Goal: Task Accomplishment & Management: Complete application form

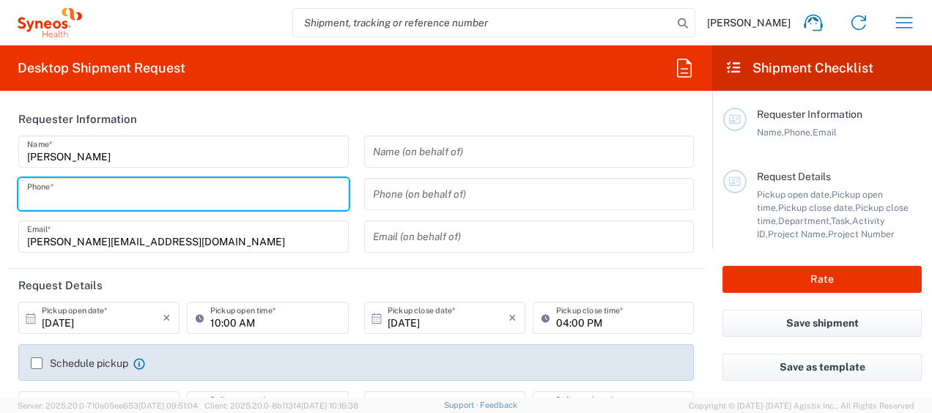
type input "07811459607"
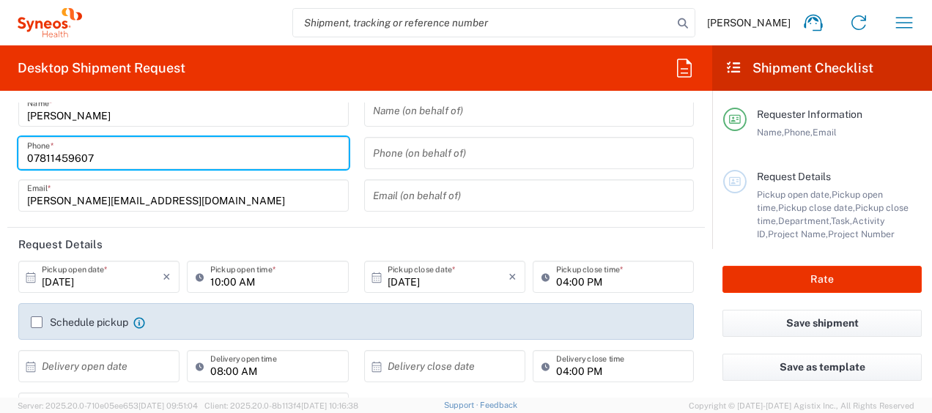
scroll to position [73, 0]
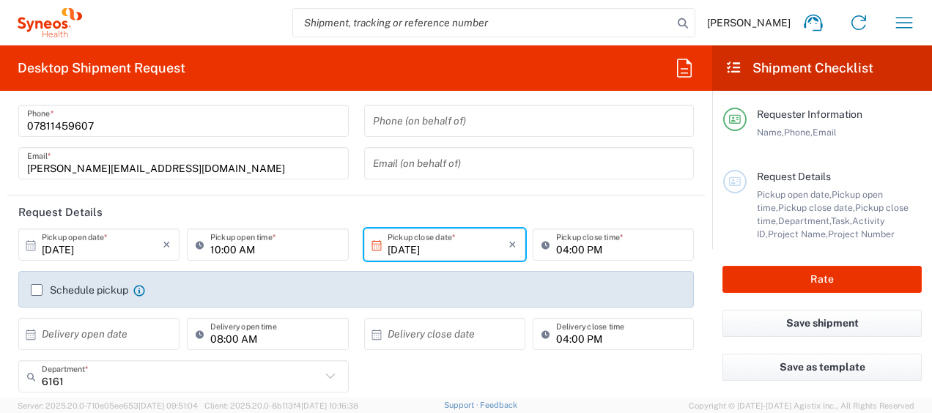
click at [431, 244] on input "[DATE]" at bounding box center [448, 245] width 121 height 26
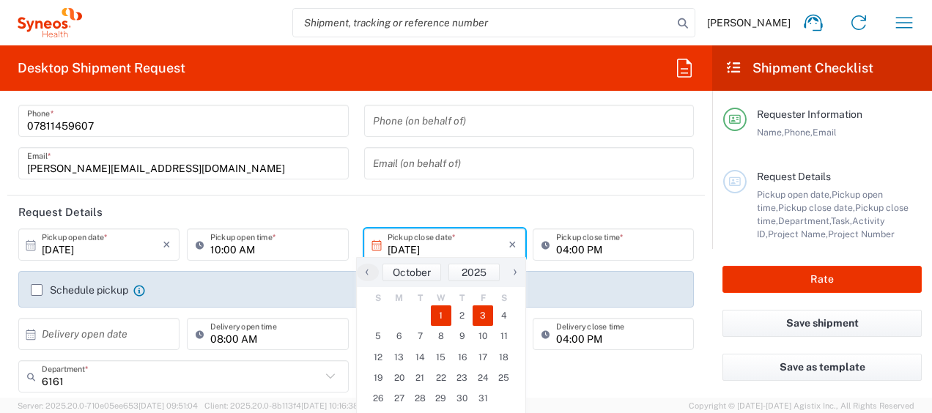
click at [482, 314] on span "3" at bounding box center [483, 316] width 21 height 21
type input "[DATE]"
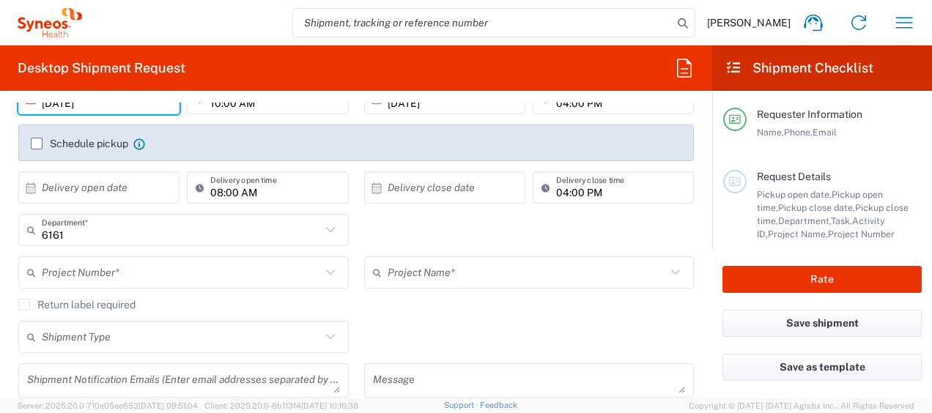
scroll to position [293, 0]
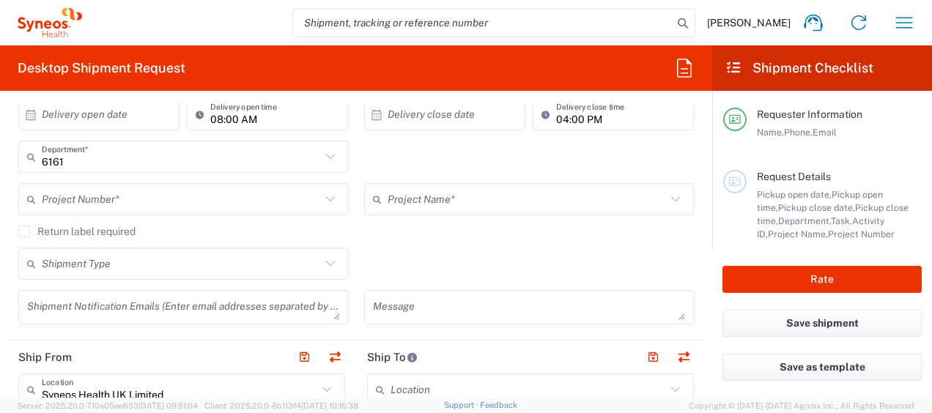
click at [235, 204] on input "text" at bounding box center [181, 200] width 279 height 26
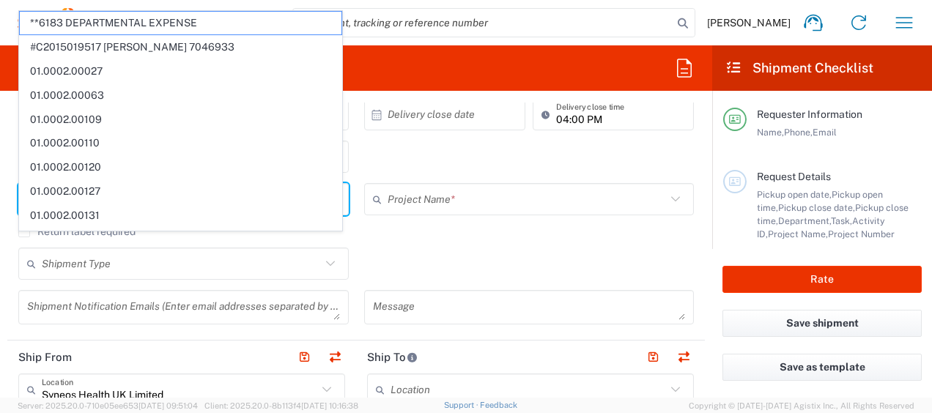
scroll to position [191, 0]
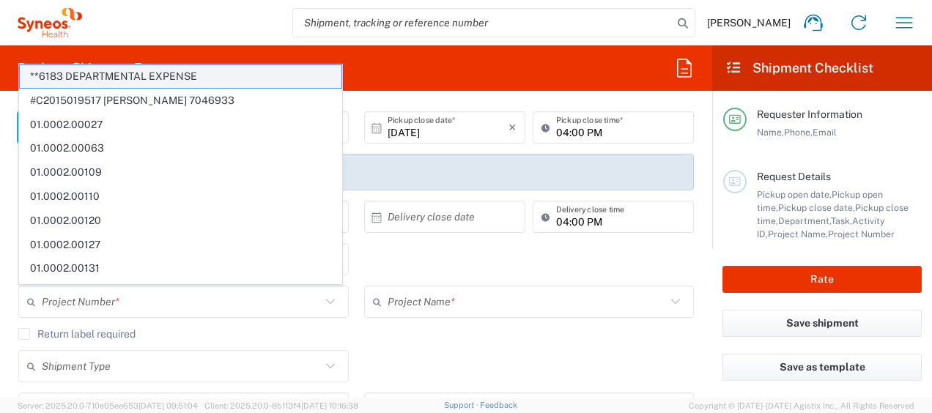
click at [198, 73] on span "**6183 DEPARTMENTAL EXPENSE" at bounding box center [181, 76] width 322 height 23
type input "**6183 DEPARTMENTAL EXPENSE"
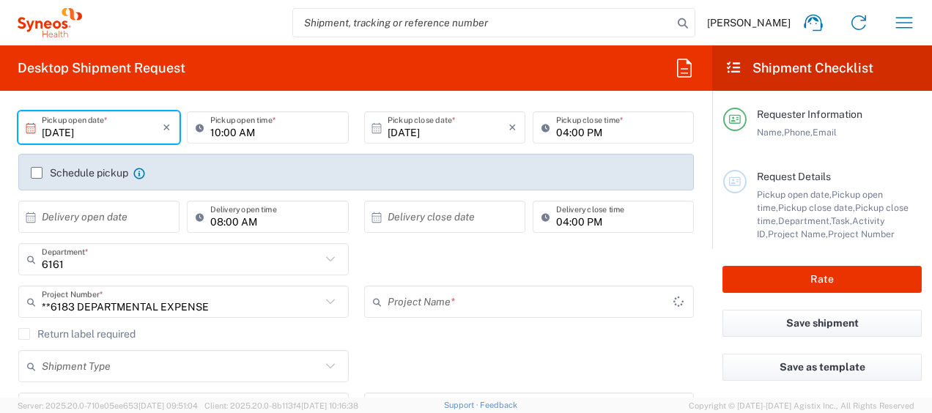
type input "6183"
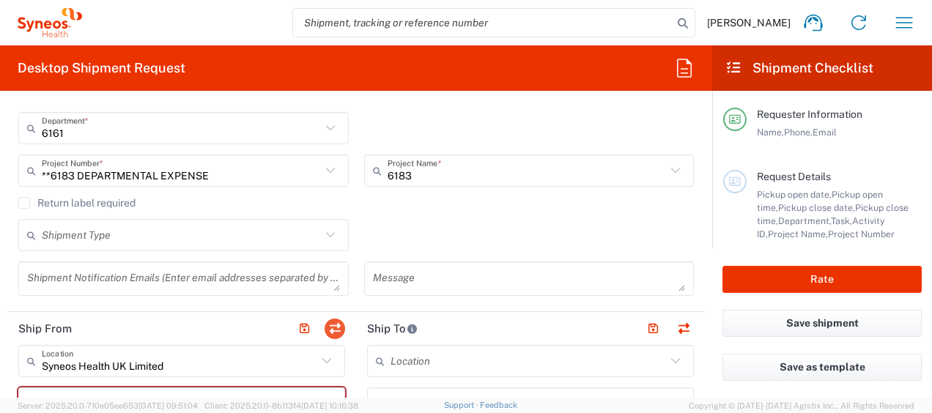
scroll to position [337, 0]
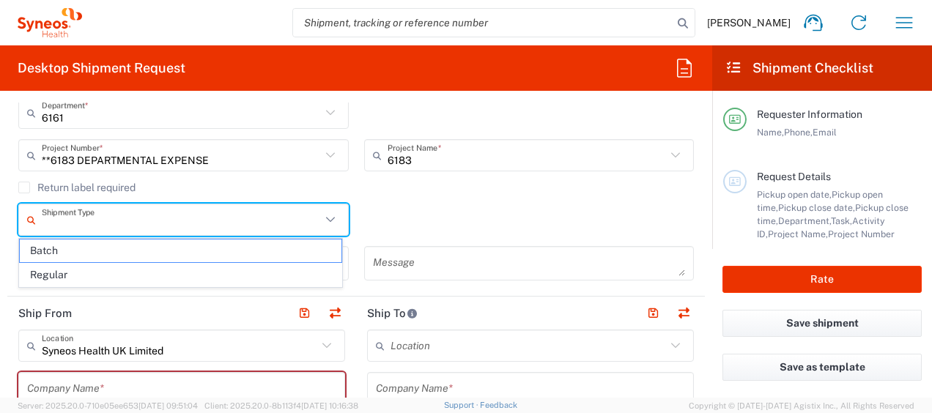
click at [107, 221] on input "text" at bounding box center [181, 220] width 279 height 26
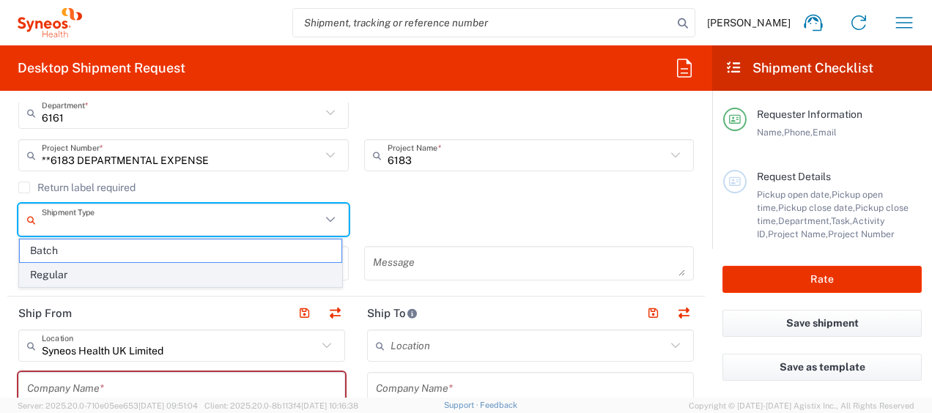
click at [65, 276] on span "Regular" at bounding box center [181, 275] width 322 height 23
type input "Regular"
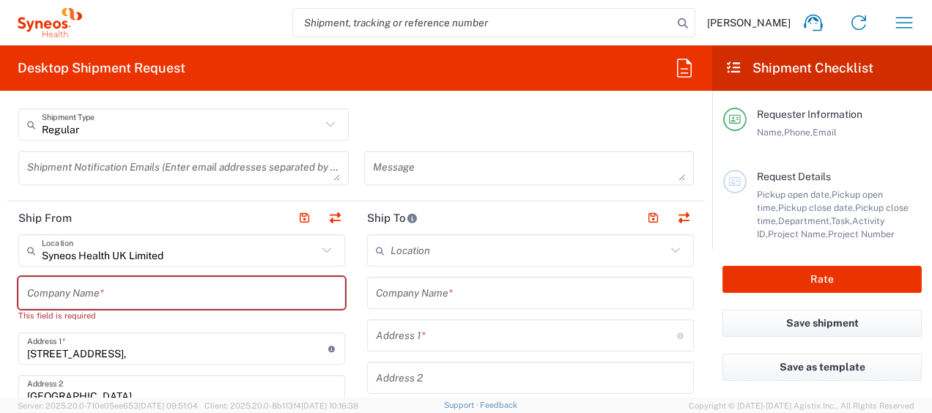
scroll to position [411, 0]
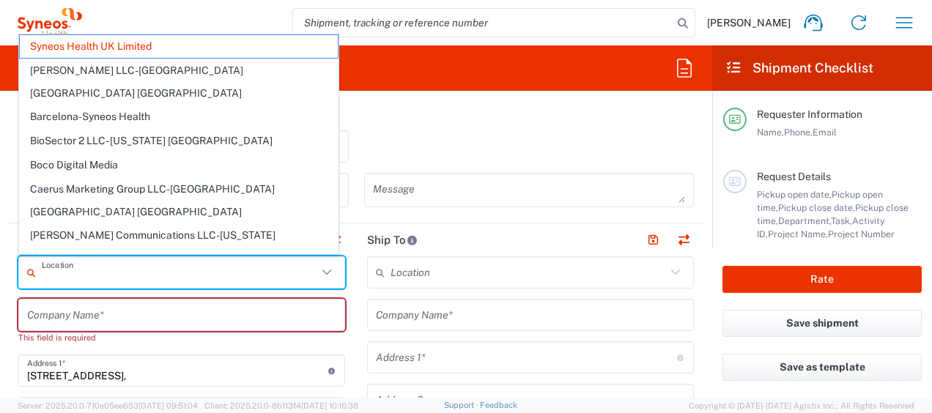
click at [281, 270] on input "text" at bounding box center [180, 273] width 276 height 26
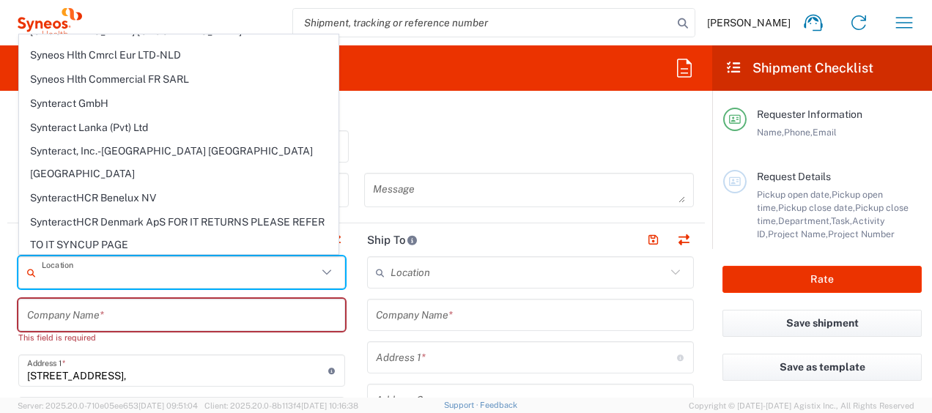
scroll to position [2985, 0]
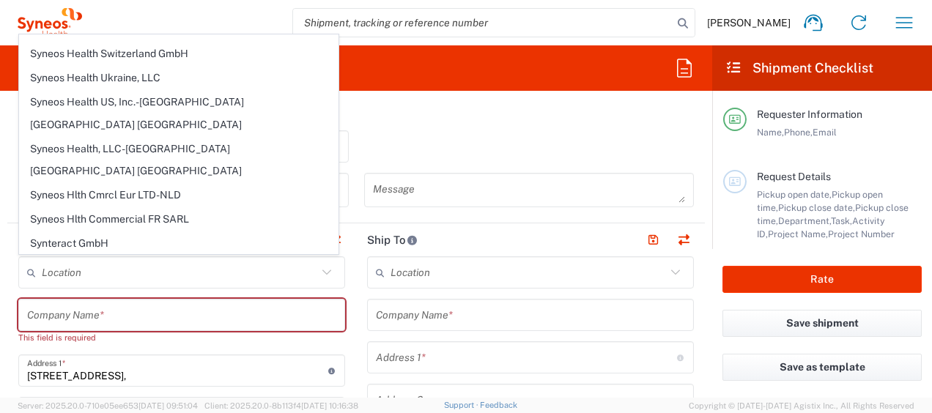
click at [234, 333] on div "This field is required" at bounding box center [181, 337] width 327 height 13
type input "Syneos Health UK Limited"
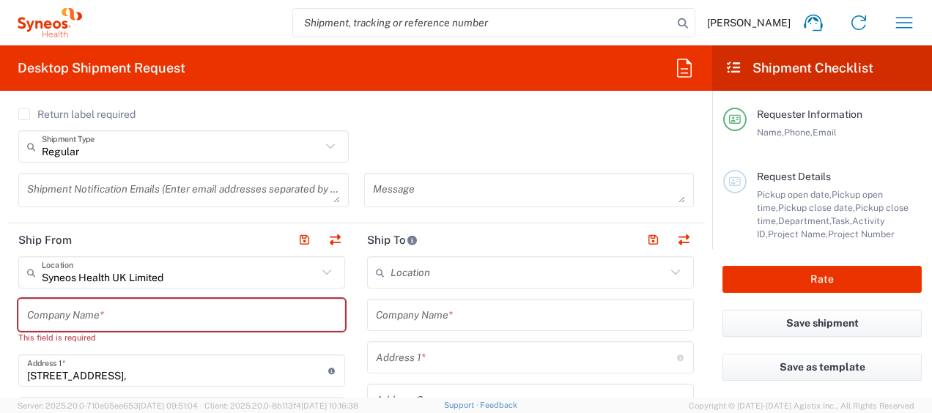
click at [391, 273] on input "text" at bounding box center [529, 273] width 276 height 26
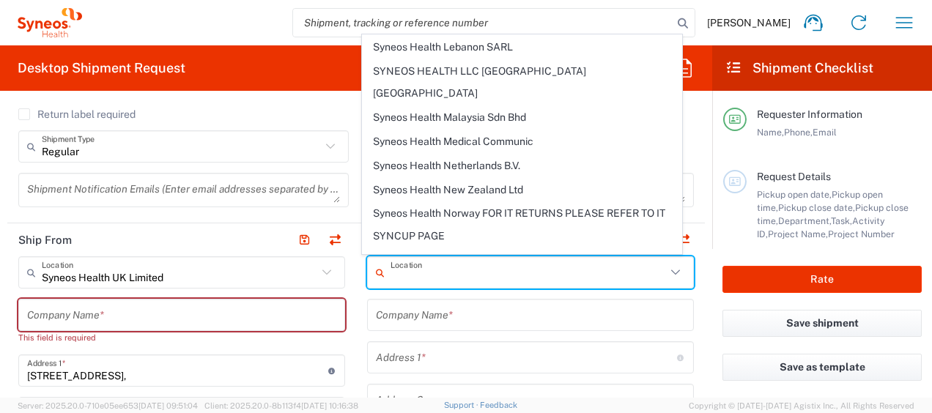
scroll to position [2492, 0]
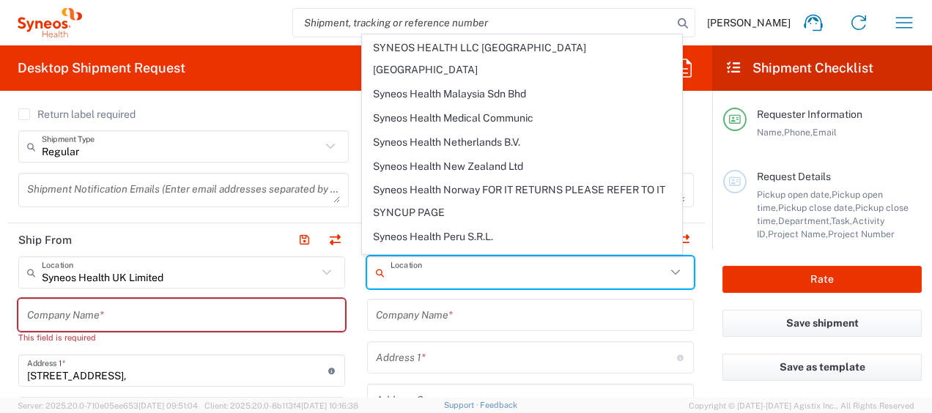
type input "Syneos Health UK Limited"
type input "[STREET_ADDRESS],"
type input "[GEOGRAPHIC_DATA]"
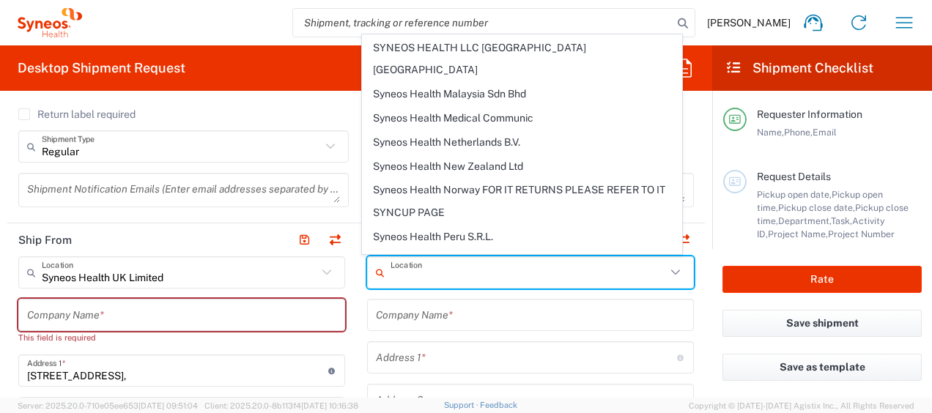
type input "[GEOGRAPHIC_DATA]"
type input "GU14 7BF"
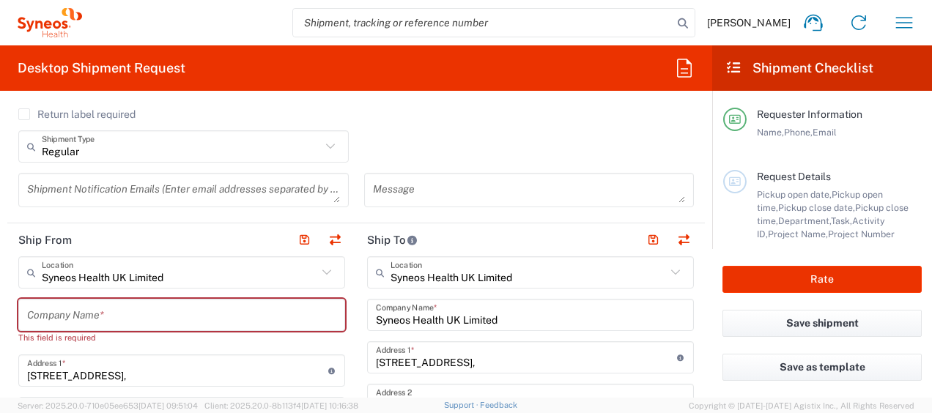
type input "[GEOGRAPHIC_DATA]"
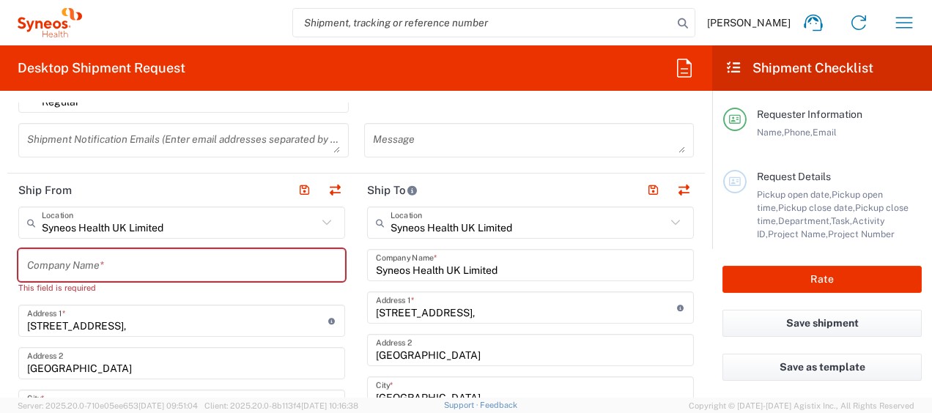
scroll to position [484, 0]
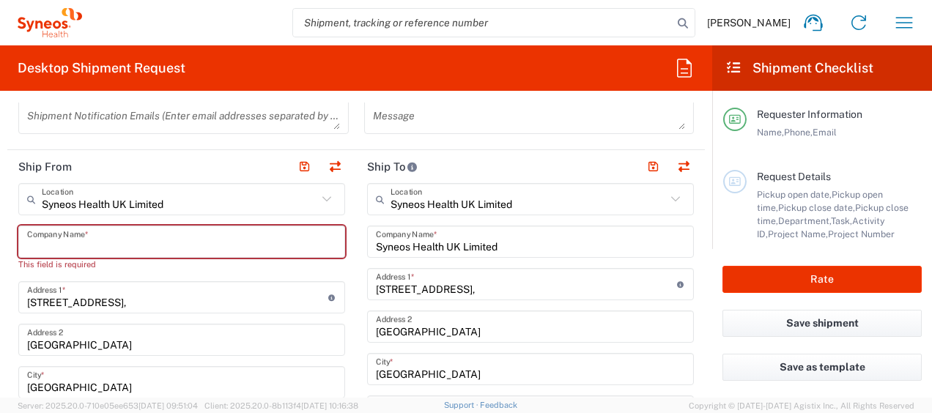
click at [129, 243] on input "text" at bounding box center [181, 242] width 309 height 26
type input "Sy"
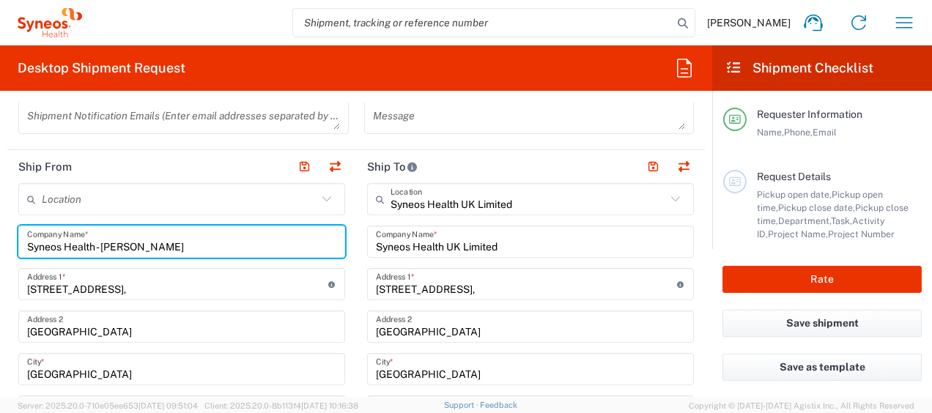
type input "Syneos Health - [PERSON_NAME]"
drag, startPoint x: 127, startPoint y: 289, endPoint x: 88, endPoint y: 292, distance: 39.0
click at [127, 289] on input "[STREET_ADDRESS]," at bounding box center [177, 285] width 301 height 26
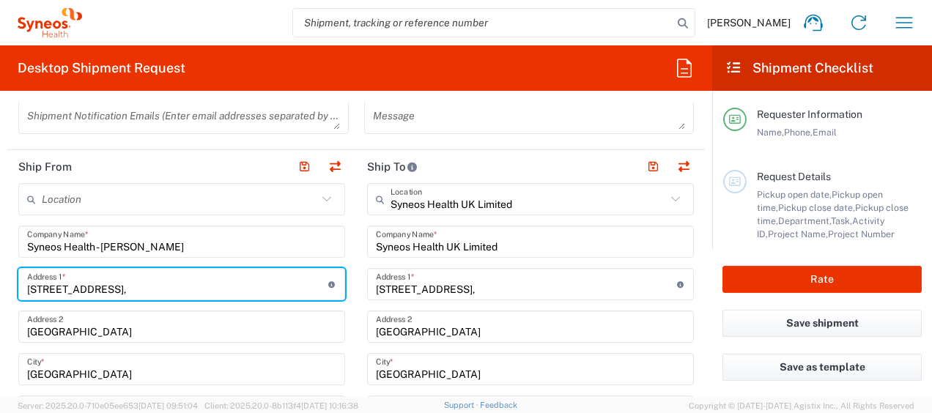
drag, startPoint x: 88, startPoint y: 292, endPoint x: 0, endPoint y: 293, distance: 88.0
click at [0, 293] on html "[PERSON_NAME] Home Shipment estimator Shipment tracking Desktop shipment reques…" at bounding box center [466, 206] width 932 height 413
type input "[GEOGRAPHIC_DATA]"
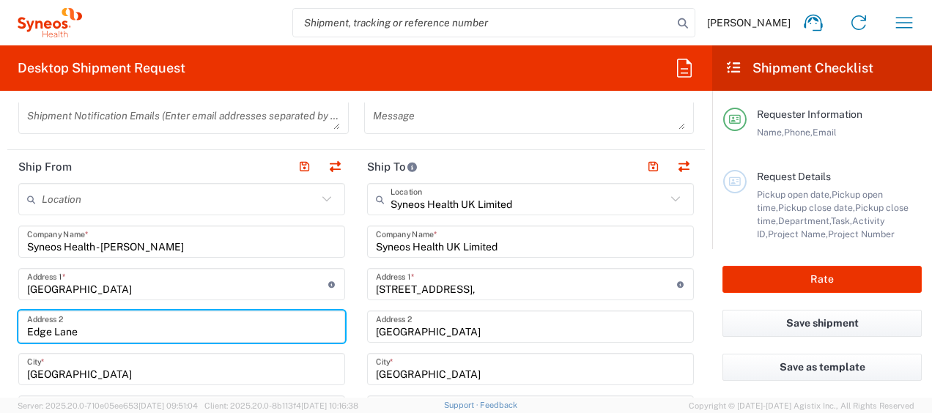
click at [106, 327] on input "Edge Lane" at bounding box center [181, 327] width 309 height 26
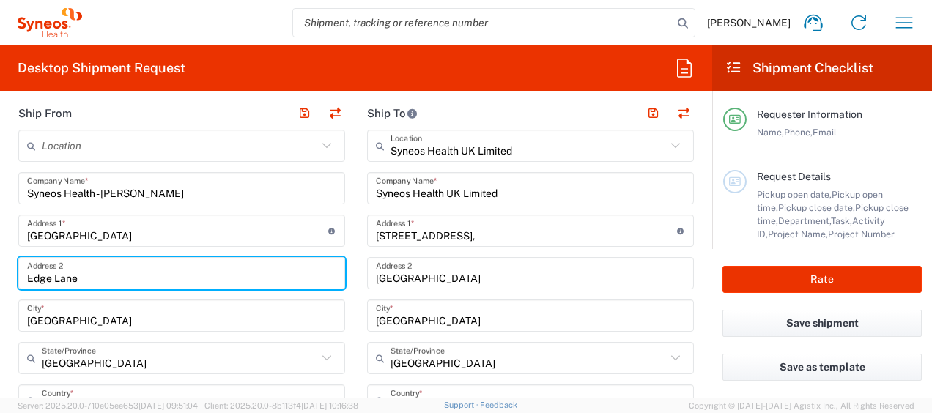
scroll to position [557, 0]
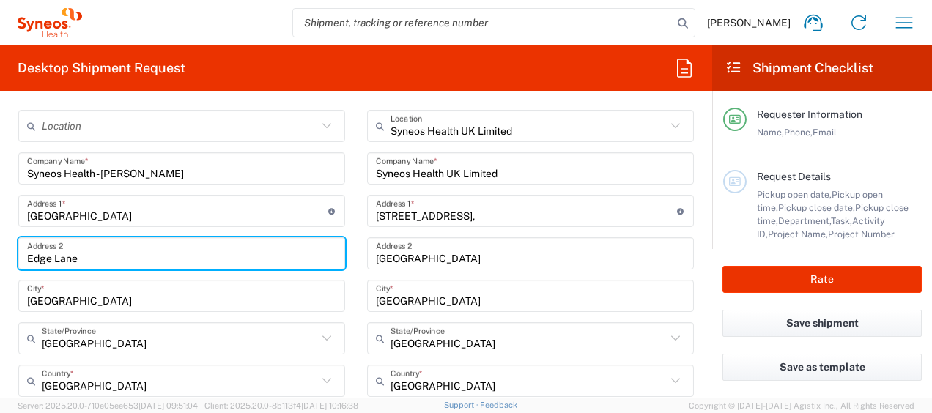
type input "Edge Lane"
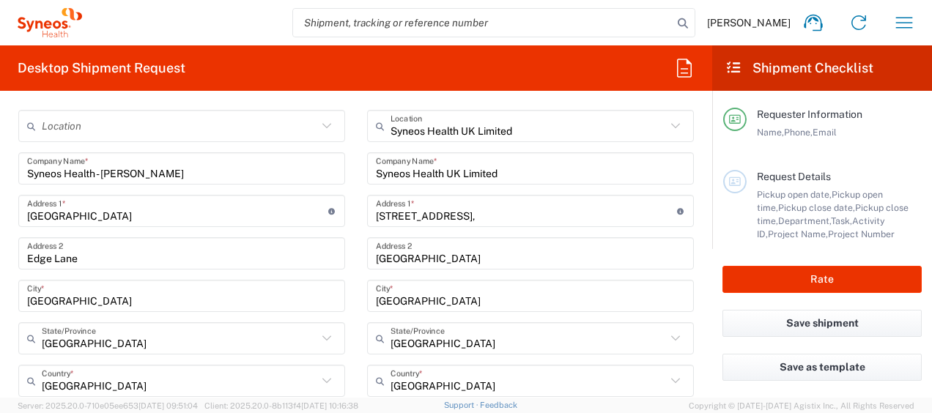
click at [3, 312] on form "Requester Information [PERSON_NAME] Name * [PHONE_NUMBER] Phone * [PERSON_NAME]…" at bounding box center [356, 250] width 713 height 295
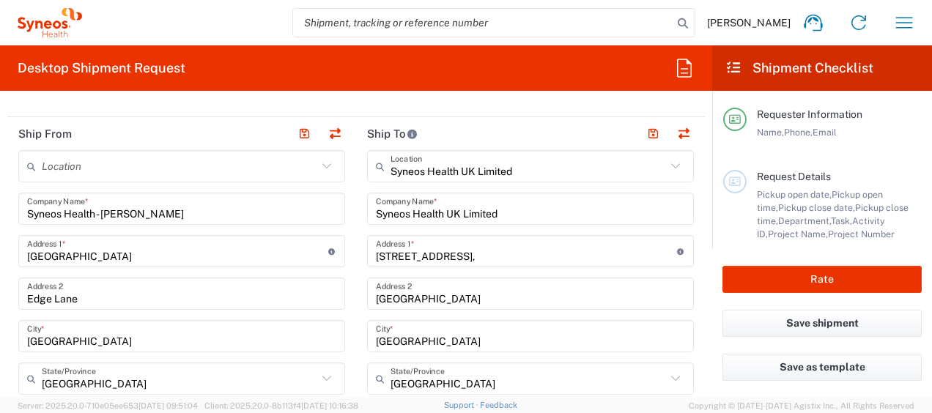
scroll to position [484, 0]
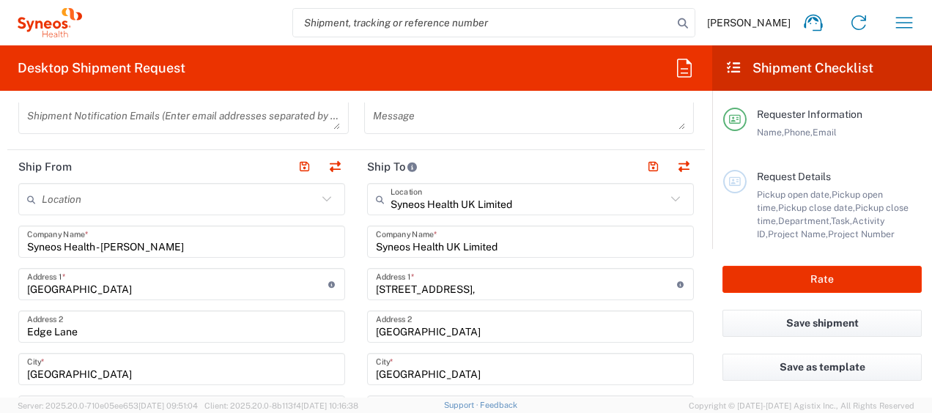
click at [97, 375] on input "[GEOGRAPHIC_DATA]" at bounding box center [181, 370] width 309 height 26
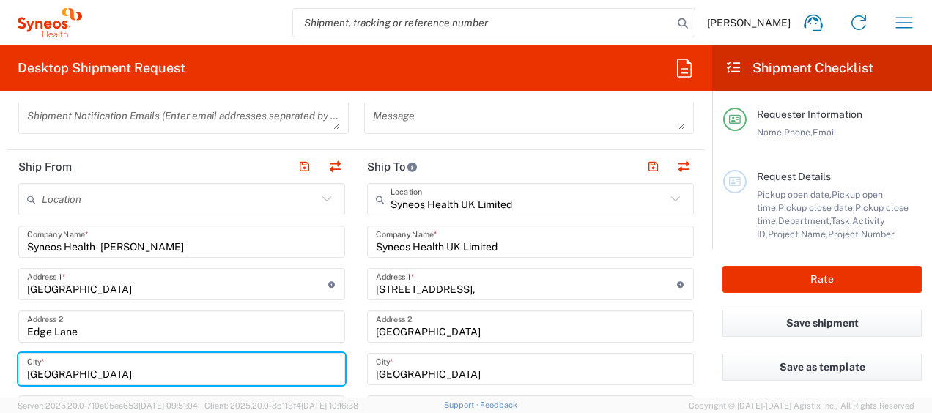
drag, startPoint x: 97, startPoint y: 375, endPoint x: -3, endPoint y: 378, distance: 99.7
click at [0, 378] on html "[PERSON_NAME] Home Shipment estimator Shipment tracking Desktop shipment reques…" at bounding box center [466, 206] width 932 height 413
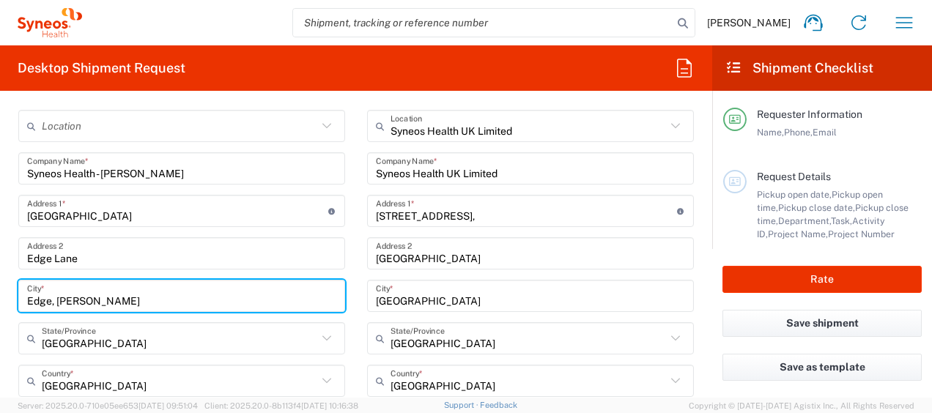
scroll to position [630, 0]
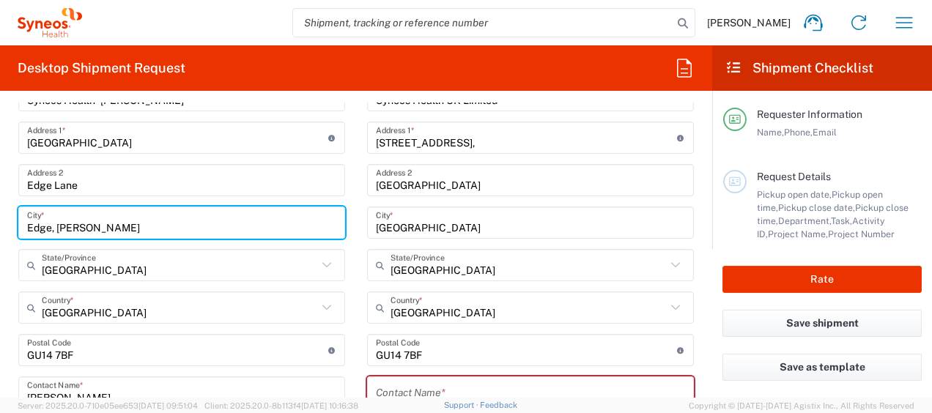
type input "Edge, [PERSON_NAME]"
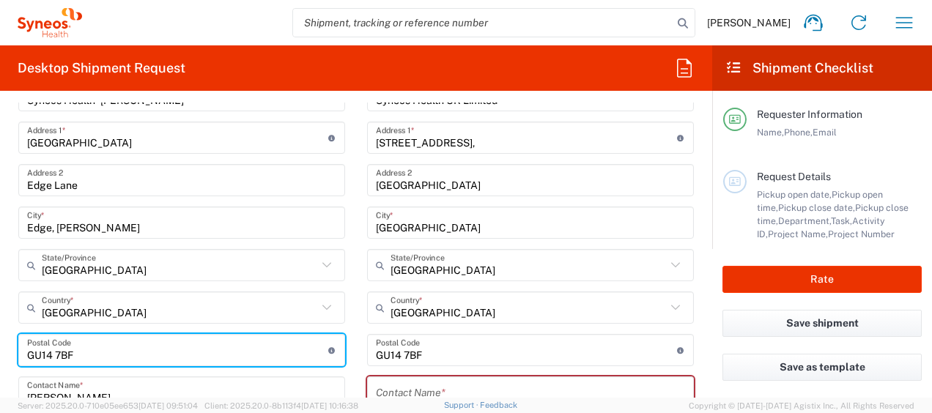
drag, startPoint x: 107, startPoint y: 345, endPoint x: 0, endPoint y: 350, distance: 107.1
click at [2, 350] on form "Requester Information [PERSON_NAME] Name * [PHONE_NUMBER] Phone * [PERSON_NAME]…" at bounding box center [356, 250] width 713 height 295
type input "GL6 6NF"
click at [347, 368] on main "Location [PERSON_NAME] LLC-[GEOGRAPHIC_DATA] [GEOGRAPHIC_DATA] [GEOGRAPHIC_DATA…" at bounding box center [181, 394] width 349 height 714
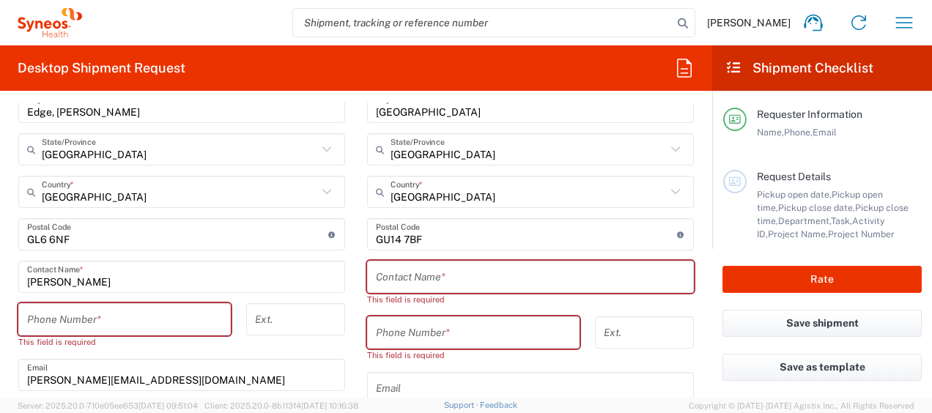
scroll to position [777, 0]
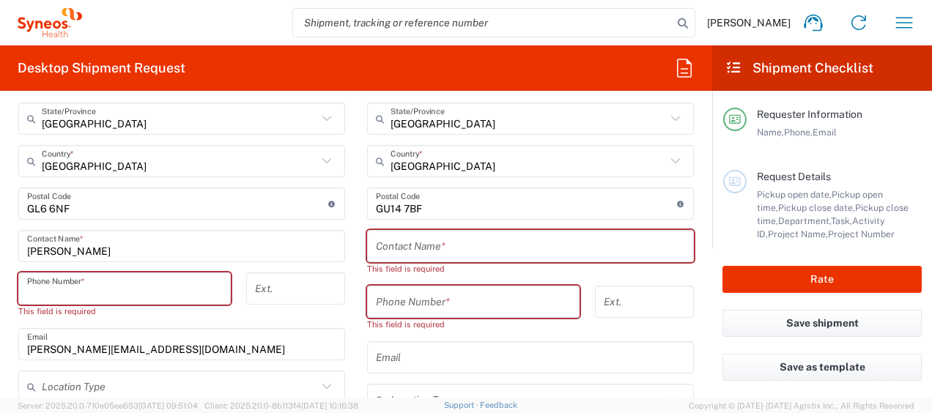
click at [106, 284] on input "tel" at bounding box center [124, 289] width 195 height 26
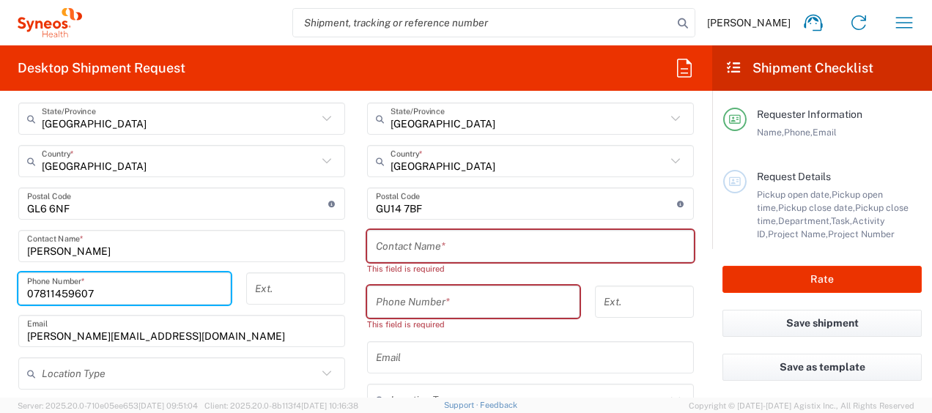
type input "07811459607"
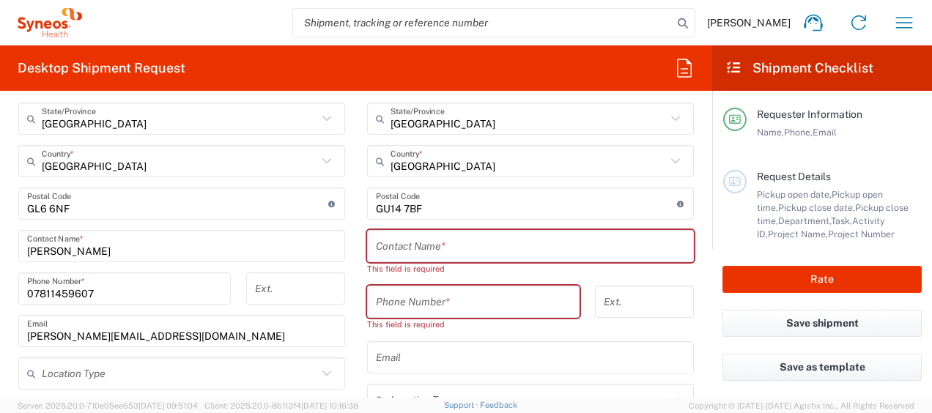
click at [345, 306] on div "Ext." at bounding box center [296, 294] width 114 height 43
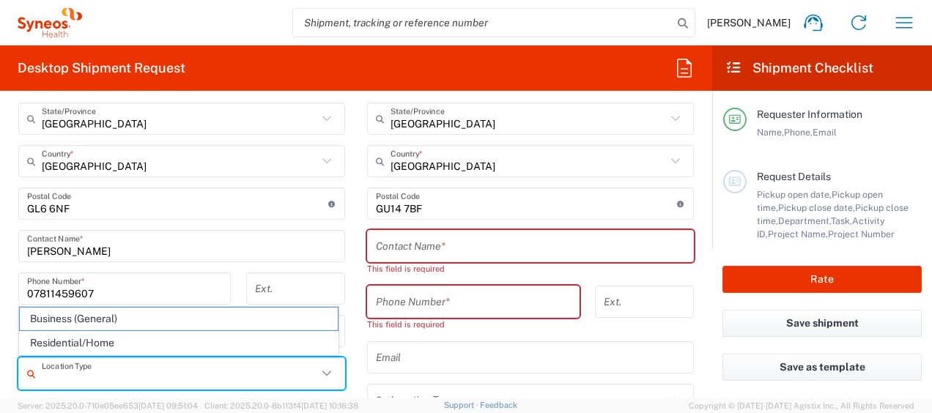
click at [246, 380] on input "text" at bounding box center [180, 374] width 276 height 26
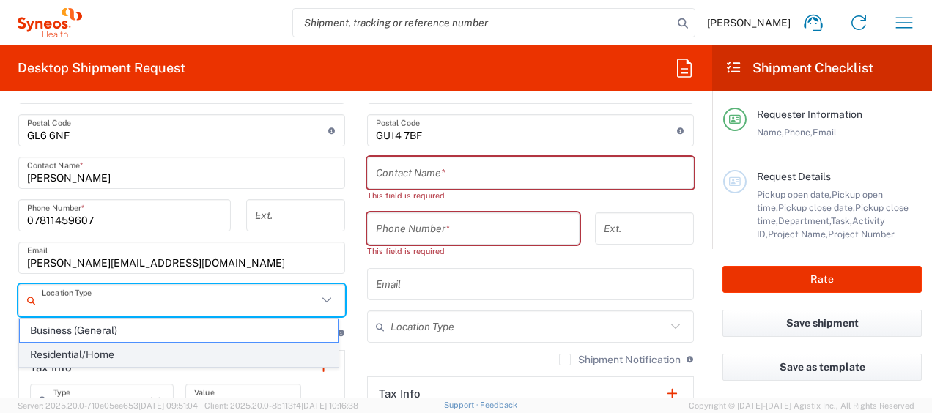
click at [128, 347] on span "Residential/Home" at bounding box center [179, 355] width 318 height 23
type input "Residential/Home"
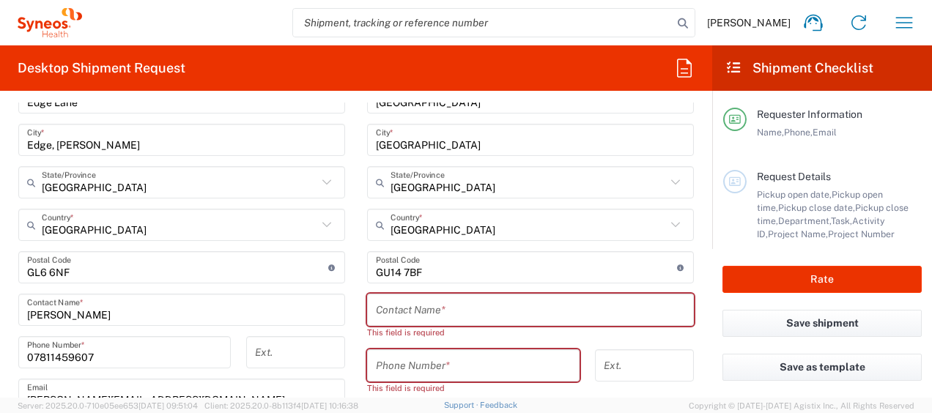
scroll to position [704, 0]
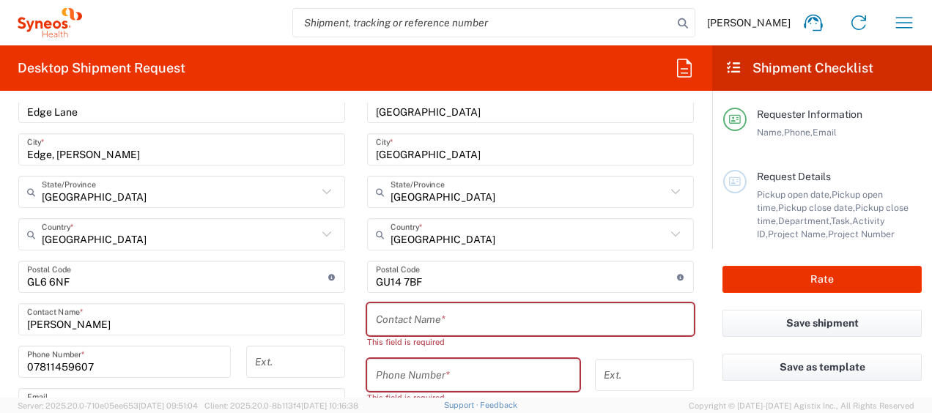
click at [456, 332] on div "Contact Name *" at bounding box center [530, 319] width 327 height 32
click at [446, 312] on input "text" at bounding box center [530, 320] width 309 height 26
paste input "Information Technology"
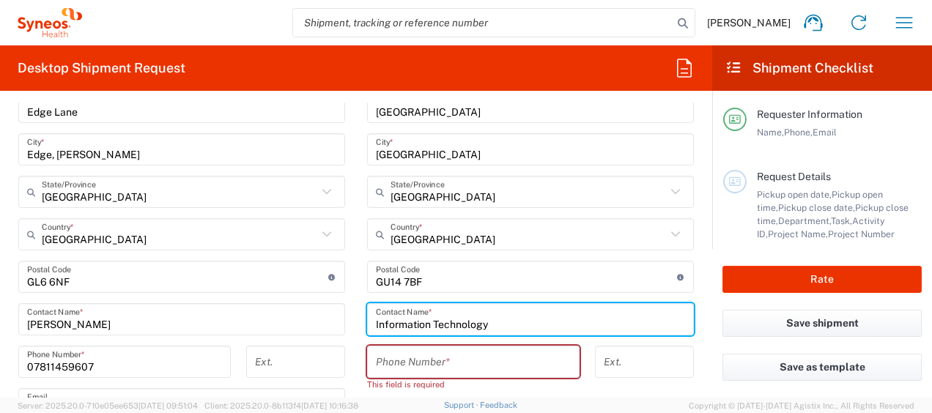
type input "Information Technology"
click at [437, 362] on input "tel" at bounding box center [473, 363] width 195 height 26
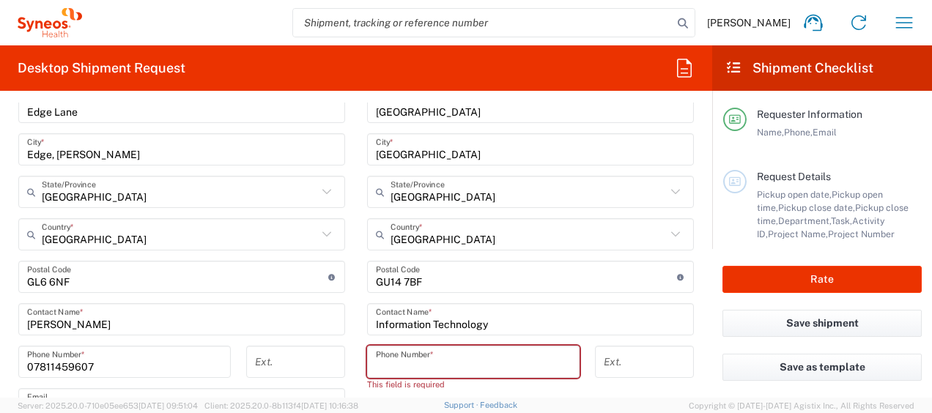
paste input "44 1276 713 000"
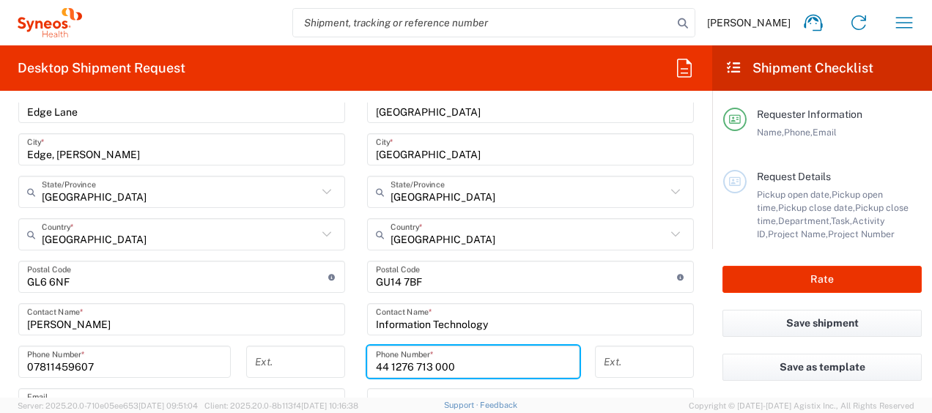
click at [389, 367] on input "44 1276 713 000" at bounding box center [473, 363] width 195 height 26
click at [340, 367] on div "Ship From Location [PERSON_NAME] LLC-[GEOGRAPHIC_DATA] [GEOGRAPHIC_DATA] [GEOGR…" at bounding box center [356, 300] width 698 height 740
click at [378, 360] on input "44 1276 713 000" at bounding box center [473, 363] width 195 height 26
click at [383, 364] on input "44 1276 713 000" at bounding box center [473, 363] width 195 height 26
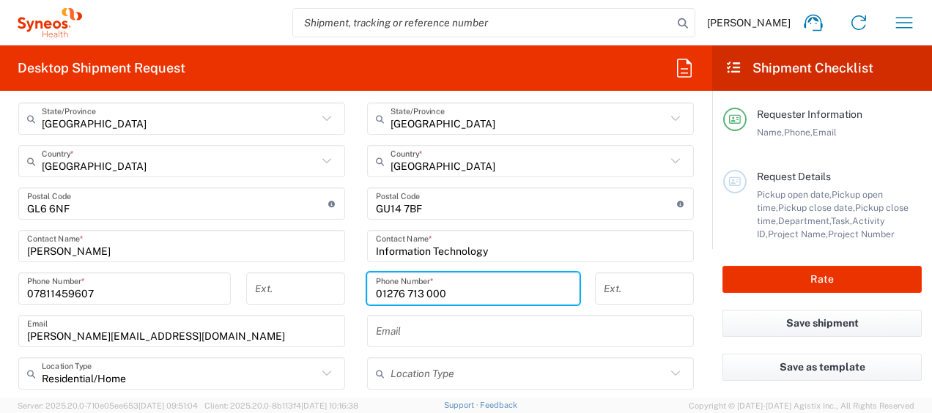
scroll to position [850, 0]
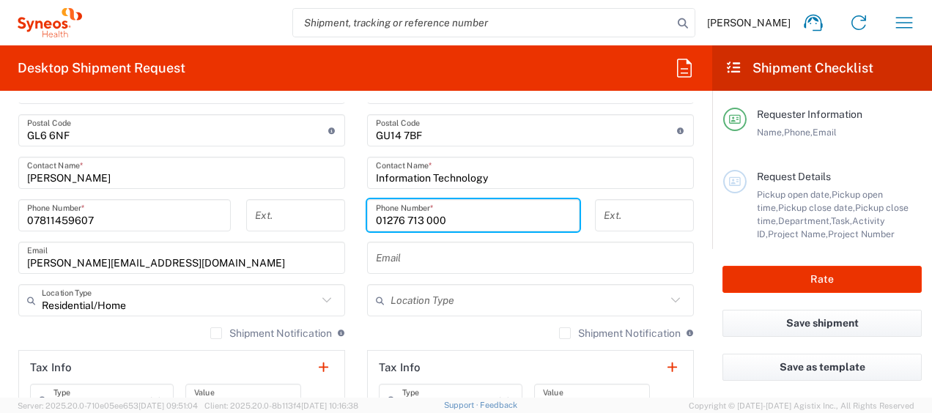
type input "01276 713 000"
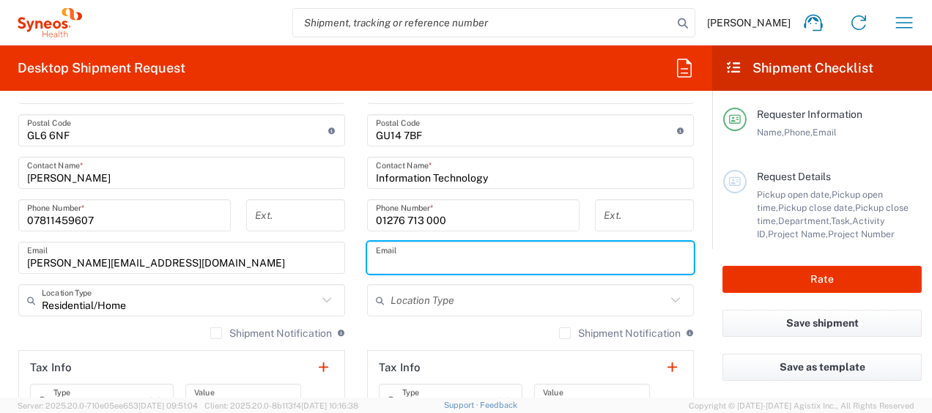
click at [388, 249] on input "text" at bounding box center [530, 259] width 309 height 26
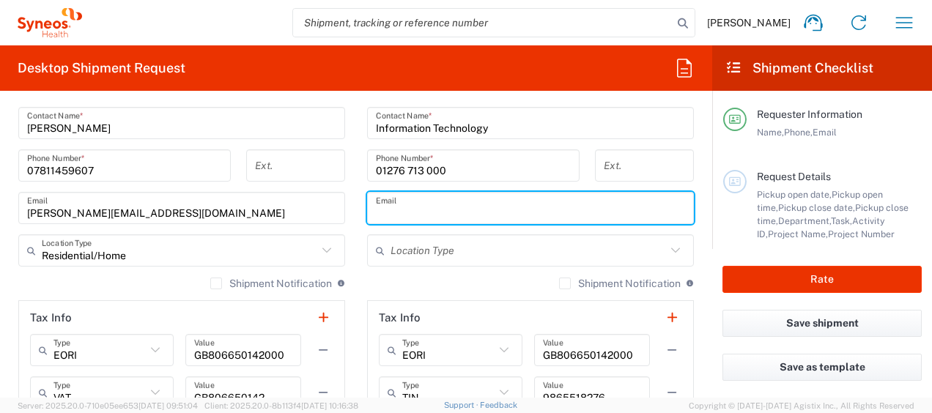
scroll to position [924, 0]
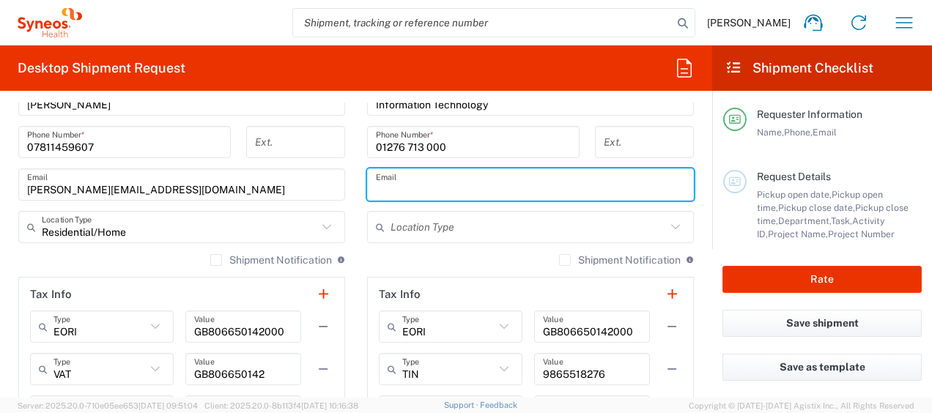
click at [419, 229] on input "text" at bounding box center [529, 228] width 276 height 26
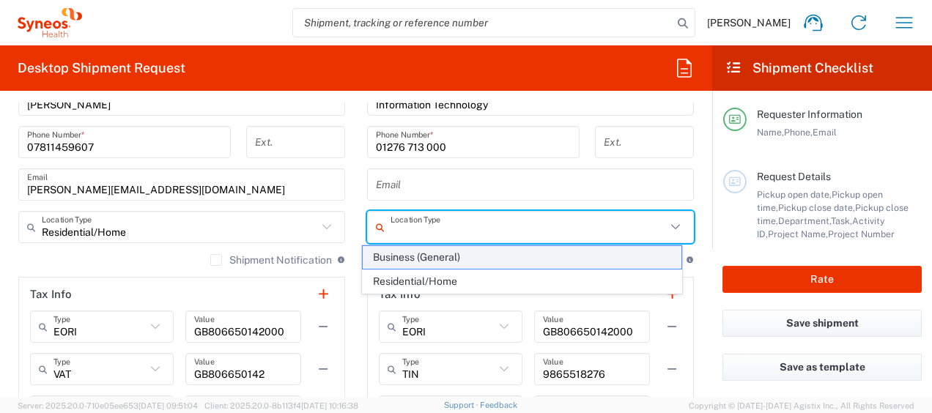
click at [424, 258] on span "Business (General)" at bounding box center [522, 257] width 318 height 23
type input "Business (General)"
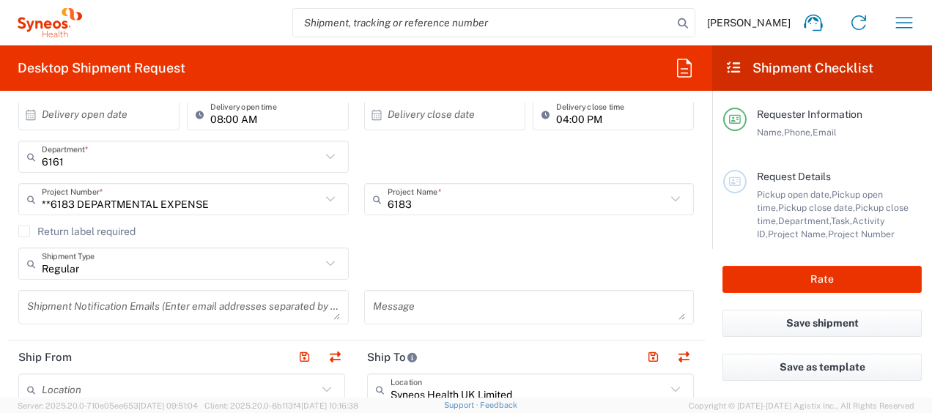
scroll to position [367, 0]
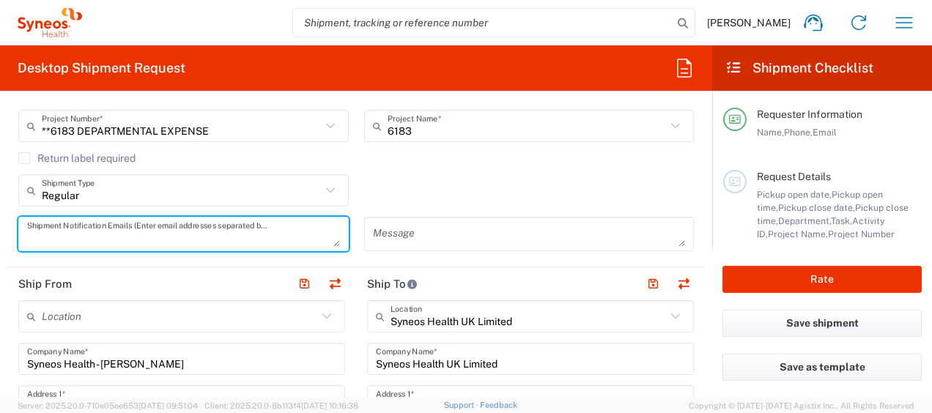
click at [92, 233] on textarea at bounding box center [183, 234] width 313 height 26
type textarea "[PERSON_NAME][EMAIL_ADDRESS][DOMAIN_NAME]"
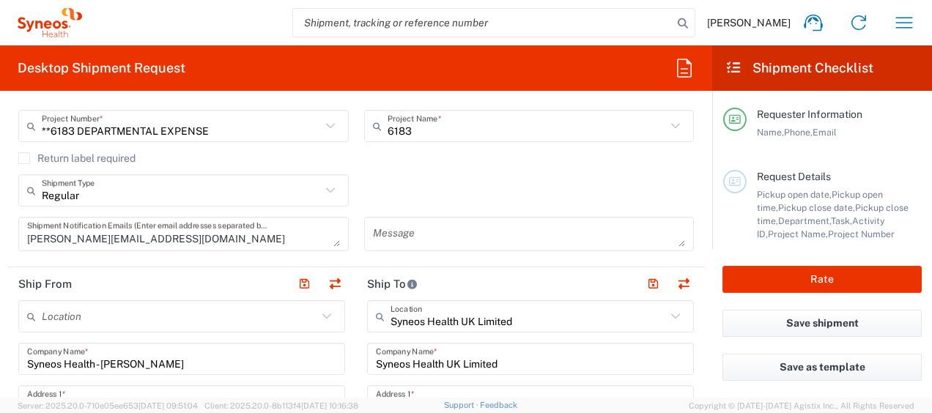
click at [214, 255] on div "[PERSON_NAME][EMAIL_ADDRESS][DOMAIN_NAME] Shipment Notification Emails (Enter e…" at bounding box center [184, 239] width 346 height 45
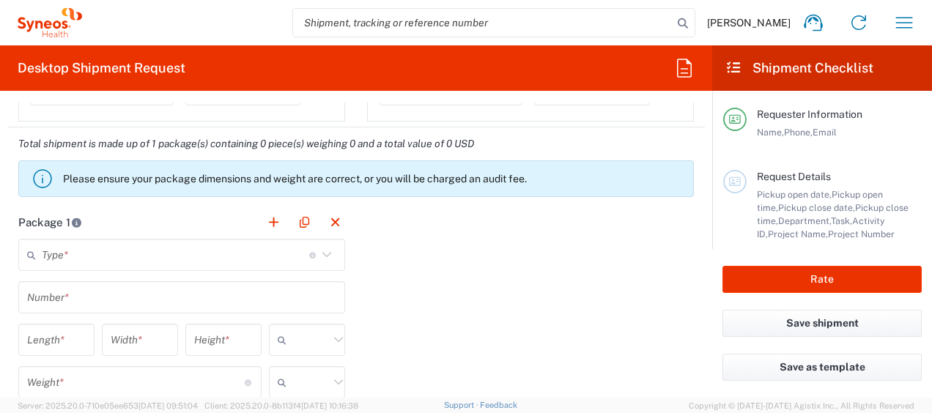
scroll to position [1319, 0]
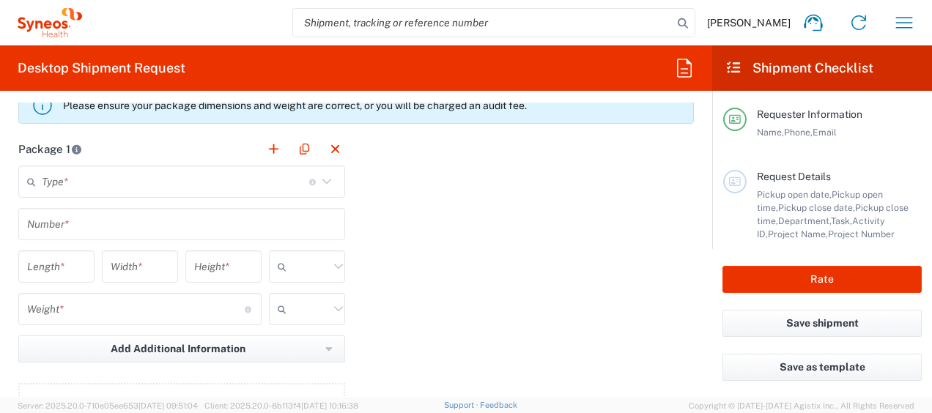
click at [320, 181] on icon at bounding box center [326, 181] width 19 height 19
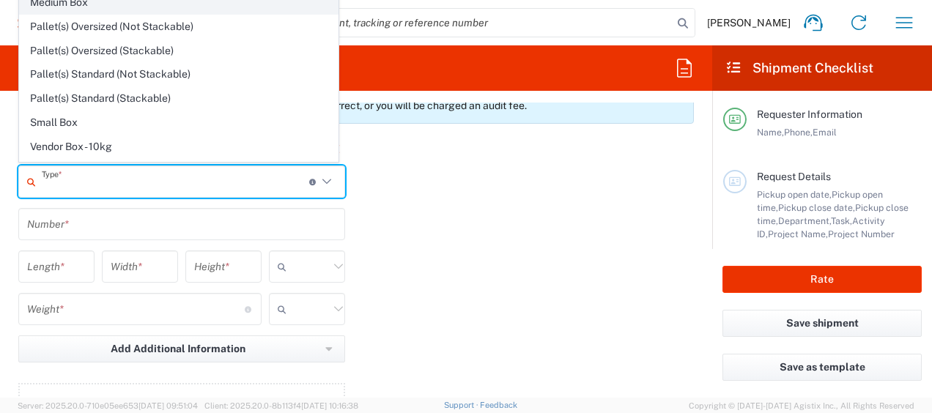
click at [92, 4] on span "Medium Box" at bounding box center [179, 2] width 318 height 23
type input "Medium Box"
type input "13"
type input "11.5"
type input "2.5"
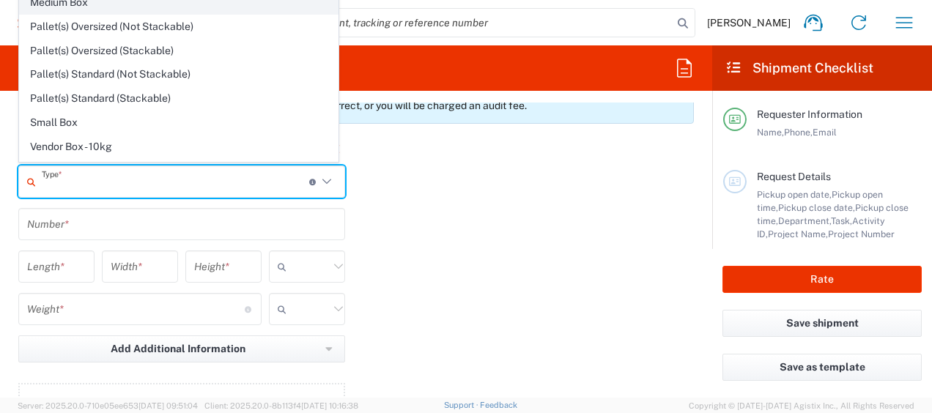
type input "in"
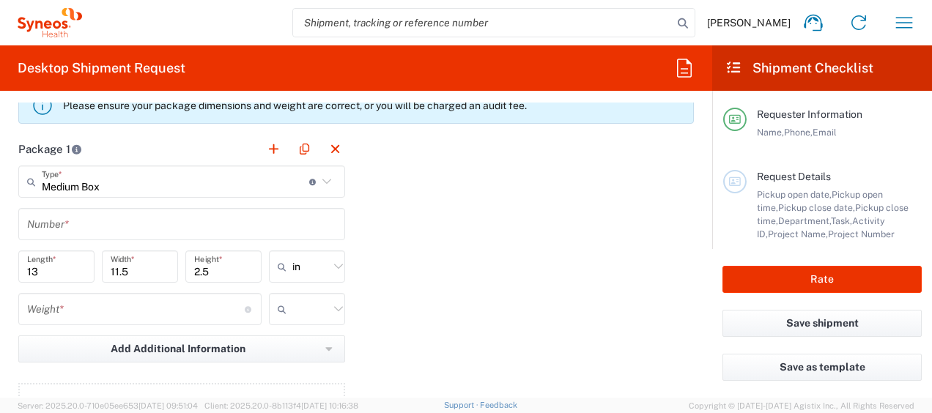
click at [216, 222] on input "text" at bounding box center [181, 225] width 309 height 26
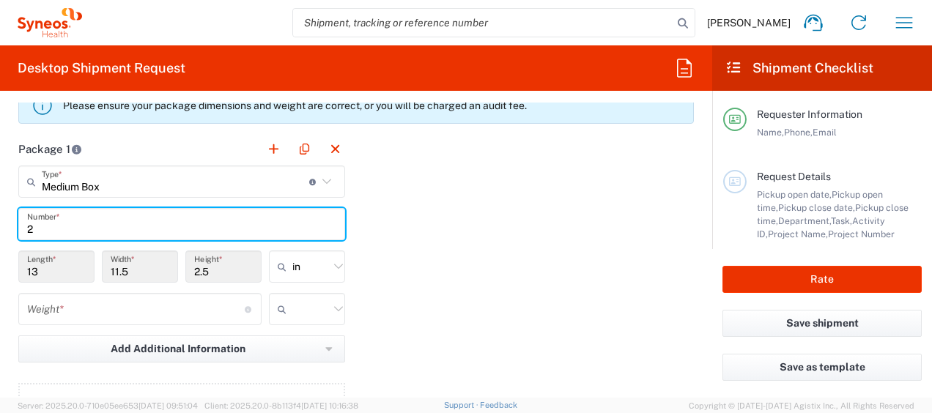
type input "2"
click at [460, 242] on div "Package 1 Medium Box Type * Material used to package goods Envelope Large Box M…" at bounding box center [356, 294] width 698 height 322
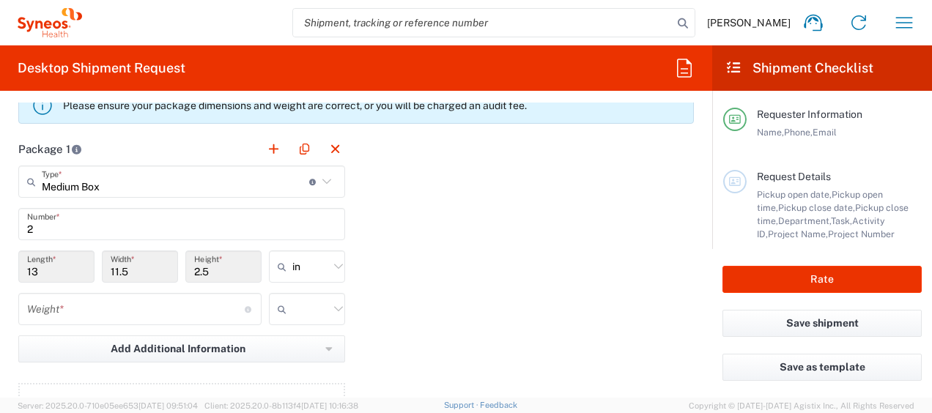
click at [45, 269] on input "13" at bounding box center [56, 267] width 59 height 26
click at [50, 265] on input "13" at bounding box center [56, 267] width 59 height 26
click at [41, 259] on input "13" at bounding box center [56, 267] width 59 height 26
click at [40, 270] on input "13" at bounding box center [56, 267] width 59 height 26
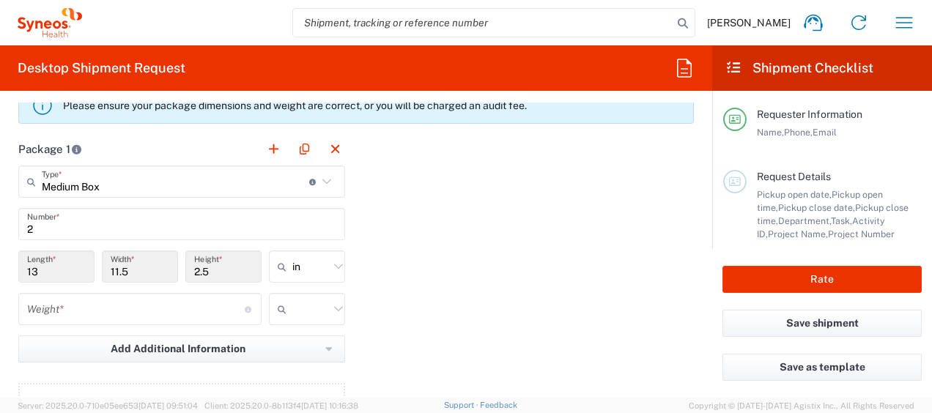
click at [45, 268] on input "13" at bounding box center [56, 267] width 59 height 26
drag, startPoint x: 38, startPoint y: 265, endPoint x: 45, endPoint y: 268, distance: 7.9
click at [45, 268] on input "13" at bounding box center [56, 267] width 59 height 26
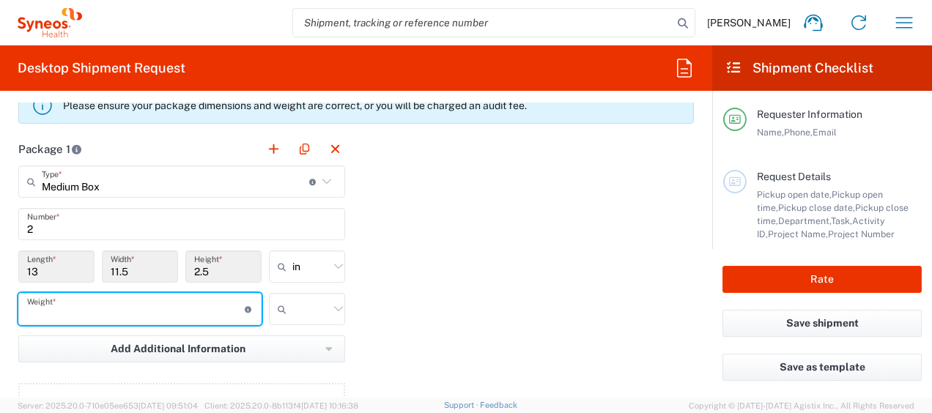
click at [97, 305] on input "number" at bounding box center [136, 310] width 218 height 26
click at [69, 270] on input "13" at bounding box center [56, 267] width 59 height 26
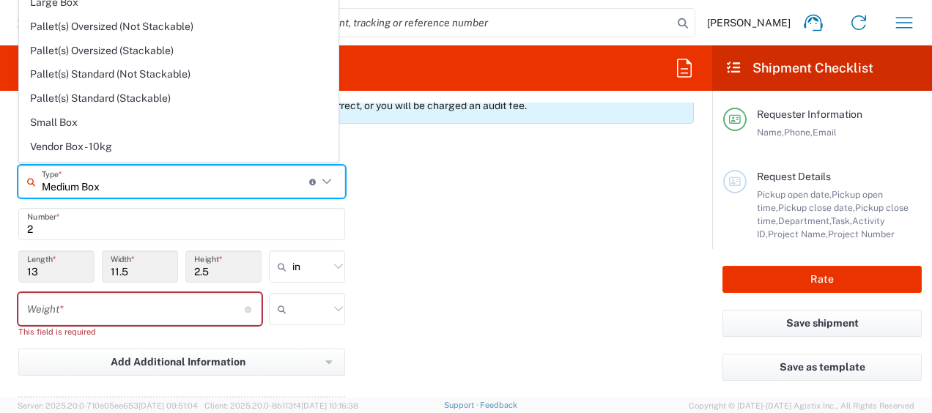
click at [162, 180] on input "Medium Box" at bounding box center [176, 182] width 268 height 26
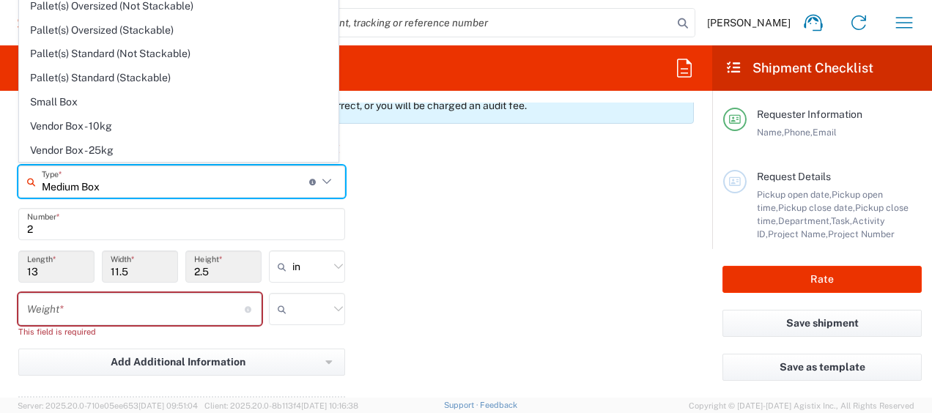
scroll to position [39, 0]
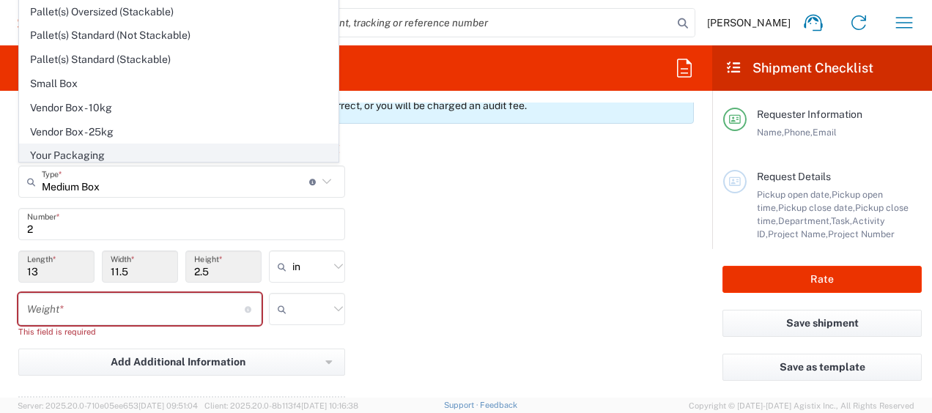
click at [69, 152] on span "Your Packaging" at bounding box center [179, 155] width 318 height 23
type input "Your Packaging"
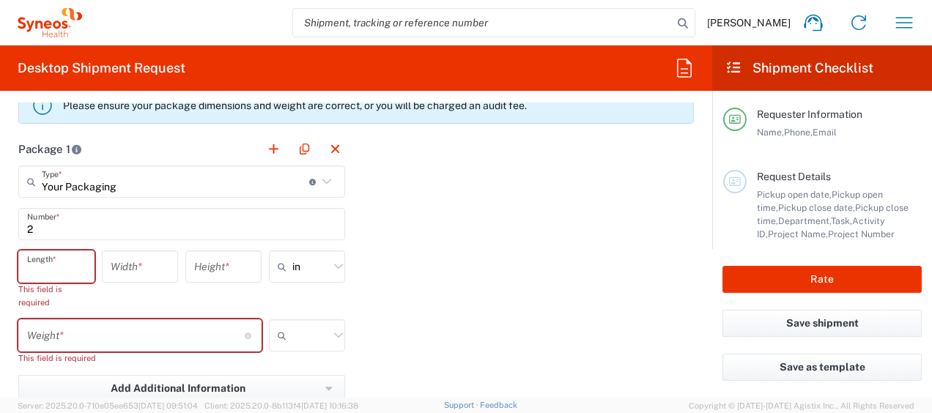
click at [60, 270] on input "number" at bounding box center [56, 267] width 59 height 26
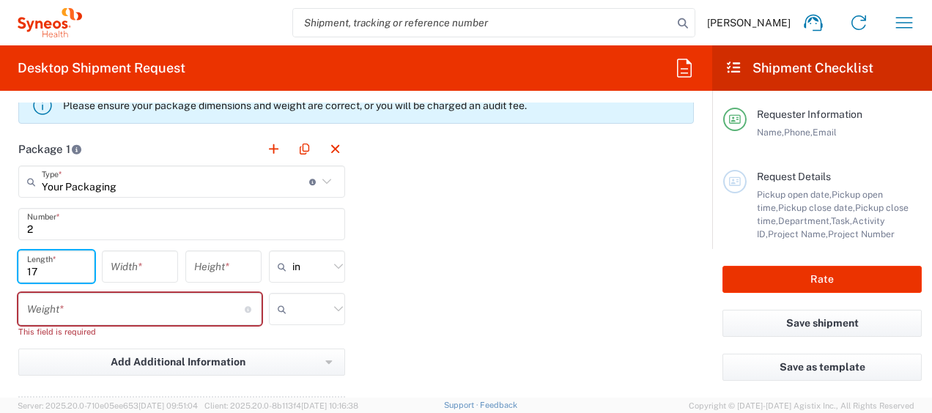
type input "17"
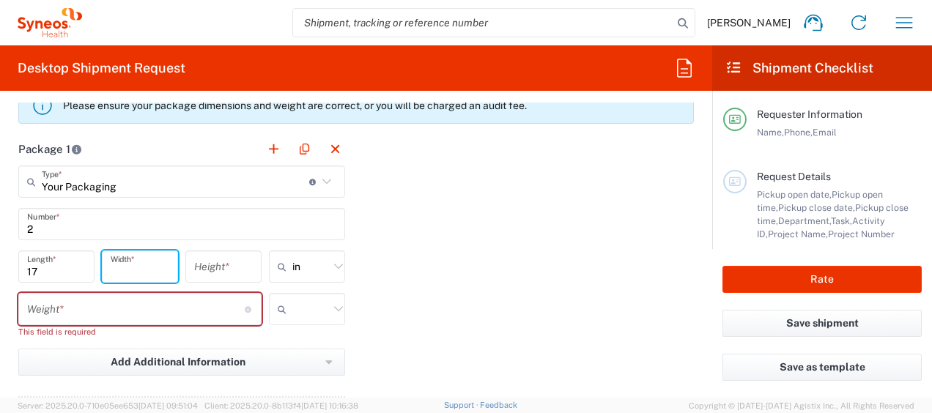
click at [120, 268] on input "number" at bounding box center [140, 267] width 59 height 26
type input "3"
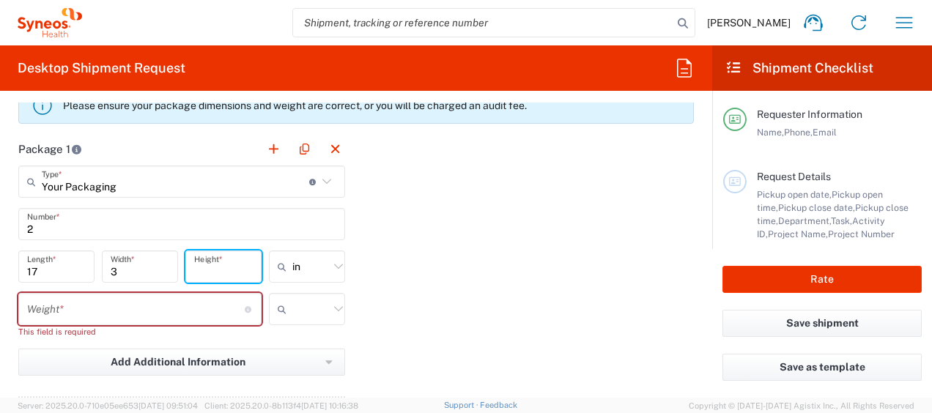
click at [215, 267] on input "number" at bounding box center [223, 267] width 59 height 26
type input "12"
click at [117, 308] on input "number" at bounding box center [136, 310] width 218 height 26
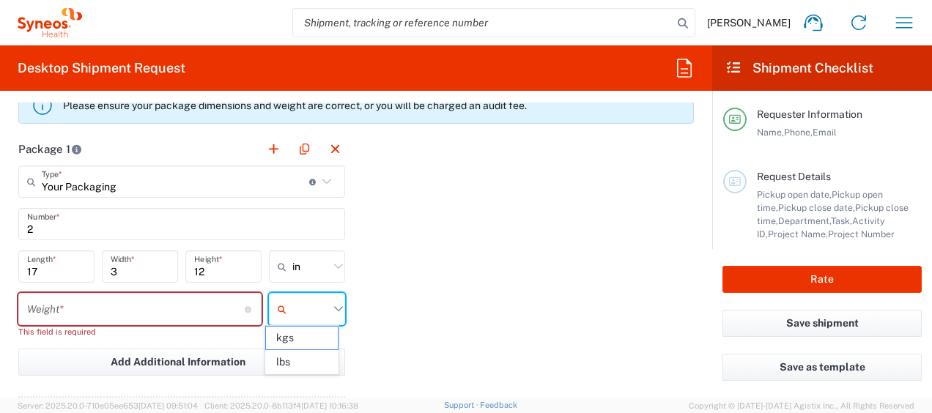
click at [313, 315] on input "text" at bounding box center [310, 309] width 37 height 23
click at [299, 336] on span "kgs" at bounding box center [302, 338] width 72 height 23
type input "kgs"
click at [159, 303] on input "number" at bounding box center [136, 310] width 218 height 26
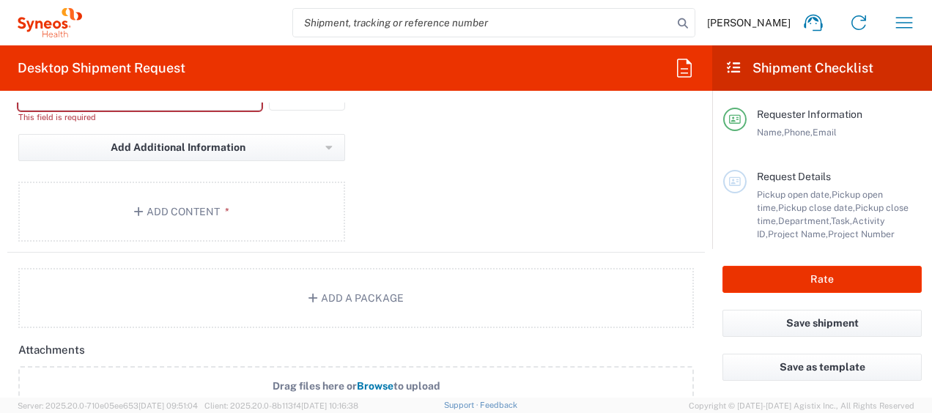
scroll to position [1564, 0]
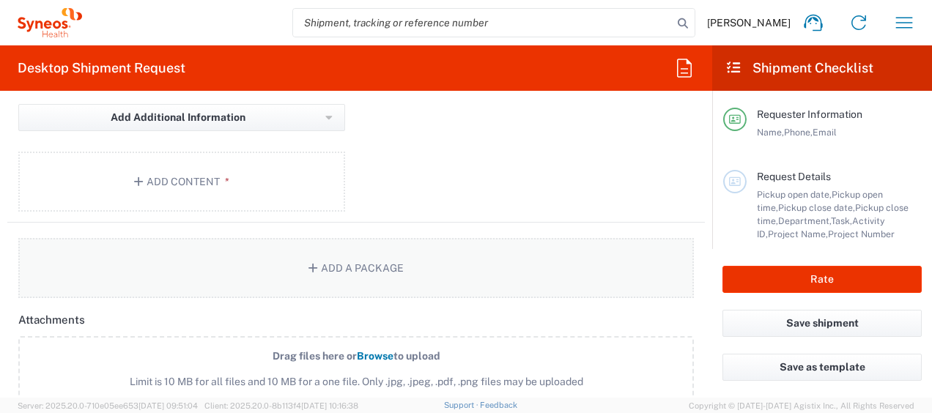
click at [309, 265] on icon "button" at bounding box center [315, 268] width 13 height 10
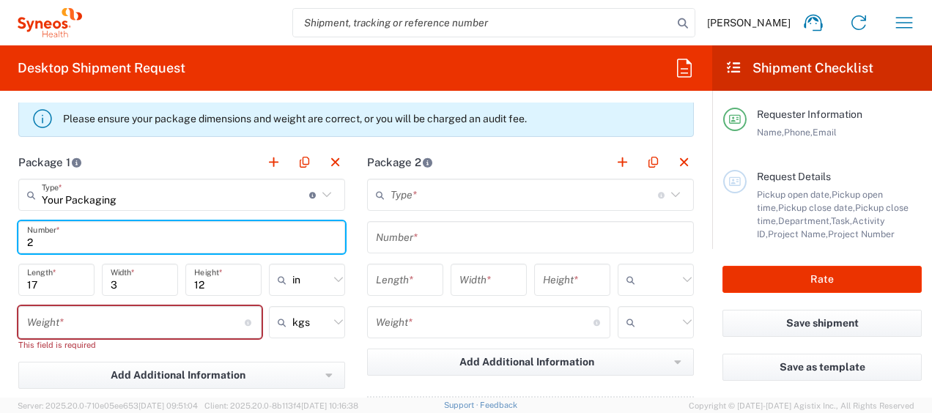
click at [50, 246] on input "2" at bounding box center [181, 238] width 309 height 26
type input "1"
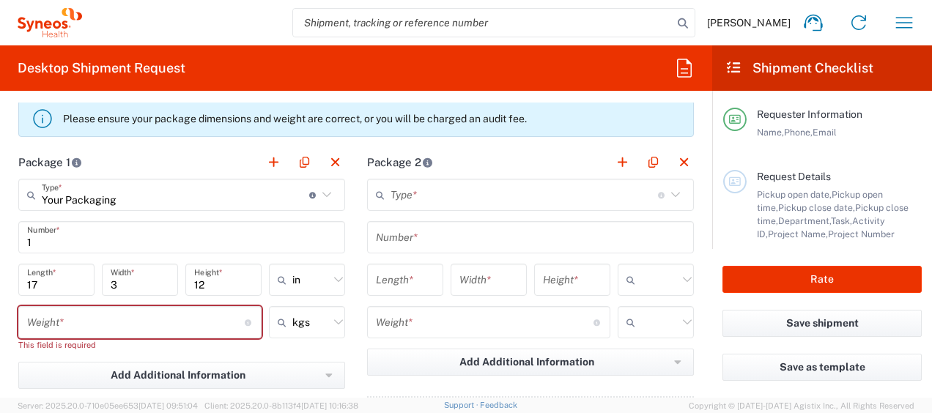
click at [443, 221] on div "Number *" at bounding box center [530, 237] width 327 height 32
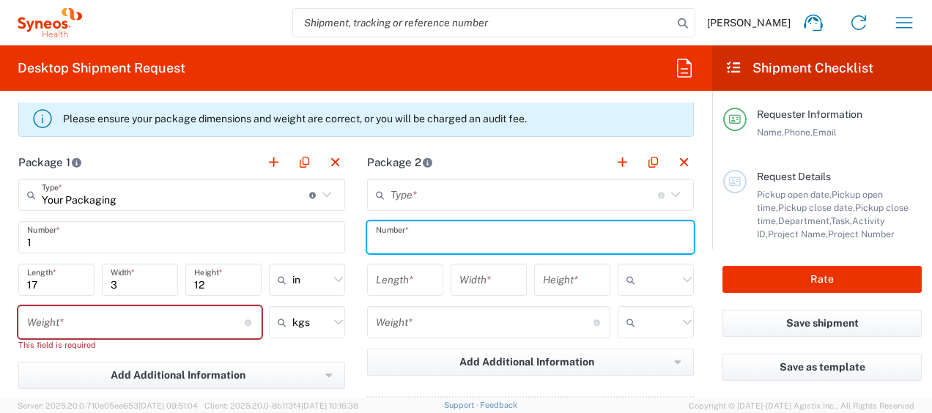
click at [411, 234] on input "text" at bounding box center [530, 238] width 309 height 26
type input "2"
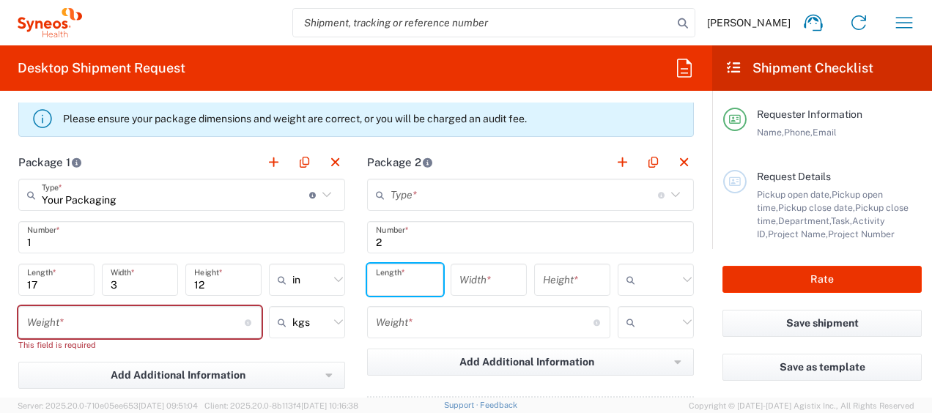
click at [406, 276] on input "number" at bounding box center [405, 281] width 59 height 26
type input "17"
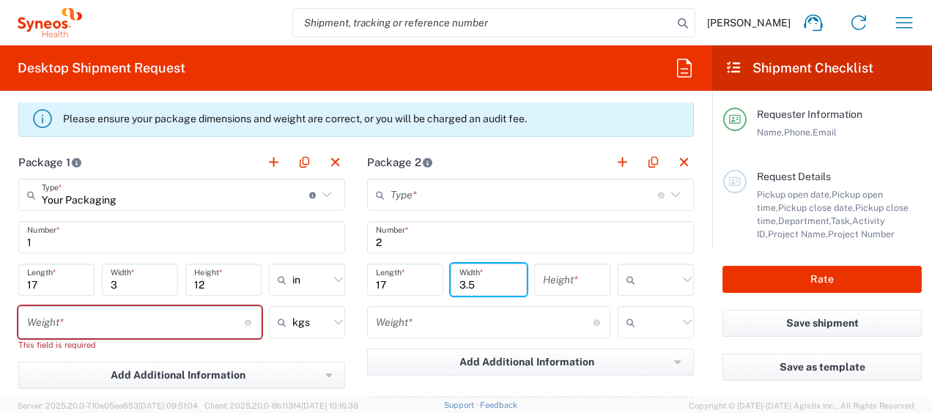
type input "3.5"
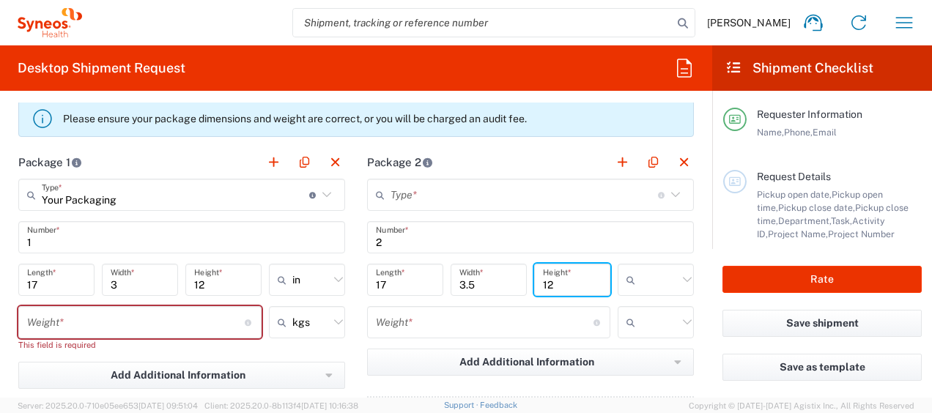
type input "12"
click at [678, 319] on icon at bounding box center [687, 322] width 19 height 19
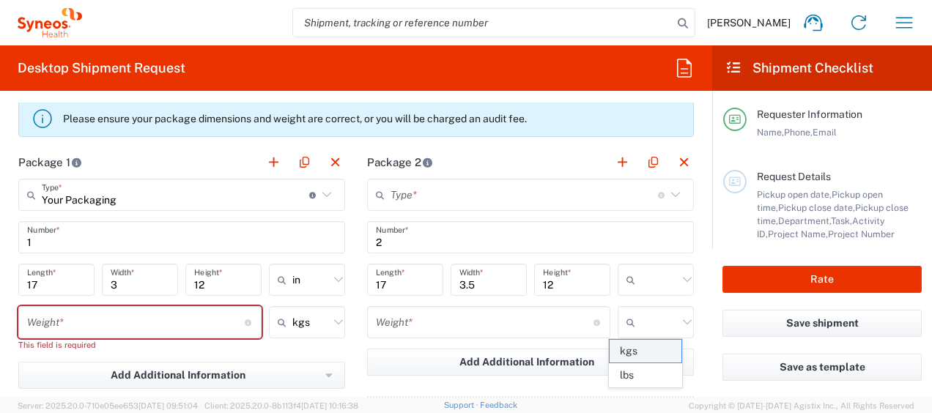
click at [642, 350] on span "kgs" at bounding box center [646, 351] width 72 height 23
type input "kgs"
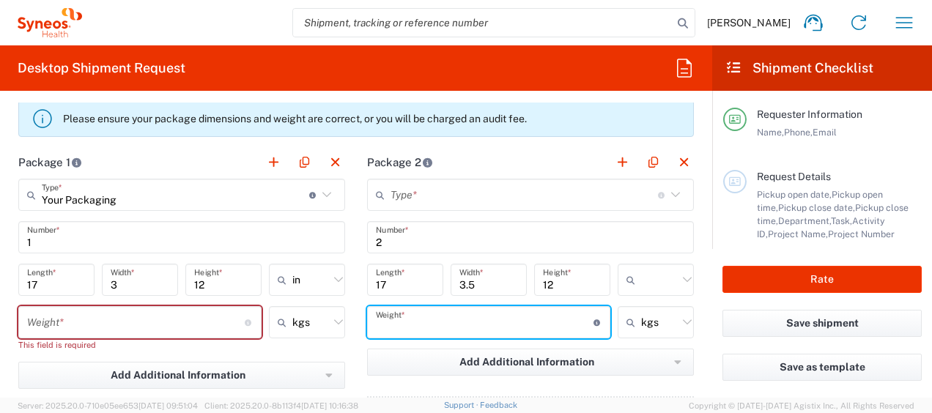
click at [450, 321] on input "number" at bounding box center [485, 323] width 218 height 26
type input "3"
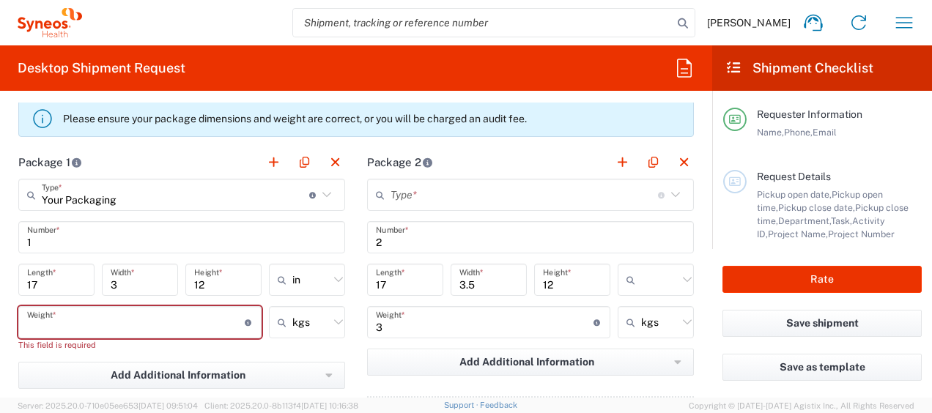
click at [45, 328] on input "number" at bounding box center [136, 323] width 218 height 26
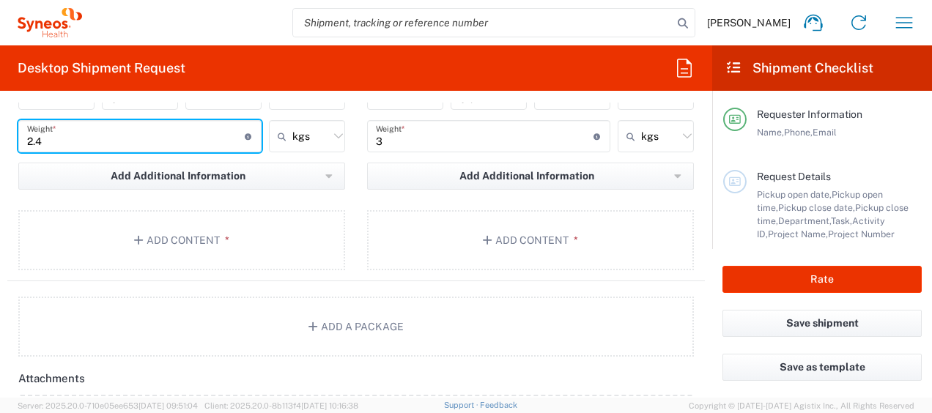
scroll to position [1512, 0]
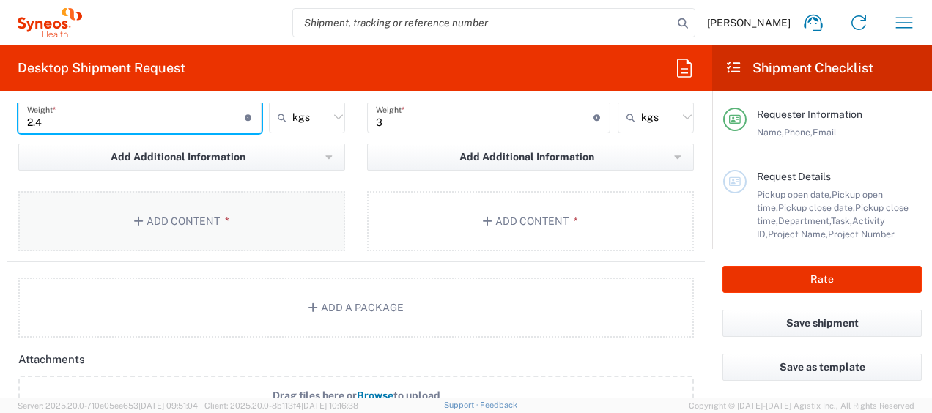
type input "2.4"
click at [168, 212] on button "Add Content *" at bounding box center [181, 221] width 327 height 60
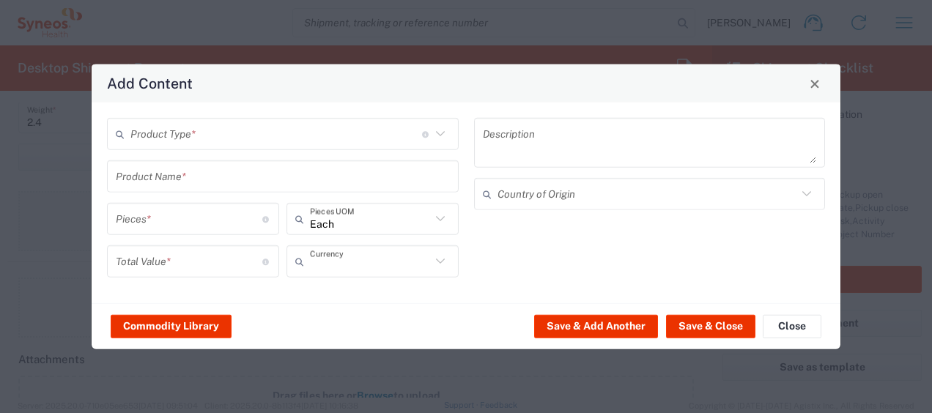
type input "US Dollar"
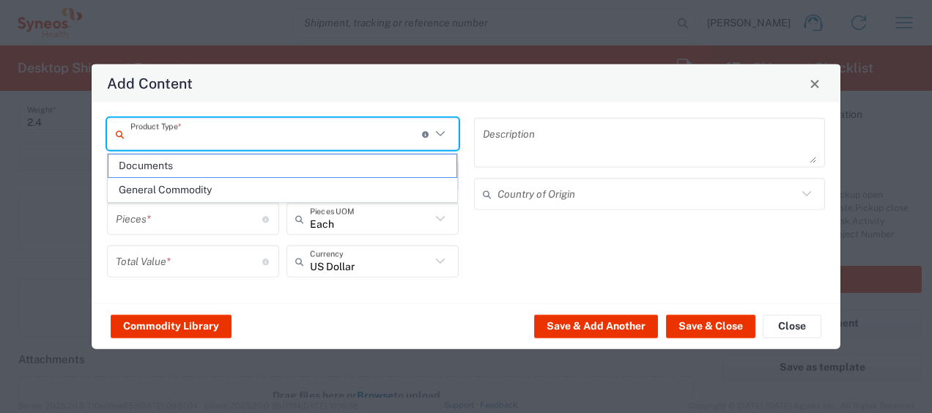
click at [262, 128] on input "text" at bounding box center [276, 134] width 292 height 26
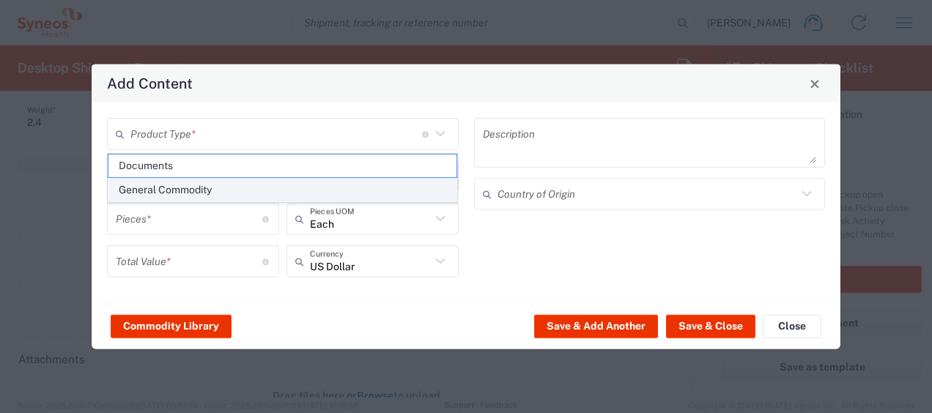
click at [362, 186] on span "General Commodity" at bounding box center [282, 190] width 349 height 23
type input "General Commodity"
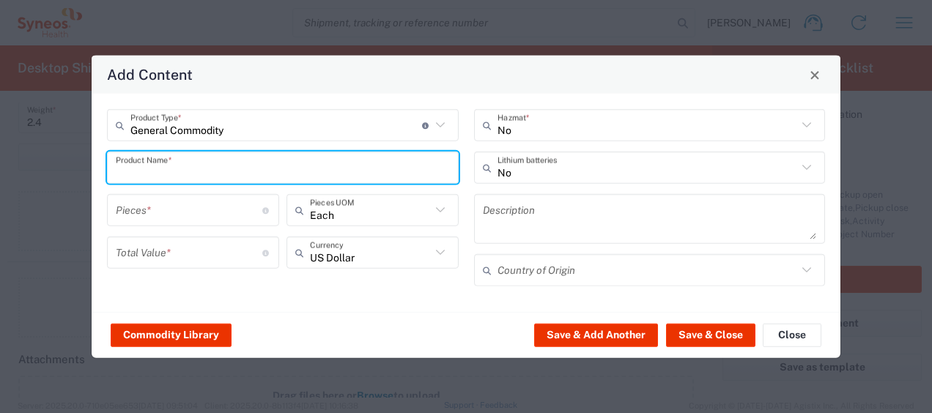
click at [371, 177] on input "text" at bounding box center [283, 168] width 334 height 26
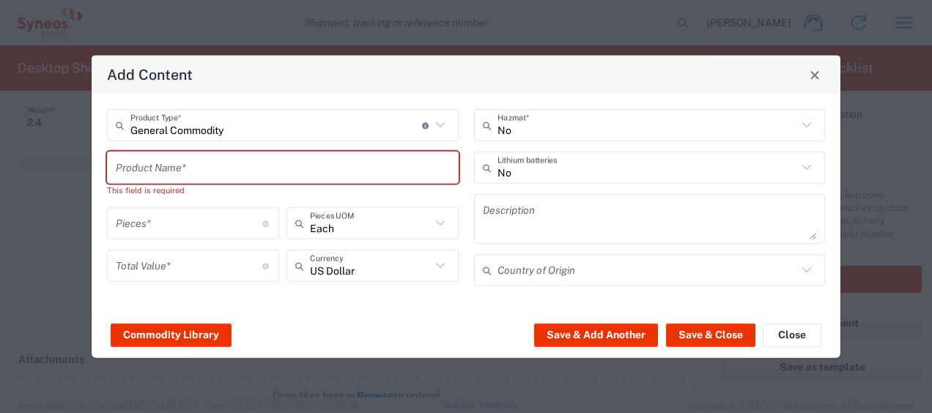
click at [803, 169] on icon at bounding box center [807, 167] width 19 height 19
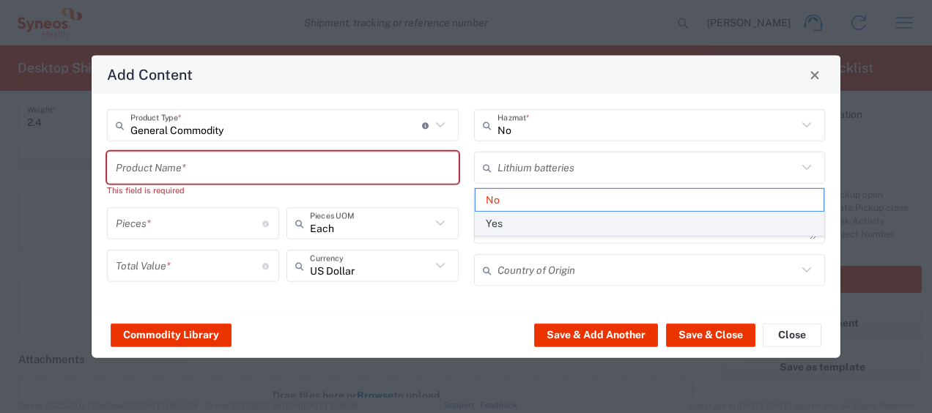
click at [693, 231] on span "Yes" at bounding box center [650, 224] width 349 height 23
type input "Yes"
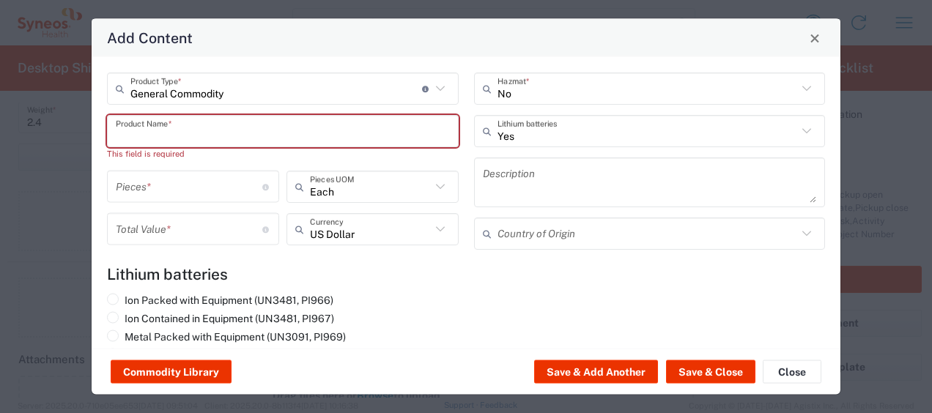
click at [210, 132] on input "text" at bounding box center [283, 131] width 334 height 26
type input "P"
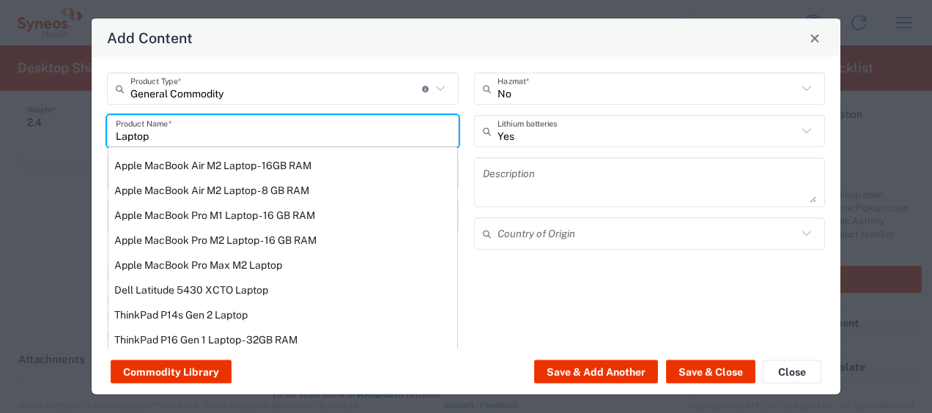
scroll to position [211, 0]
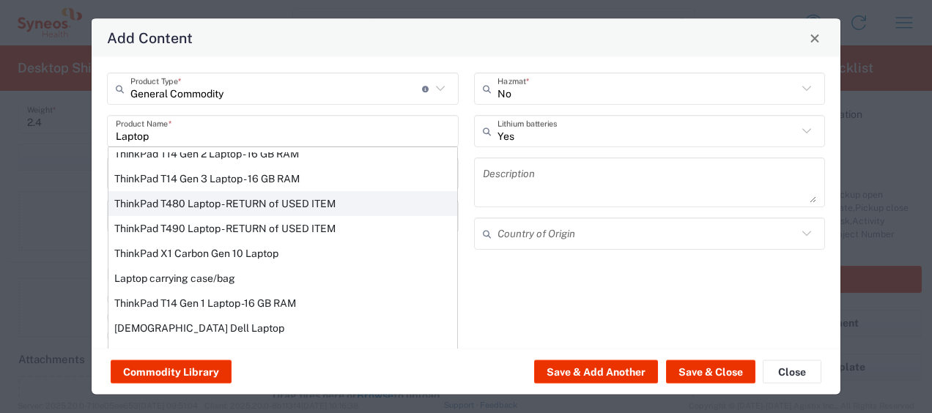
click at [383, 195] on div "ThinkPad T480 Laptop - RETURN of USED ITEM" at bounding box center [282, 203] width 349 height 25
type input "ThinkPad T480 Laptop - RETURN of USED ITEM"
type input "1"
type input "200"
type textarea "Intel Core i5 - 8GB Memory - 500GB Hard Drive"
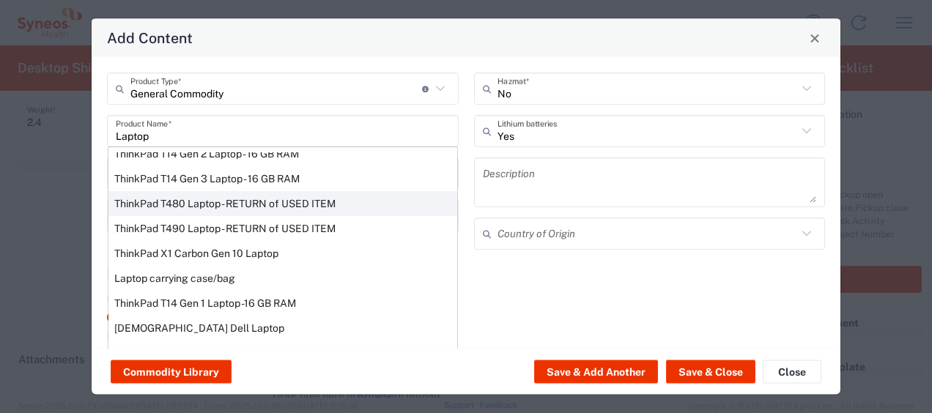
type input "[GEOGRAPHIC_DATA]"
type input "Yes"
radio input "true"
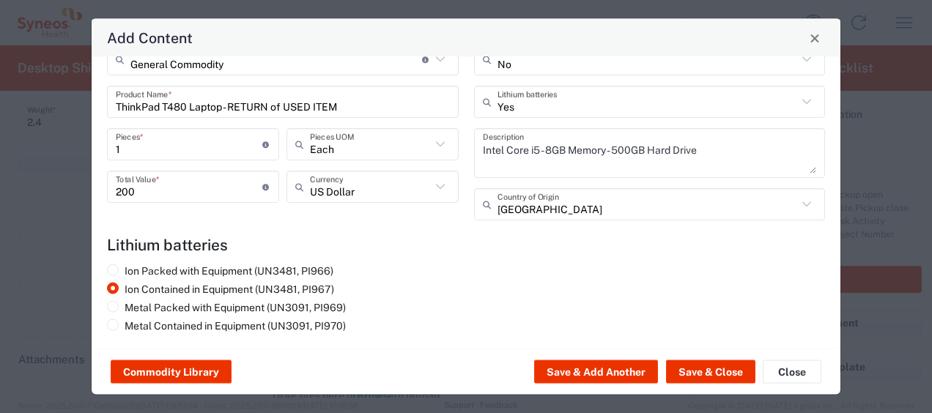
scroll to position [32, 0]
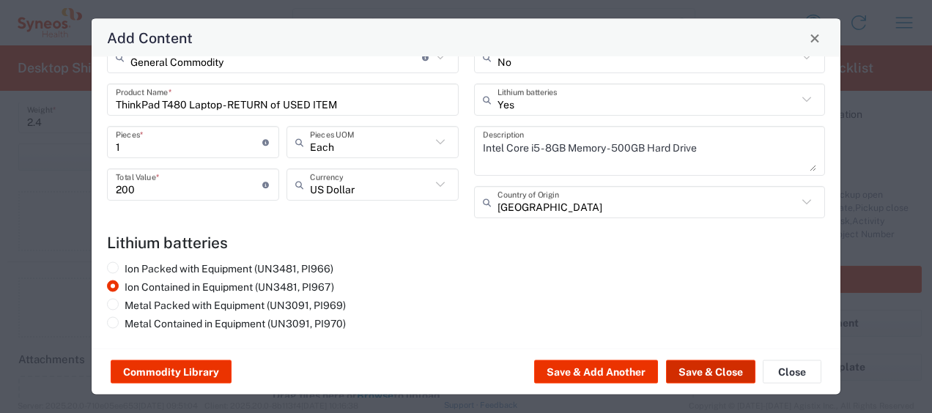
click at [717, 372] on button "Save & Close" at bounding box center [710, 372] width 89 height 23
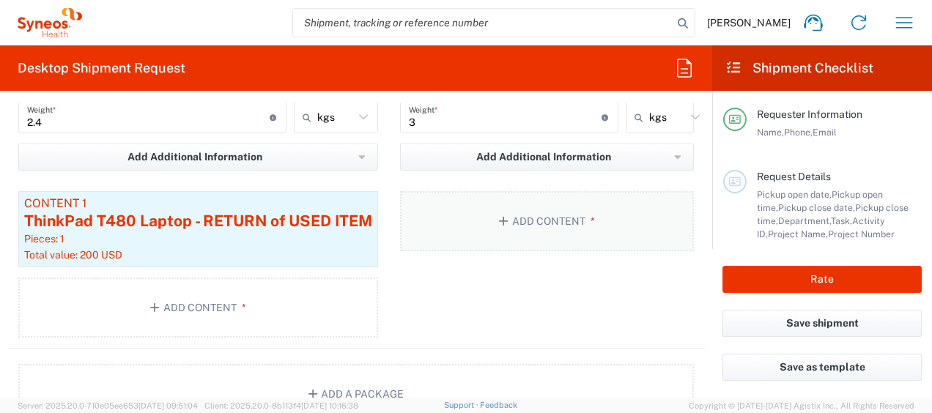
click at [489, 216] on button "Add Content *" at bounding box center [547, 221] width 294 height 60
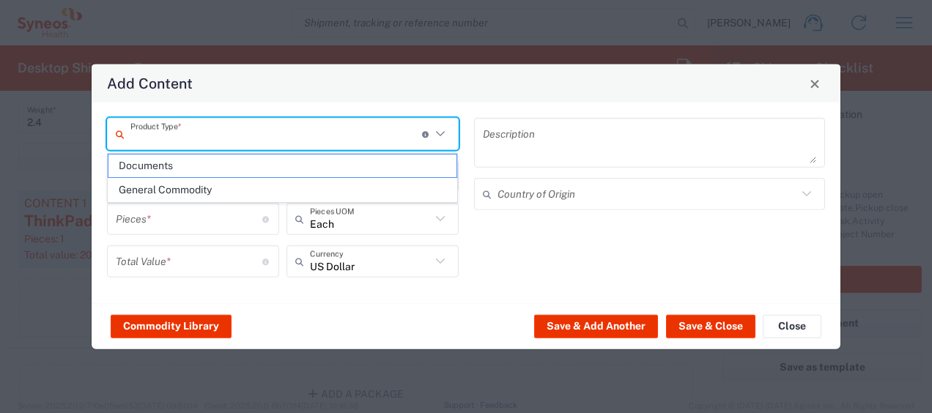
click at [386, 134] on input "text" at bounding box center [276, 134] width 292 height 26
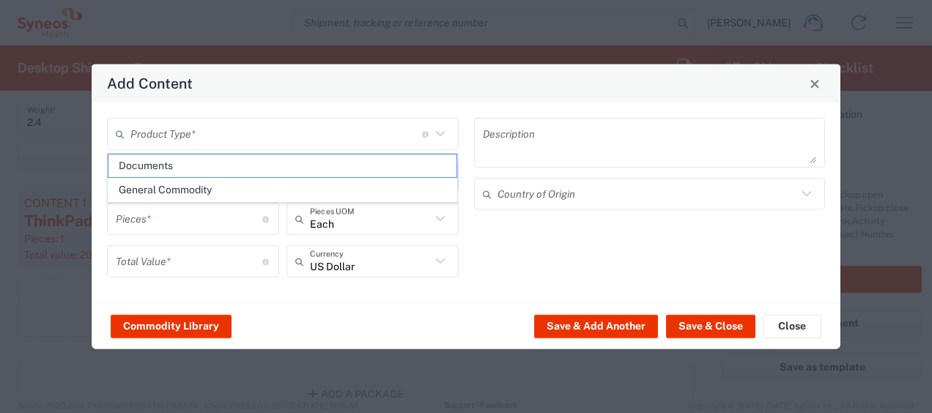
click at [330, 202] on div "Product Type * Document: Paper document generated internally by Syneos, a clien…" at bounding box center [283, 203] width 367 height 170
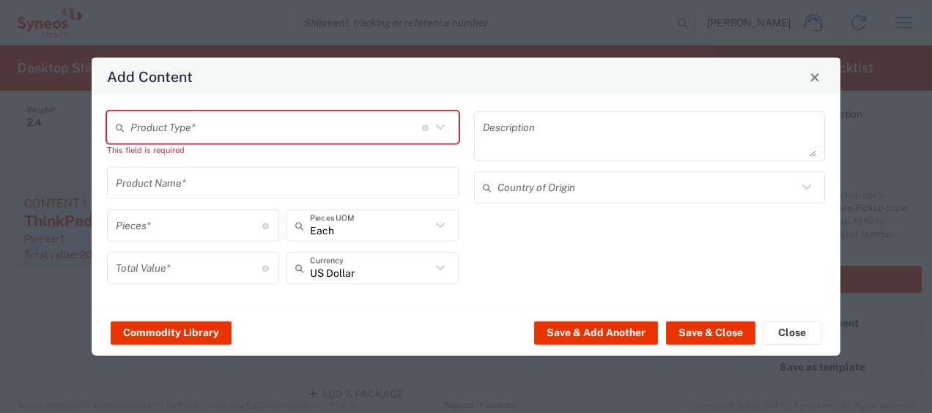
click at [277, 196] on div "Product Name *" at bounding box center [283, 183] width 352 height 32
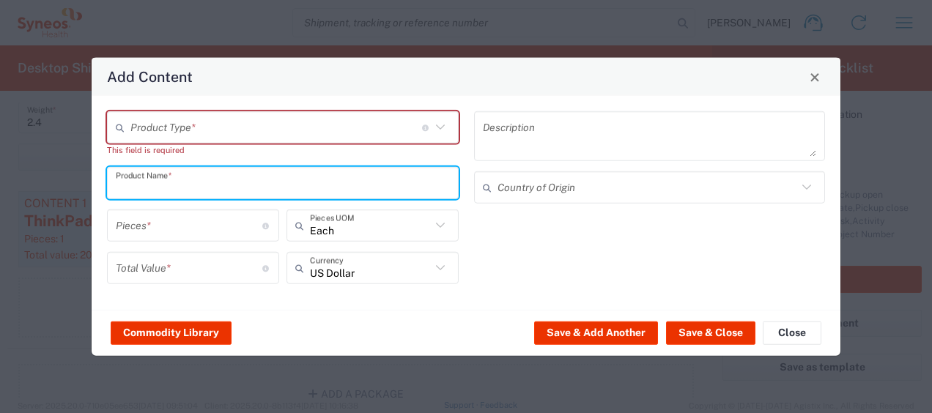
click at [265, 190] on input "text" at bounding box center [283, 183] width 334 height 26
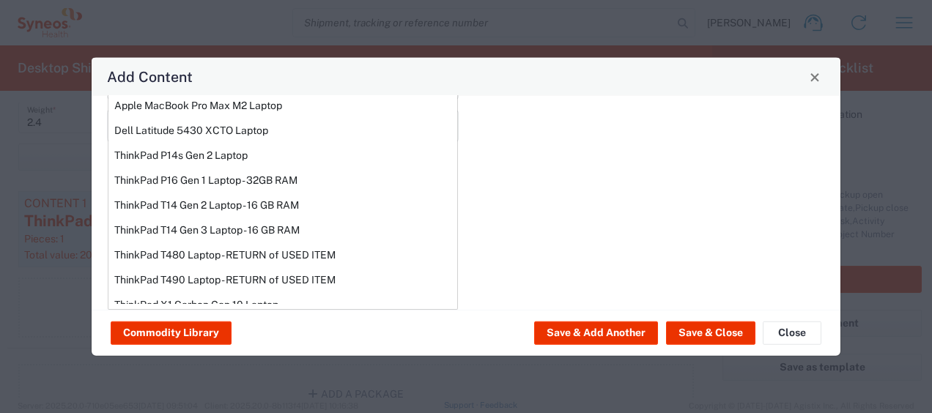
scroll to position [117, 0]
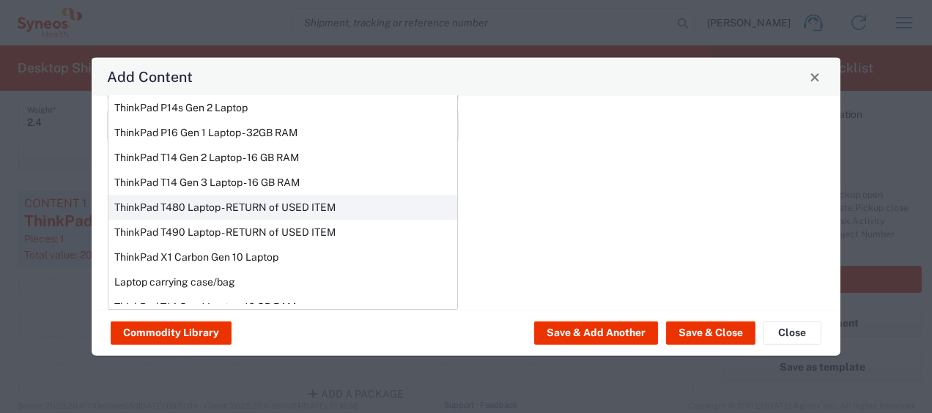
click at [314, 195] on div "ThinkPad T480 Laptop - RETURN of USED ITEM" at bounding box center [282, 207] width 349 height 25
type input "ThinkPad T480 Laptop - RETURN of USED ITEM"
type input "1"
type input "200"
type textarea "Intel Core i5 - 8GB Memory - 500GB Hard Drive"
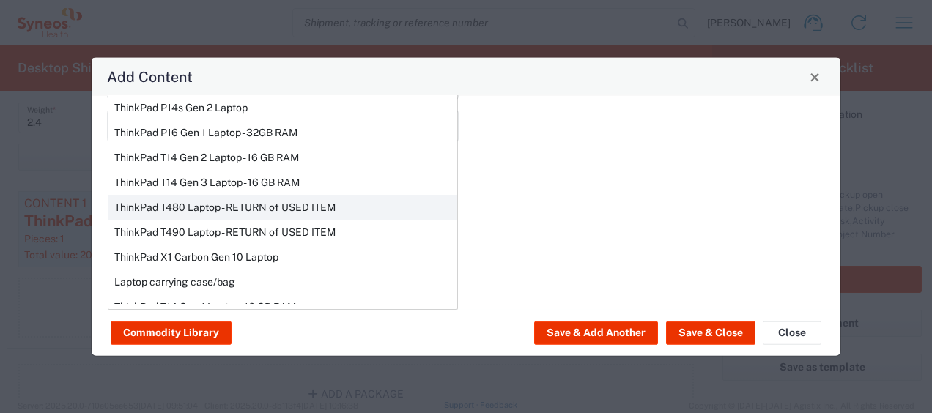
type input "[GEOGRAPHIC_DATA]"
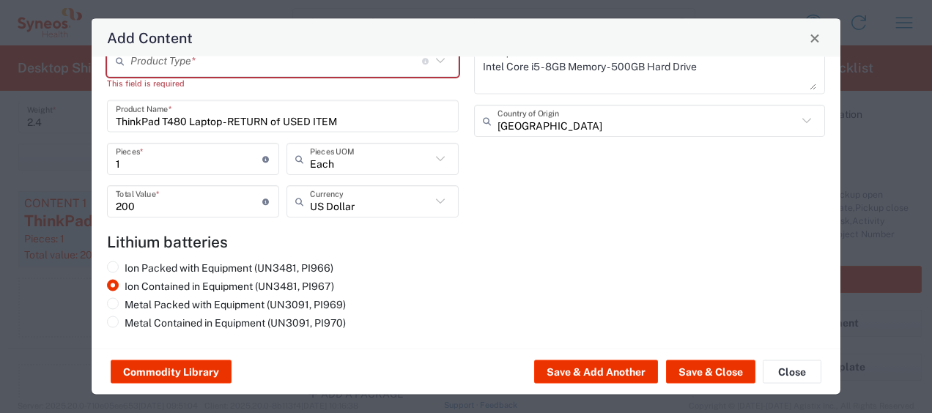
scroll to position [0, 0]
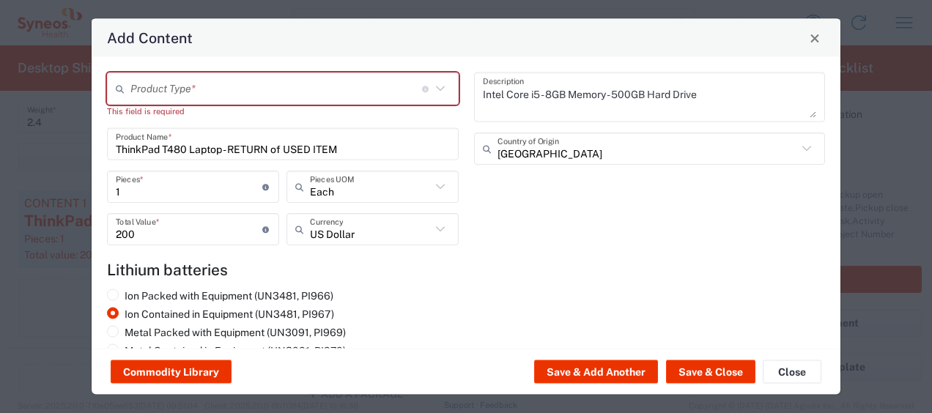
click at [317, 70] on div "Product Type * Document: Paper document generated internally by Syneos, a clien…" at bounding box center [466, 203] width 749 height 292
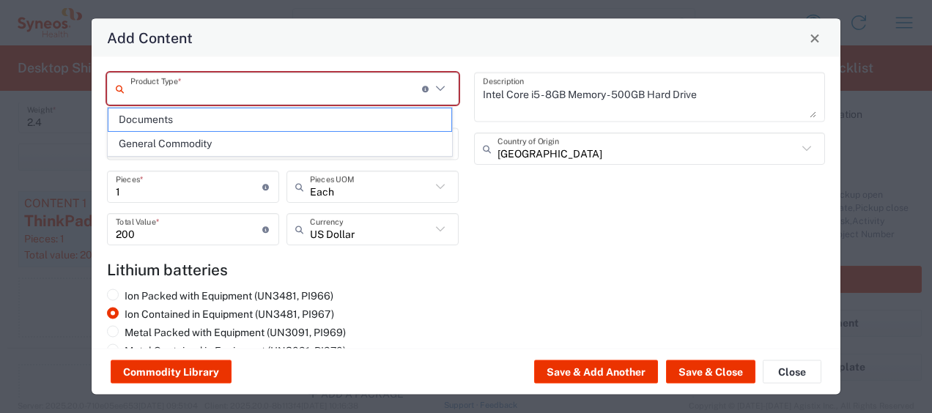
click at [327, 84] on input "text" at bounding box center [276, 89] width 292 height 26
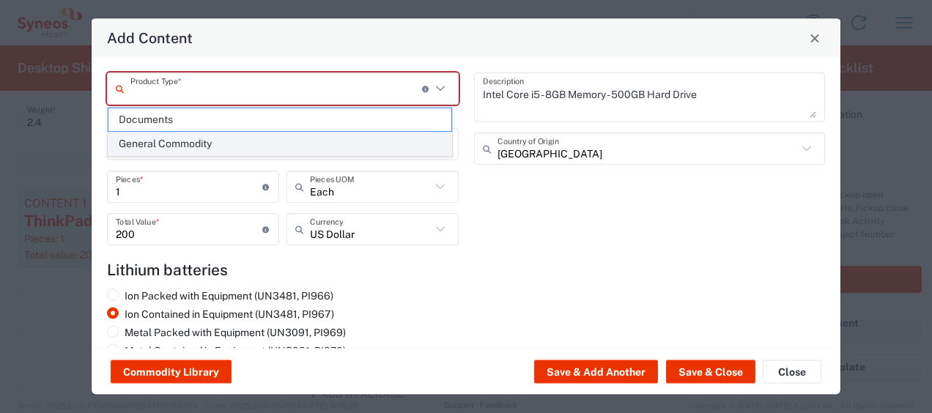
click at [261, 139] on span "General Commodity" at bounding box center [279, 144] width 343 height 23
type input "General Commodity"
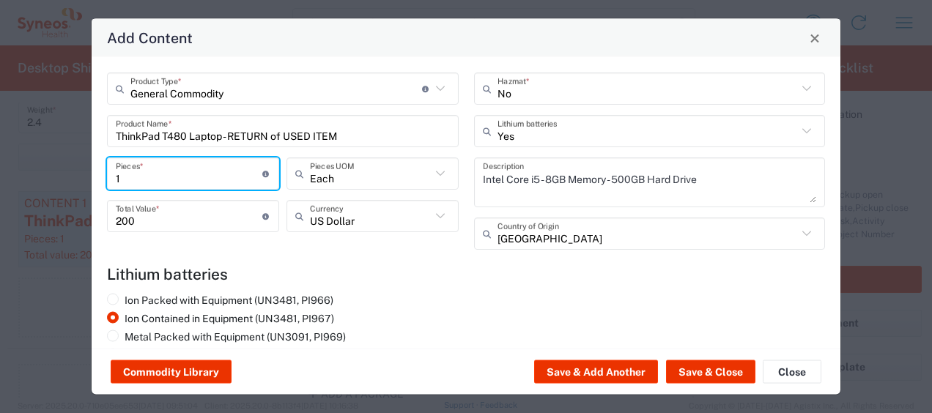
click at [122, 183] on input "1" at bounding box center [189, 174] width 147 height 26
type input "2"
type input "400"
type input "2"
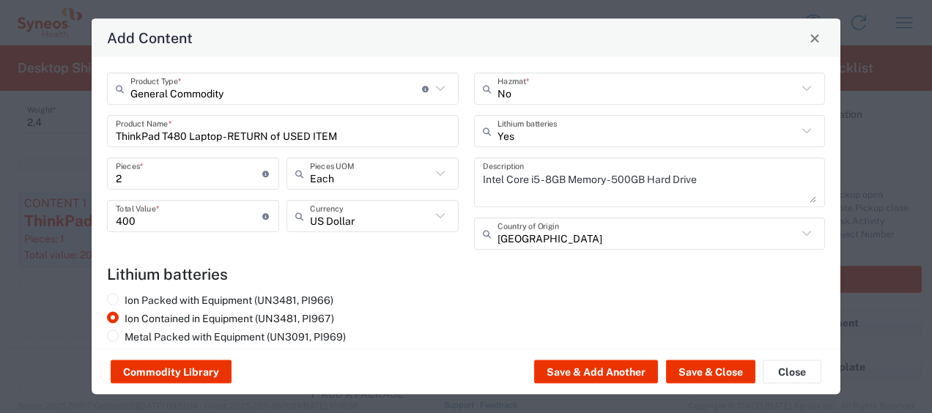
click at [448, 314] on div "Ion Packed with Equipment (UN3481, PI966) Ion Contained in Equipment (UN3481, P…" at bounding box center [283, 330] width 367 height 73
click at [702, 371] on button "Save & Close" at bounding box center [710, 372] width 89 height 23
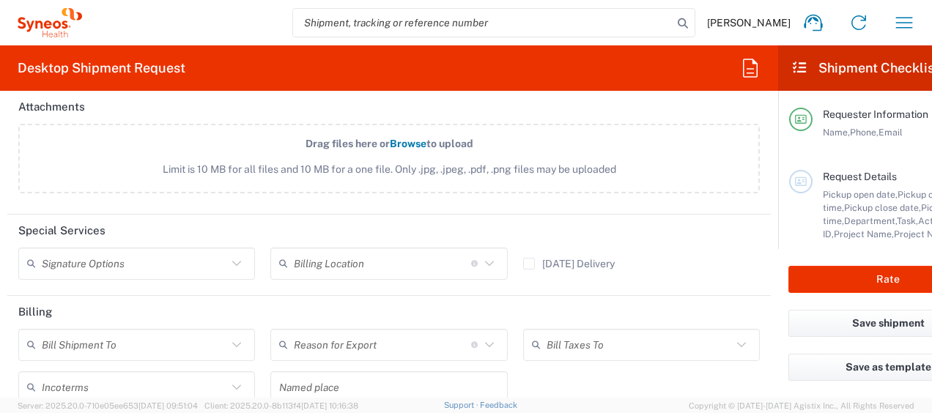
scroll to position [1863, 0]
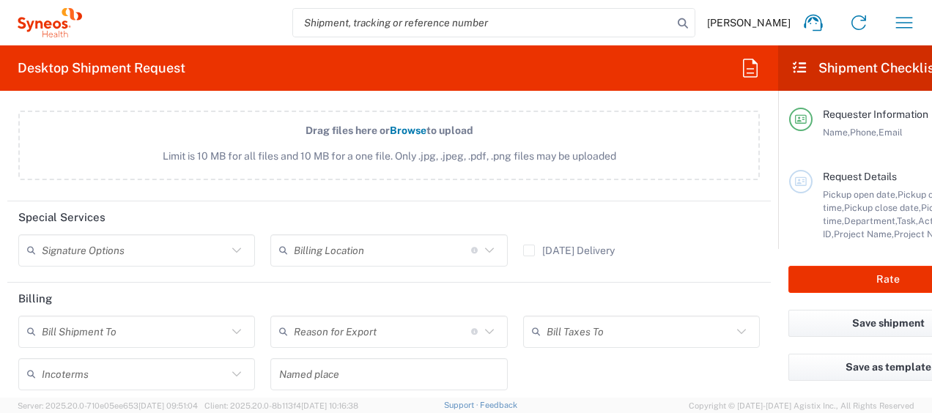
click at [232, 246] on icon at bounding box center [236, 250] width 19 height 19
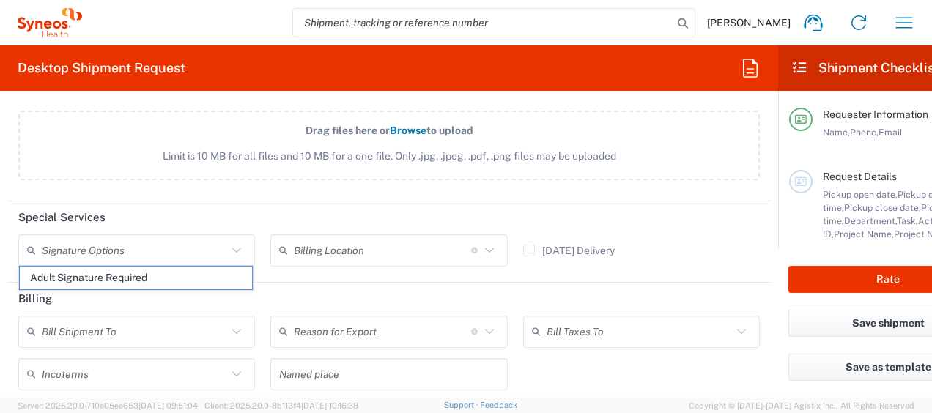
click at [232, 246] on icon at bounding box center [236, 250] width 19 height 19
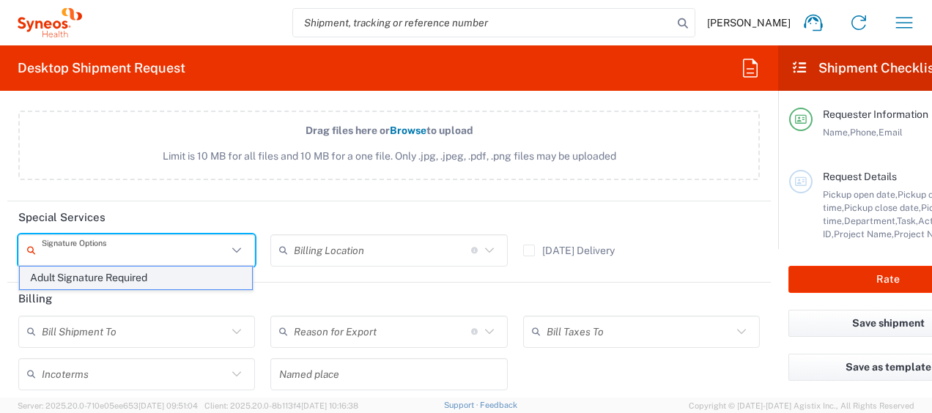
click at [200, 279] on span "Adult Signature Required" at bounding box center [136, 278] width 232 height 23
type input "Adult Signature Required"
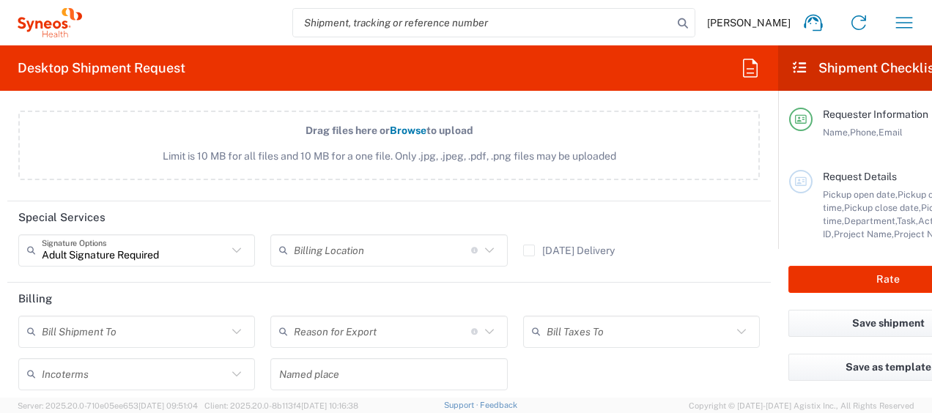
click at [485, 248] on icon at bounding box center [489, 250] width 19 height 19
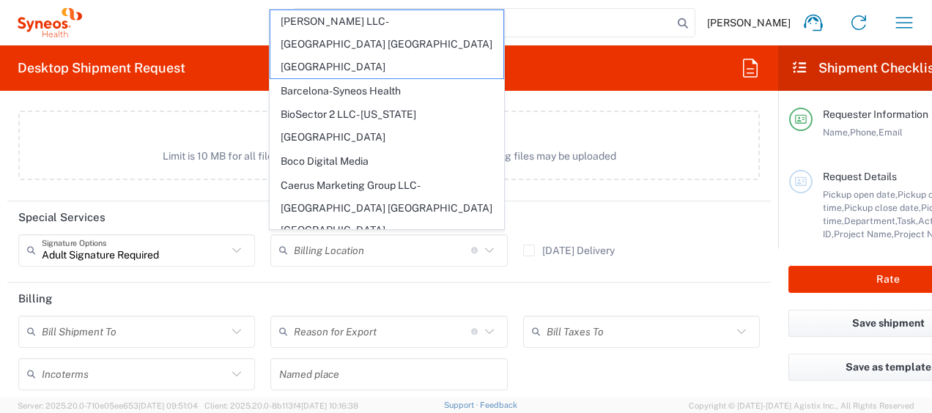
click at [485, 248] on icon at bounding box center [489, 250] width 19 height 19
click at [608, 195] on agx-form-section "Attachments Drag files here or Browse to upload Limit is 10 MB for all files an…" at bounding box center [389, 140] width 764 height 124
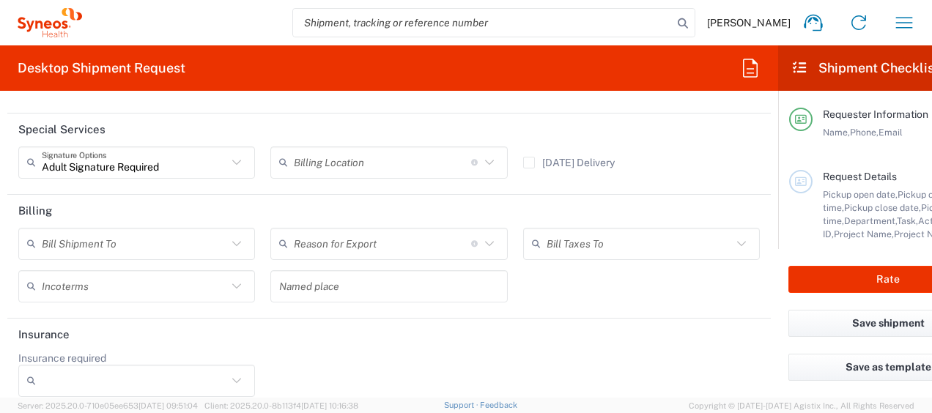
scroll to position [1962, 0]
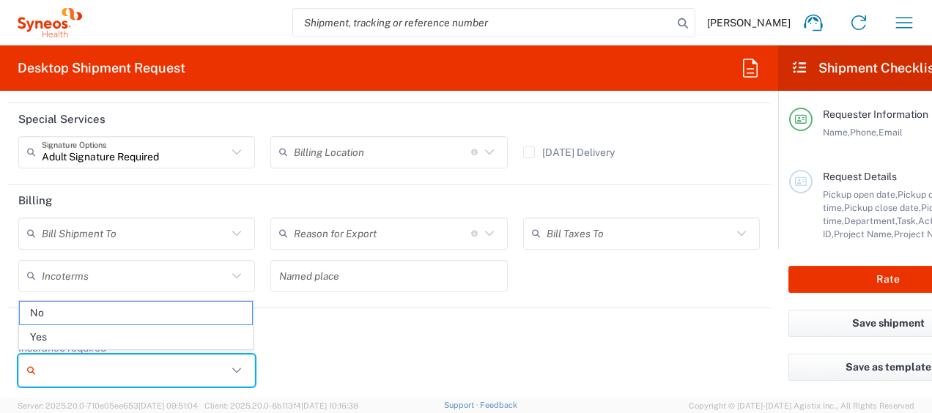
click at [186, 374] on input "Insurance required" at bounding box center [134, 370] width 185 height 23
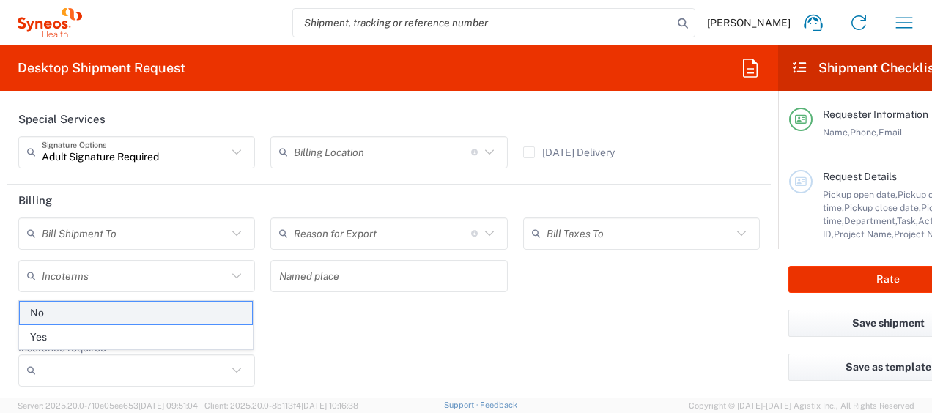
click at [194, 314] on span "No" at bounding box center [136, 313] width 232 height 23
type input "No"
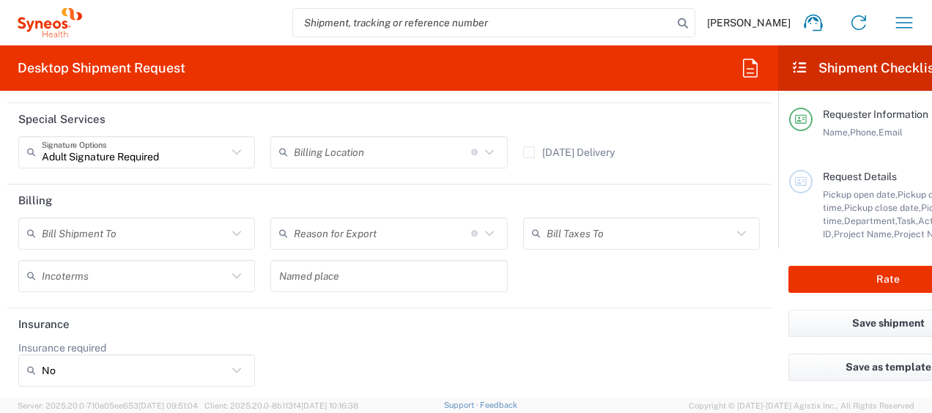
click at [380, 351] on div "Insurance required No No Yes" at bounding box center [389, 370] width 757 height 56
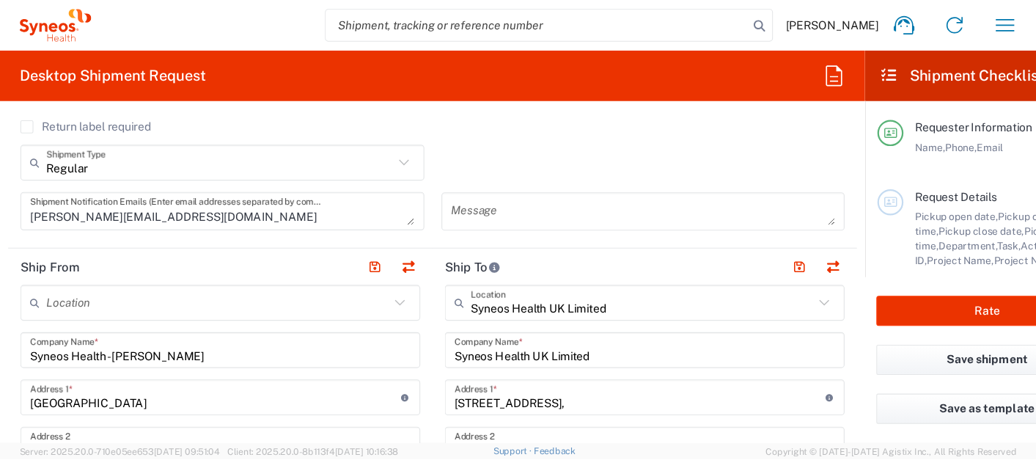
scroll to position [152, 0]
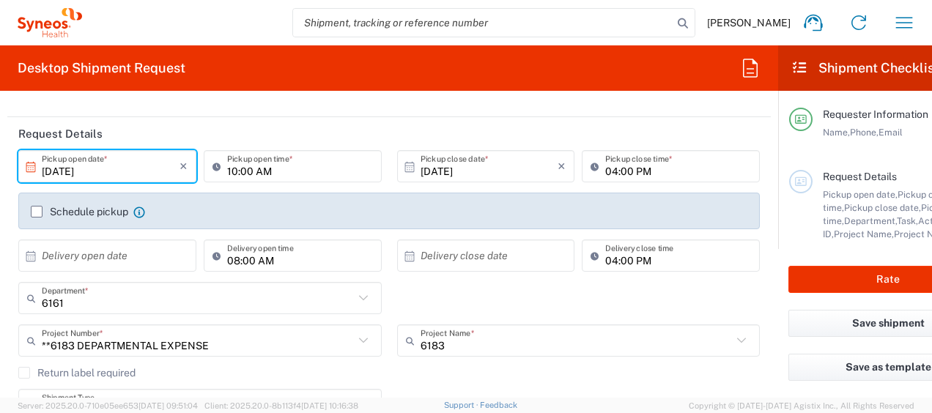
click at [793, 246] on main "Requester Information Name, Phone, Email Request Details Pickup open date, Pick…" at bounding box center [888, 170] width 220 height 158
drag, startPoint x: 793, startPoint y: 246, endPoint x: 805, endPoint y: 246, distance: 11.8
click at [805, 246] on div "Request Details Pickup open date, Pickup open time, Pickup close date, Pickup c…" at bounding box center [888, 221] width 199 height 102
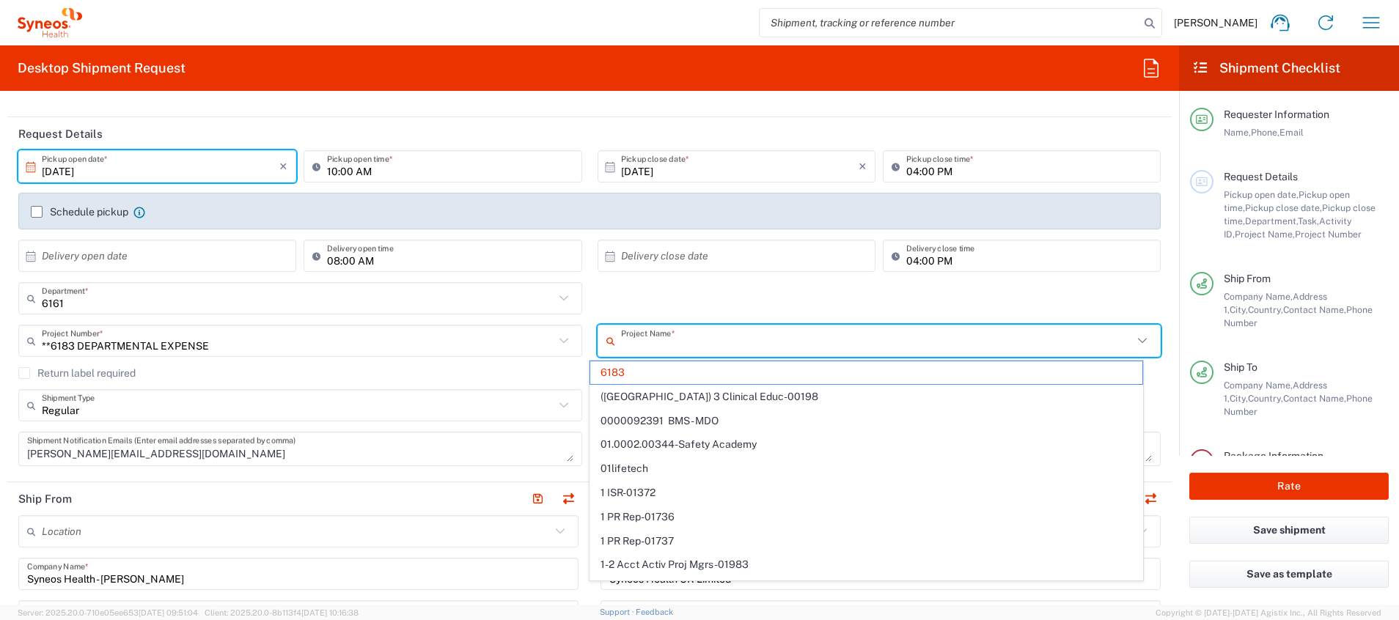
drag, startPoint x: 892, startPoint y: 0, endPoint x: 880, endPoint y: 335, distance: 335.2
click at [880, 335] on input "text" at bounding box center [877, 341] width 512 height 26
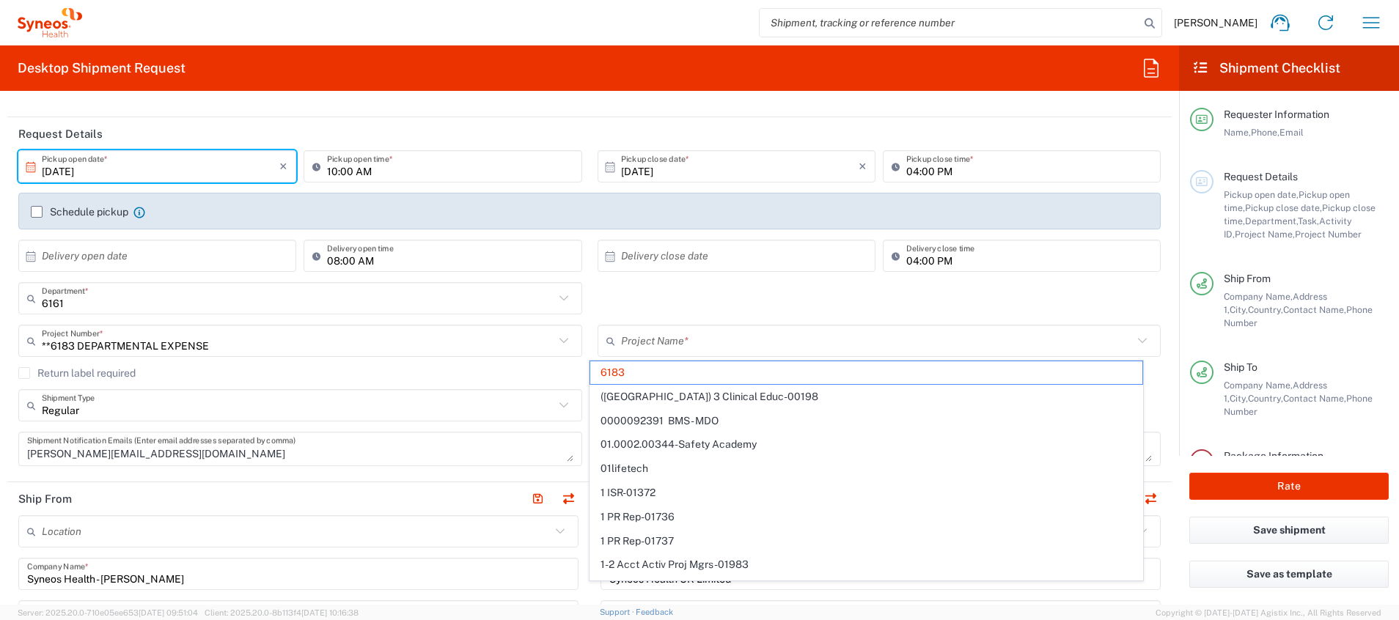
click at [900, 302] on div "6161 Department * 6161 3000 3100 3109 3110 3111 3112 3125 3130 3135 3136 3150 3…" at bounding box center [589, 303] width 1157 height 43
type input "6183"
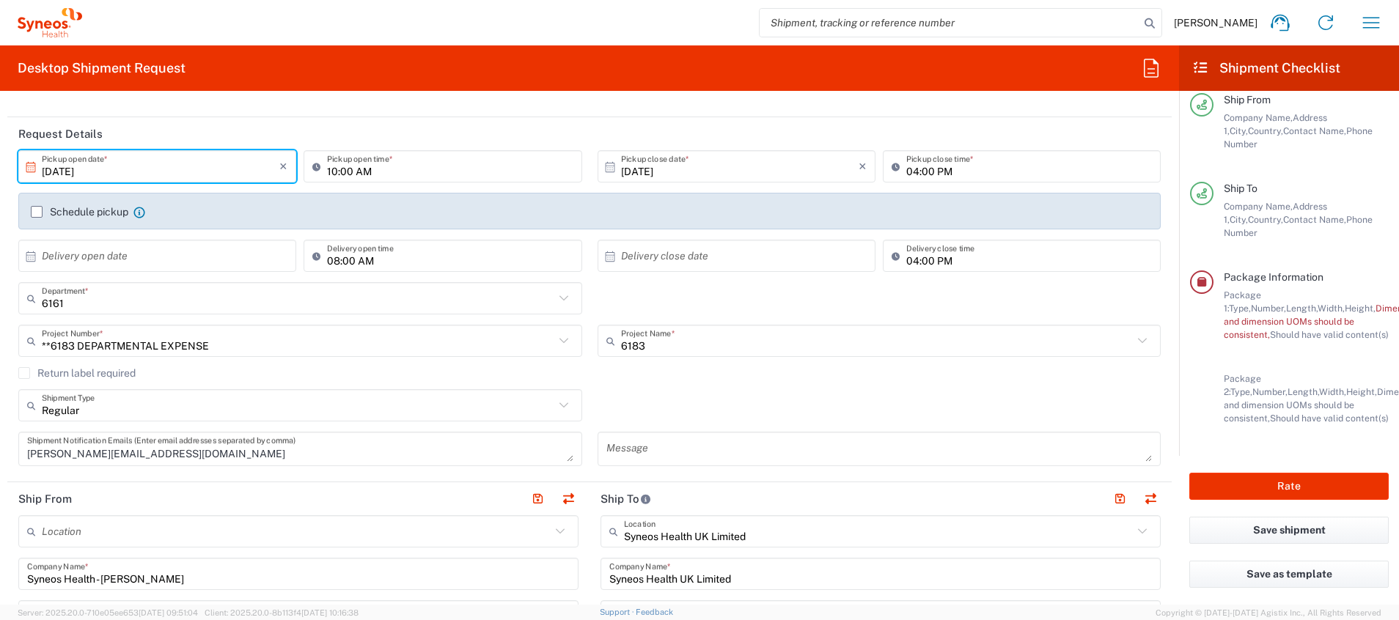
scroll to position [218, 0]
click at [932, 413] on button "Save shipment" at bounding box center [1288, 530] width 199 height 27
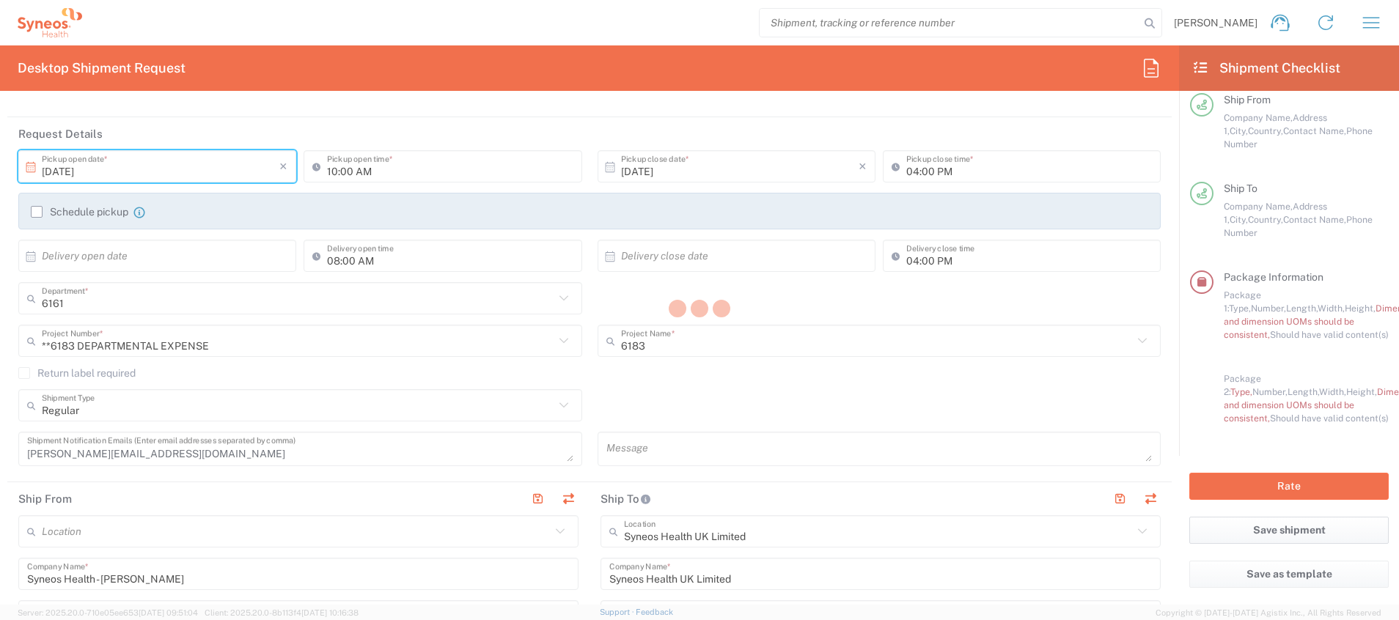
type input "**6183 DEPARTMENTAL EXPENSE"
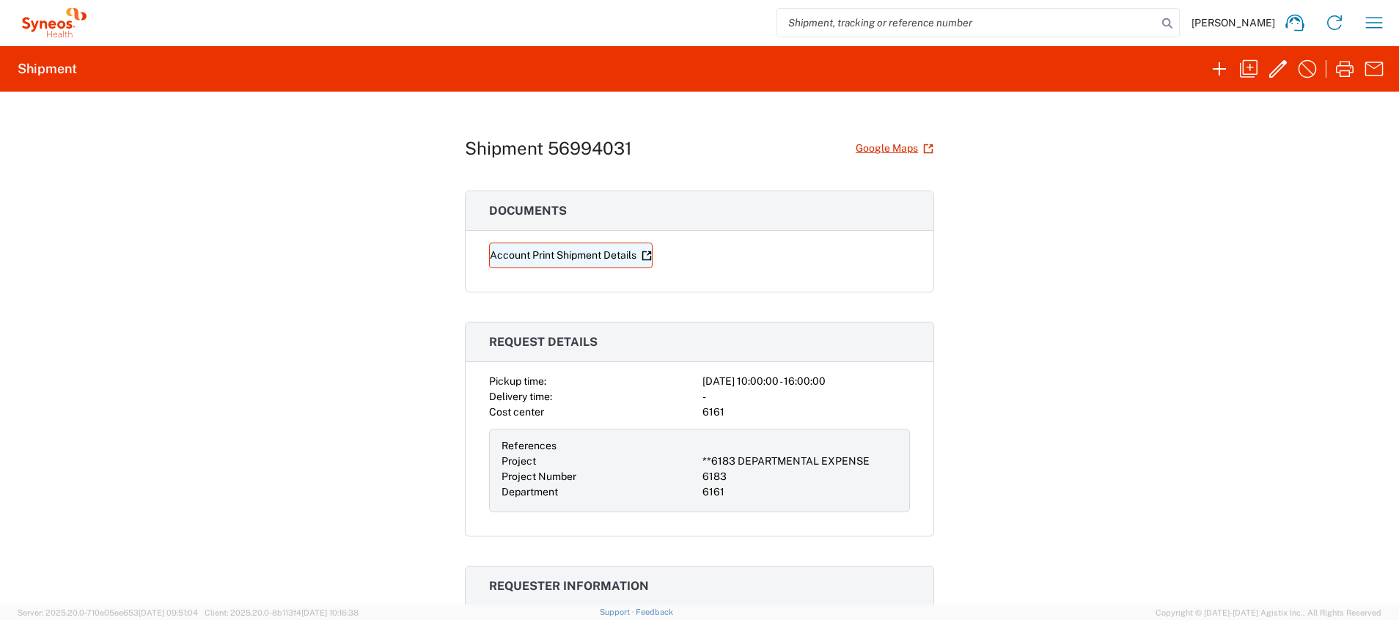
click at [579, 248] on link "Account Print Shipment Details" at bounding box center [570, 256] width 163 height 26
click at [932, 66] on icon "button" at bounding box center [1277, 68] width 23 height 23
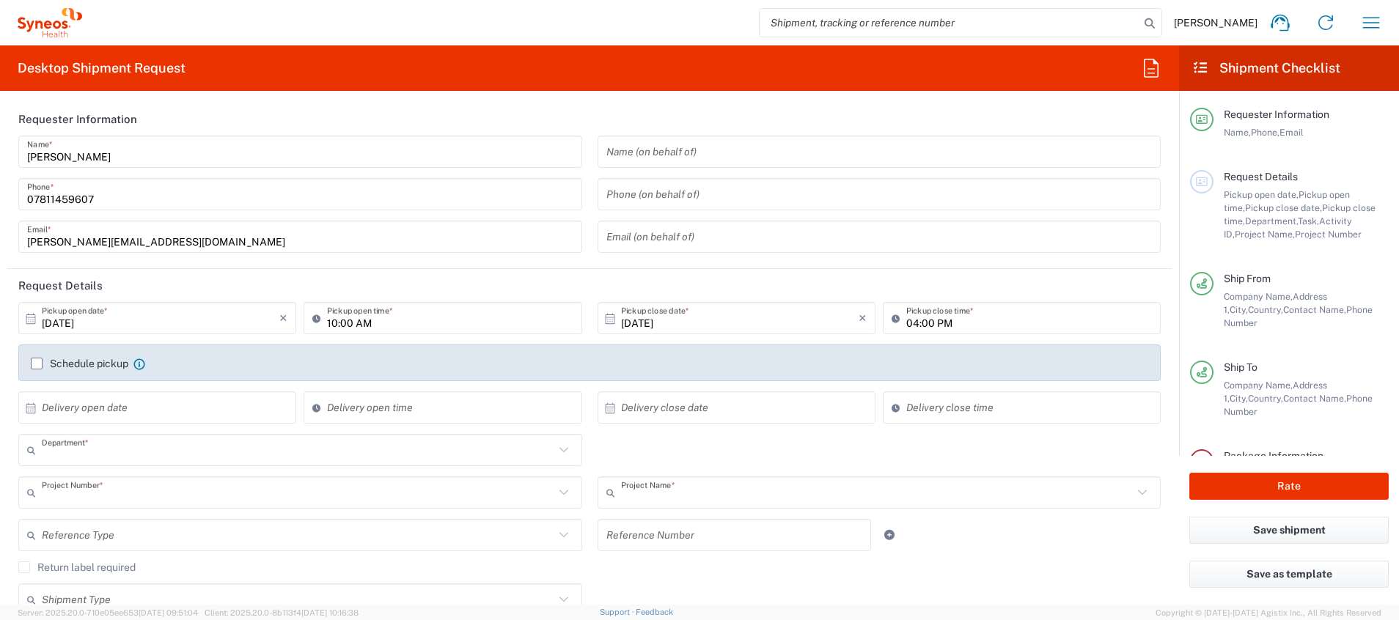
type input "6161"
type input "**6183 DEPARTMENTAL EXPENSE"
type input "6183"
type input "[GEOGRAPHIC_DATA]"
type input "Residential/Home"
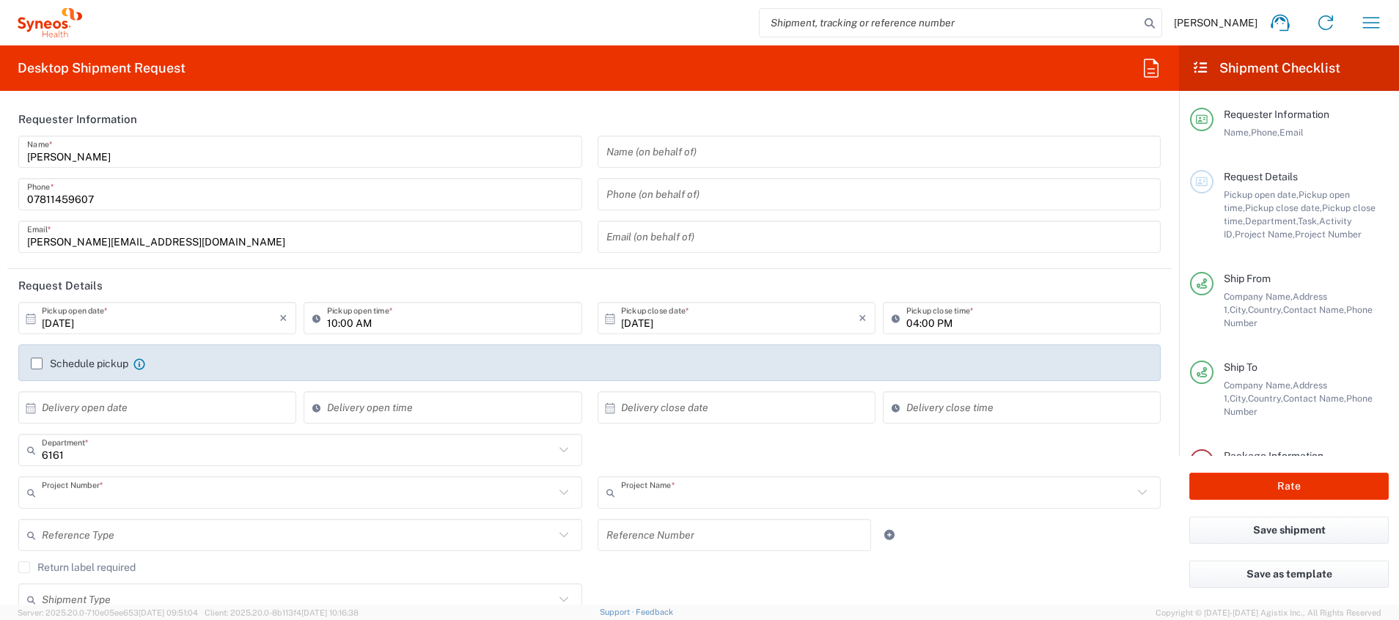
type input "[GEOGRAPHIC_DATA]"
type input "Business (General)"
type input "Your Packaging"
click at [34, 365] on label "Schedule pickup" at bounding box center [79, 364] width 97 height 12
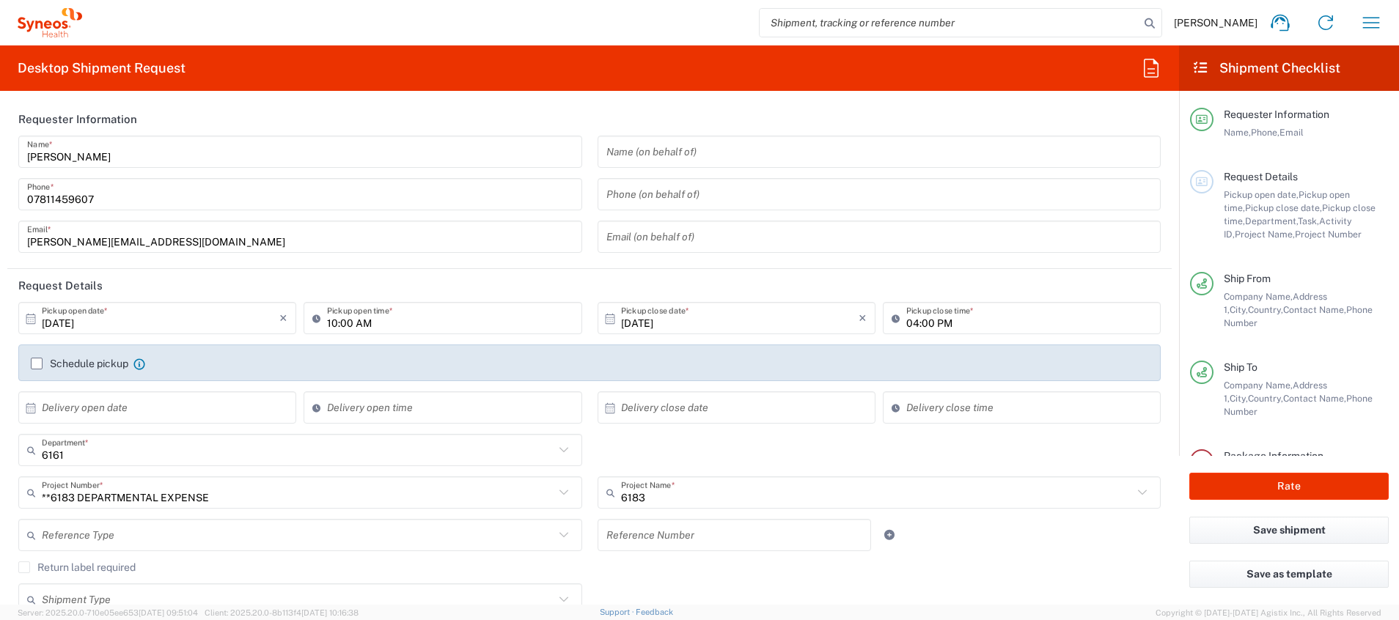
click at [37, 364] on input "Schedule pickup" at bounding box center [37, 364] width 0 height 0
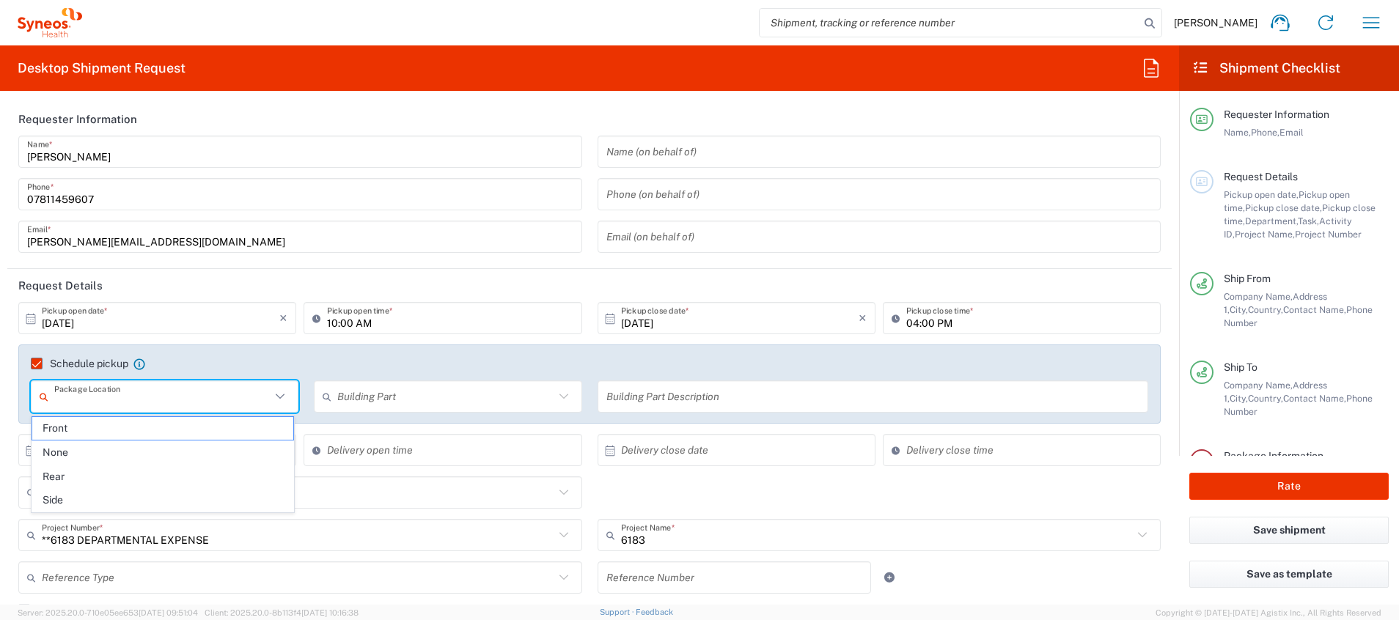
click at [125, 396] on input "text" at bounding box center [162, 397] width 216 height 26
click at [109, 413] on span "Front" at bounding box center [162, 428] width 261 height 23
type input "Front"
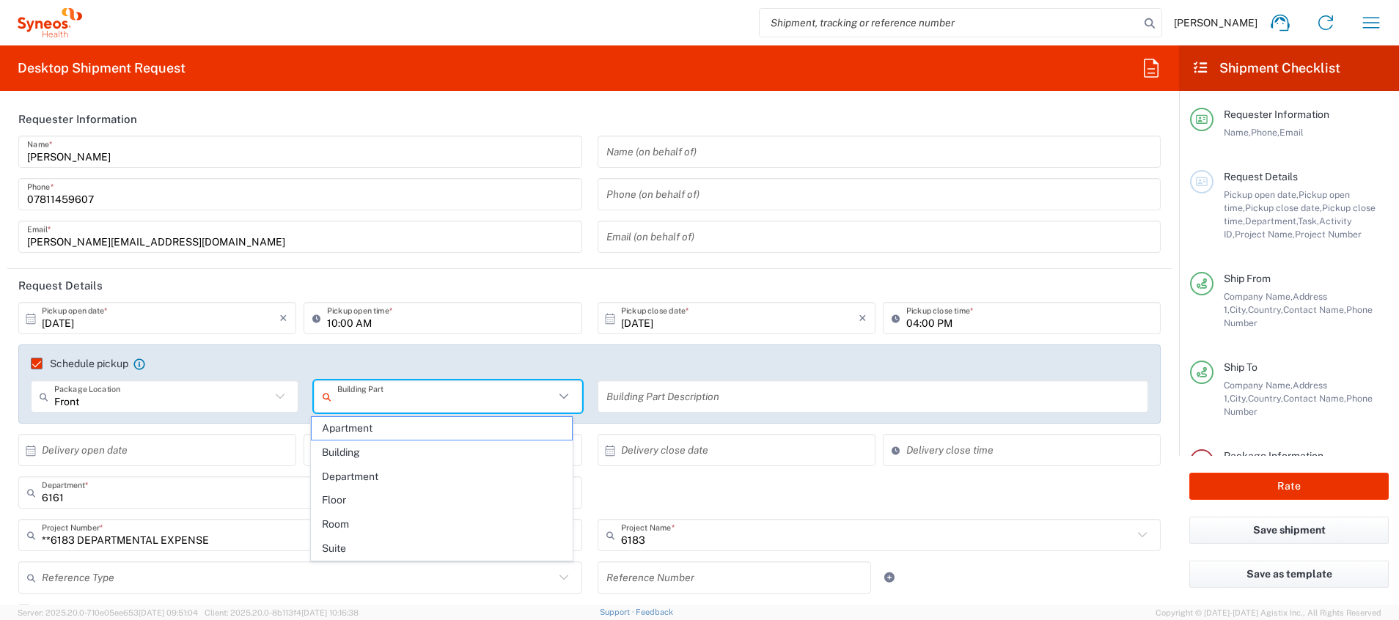
click at [375, 395] on input "text" at bounding box center [445, 397] width 216 height 26
click at [378, 347] on div "Schedule pickup When scheduling a pickup please be sure to meet the following c…" at bounding box center [589, 384] width 1142 height 79
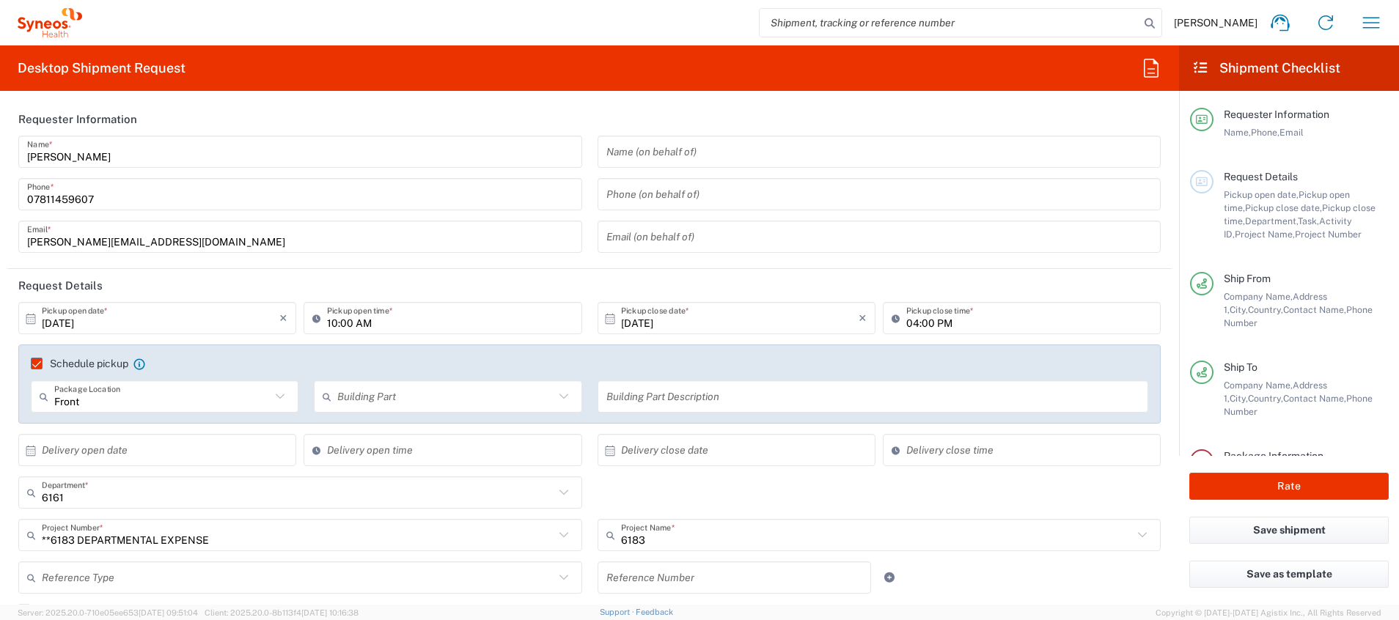
click at [932, 320] on form "Requester Information [PERSON_NAME] Name * [PHONE_NUMBER] Phone * [PERSON_NAME]…" at bounding box center [589, 354] width 1179 height 502
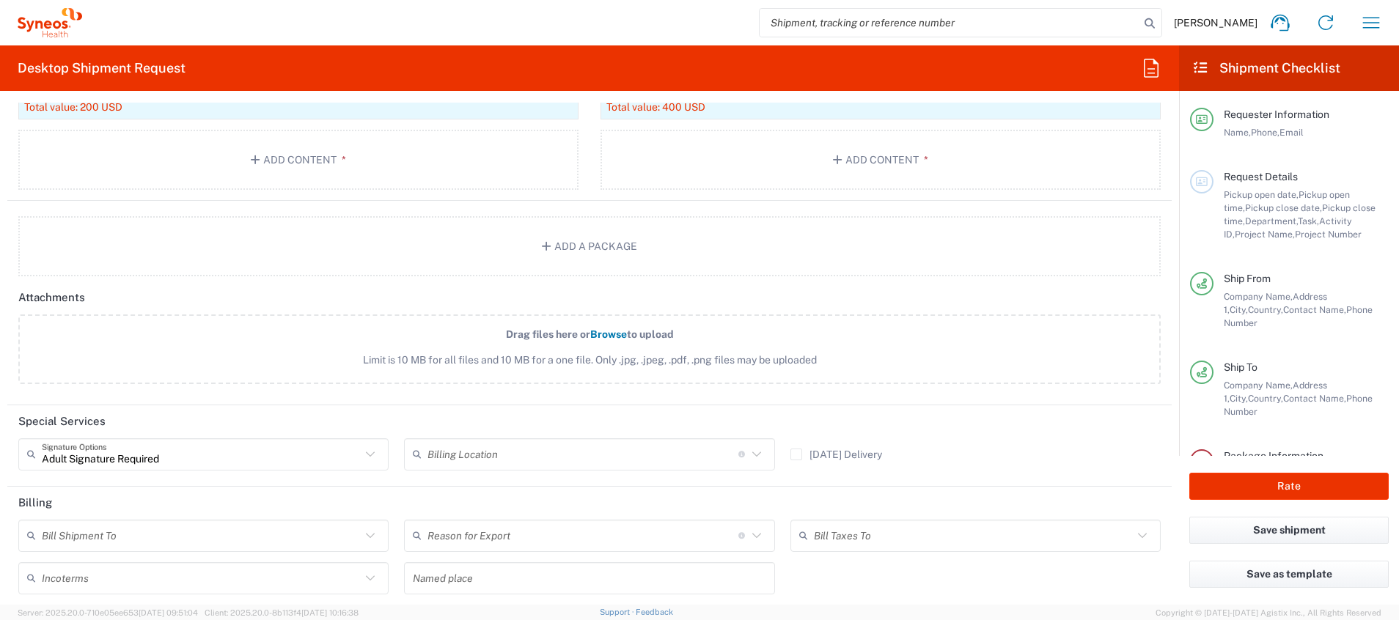
scroll to position [1845, 0]
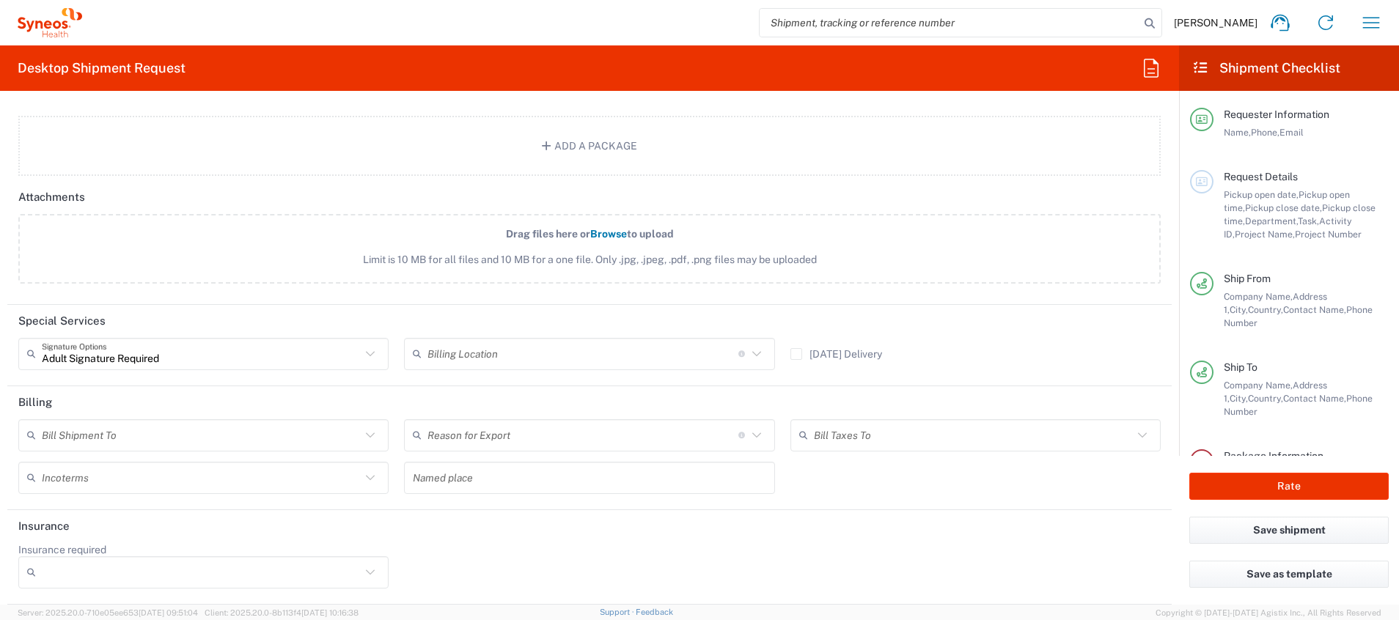
click at [747, 350] on icon at bounding box center [756, 354] width 19 height 19
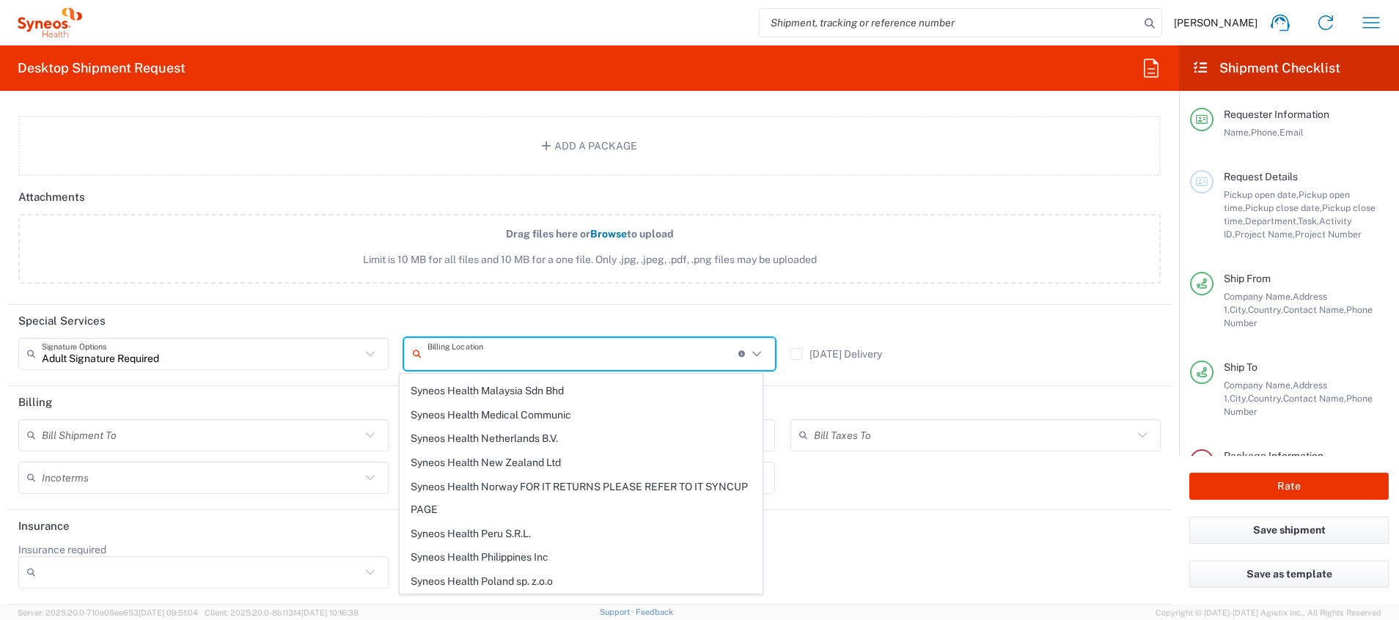
scroll to position [2497, 0]
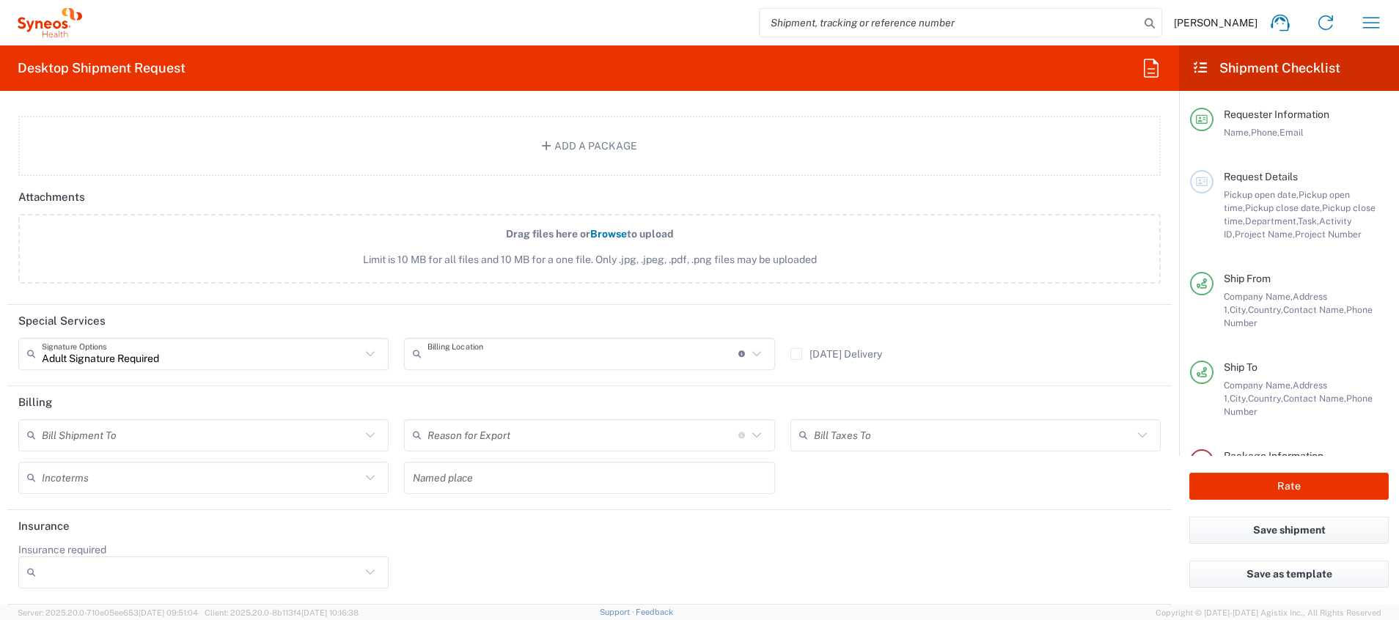
type input "Syneos Health UK Limited"
click at [362, 413] on icon at bounding box center [370, 435] width 19 height 19
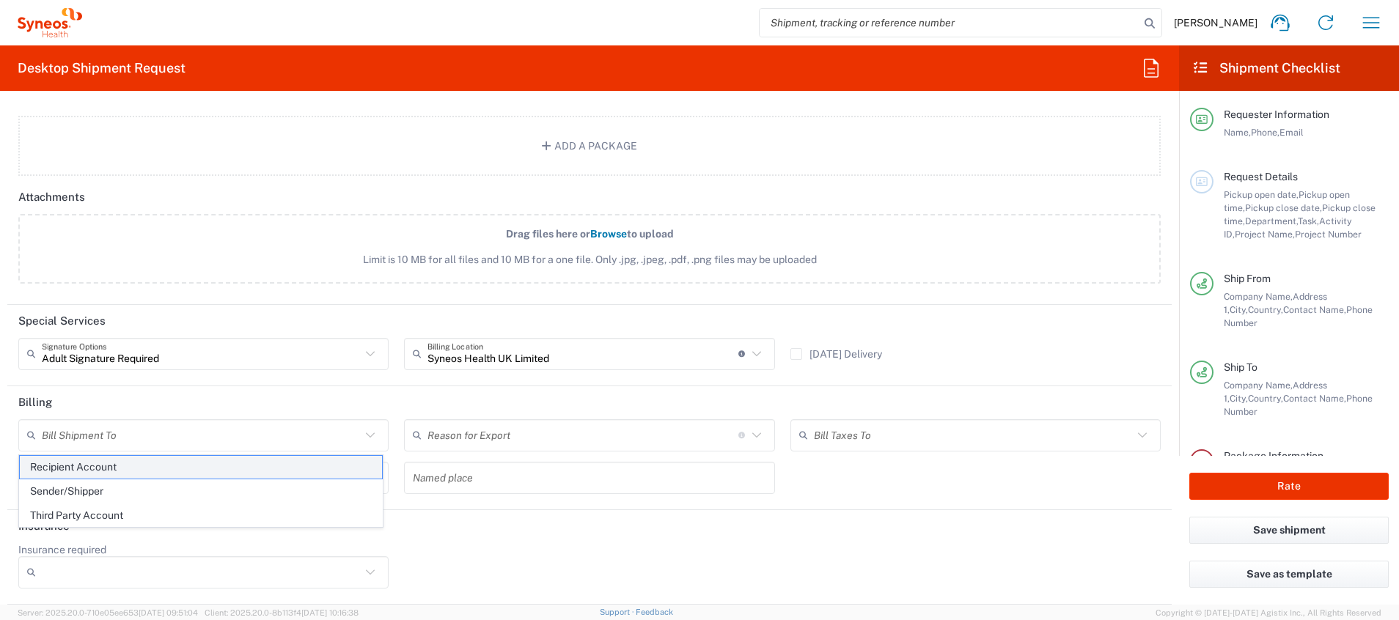
click at [251, 413] on span "Recipient Account" at bounding box center [201, 467] width 362 height 23
type input "Recipient Account"
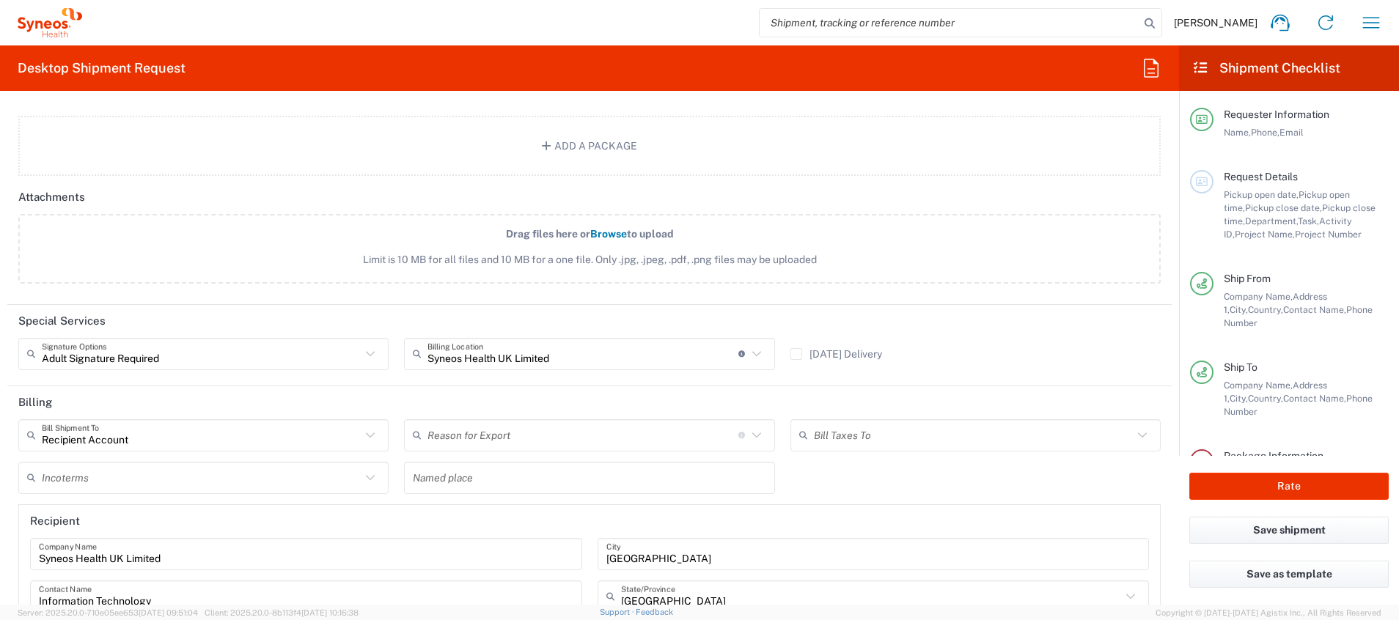
click at [751, 413] on icon at bounding box center [756, 435] width 19 height 19
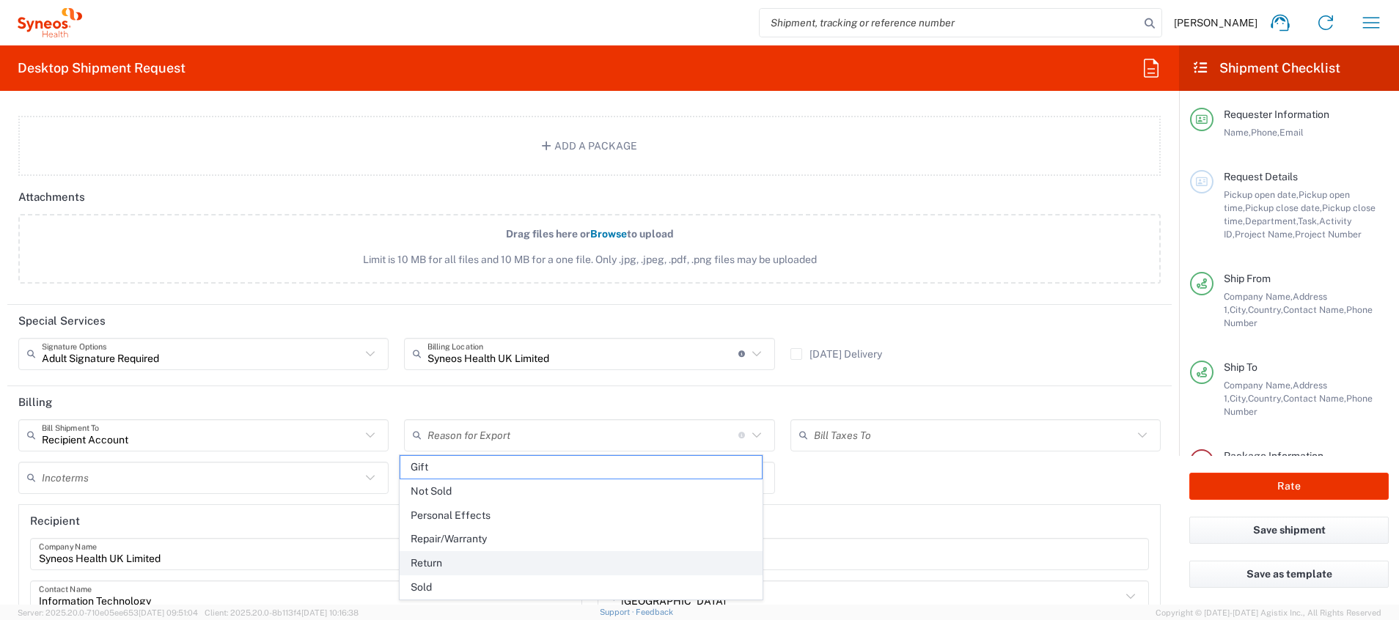
click at [636, 413] on span "Return" at bounding box center [581, 563] width 362 height 23
type input "Return"
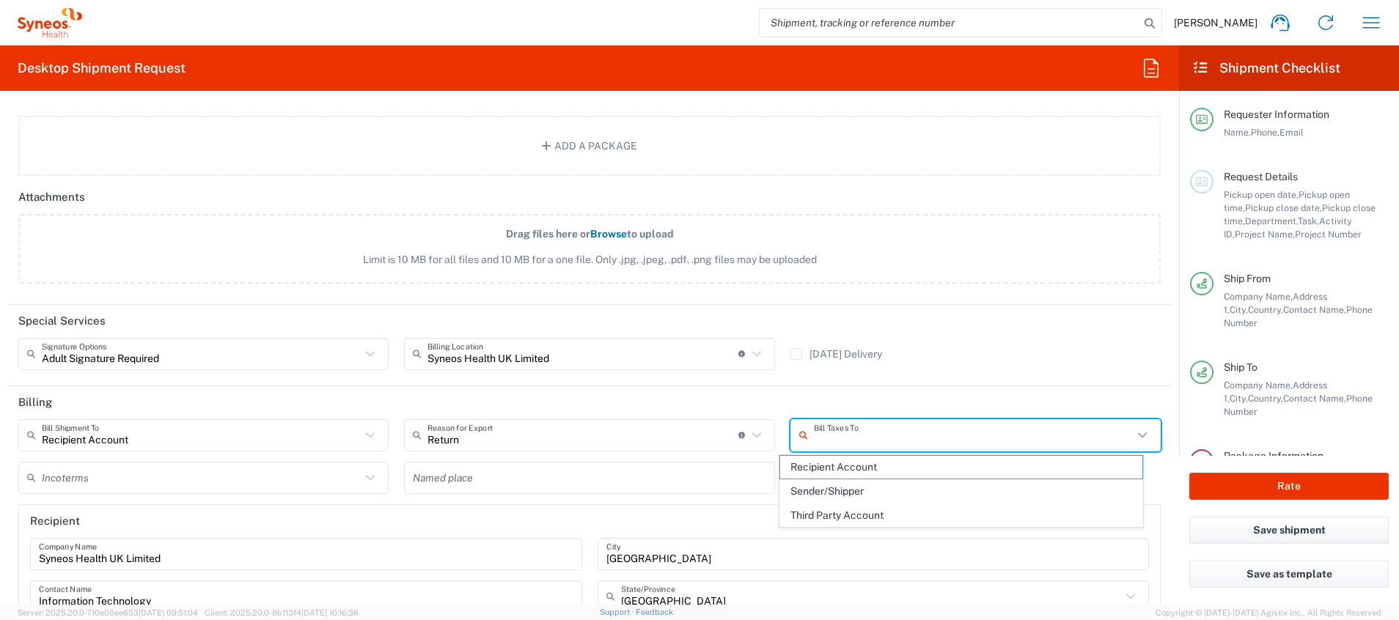
click at [932, 413] on input "text" at bounding box center [973, 435] width 319 height 26
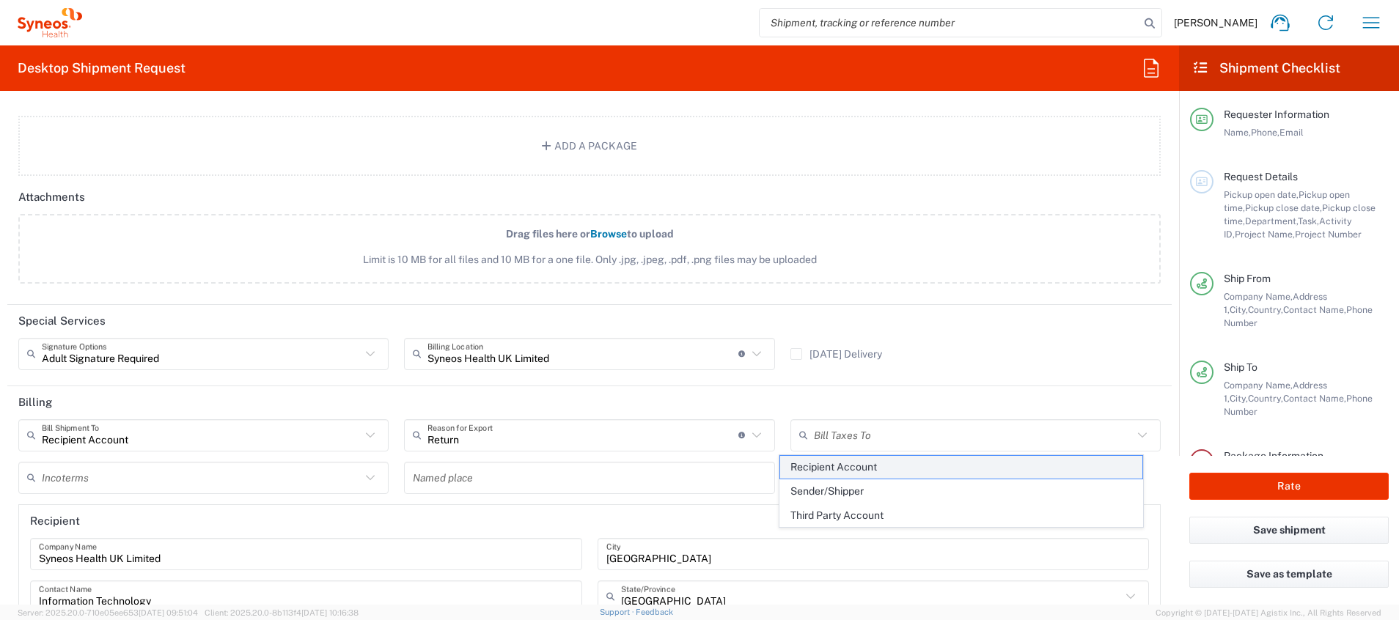
click at [932, 413] on span "Recipient Account" at bounding box center [961, 467] width 362 height 23
type input "Recipient Account"
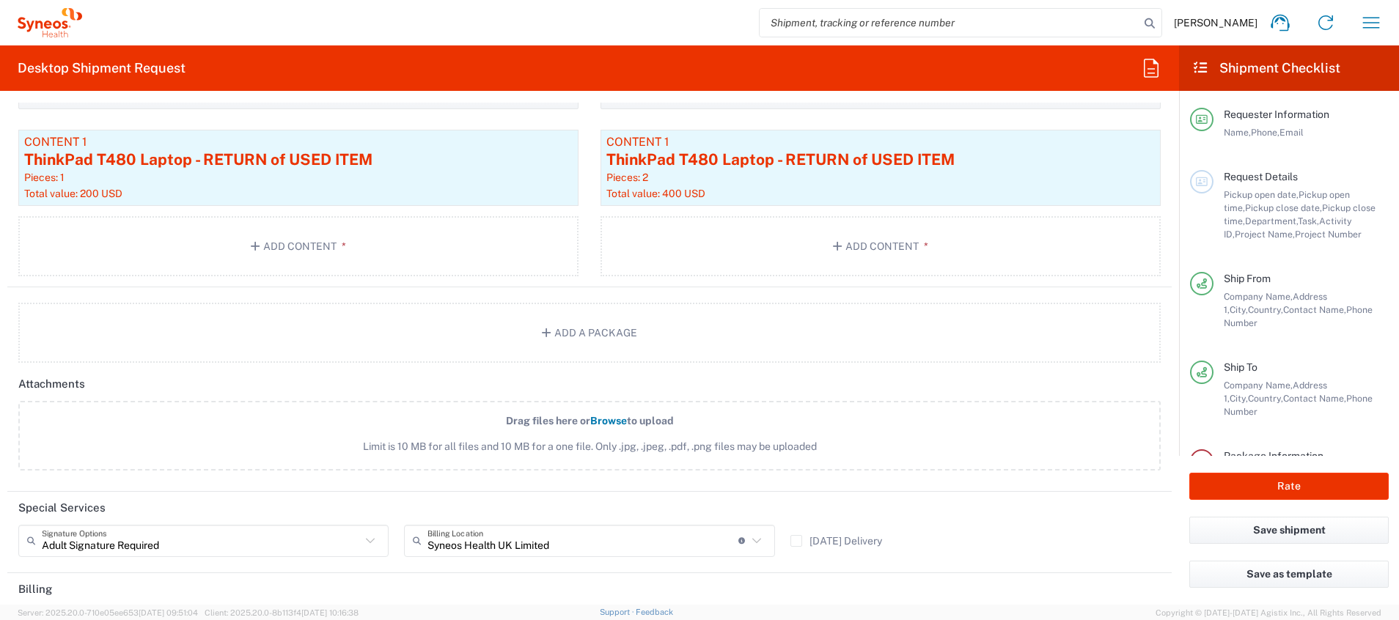
scroll to position [1219, 0]
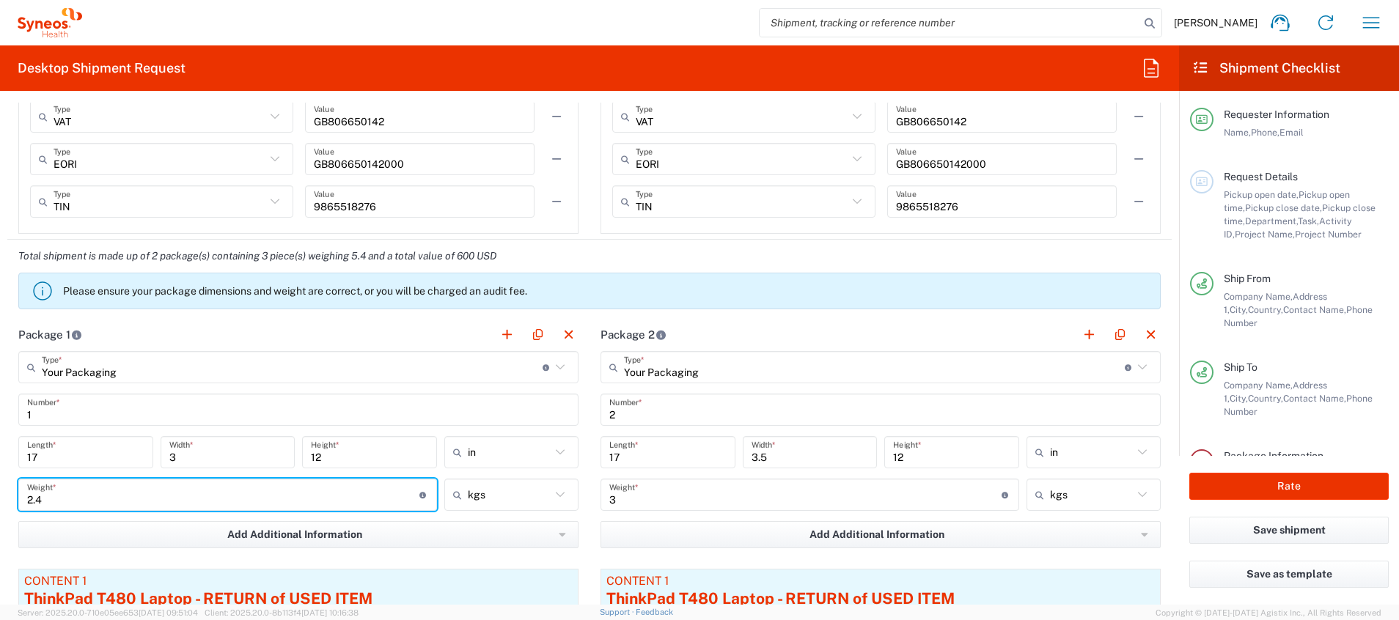
click at [103, 413] on input "2.4" at bounding box center [223, 495] width 392 height 26
type input "2"
type input "3"
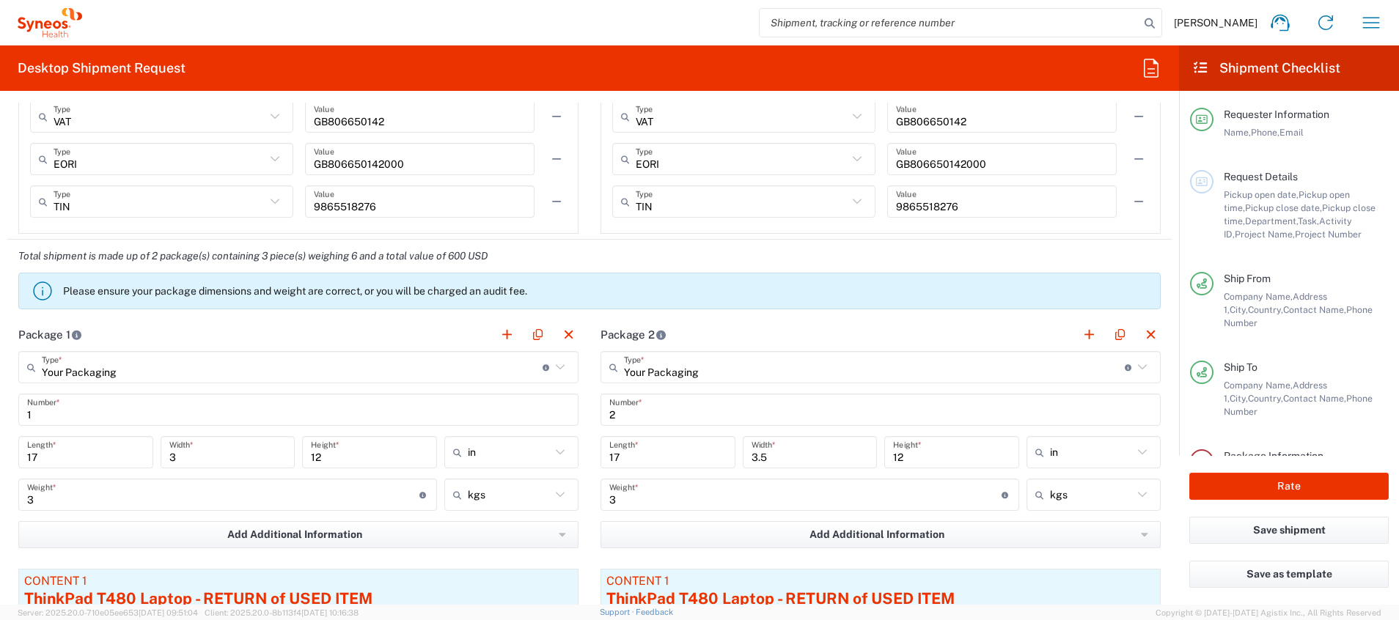
click at [589, 413] on main "Your Packaging Type * Material used to package goods Your Packaging Envelope La…" at bounding box center [880, 535] width 582 height 369
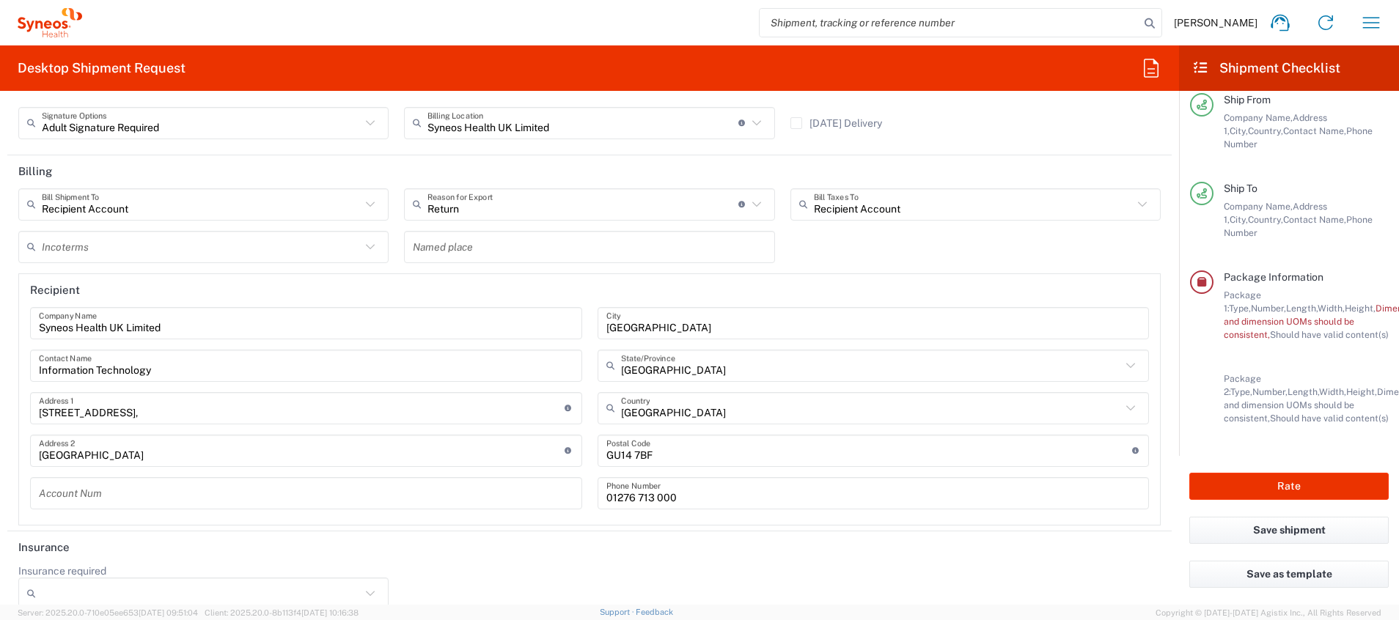
scroll to position [2097, 0]
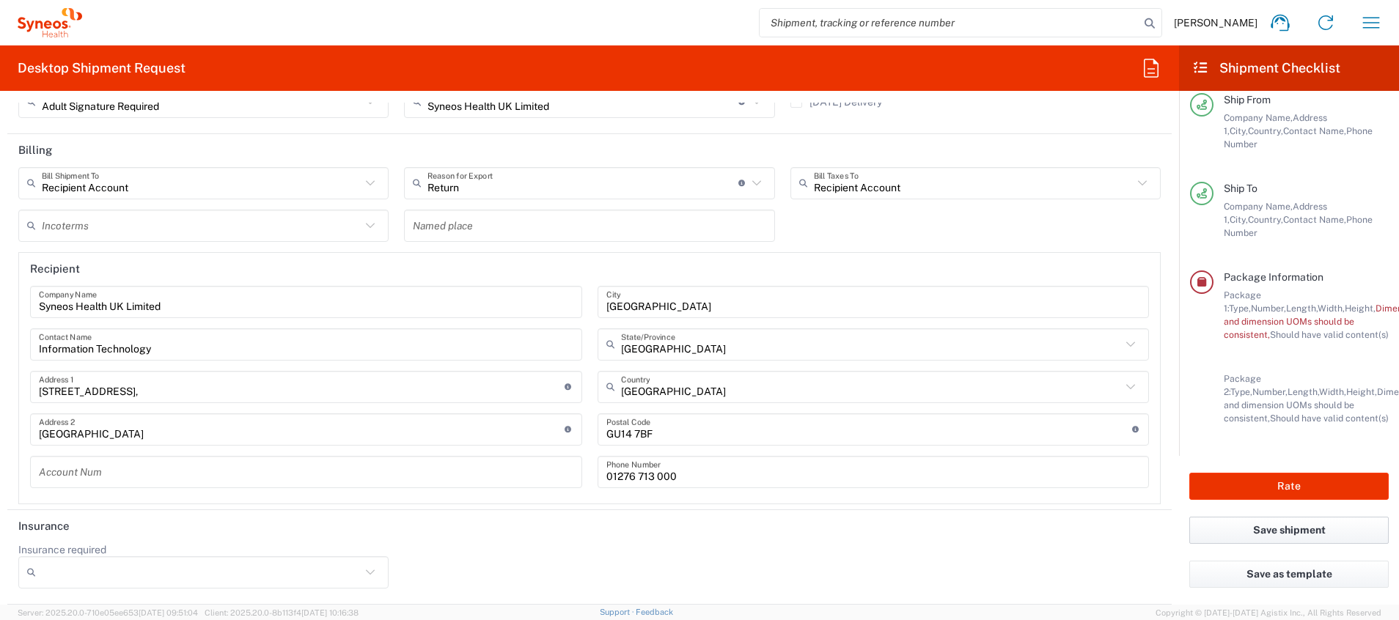
click at [932, 413] on button "Save shipment" at bounding box center [1288, 530] width 199 height 27
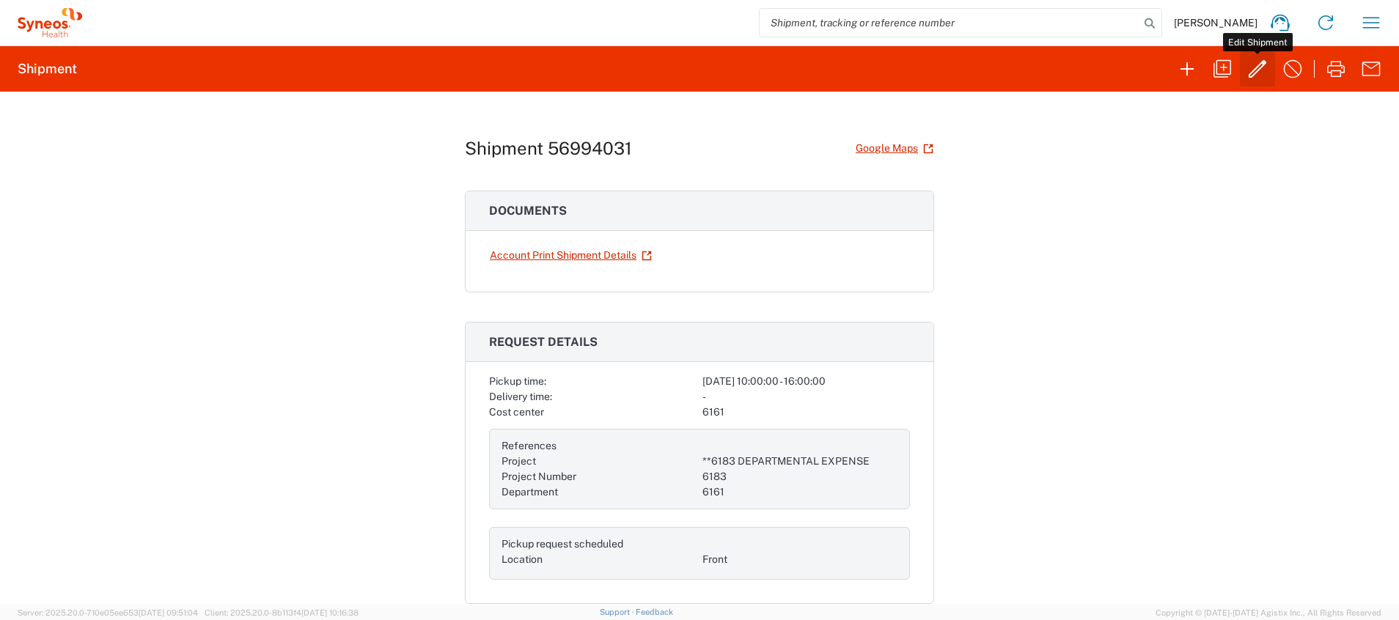
click at [932, 69] on icon "button" at bounding box center [1257, 69] width 18 height 18
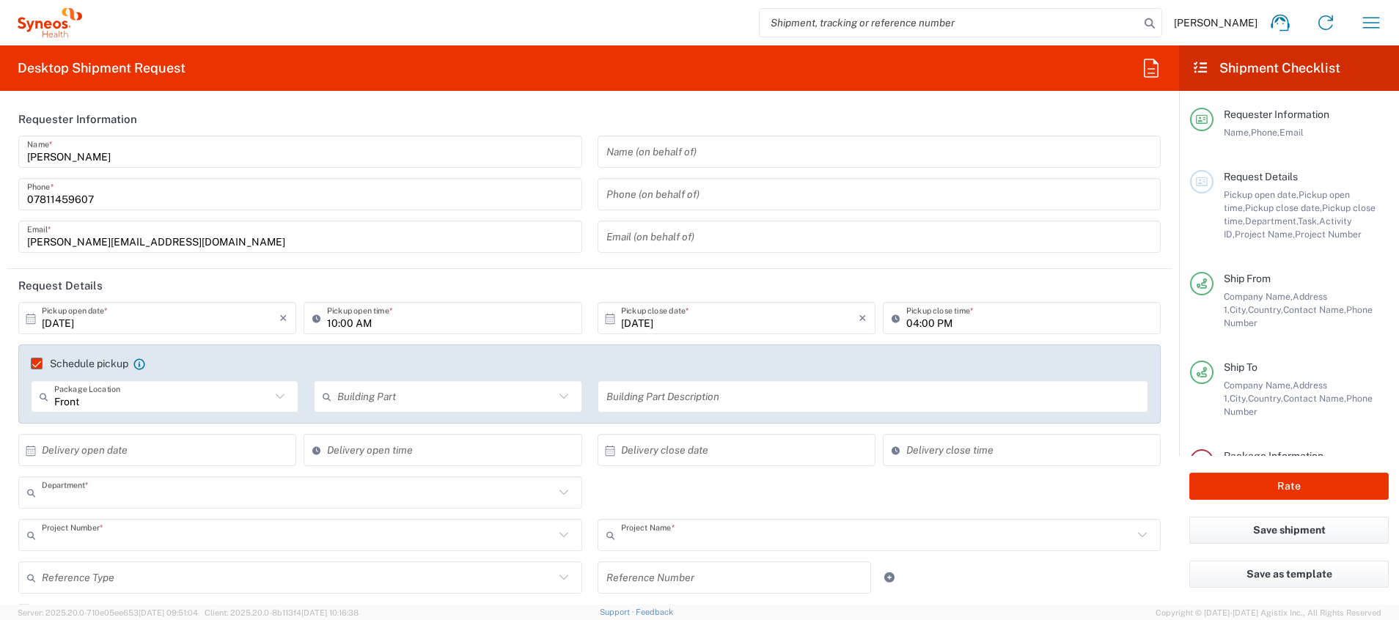
type input "6161"
type input "**6183 DEPARTMENTAL EXPENSE"
type input "6183"
type input "[GEOGRAPHIC_DATA]"
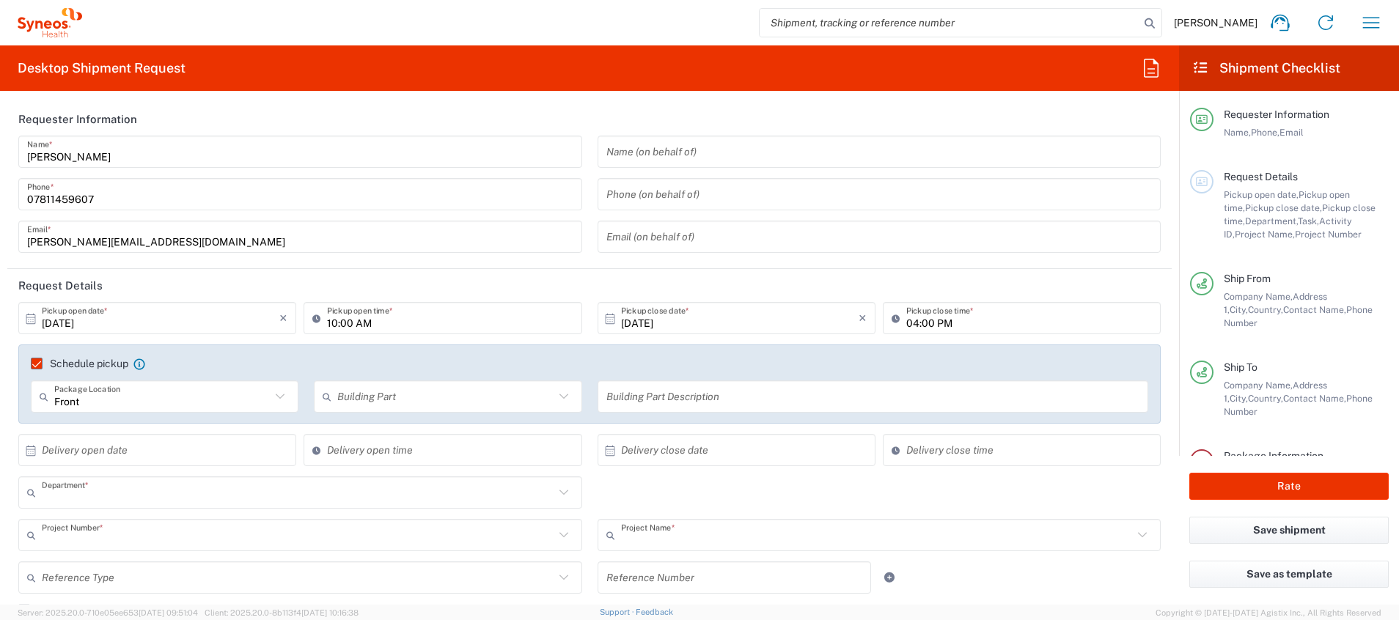
type input "Your Packaging"
type input "[GEOGRAPHIC_DATA]"
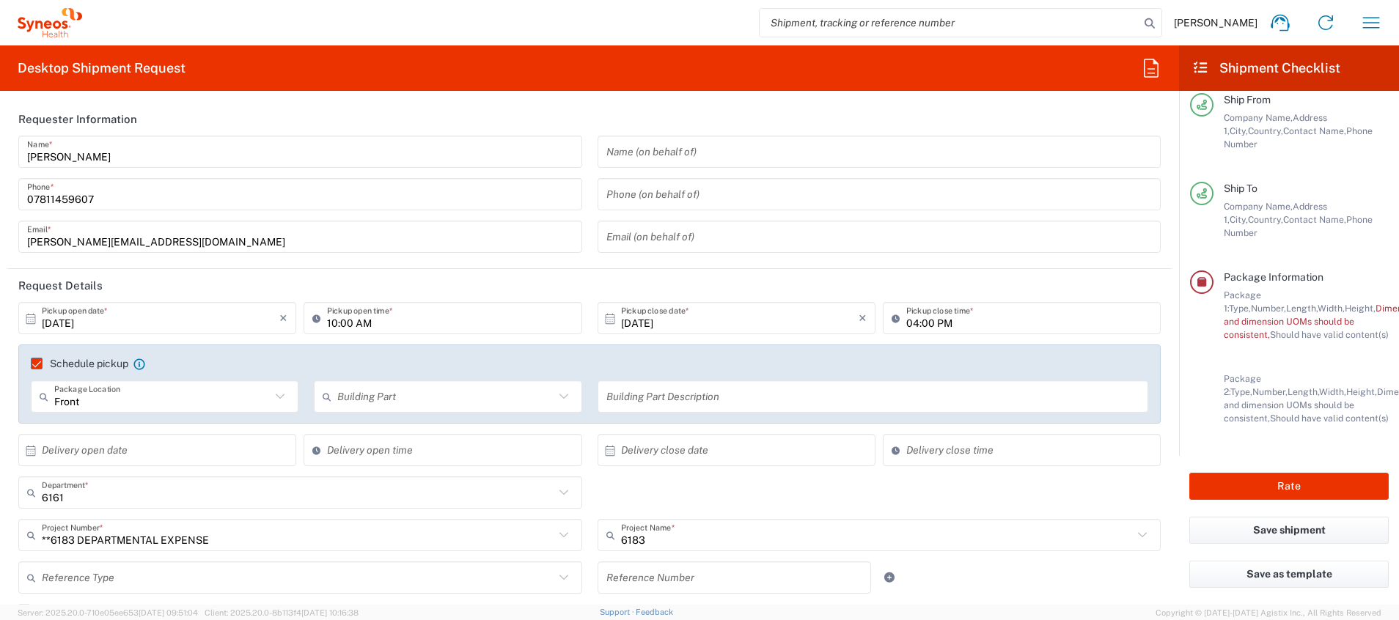
scroll to position [218, 0]
click at [932, 277] on icon at bounding box center [1201, 282] width 13 height 10
click at [932, 303] on span "Dimension," at bounding box center [1397, 308] width 45 height 11
click at [932, 271] on span "Package Information" at bounding box center [1273, 277] width 100 height 12
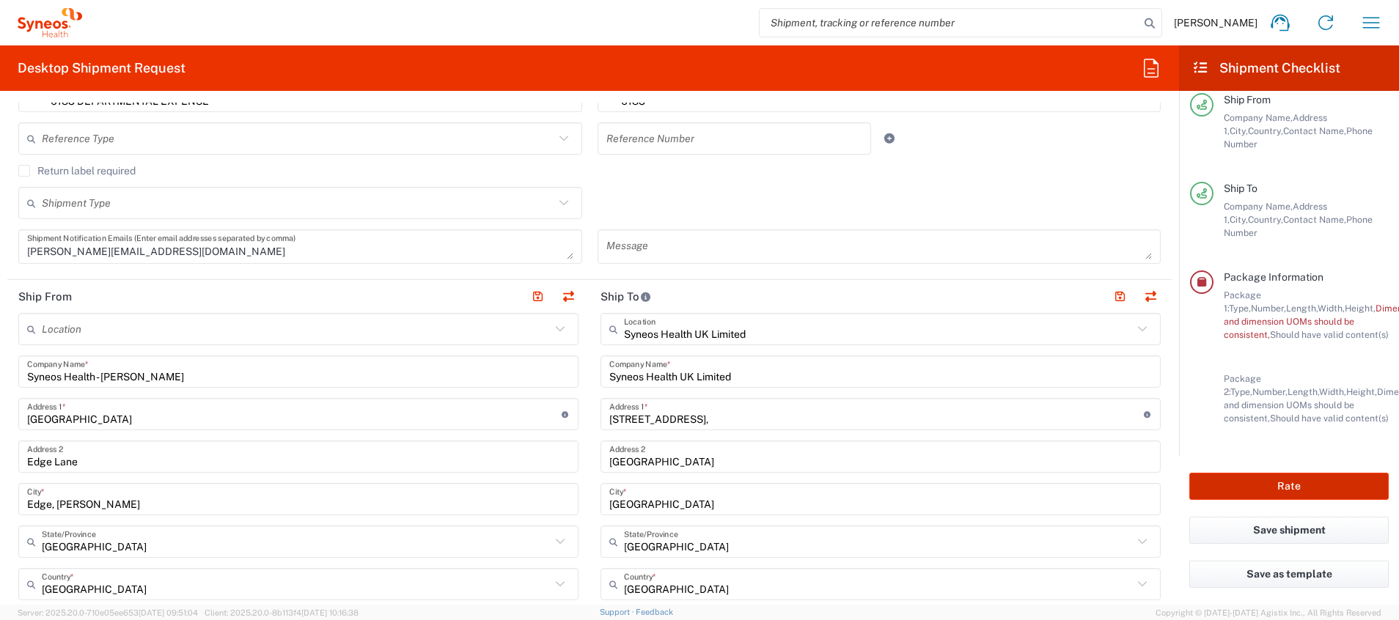
click at [932, 413] on button "Rate" at bounding box center [1288, 486] width 199 height 27
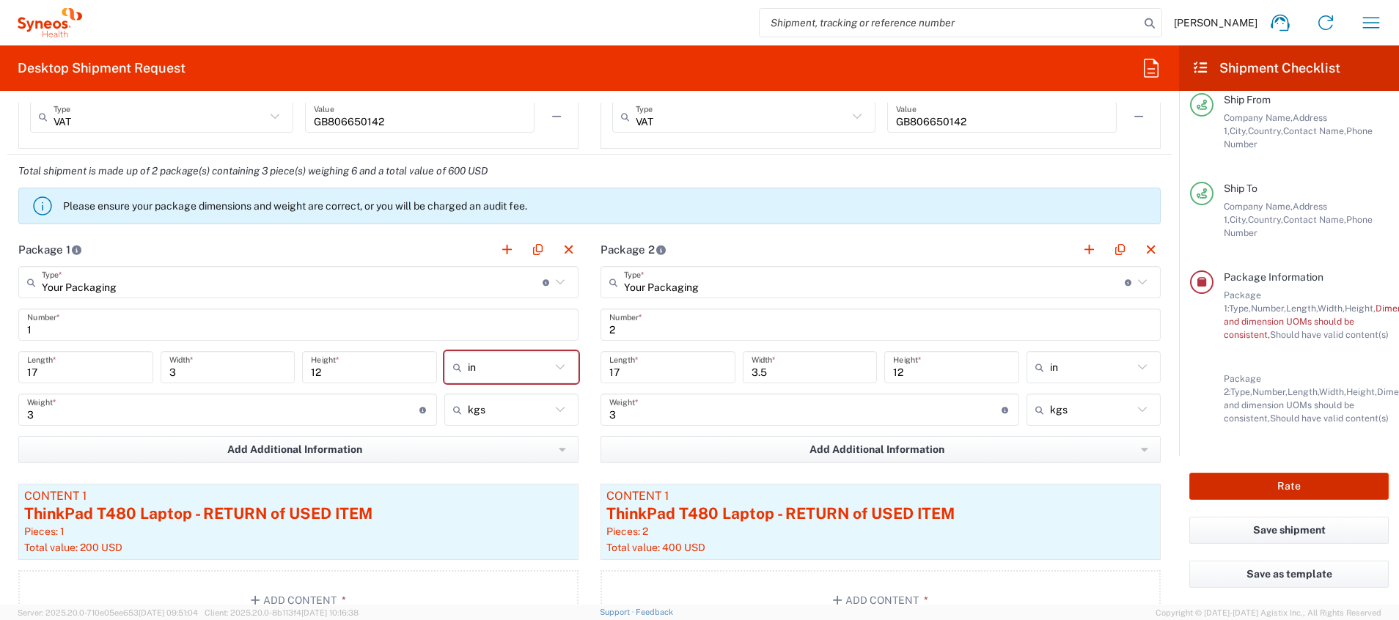
scroll to position [1348, 0]
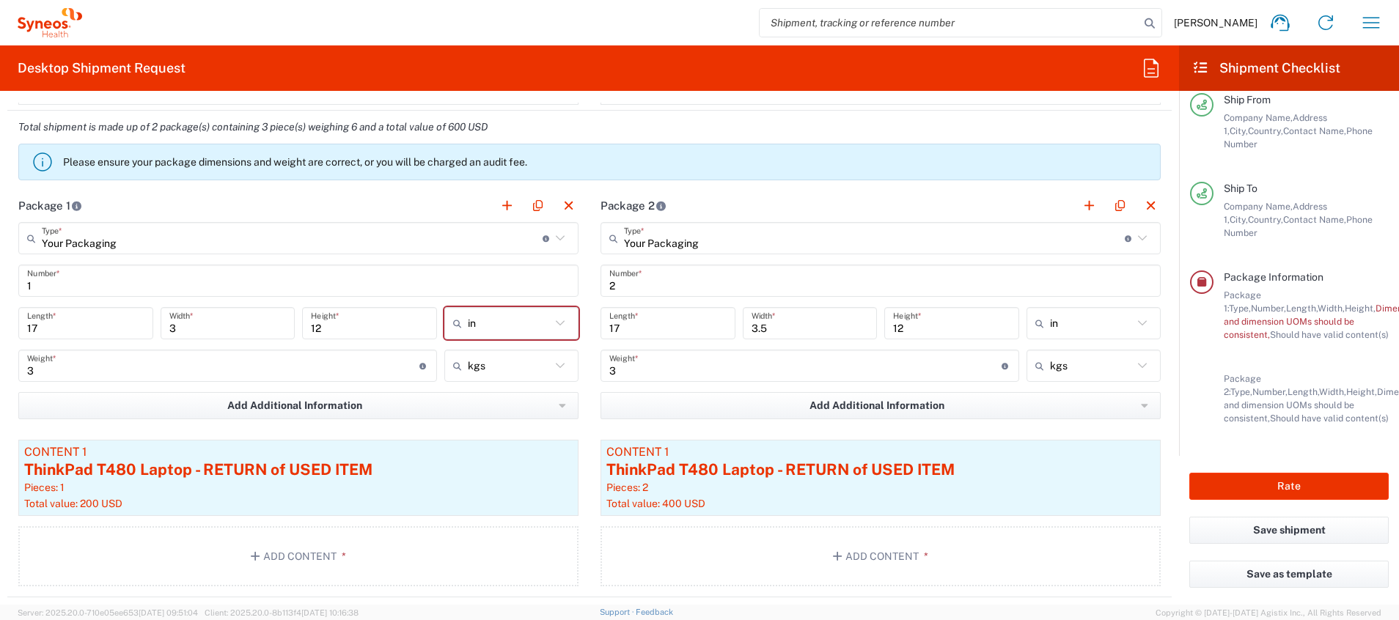
click at [586, 185] on div "Total shipment is made up of 2 package(s) containing 3 piece(s) weighing 6 and …" at bounding box center [589, 150] width 1179 height 78
click at [579, 413] on main "Your Packaging Type * Material used to package goods Your Packaging Envelope La…" at bounding box center [298, 406] width 582 height 369
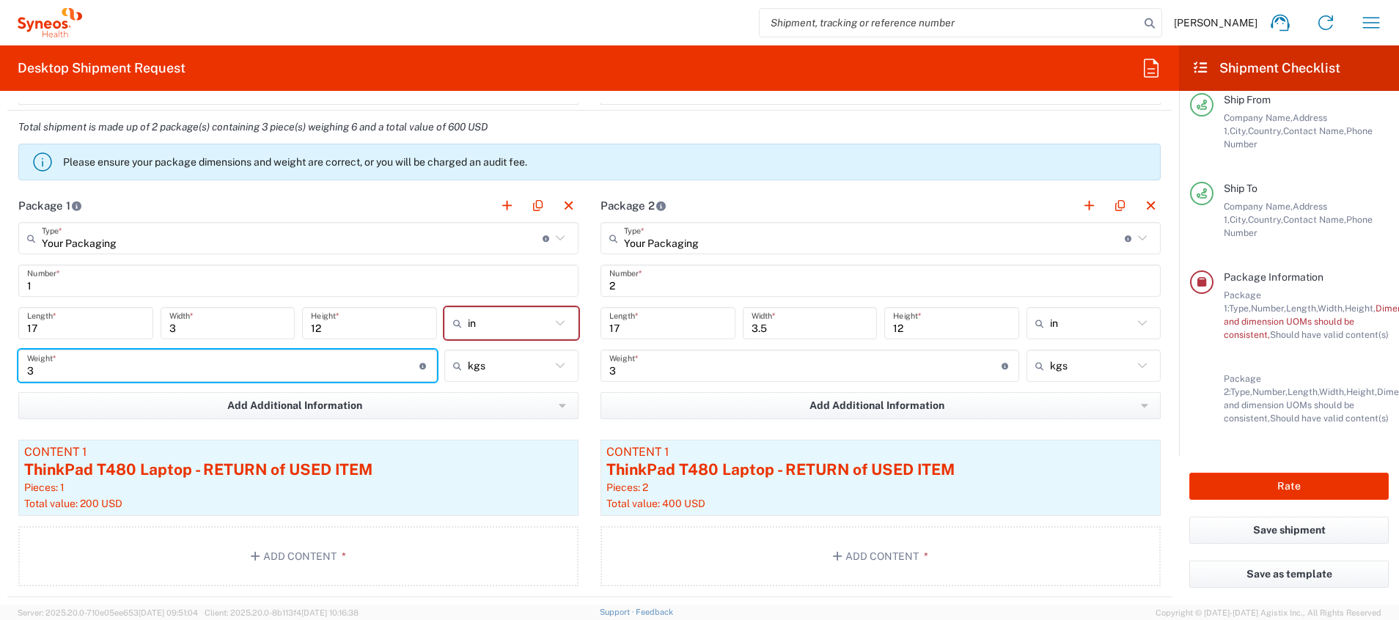
click at [93, 369] on input "3" at bounding box center [223, 366] width 392 height 26
type input "2.4"
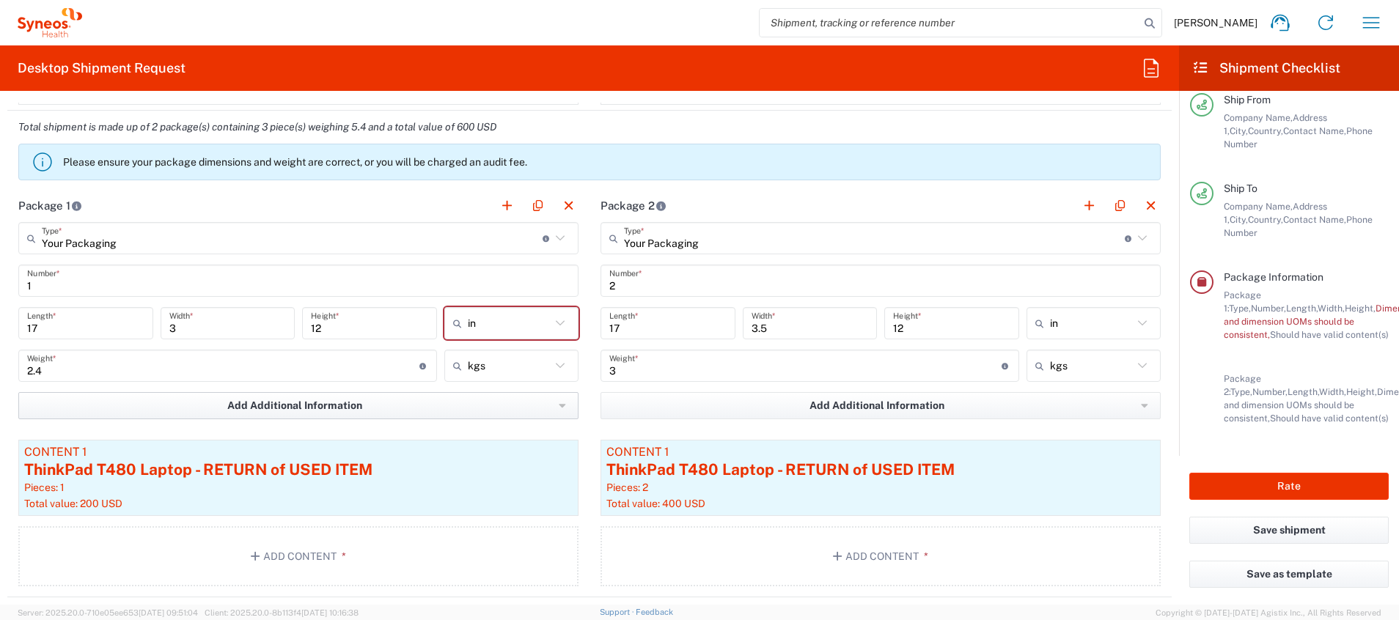
click at [549, 413] on button "Add Additional Information" at bounding box center [298, 405] width 560 height 27
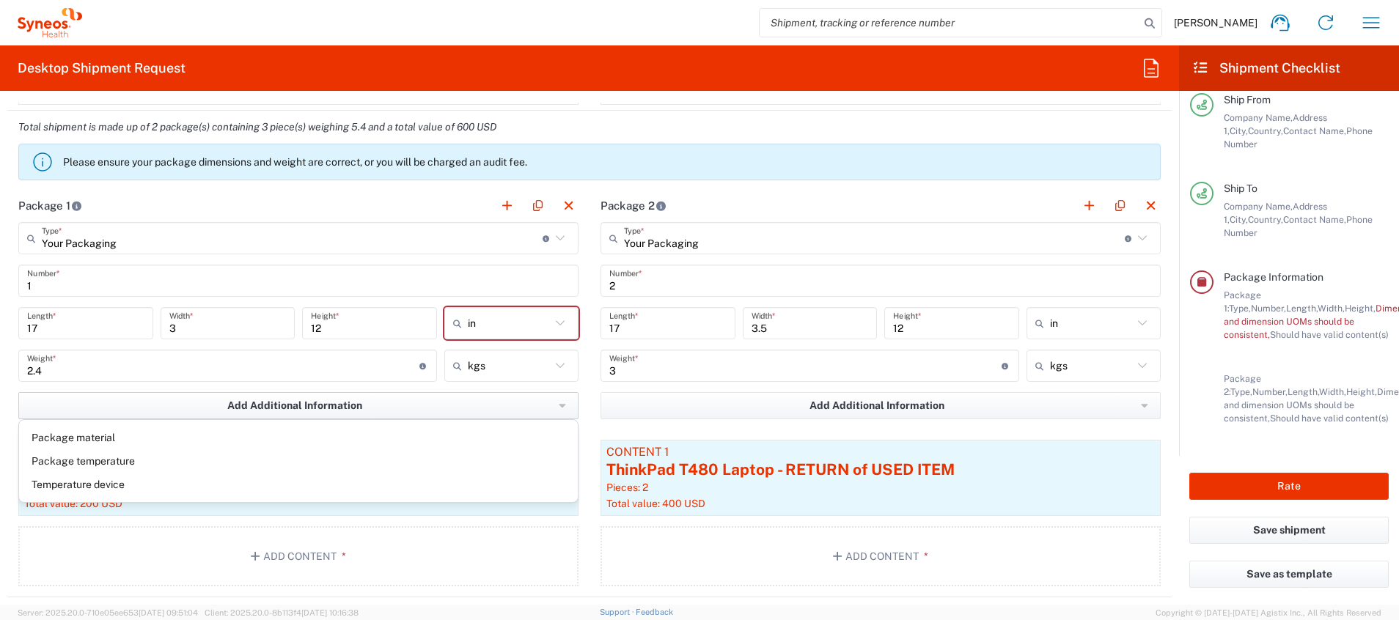
click at [549, 413] on button "Add Additional Information" at bounding box center [298, 405] width 560 height 27
click at [564, 404] on button "Add Additional Information" at bounding box center [298, 405] width 560 height 27
click at [570, 402] on button "Add Additional Information" at bounding box center [298, 405] width 560 height 27
click at [576, 402] on main "Your Packaging Type * Material used to package goods Your Packaging Envelope La…" at bounding box center [298, 406] width 582 height 369
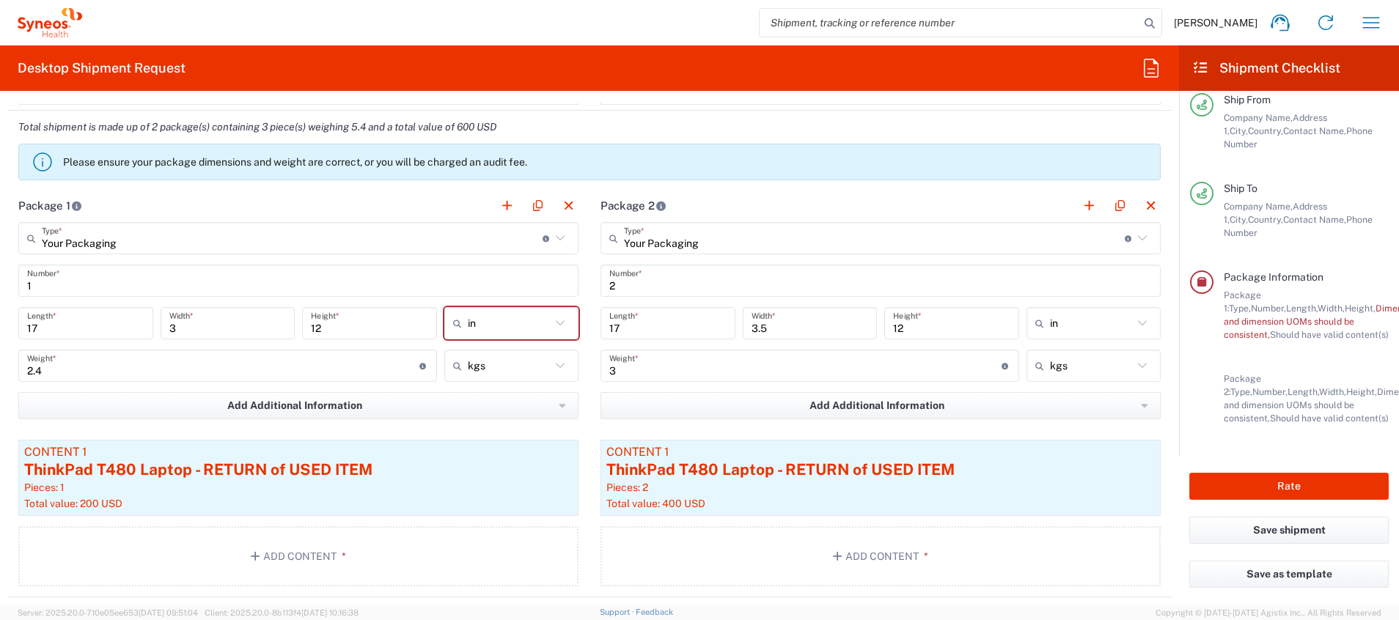
click at [576, 402] on main "Your Packaging Type * Material used to package goods Your Packaging Envelope La…" at bounding box center [298, 406] width 582 height 369
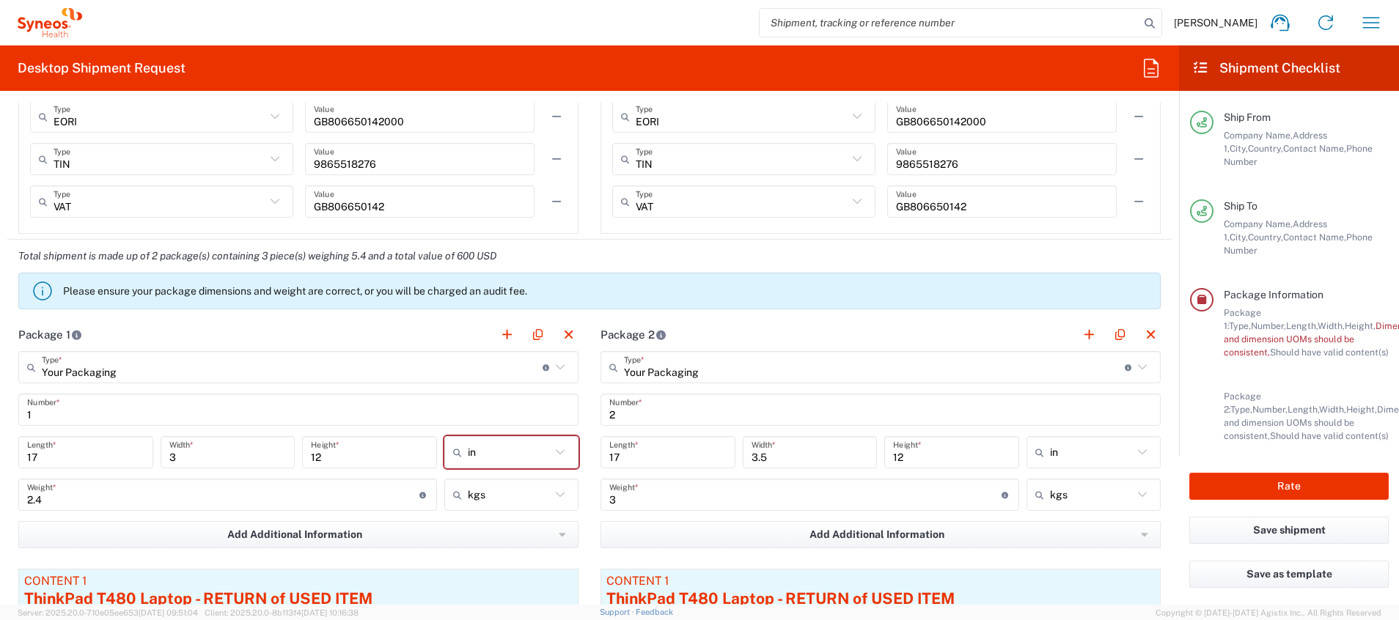
scroll to position [205, 0]
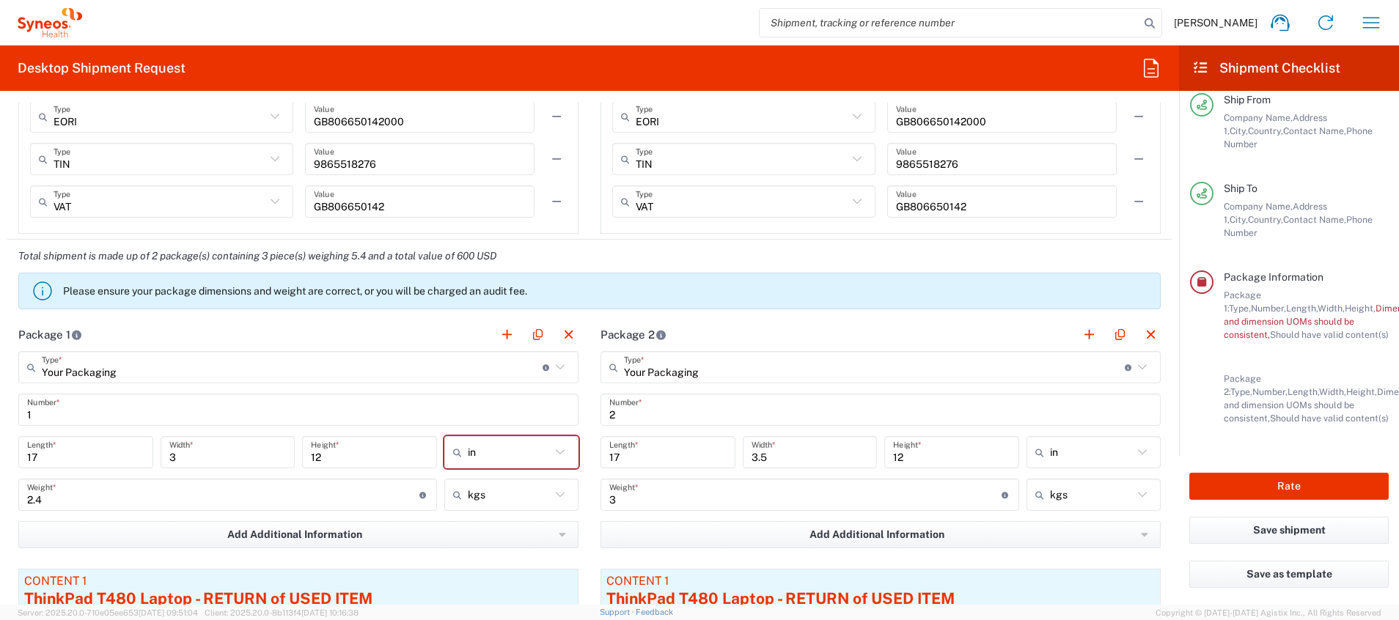
click at [932, 270] on div "Package Information Package 1: Type, Number, Length, Width, Height, Dimension, …" at bounding box center [1300, 305] width 175 height 71
click at [932, 277] on icon at bounding box center [1201, 282] width 13 height 10
click at [551, 413] on icon at bounding box center [560, 452] width 19 height 19
click at [531, 413] on span "in" at bounding box center [504, 484] width 130 height 23
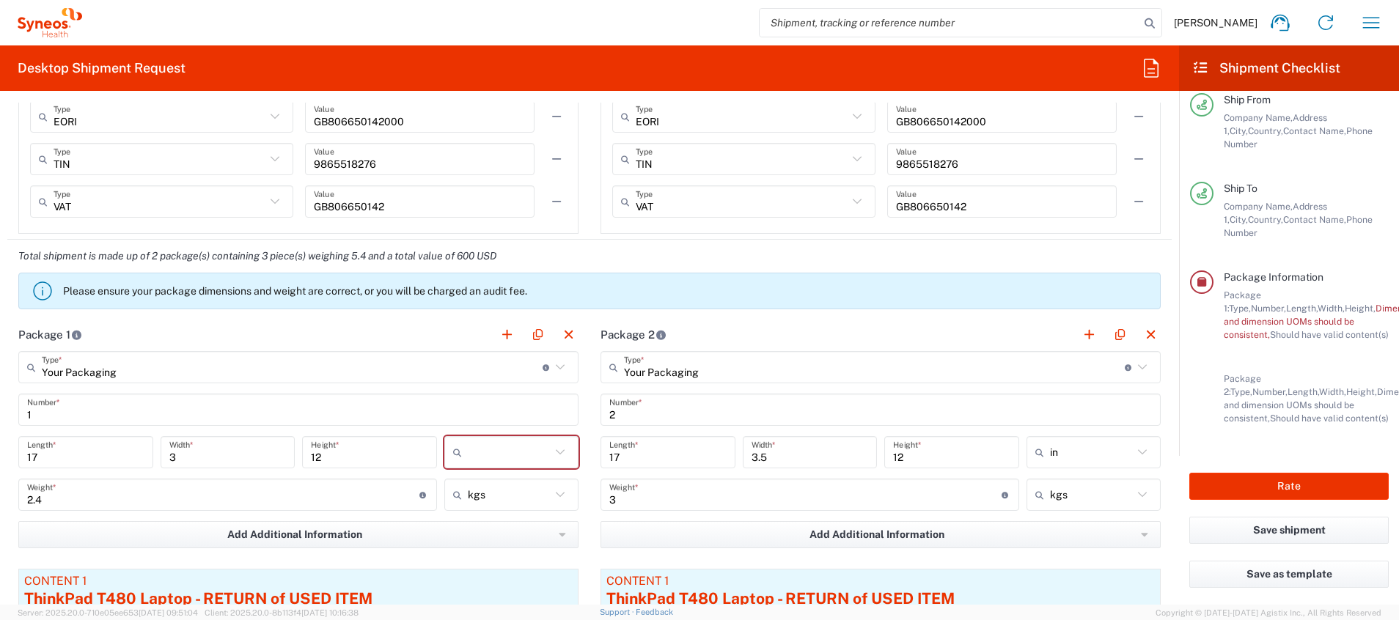
click at [556, 413] on icon at bounding box center [560, 452] width 19 height 19
click at [493, 413] on span "in" at bounding box center [504, 532] width 130 height 23
type input "in"
click at [578, 413] on main "Your Packaging Type * Material used to package goods Your Packaging Envelope La…" at bounding box center [298, 535] width 582 height 369
click at [932, 413] on button "Save shipment" at bounding box center [1288, 530] width 199 height 27
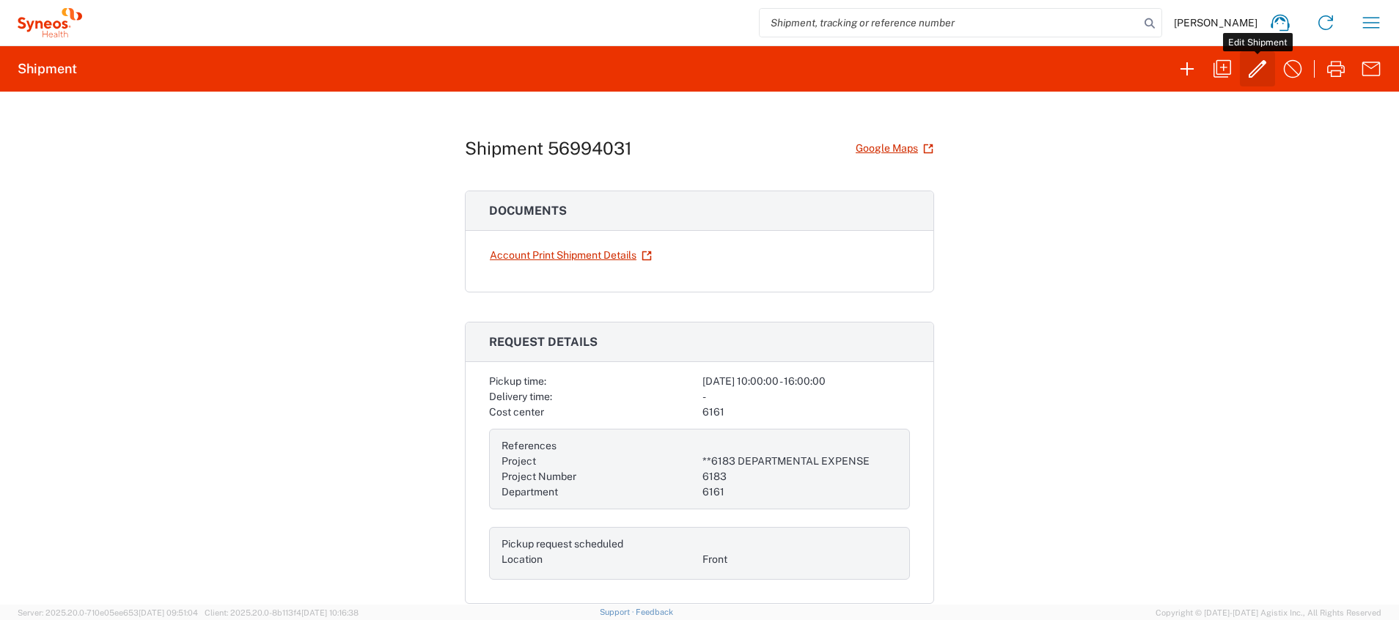
click at [932, 69] on icon "button" at bounding box center [1256, 68] width 23 height 23
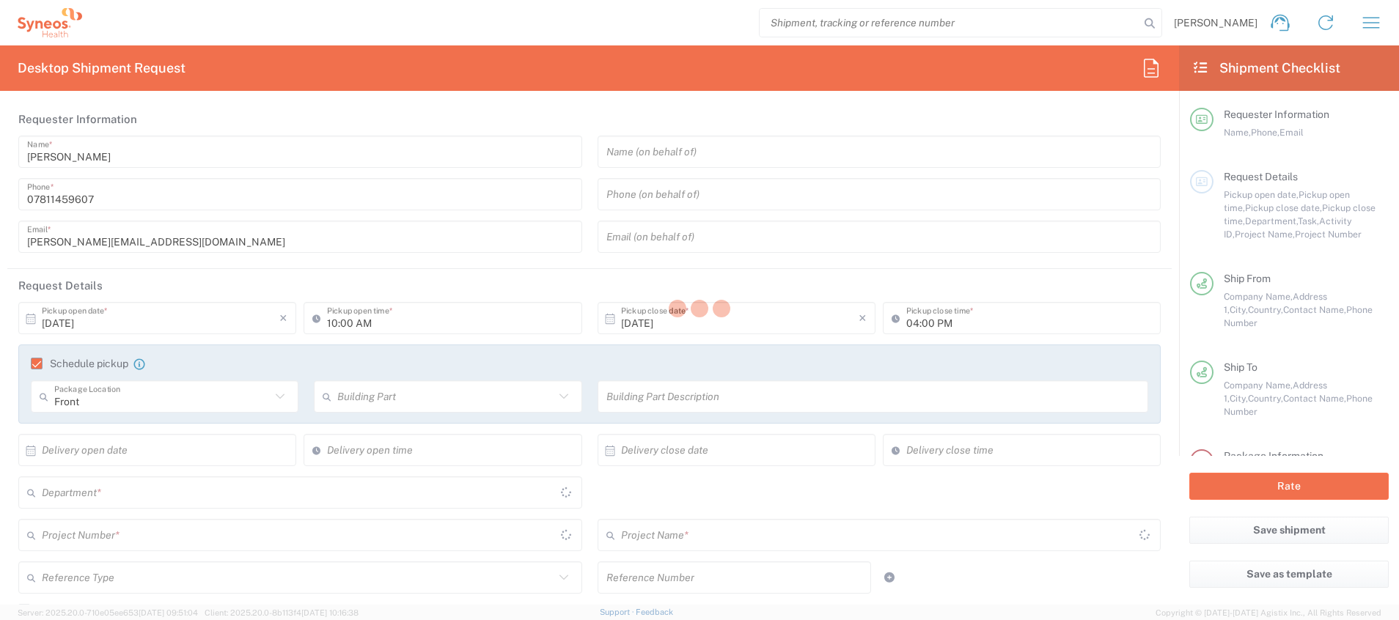
type input "6161"
type input "**6183 DEPARTMENTAL EXPENSE"
type input "6183"
type input "[GEOGRAPHIC_DATA]"
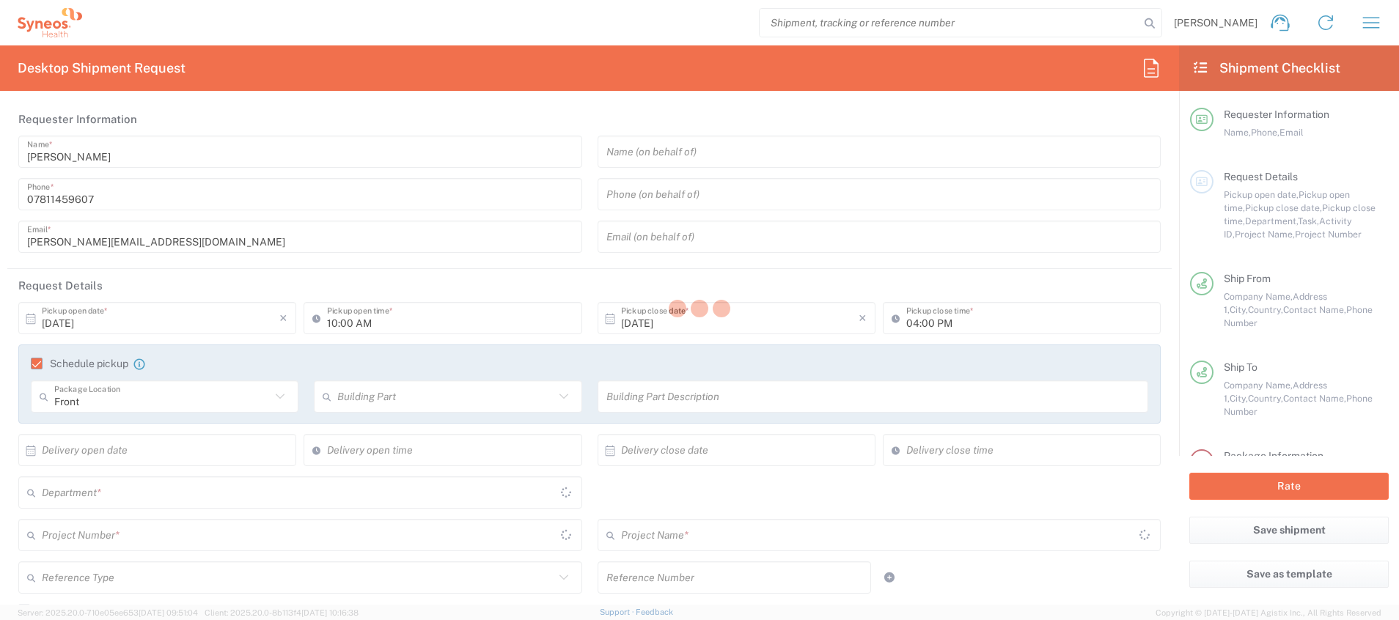
type input "Your Packaging"
type input "[GEOGRAPHIC_DATA]"
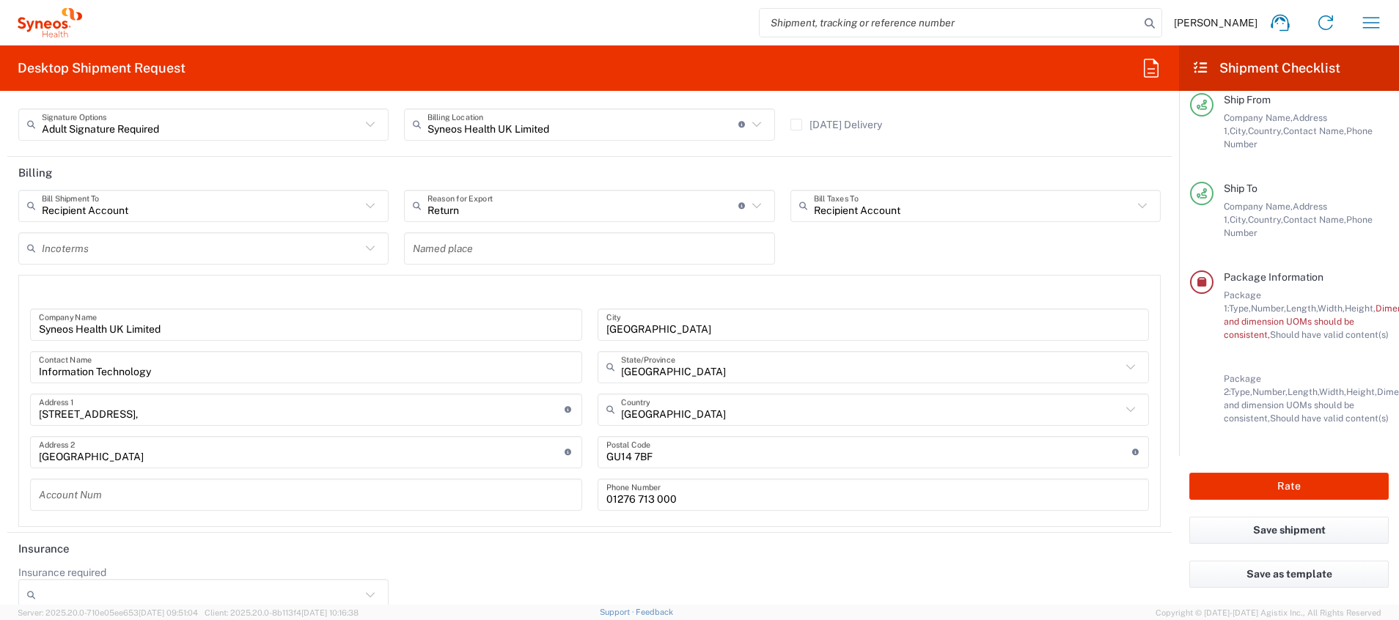
scroll to position [2097, 0]
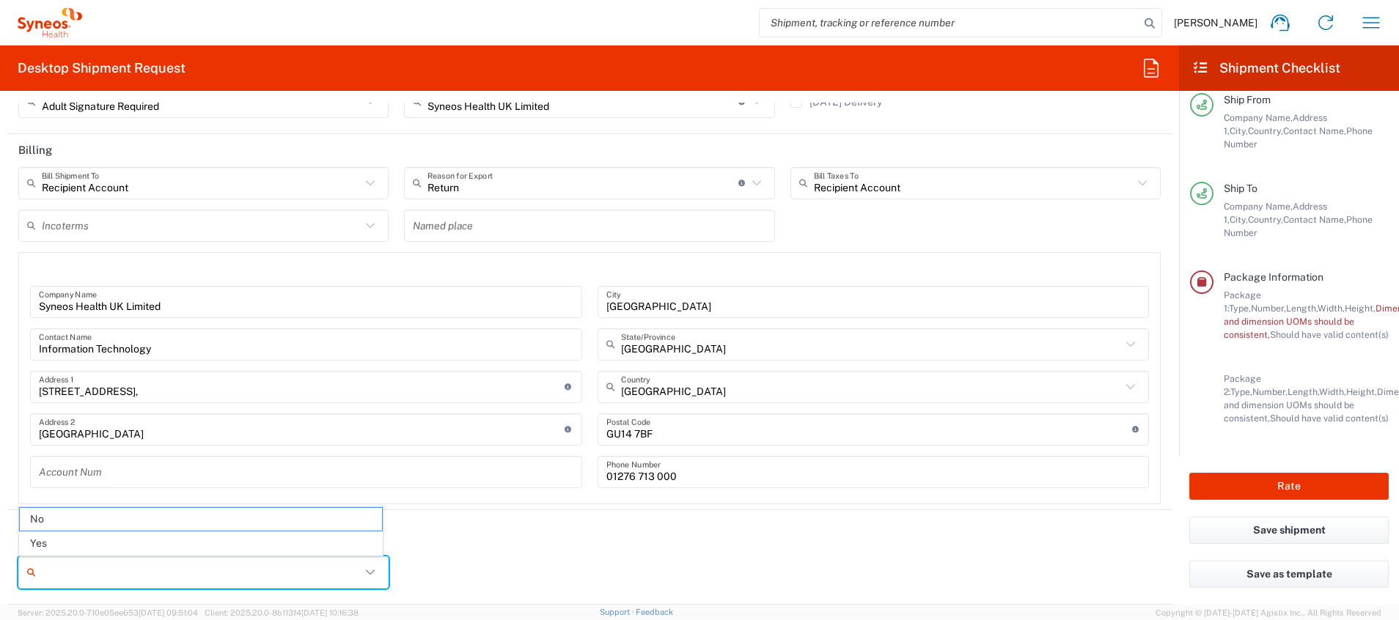
click at [289, 413] on input "Insurance required" at bounding box center [201, 572] width 319 height 23
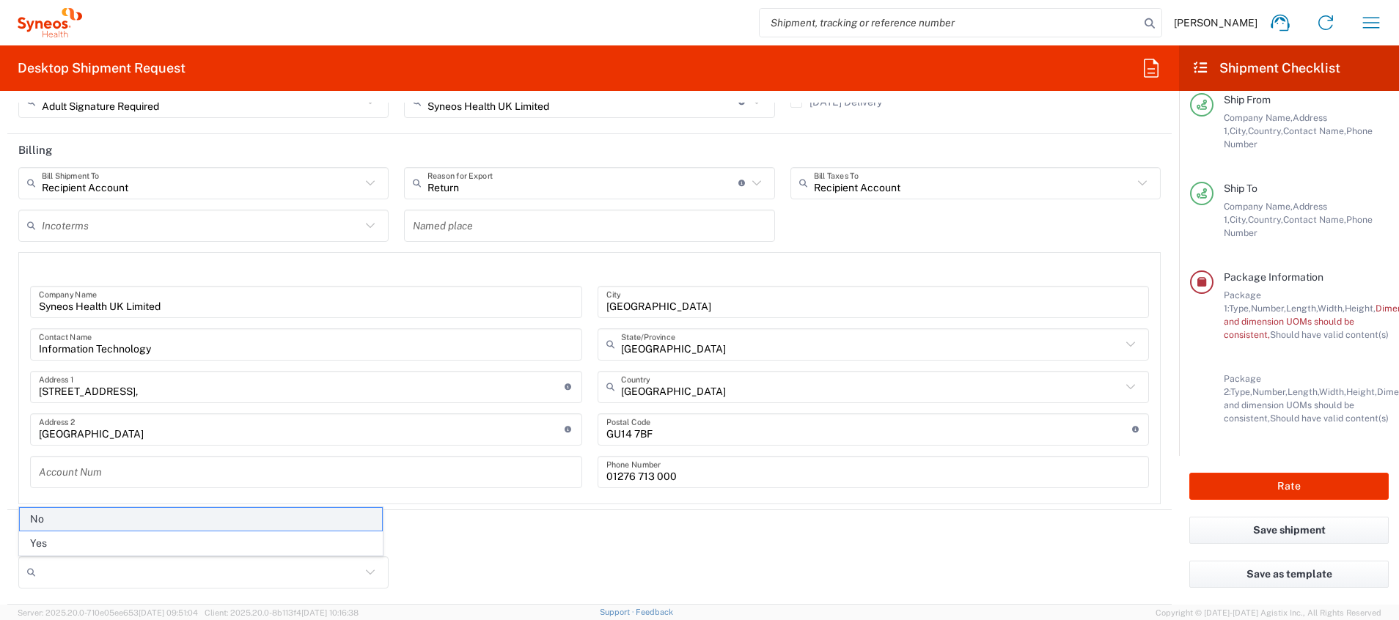
click at [240, 413] on span "No" at bounding box center [201, 519] width 362 height 23
type input "No"
click at [644, 413] on div "Insurance required No No Yes" at bounding box center [589, 571] width 1157 height 56
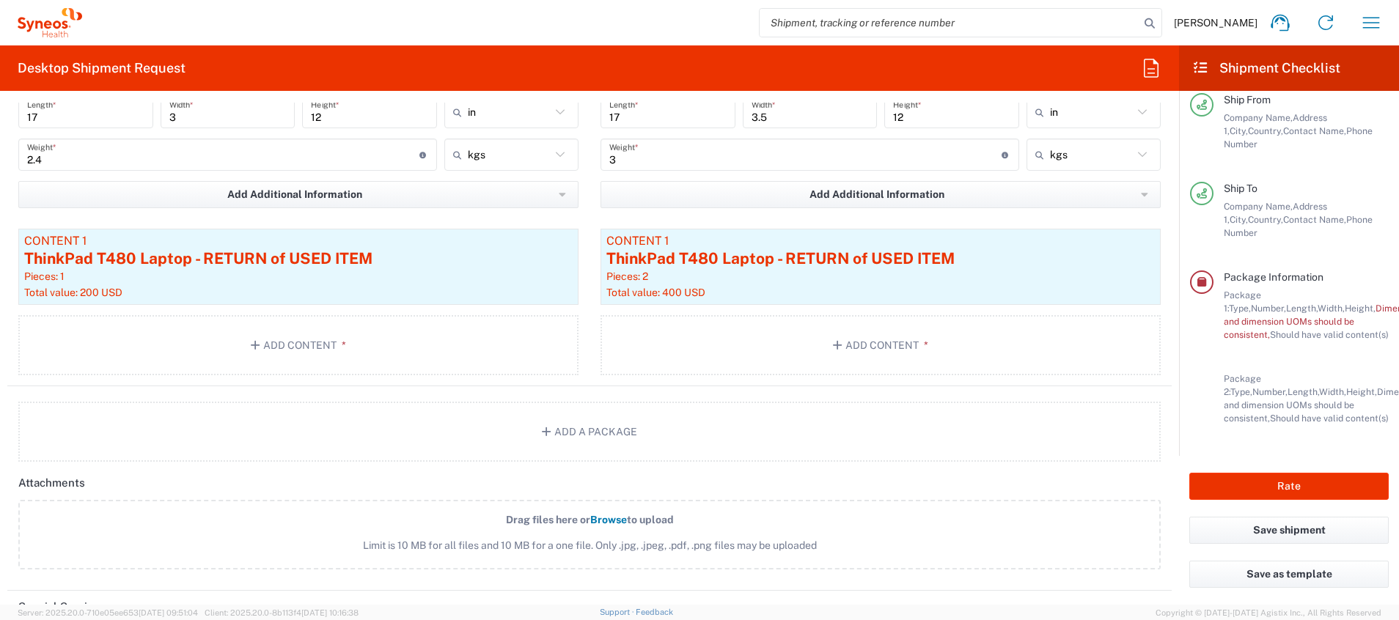
scroll to position [1571, 0]
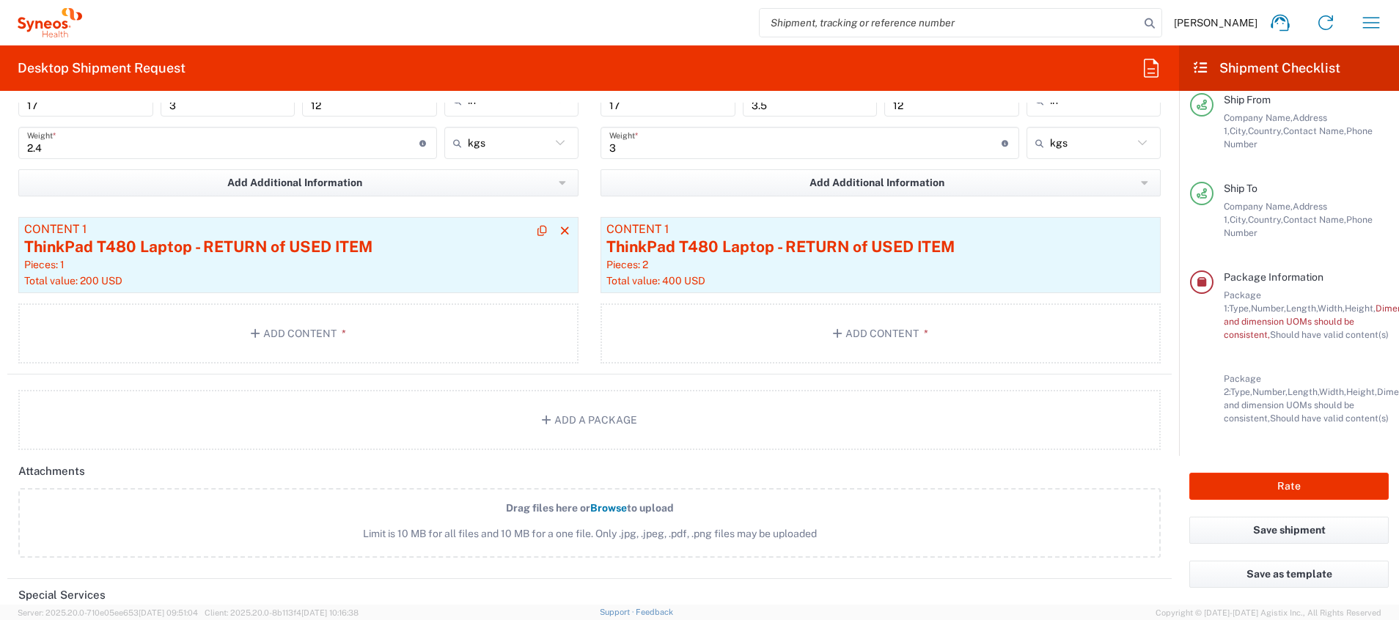
click at [493, 243] on div "ThinkPad T480 Laptop - RETURN of USED ITEM" at bounding box center [298, 247] width 548 height 22
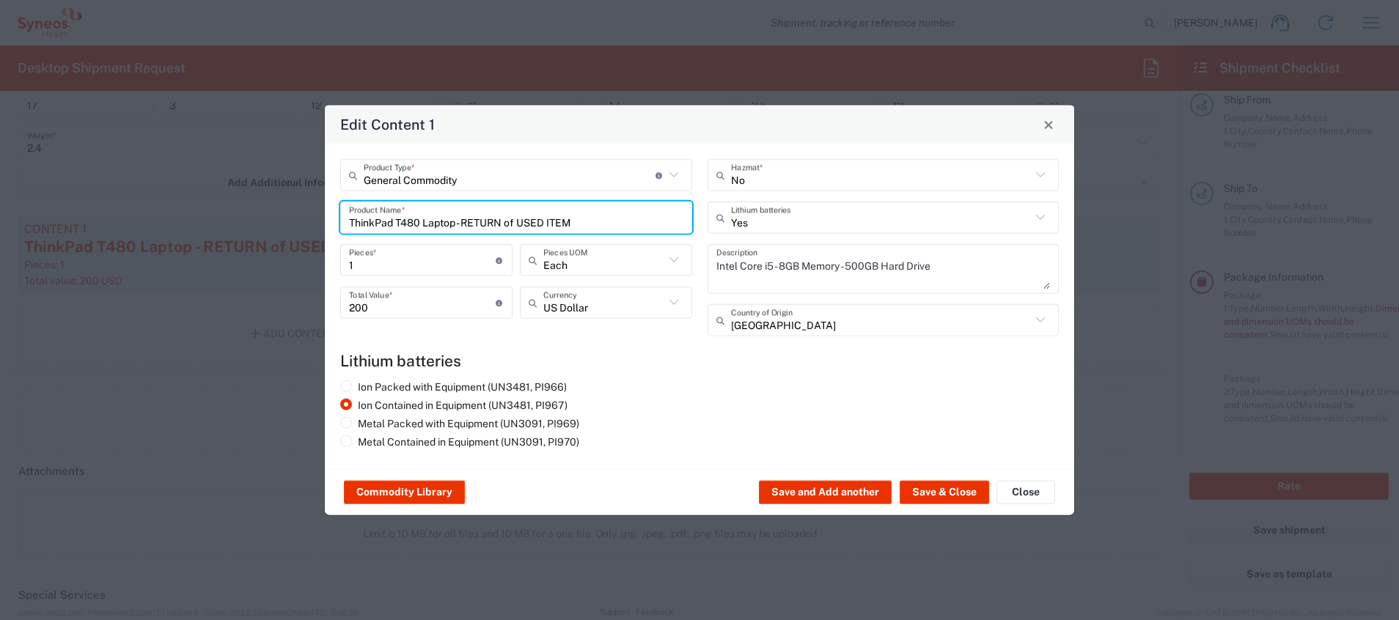
click at [671, 215] on input "ThinkPad T480 Laptop - RETURN of USED ITEM" at bounding box center [516, 218] width 334 height 26
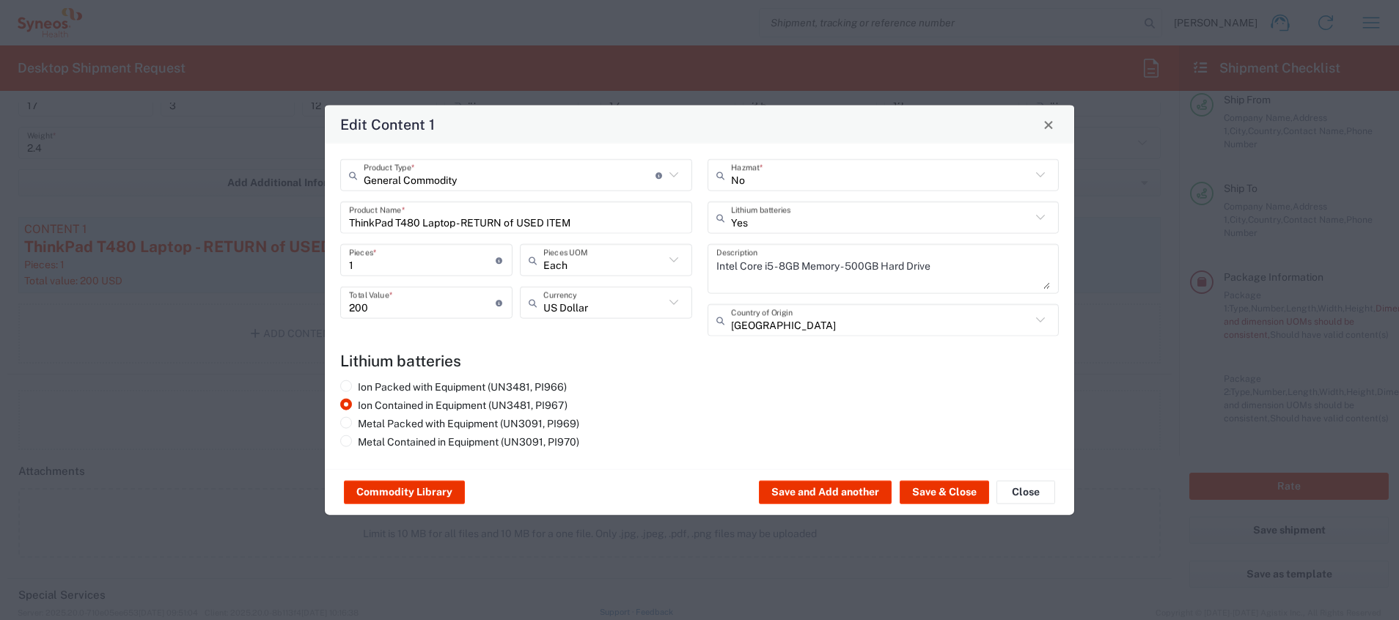
click at [686, 218] on div "ThinkPad T480 Laptop - RETURN of USED ITEM Product Name *" at bounding box center [516, 218] width 352 height 32
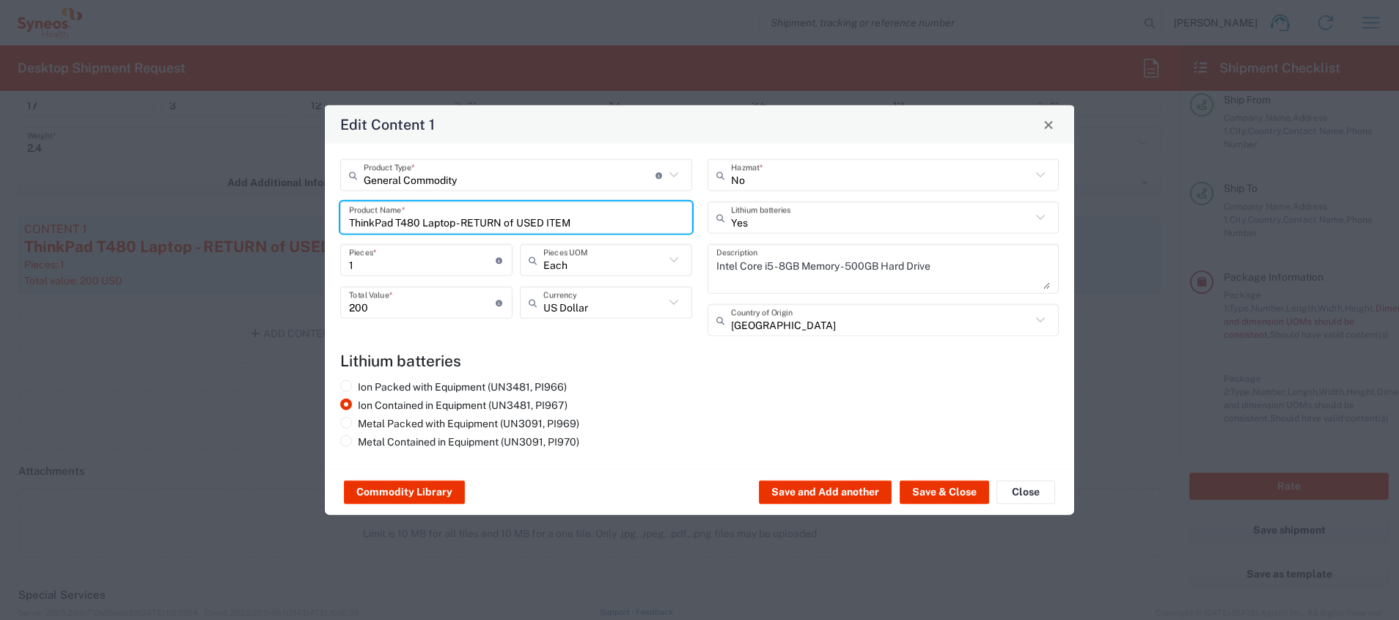
click at [673, 218] on input "ThinkPad T480 Laptop - RETURN of USED ITEM" at bounding box center [516, 218] width 334 height 26
drag, startPoint x: 600, startPoint y: 217, endPoint x: 274, endPoint y: 258, distance: 328.0
click at [274, 258] on div "Edit Content 1 General Commodity Product Type * Document: Paper document genera…" at bounding box center [699, 310] width 1399 height 620
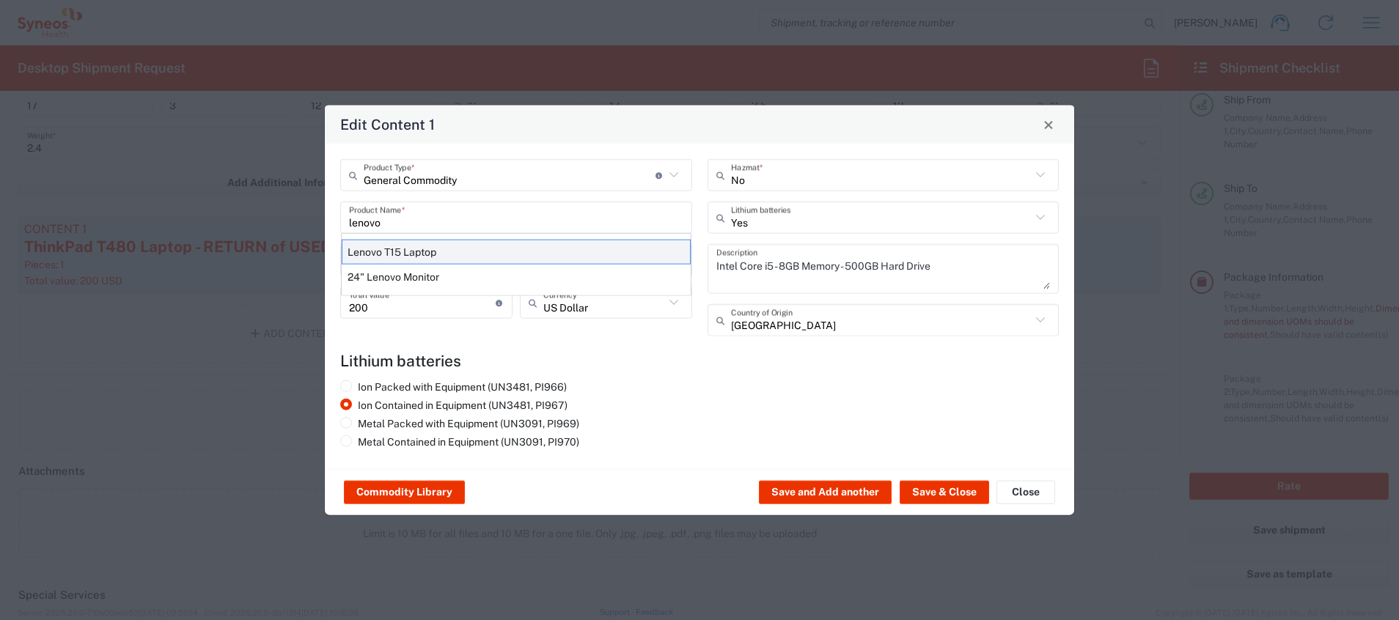
click at [392, 254] on div "Lenovo T15 Laptop" at bounding box center [516, 252] width 349 height 25
type input "Lenovo T15 Laptop"
type textarea "Lenovo T15 Laptop"
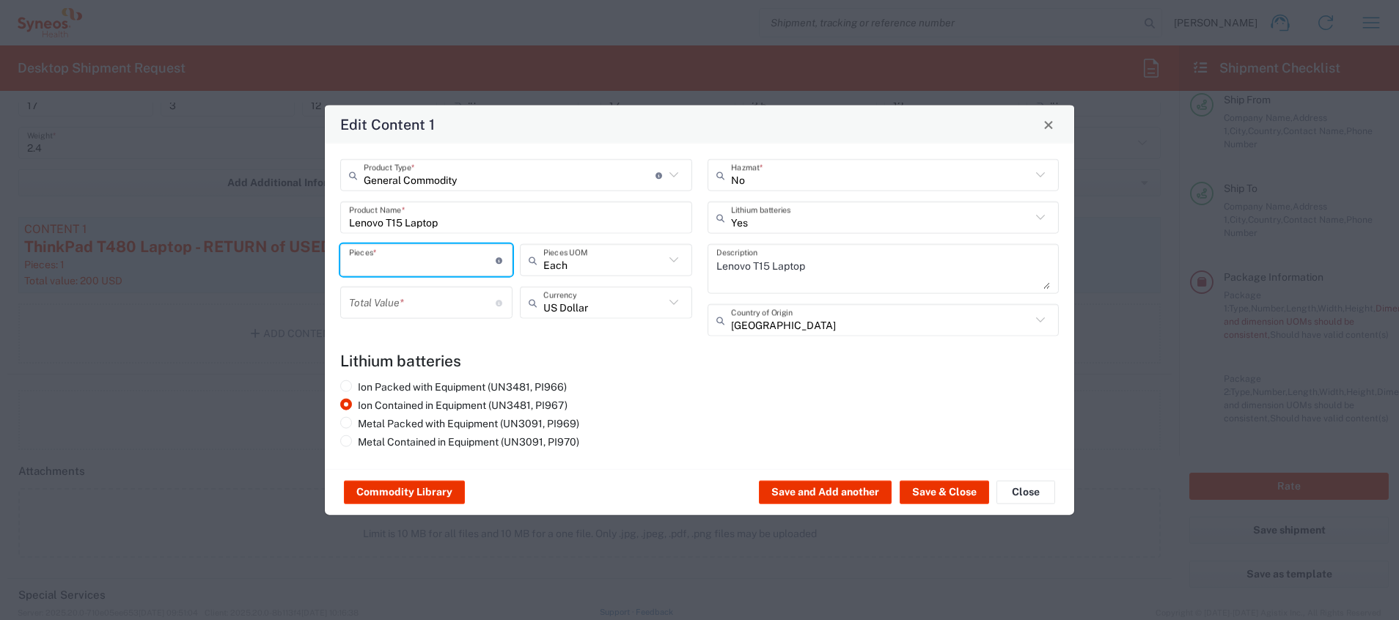
click at [392, 254] on input "number" at bounding box center [422, 260] width 147 height 26
type input "1"
click at [422, 301] on input "number" at bounding box center [422, 303] width 147 height 26
type input "0"
click at [681, 411] on div "Ion Packed with Equipment (UN3481, PI966) Ion Contained in Equipment (UN3481, P…" at bounding box center [516, 416] width 367 height 73
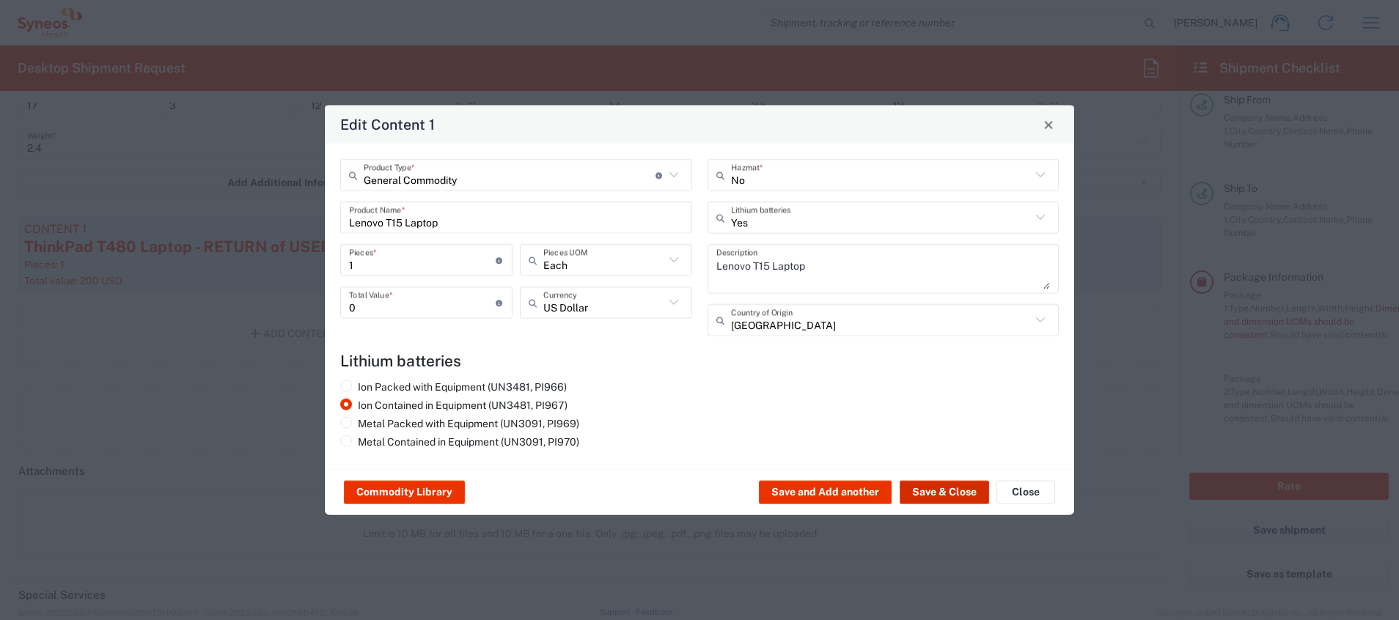
click at [913, 413] on button "Save & Close" at bounding box center [943, 492] width 89 height 23
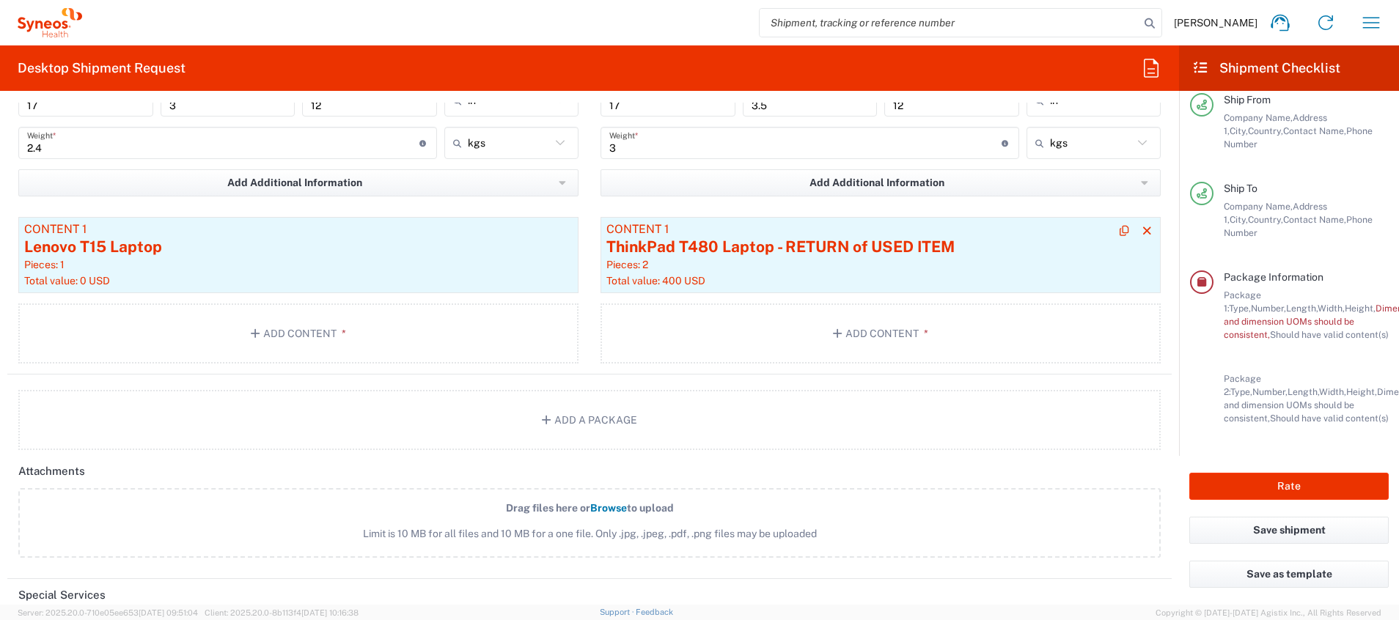
click at [918, 266] on div "Pieces: 2" at bounding box center [880, 264] width 548 height 13
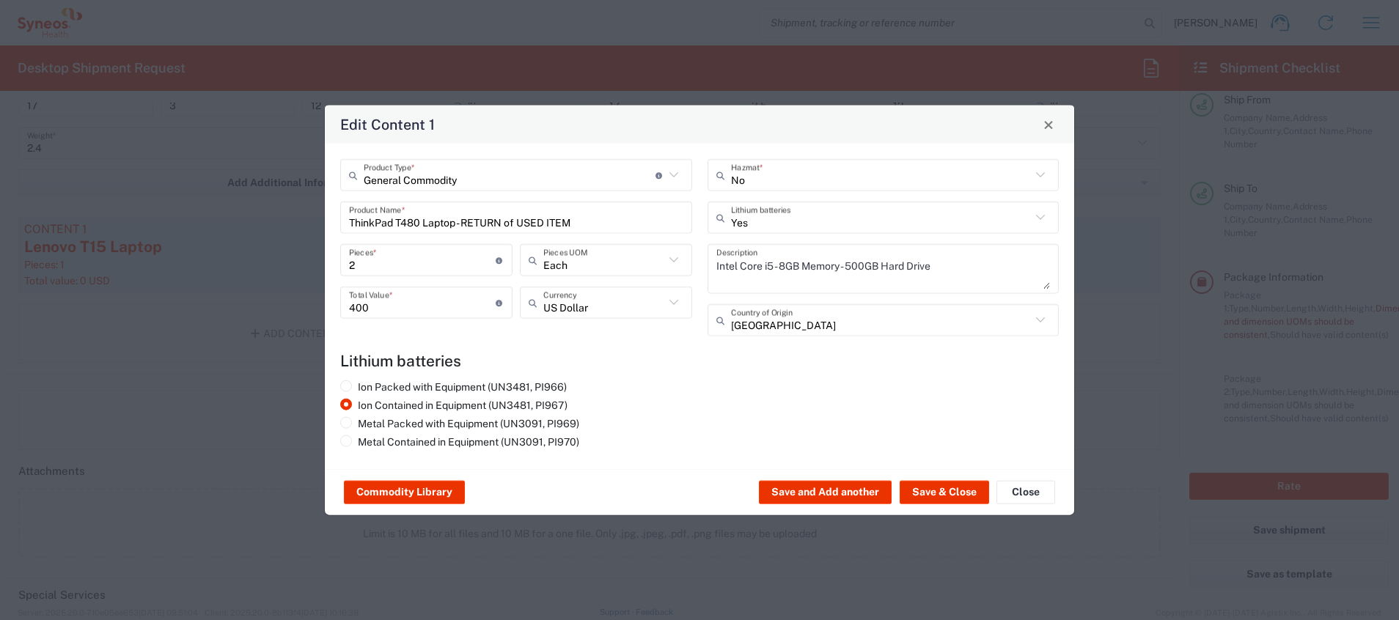
click at [595, 216] on input "ThinkPad T480 Laptop - RETURN of USED ITEM" at bounding box center [516, 218] width 334 height 26
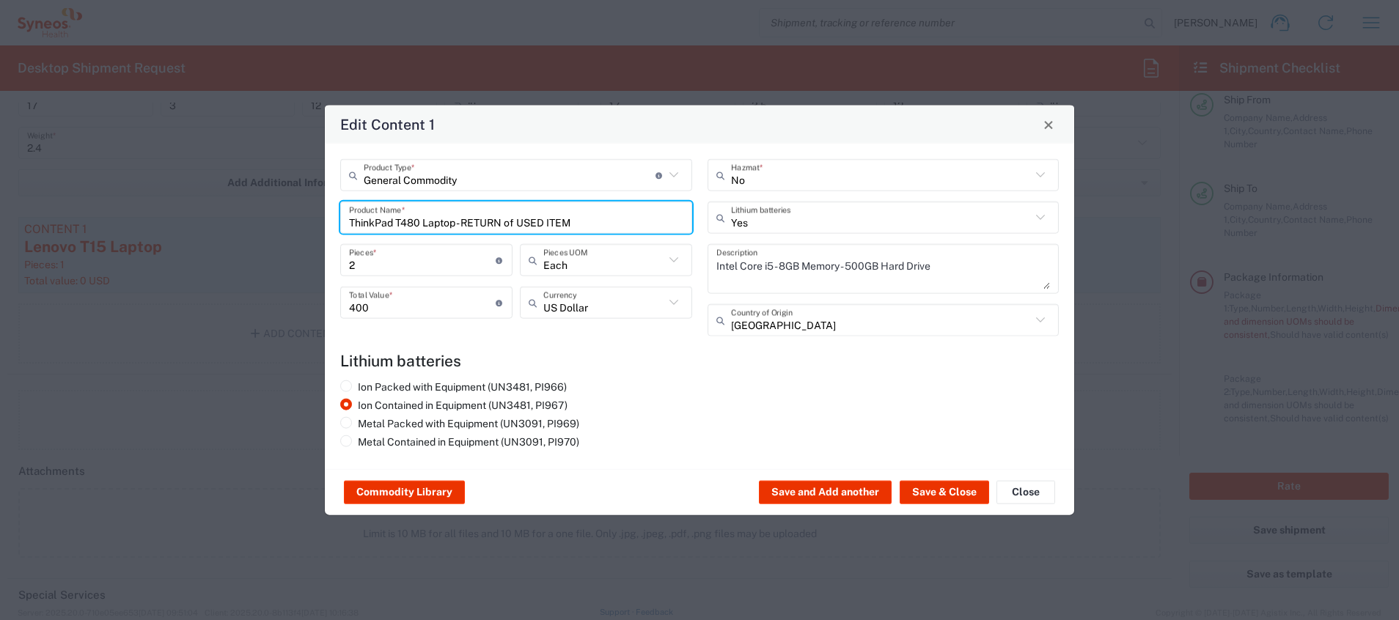
drag, startPoint x: 574, startPoint y: 219, endPoint x: 211, endPoint y: 201, distance: 363.3
click at [211, 201] on div "Edit Content 1 General Commodity Product Type * Document: Paper document genera…" at bounding box center [699, 310] width 1399 height 620
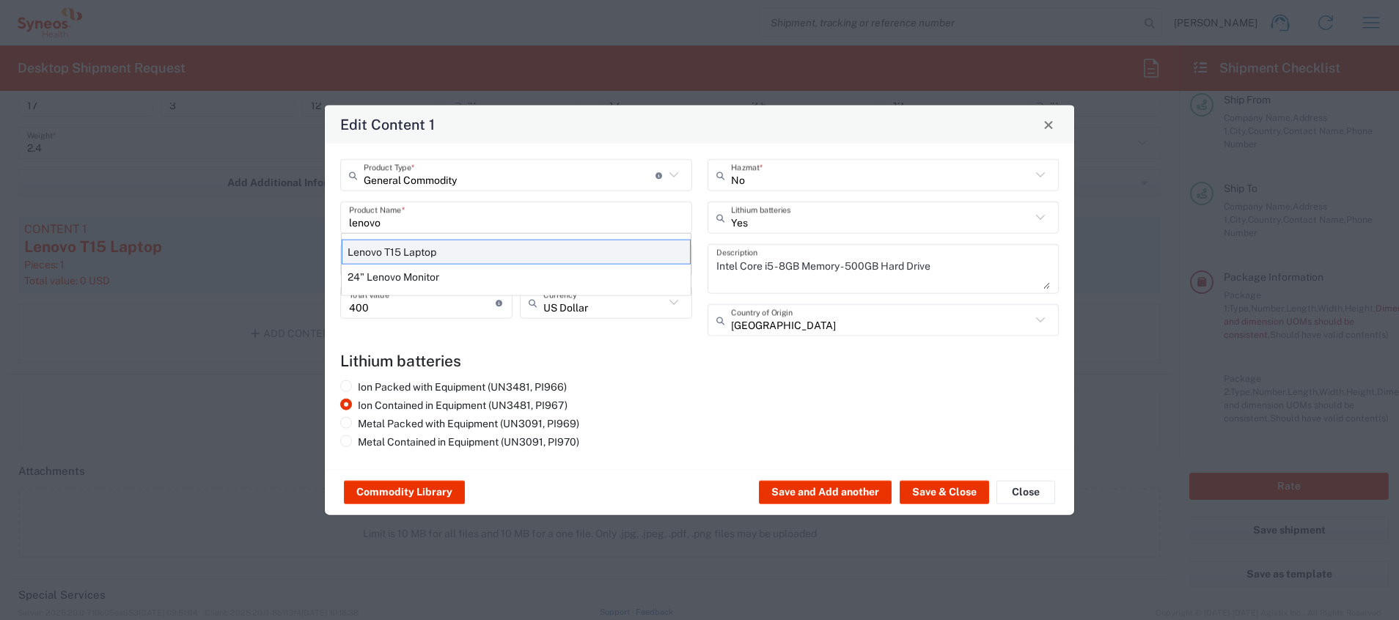
click at [405, 245] on div "Lenovo T15 Laptop" at bounding box center [516, 252] width 349 height 25
type input "Lenovo T15 Laptop"
type textarea "Lenovo T15 Laptop"
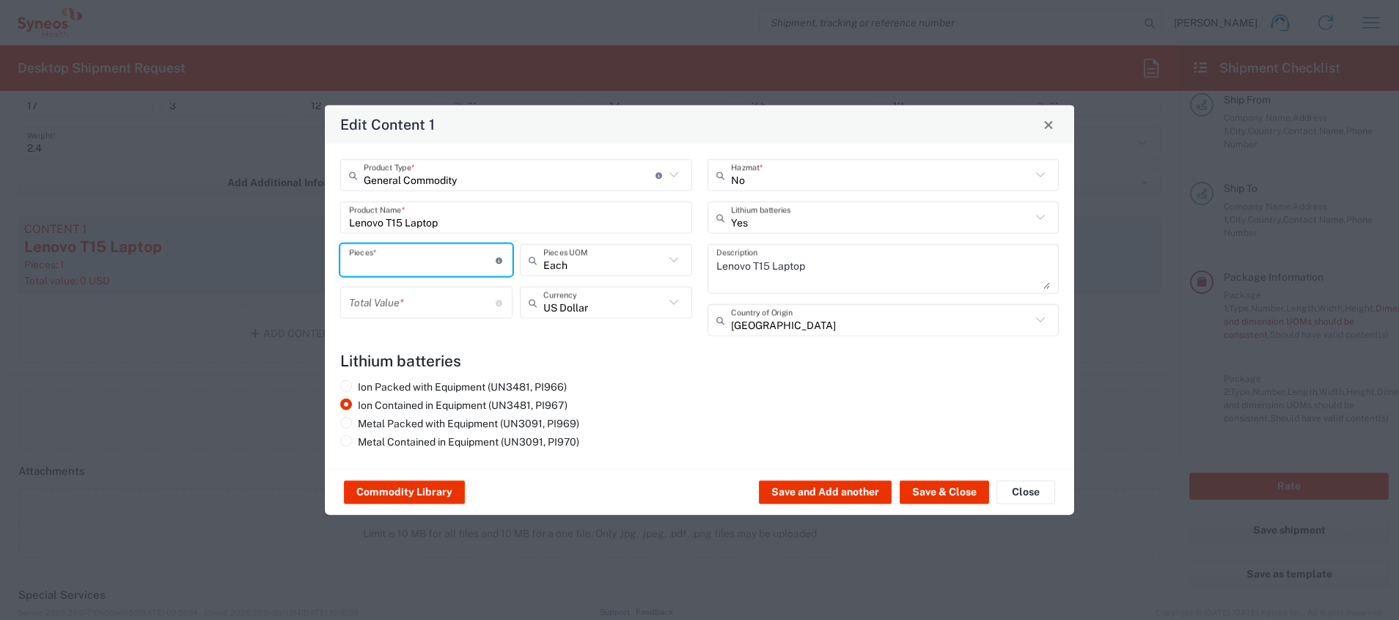
click at [408, 249] on input "number" at bounding box center [422, 260] width 147 height 26
type input "2"
click at [411, 303] on input "number" at bounding box center [422, 303] width 147 height 26
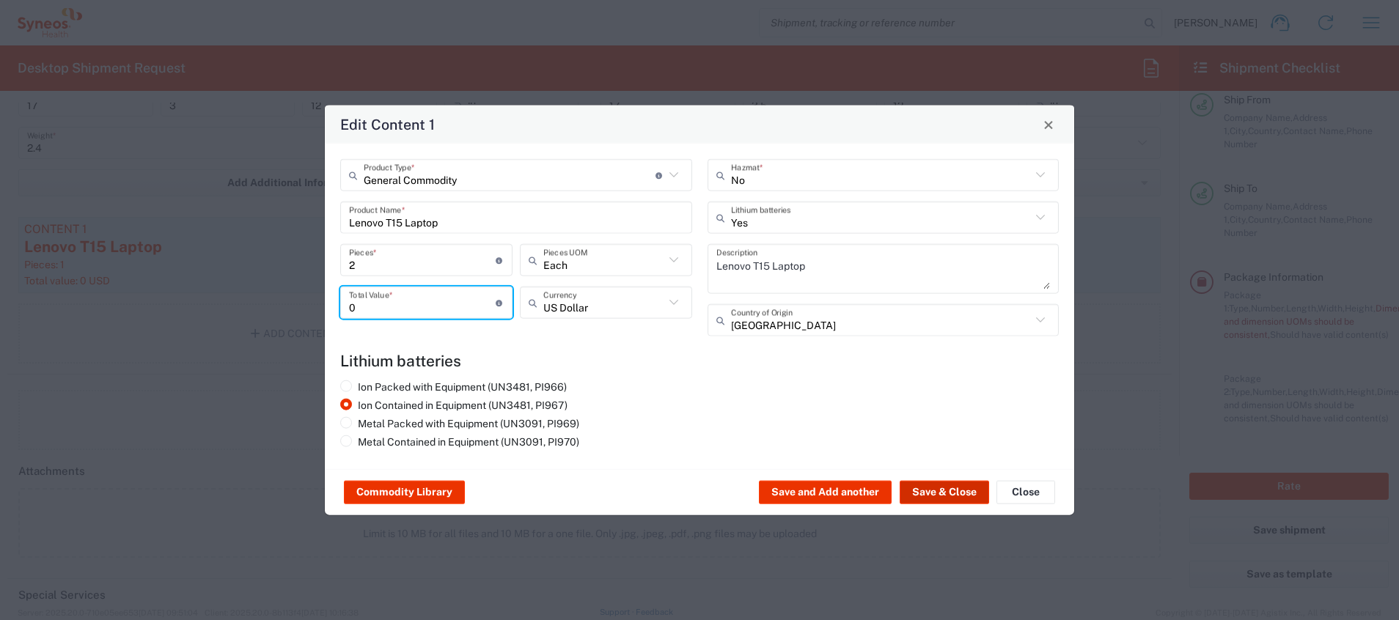
type input "0"
click at [932, 413] on button "Save & Close" at bounding box center [943, 492] width 89 height 23
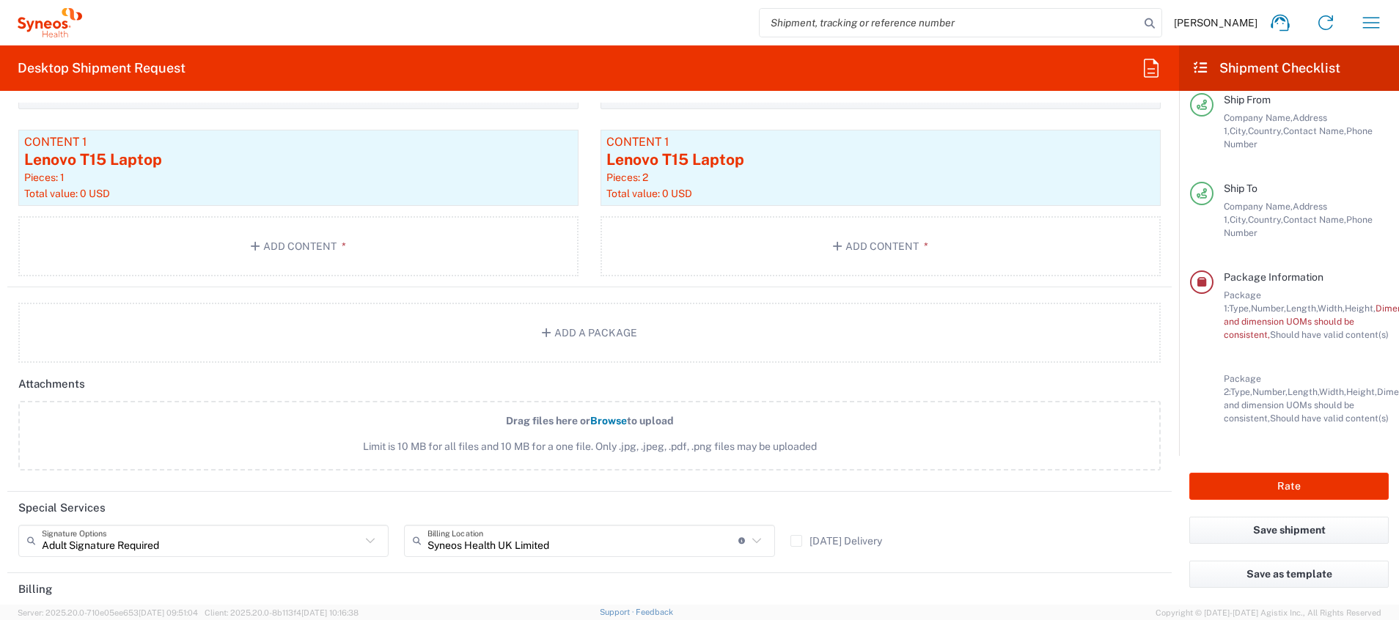
scroll to position [1219, 0]
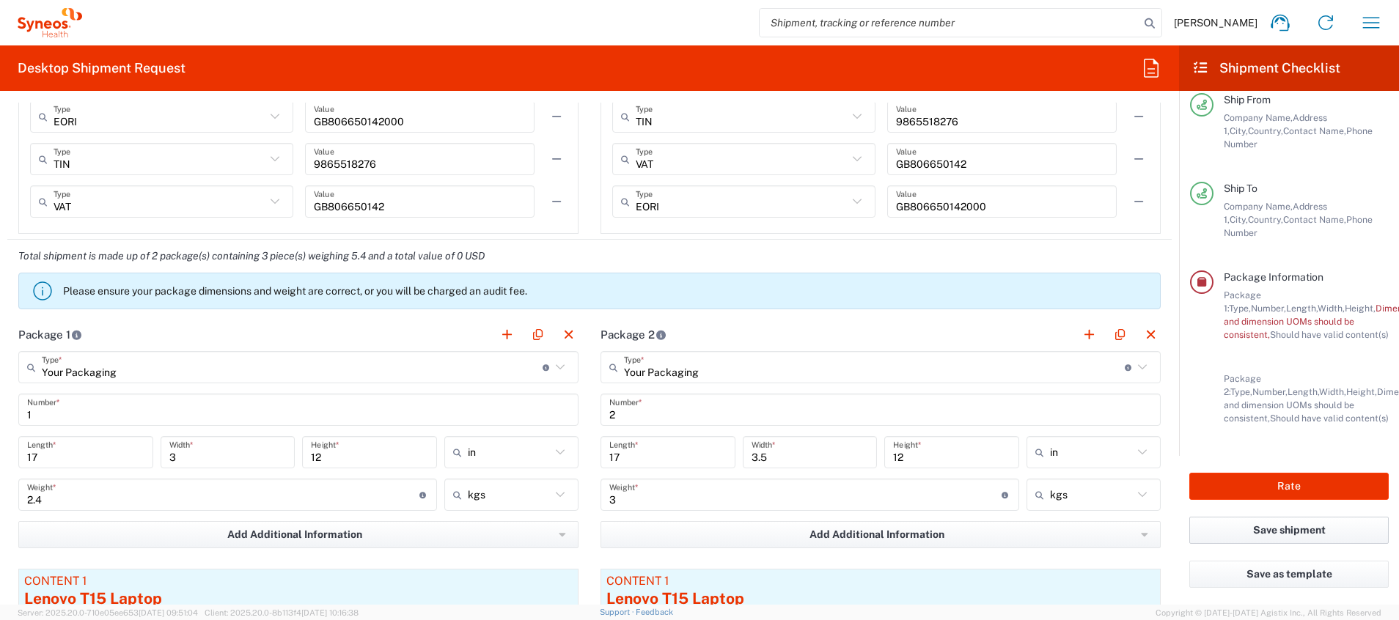
click at [932, 413] on button "Save shipment" at bounding box center [1288, 530] width 199 height 27
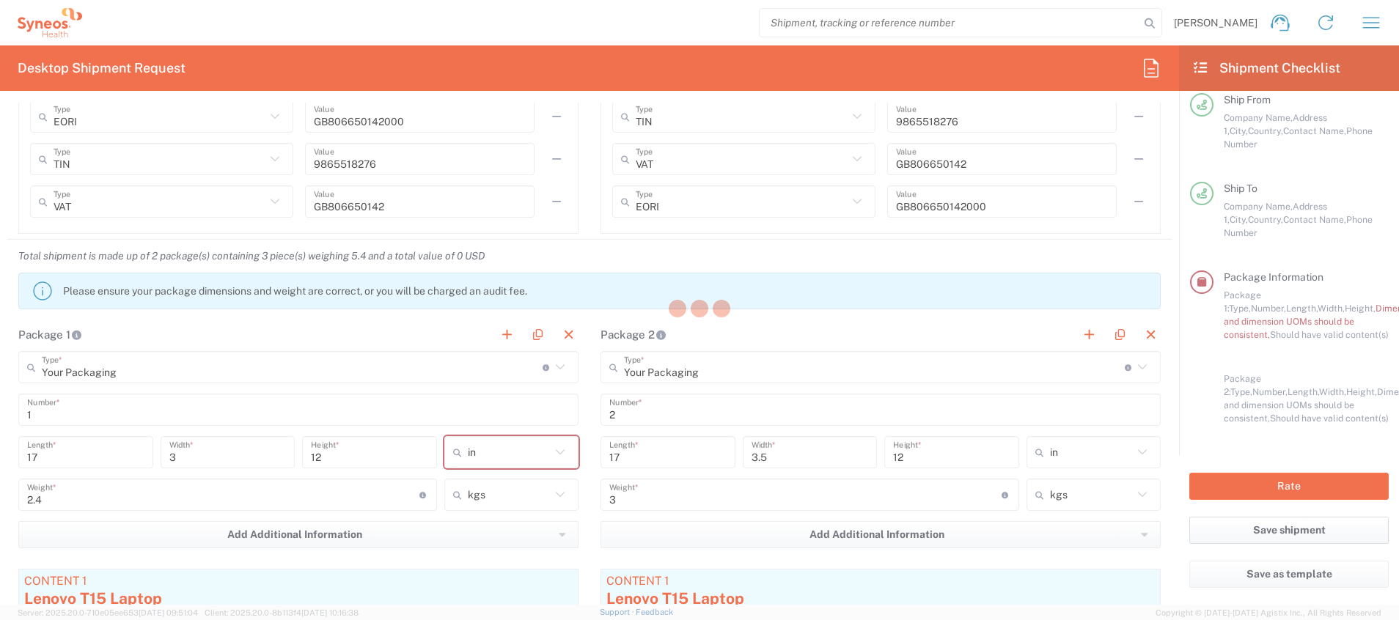
scroll to position [205, 0]
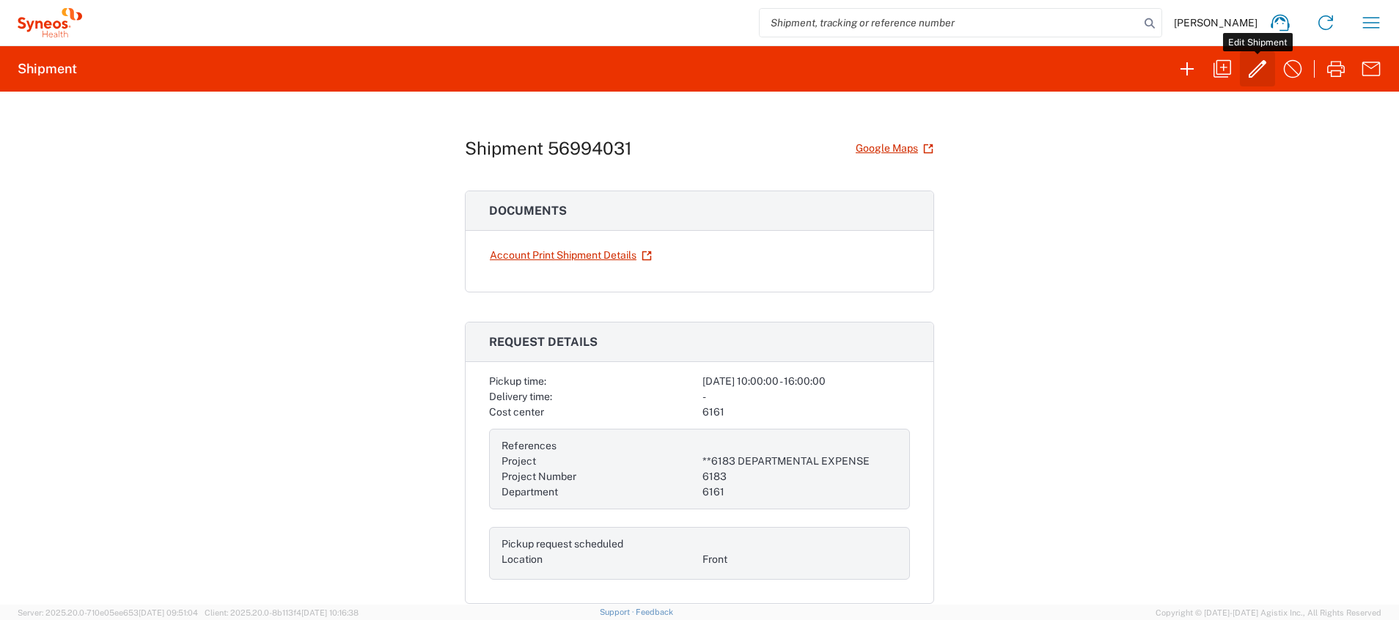
click at [932, 72] on icon "button" at bounding box center [1257, 69] width 18 height 18
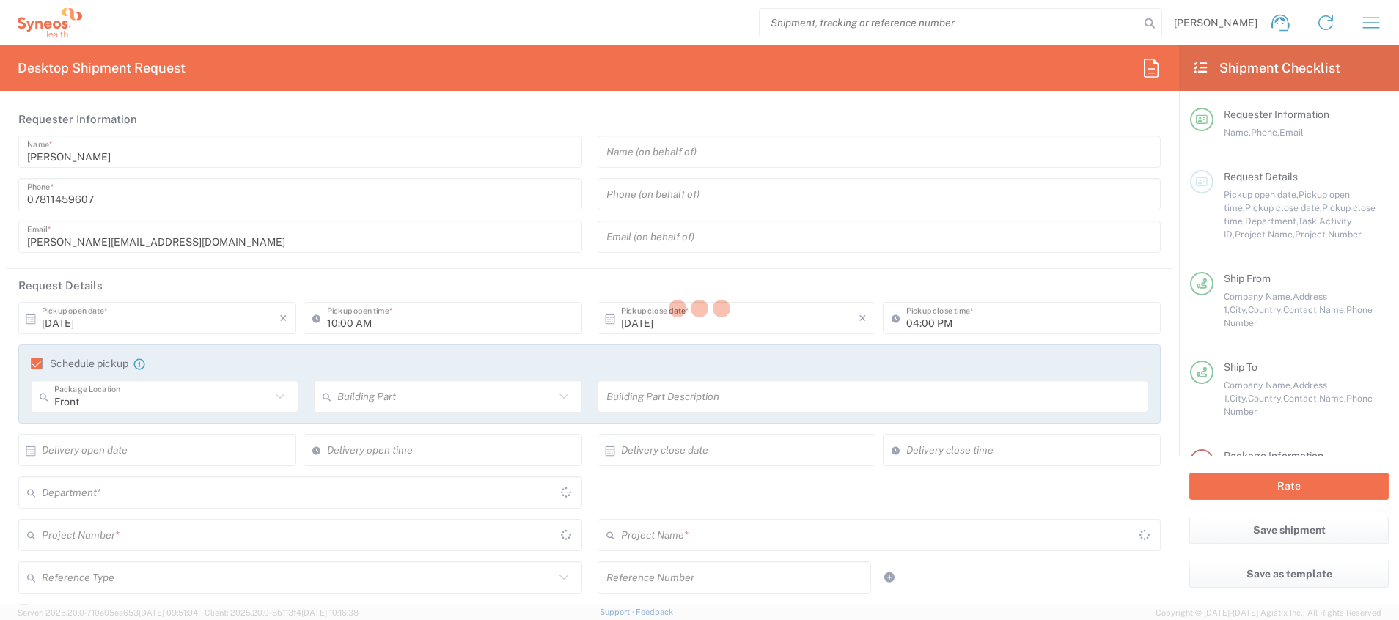
type input "6161"
type input "**6183 DEPARTMENTAL EXPENSE"
type input "6183"
type input "[GEOGRAPHIC_DATA]"
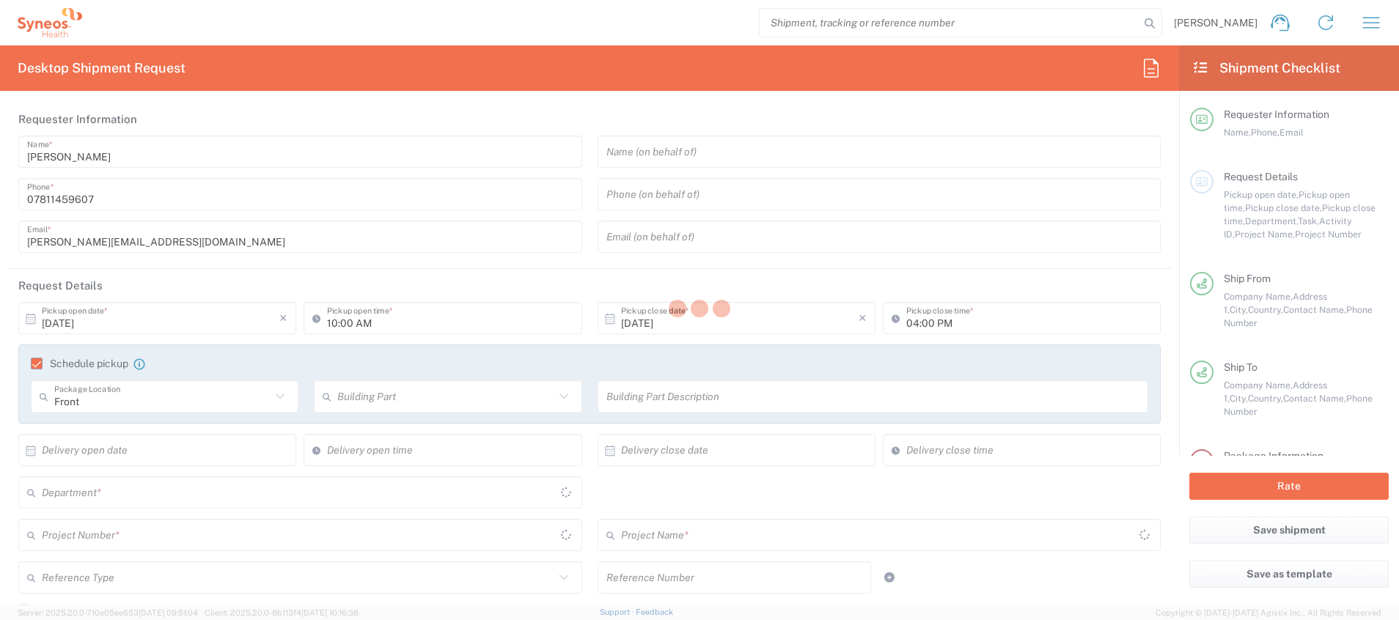
type input "Your Packaging"
type input "[GEOGRAPHIC_DATA]"
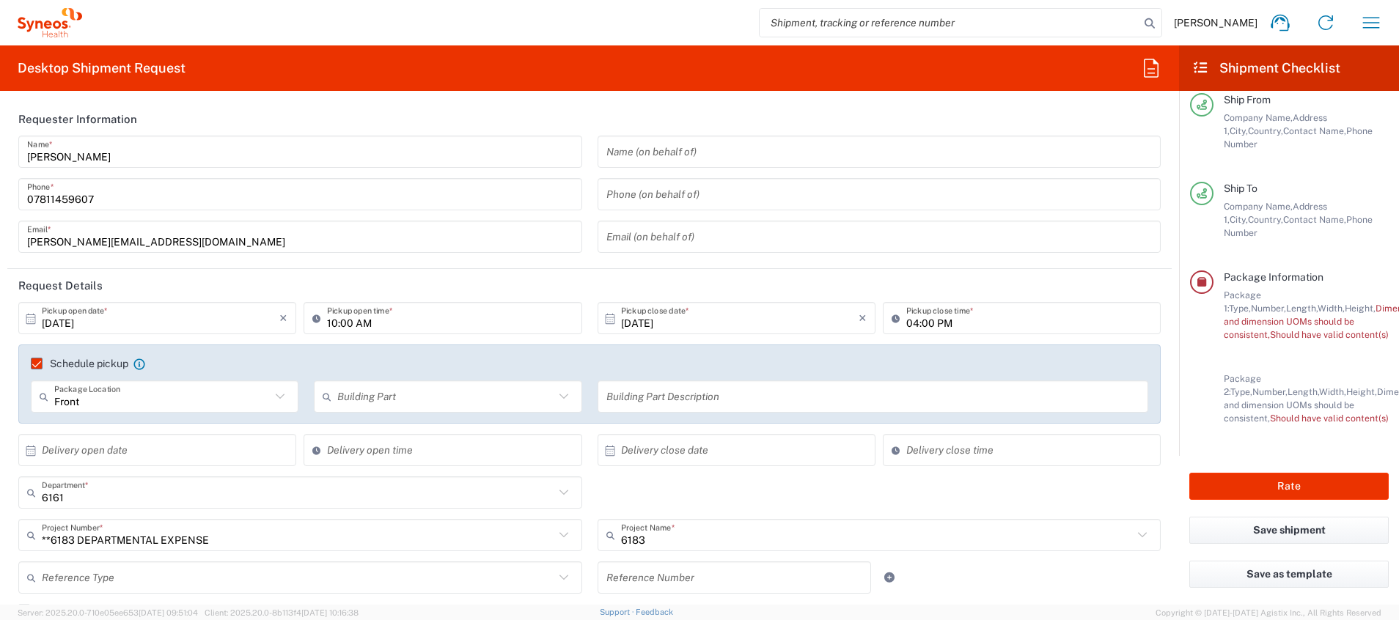
scroll to position [218, 0]
click at [932, 397] on div "Package 2: Type, Number, Length, Width, Height, Dimension, Weight, Weight and d…" at bounding box center [1305, 398] width 165 height 53
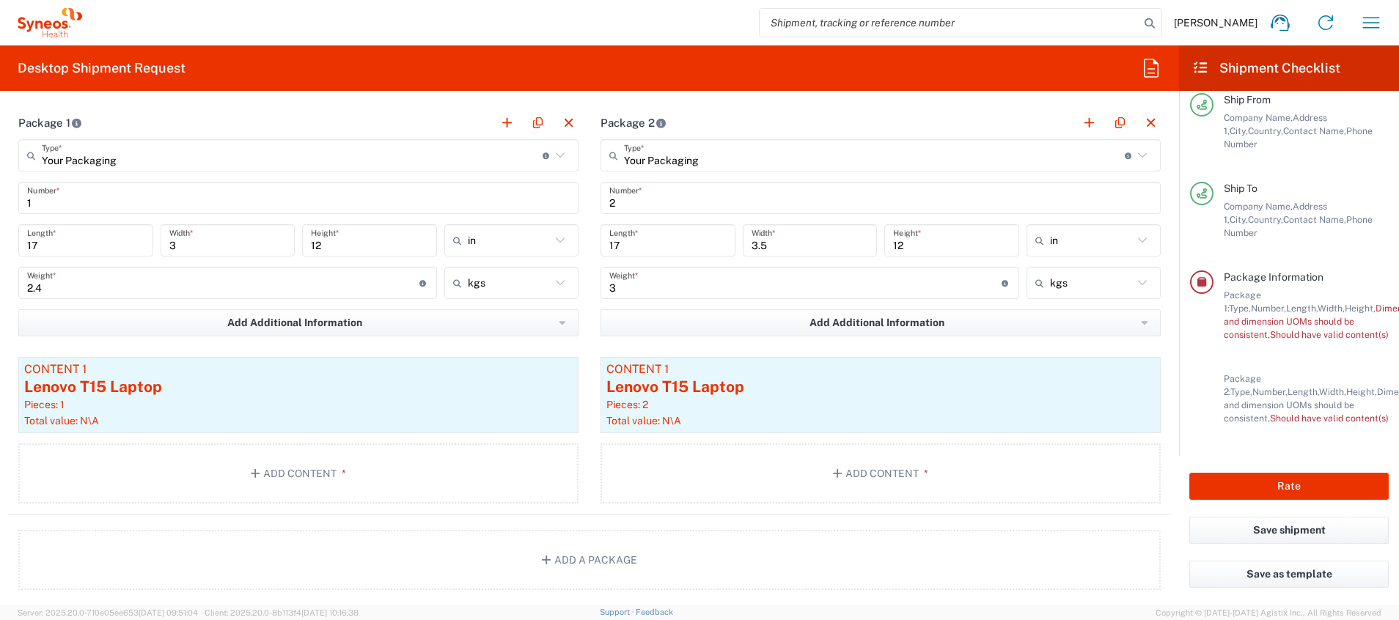
scroll to position [1451, 0]
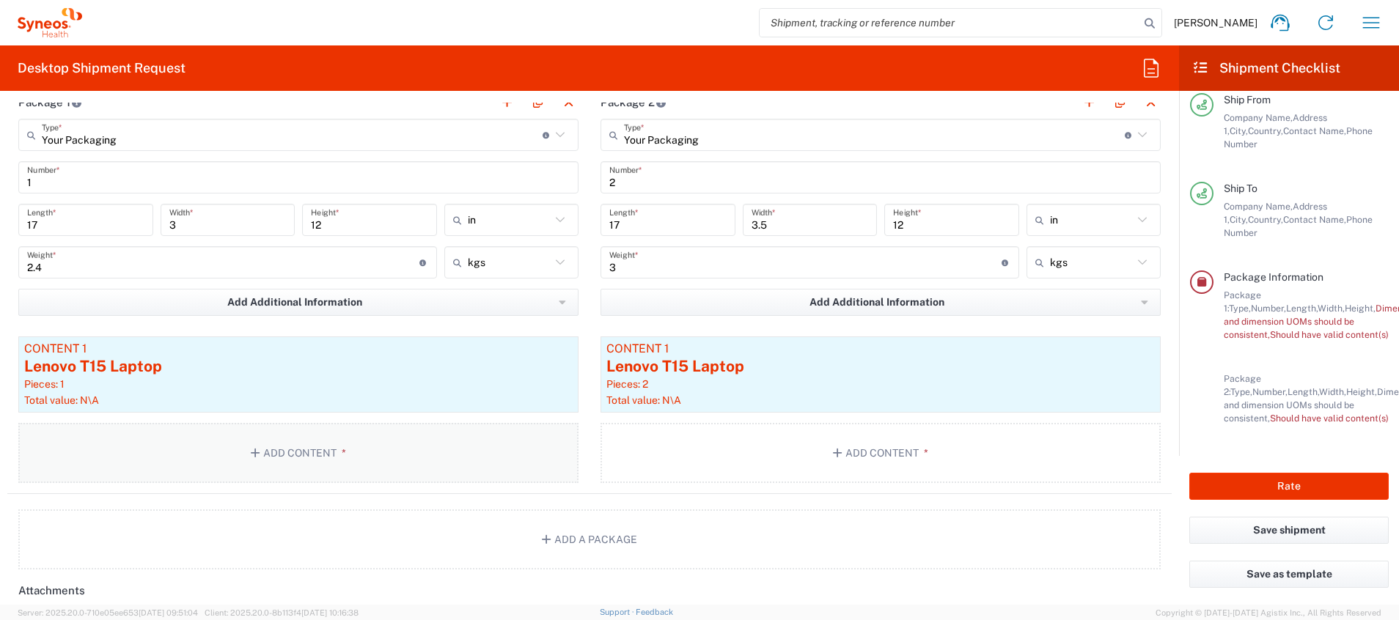
click at [319, 413] on button "Add Content *" at bounding box center [298, 453] width 560 height 60
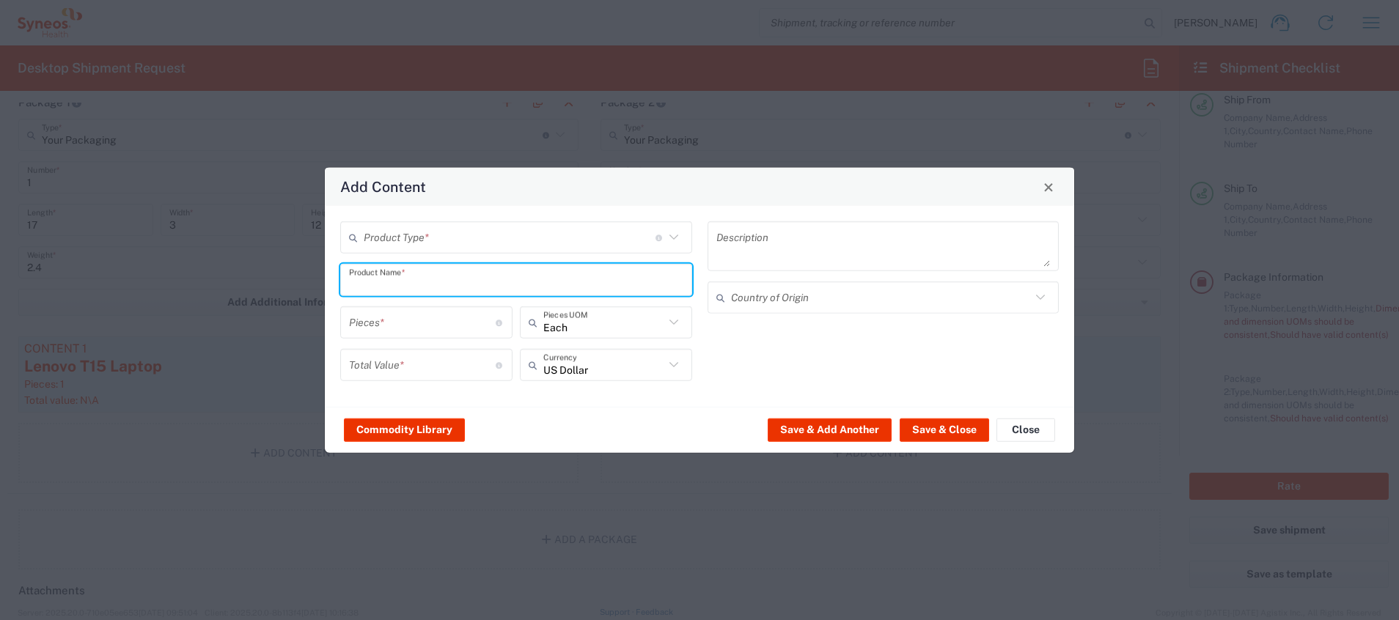
click at [439, 291] on input "text" at bounding box center [516, 280] width 334 height 26
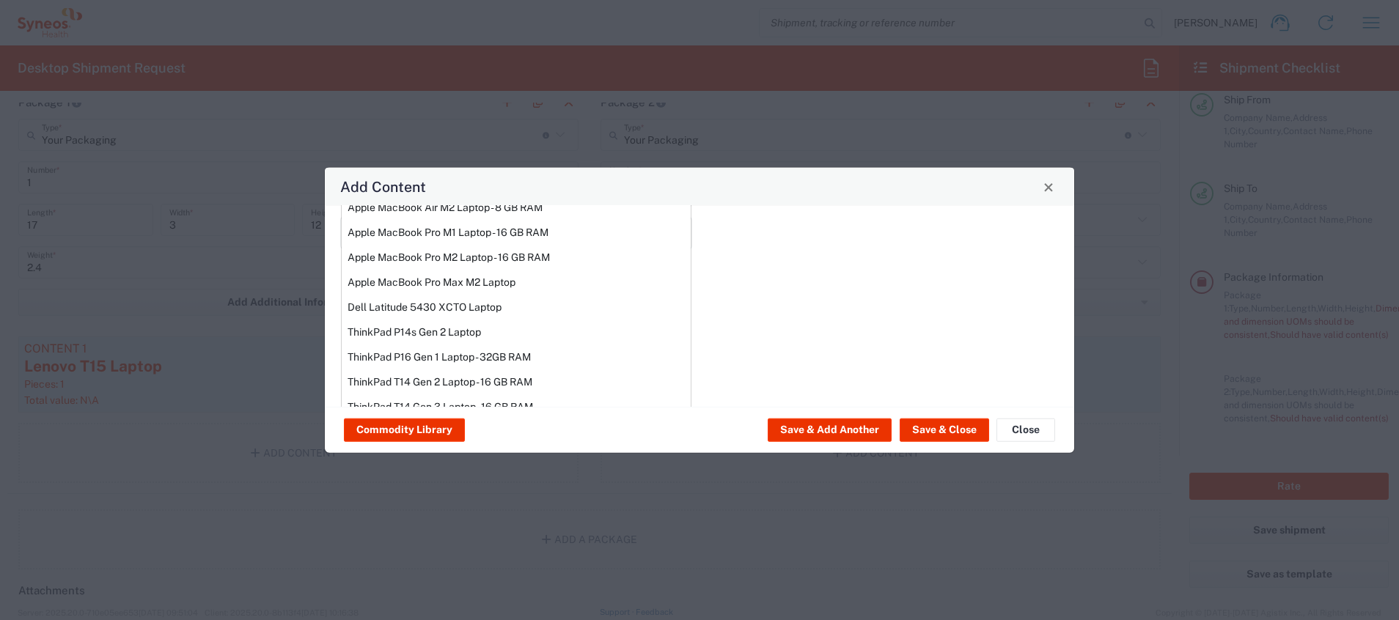
scroll to position [211, 0]
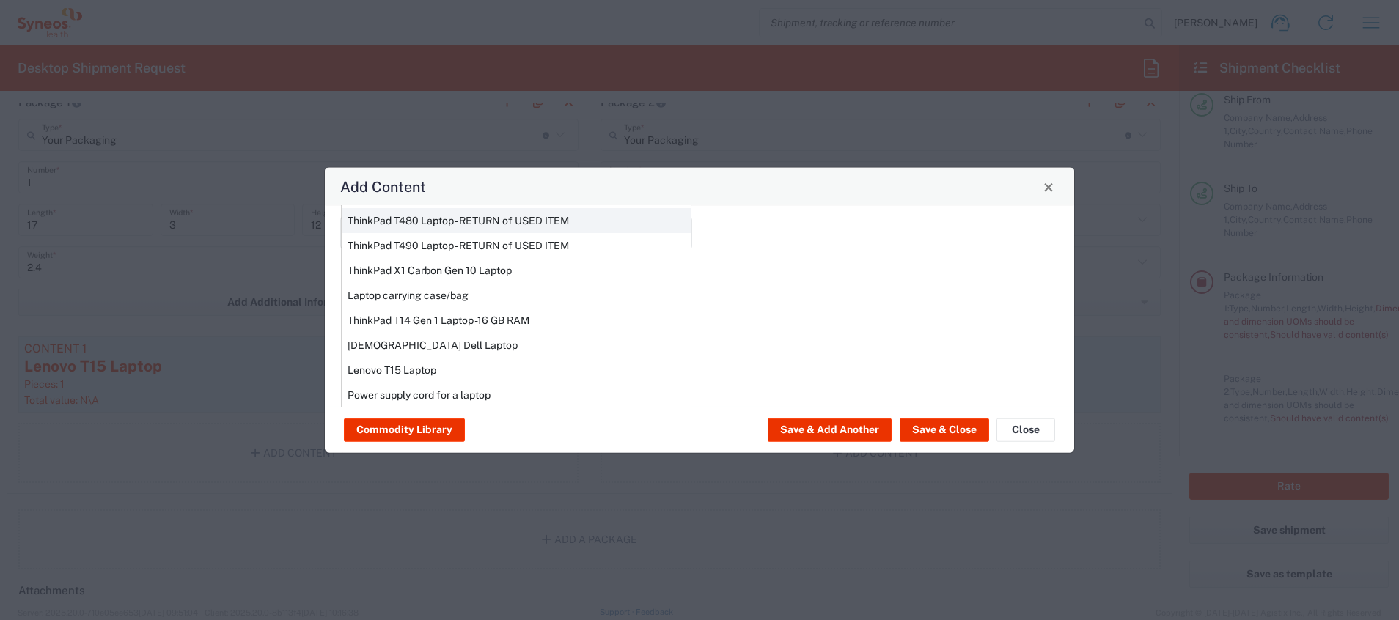
click at [506, 214] on div "ThinkPad T480 Laptop - RETURN of USED ITEM" at bounding box center [516, 220] width 349 height 25
type input "ThinkPad T480 Laptop - RETURN of USED ITEM"
type input "1"
type input "200"
type textarea "Intel Core i5 - 8GB Memory - 500GB Hard Drive"
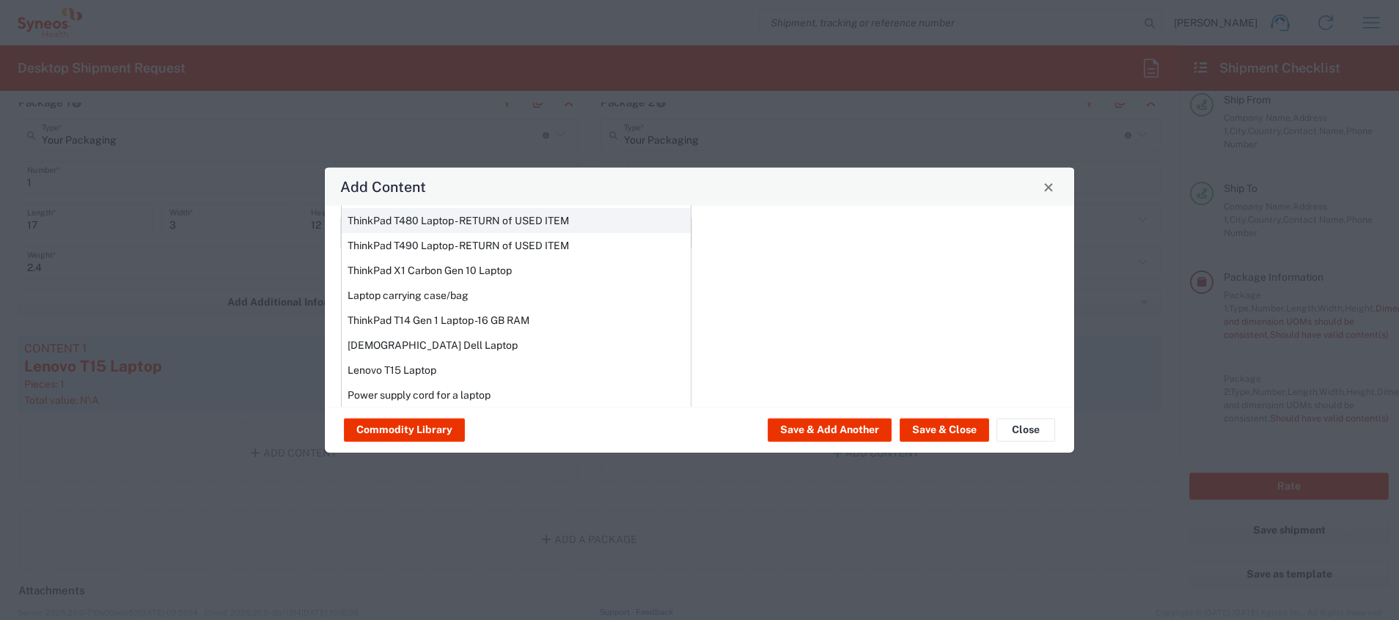
type input "[GEOGRAPHIC_DATA]"
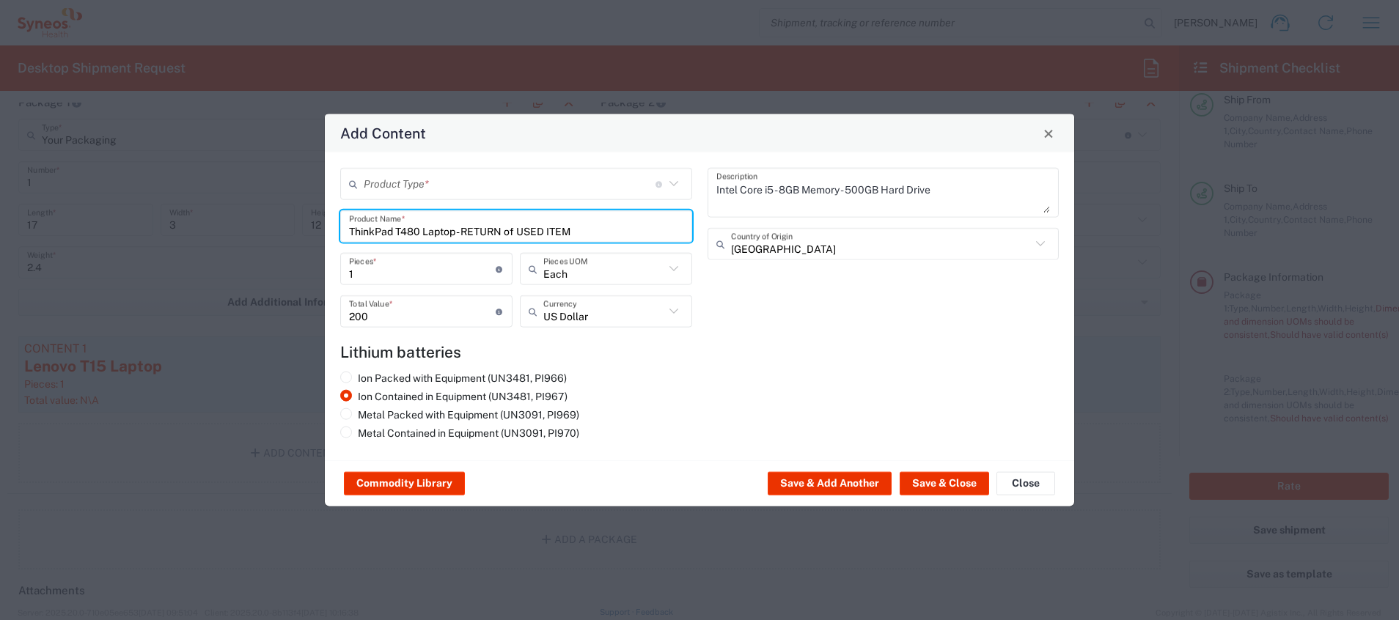
scroll to position [0, 0]
click at [932, 413] on button "Save & Close" at bounding box center [943, 483] width 89 height 23
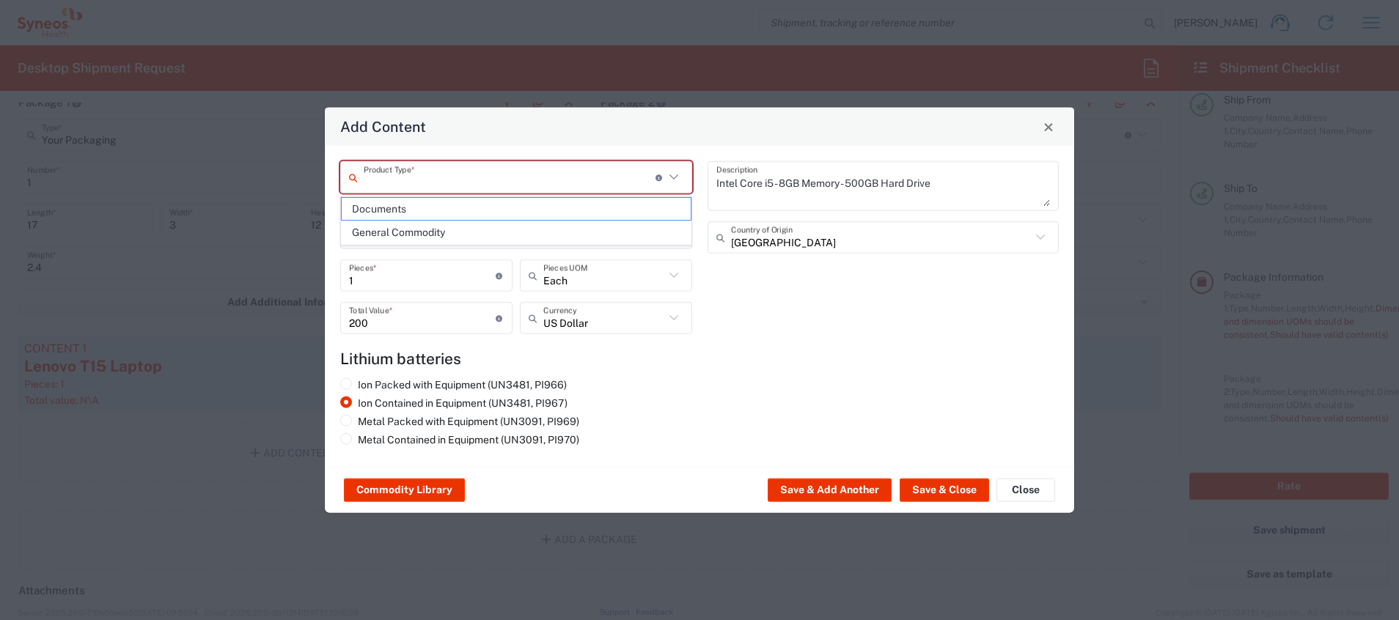
click at [622, 171] on input "text" at bounding box center [510, 177] width 292 height 26
click at [559, 242] on span "General Commodity" at bounding box center [516, 232] width 349 height 23
type input "General Commodity"
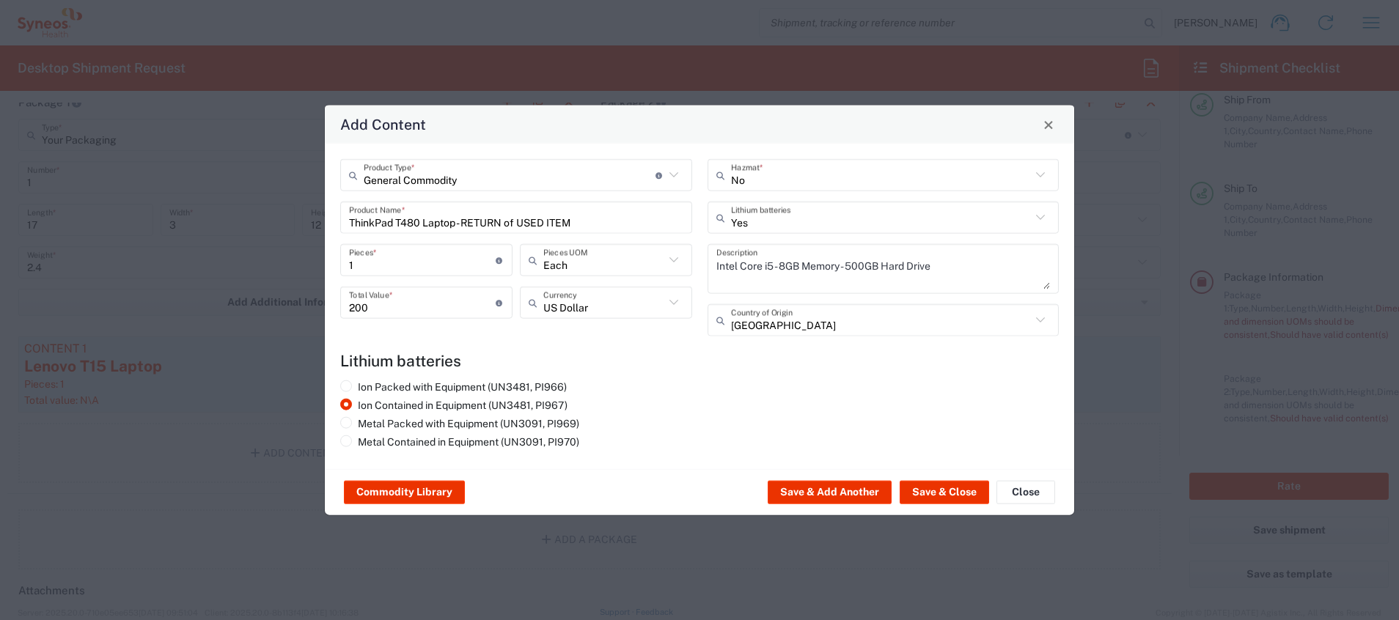
click at [556, 240] on div "General Commodity Product Type * Document: Paper document generated internally …" at bounding box center [516, 253] width 367 height 188
click at [930, 413] on button "Save & Close" at bounding box center [943, 492] width 89 height 23
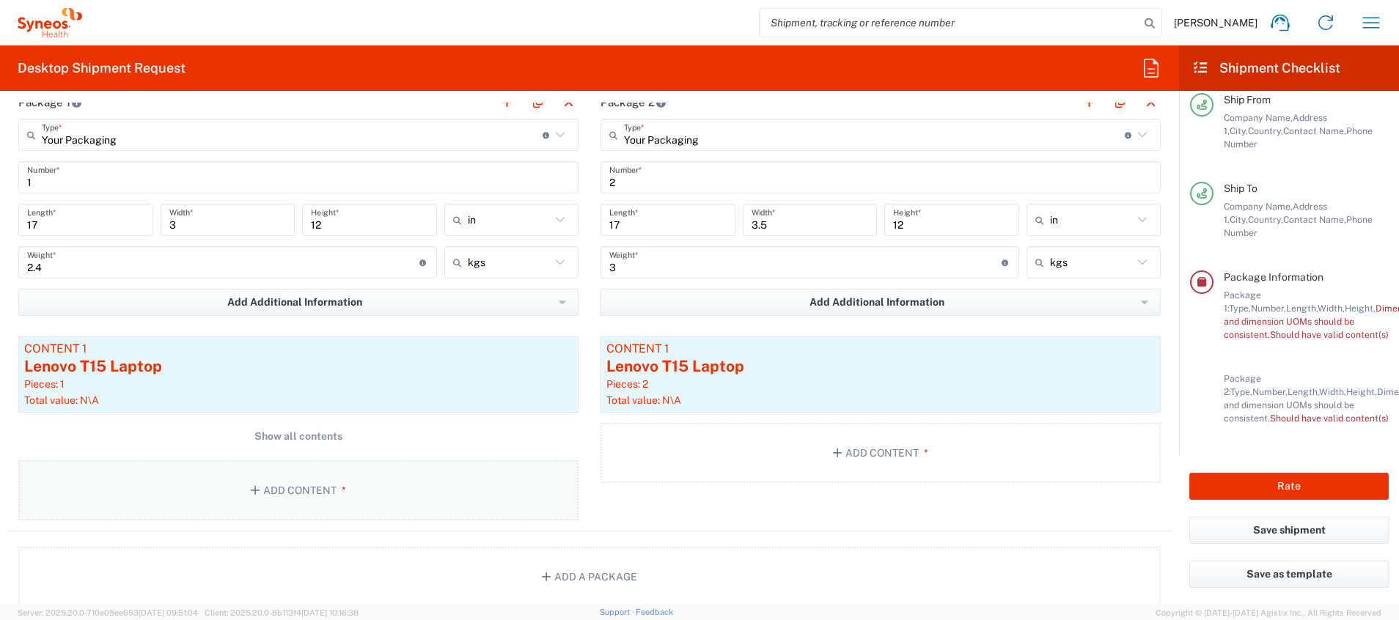
click at [279, 413] on button "Add Content *" at bounding box center [298, 490] width 560 height 60
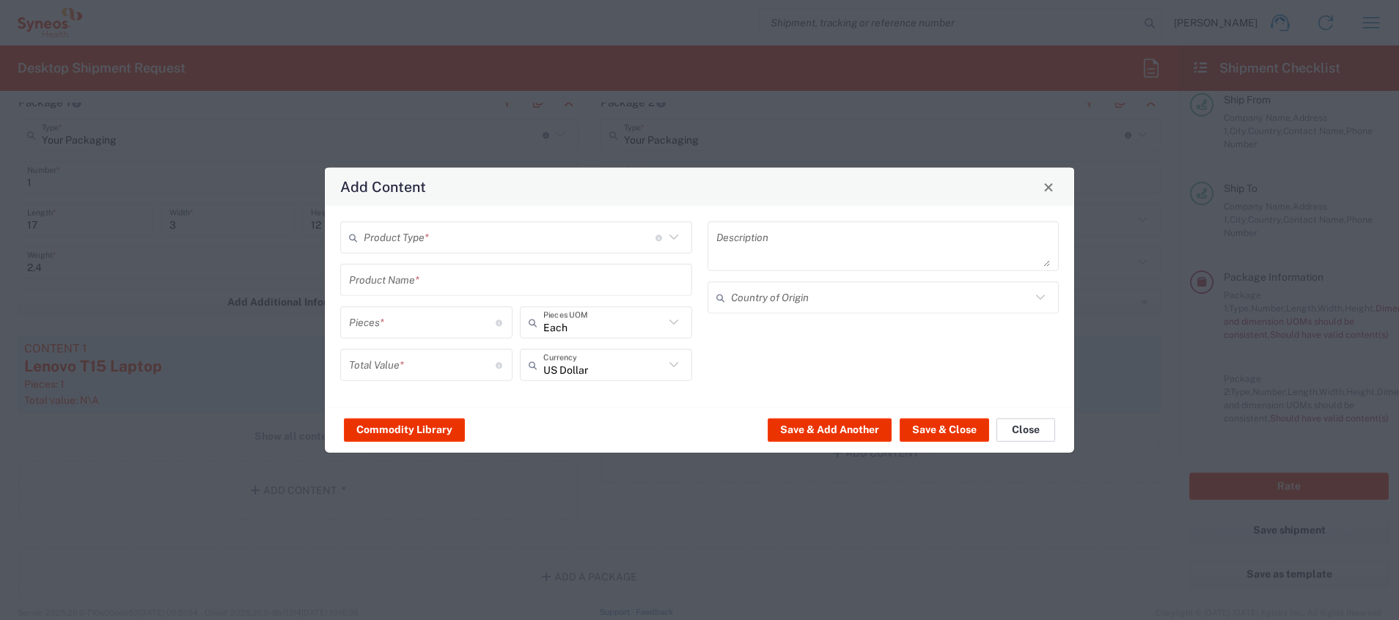
click at [932, 413] on button "Close" at bounding box center [1025, 429] width 59 height 23
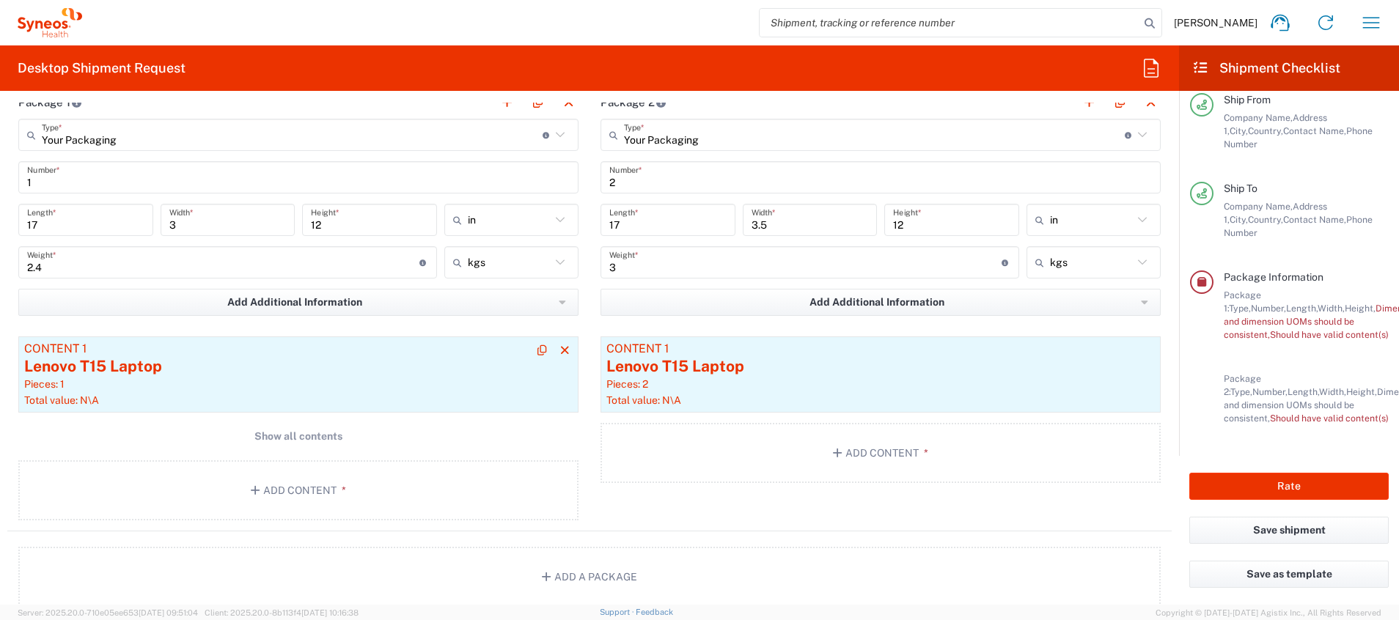
click at [241, 356] on div "Lenovo T15 Laptop" at bounding box center [298, 367] width 548 height 22
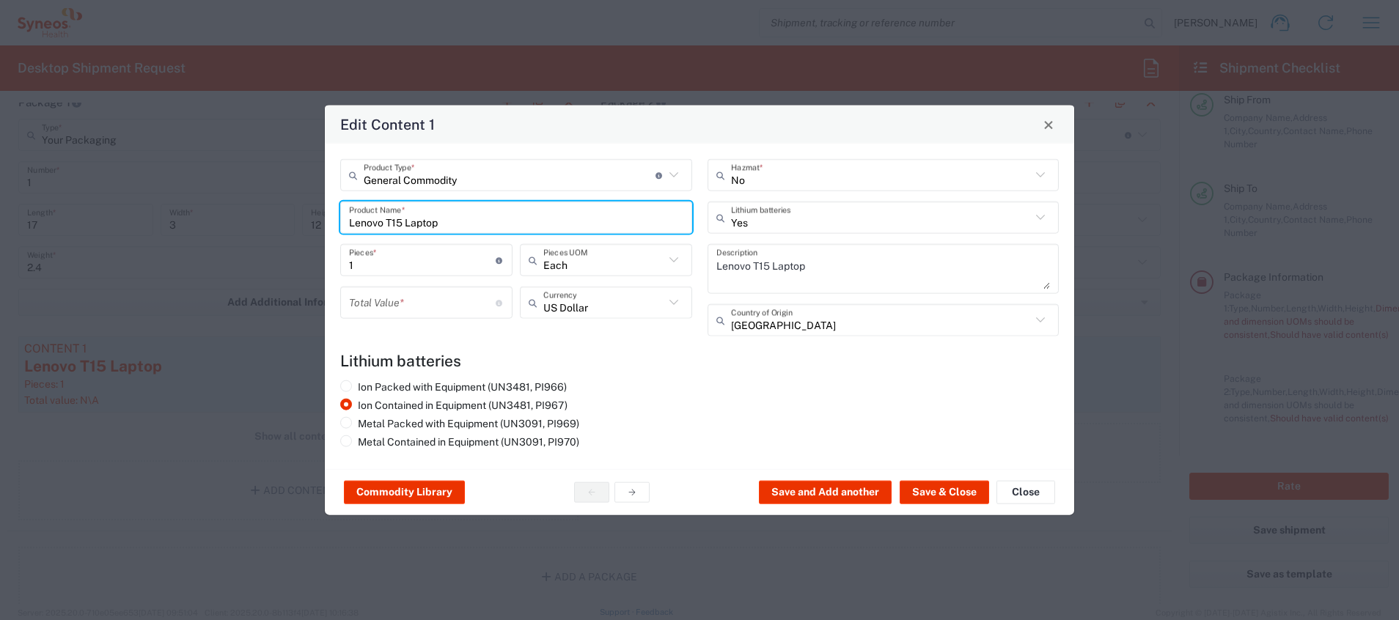
drag, startPoint x: 473, startPoint y: 218, endPoint x: 217, endPoint y: 223, distance: 255.9
click at [217, 223] on div "Edit Content 1 General Commodity Product Type * Document: Paper document genera…" at bounding box center [699, 310] width 1399 height 620
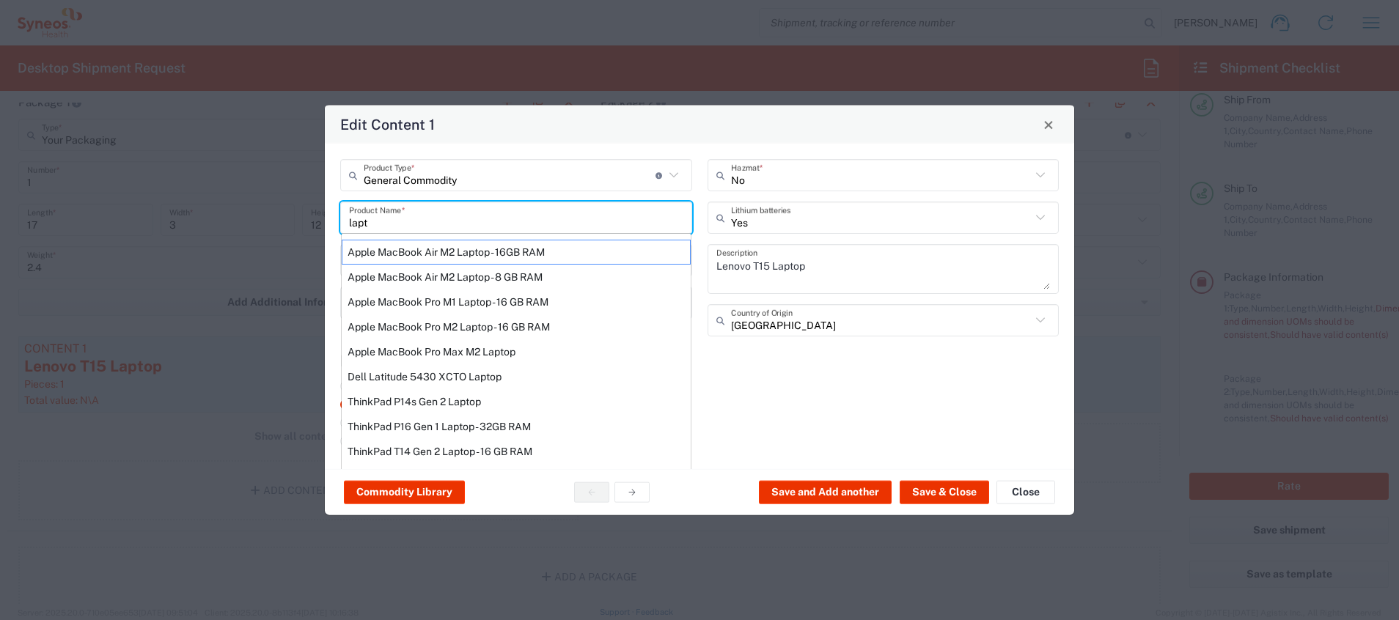
scroll to position [211, 0]
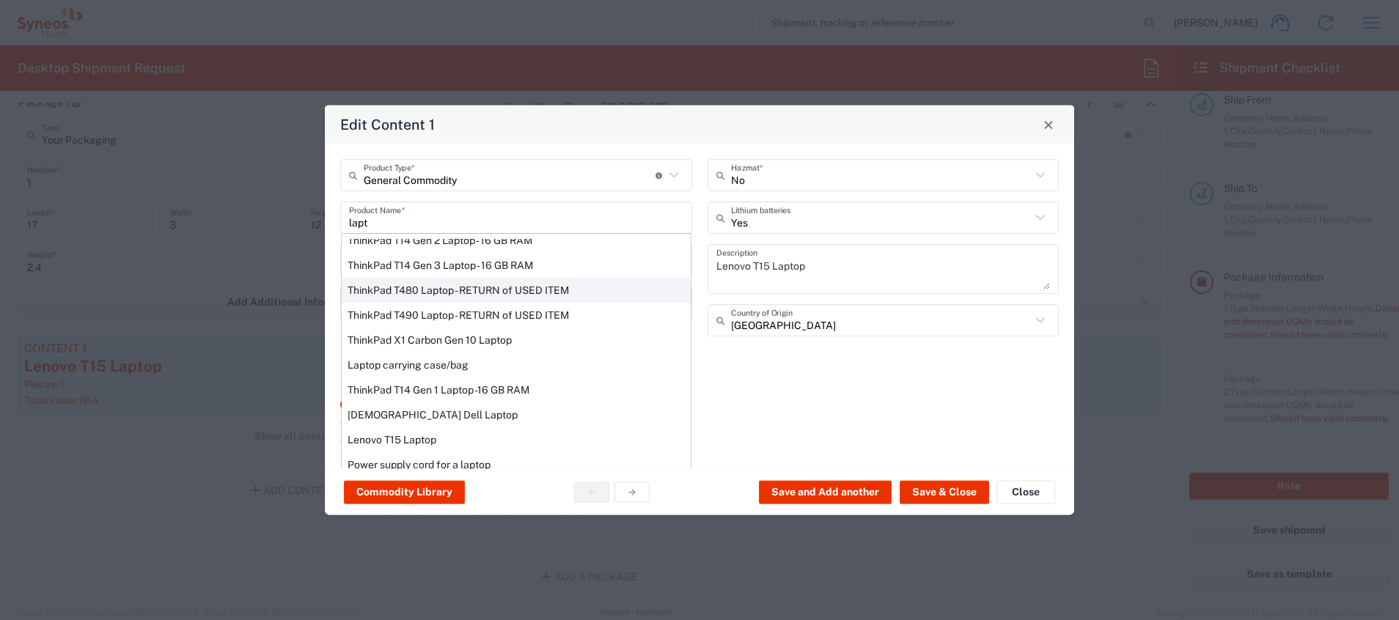
click at [572, 287] on div "ThinkPad T480 Laptop - RETURN of USED ITEM" at bounding box center [516, 290] width 349 height 25
type input "ThinkPad T480 Laptop - RETURN of USED ITEM"
type input "200"
type textarea "Intel Core i5 - 8GB Memory - 500GB Hard Drive"
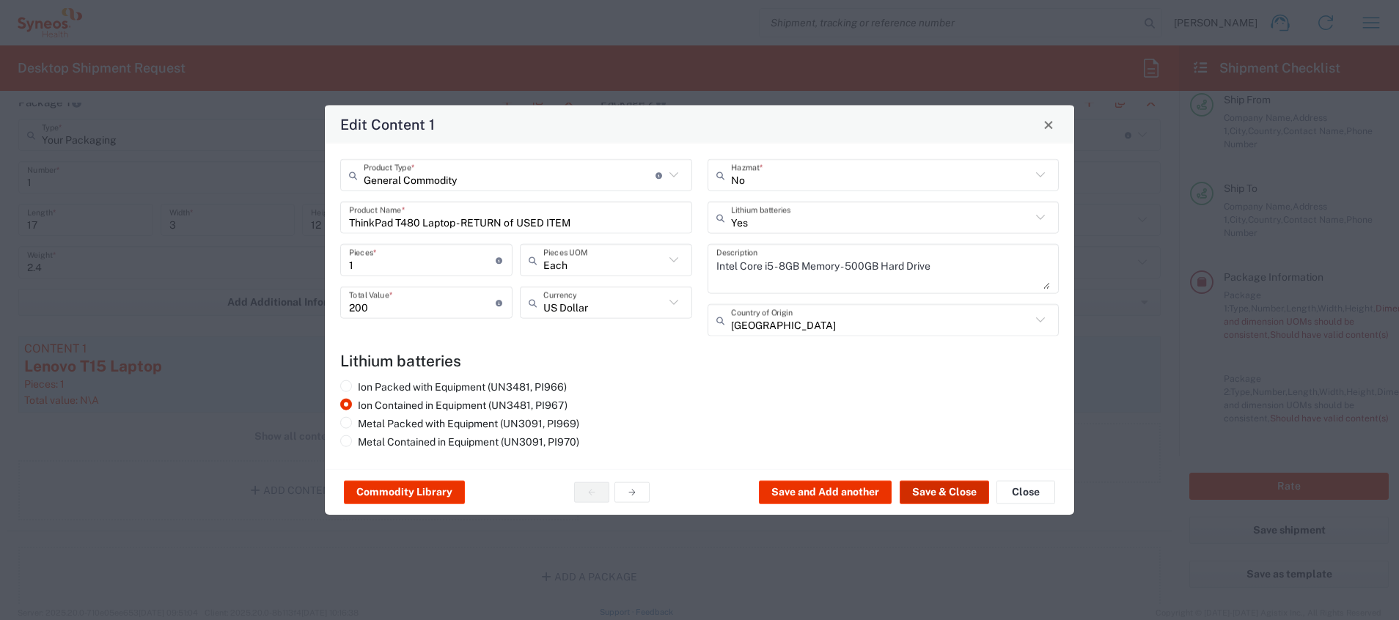
click at [932, 413] on button "Save & Close" at bounding box center [943, 492] width 89 height 23
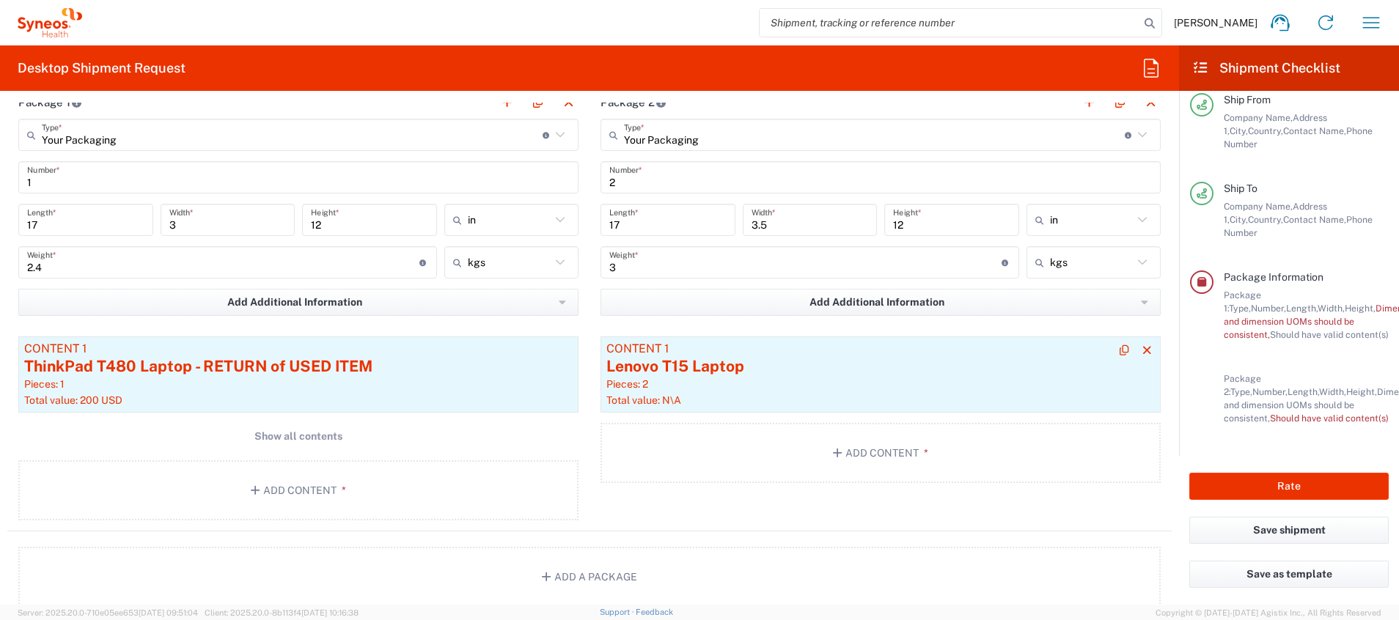
click at [932, 374] on div "Lenovo T15 Laptop" at bounding box center [880, 367] width 548 height 22
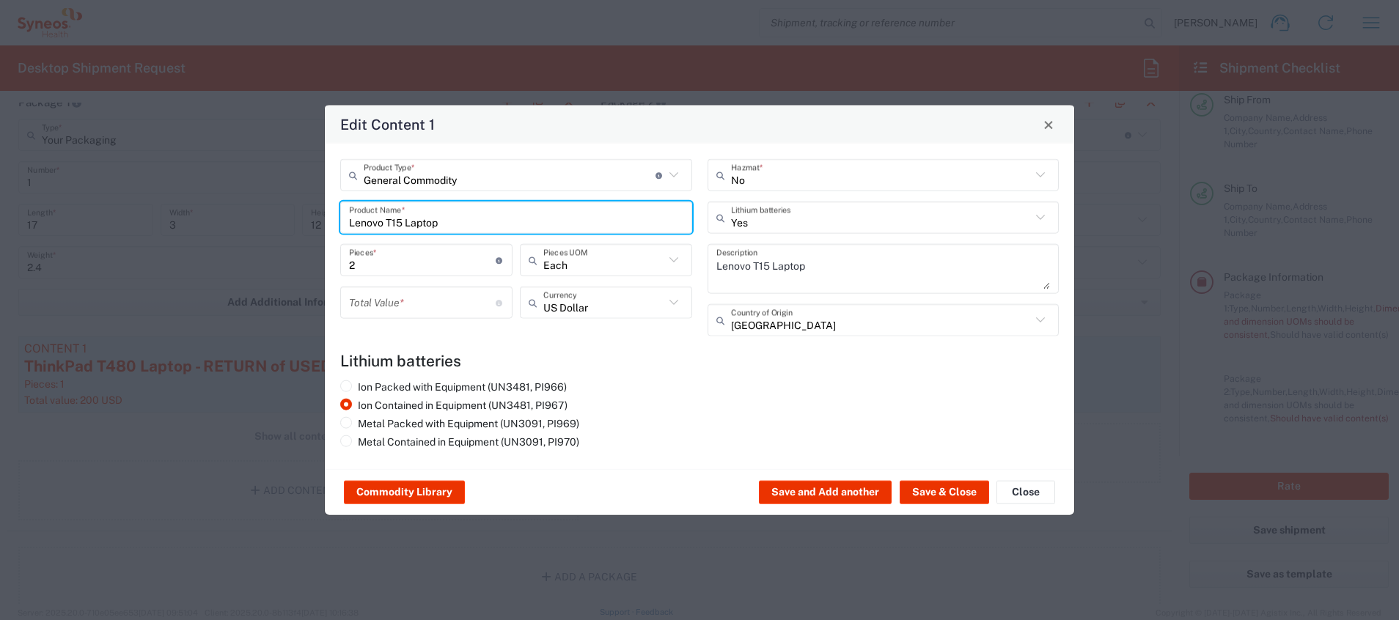
drag, startPoint x: 524, startPoint y: 211, endPoint x: 205, endPoint y: 229, distance: 319.4
click at [205, 229] on div "Edit Content 1 General Commodity Product Type * Document: Paper document genera…" at bounding box center [699, 310] width 1399 height 620
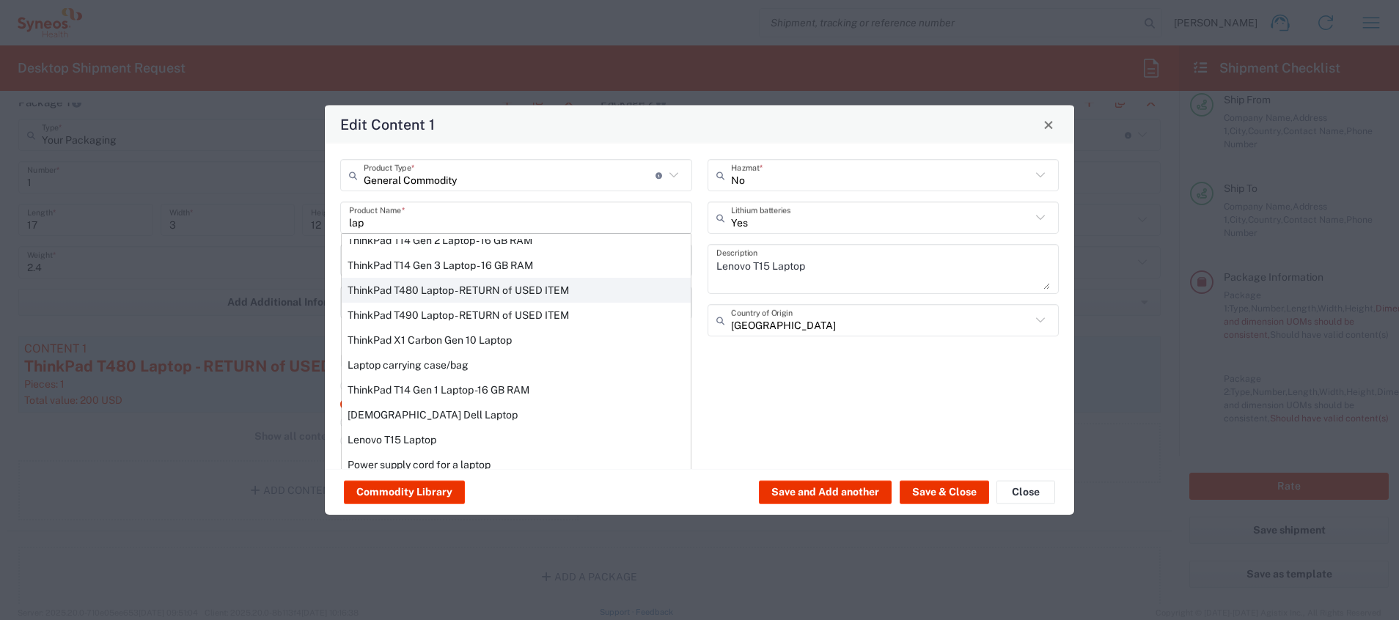
click at [560, 281] on div "ThinkPad T480 Laptop - RETURN of USED ITEM" at bounding box center [516, 290] width 349 height 25
type input "ThinkPad T480 Laptop - RETURN of USED ITEM"
type input "1"
type input "200"
type textarea "Intel Core i5 - 8GB Memory - 500GB Hard Drive"
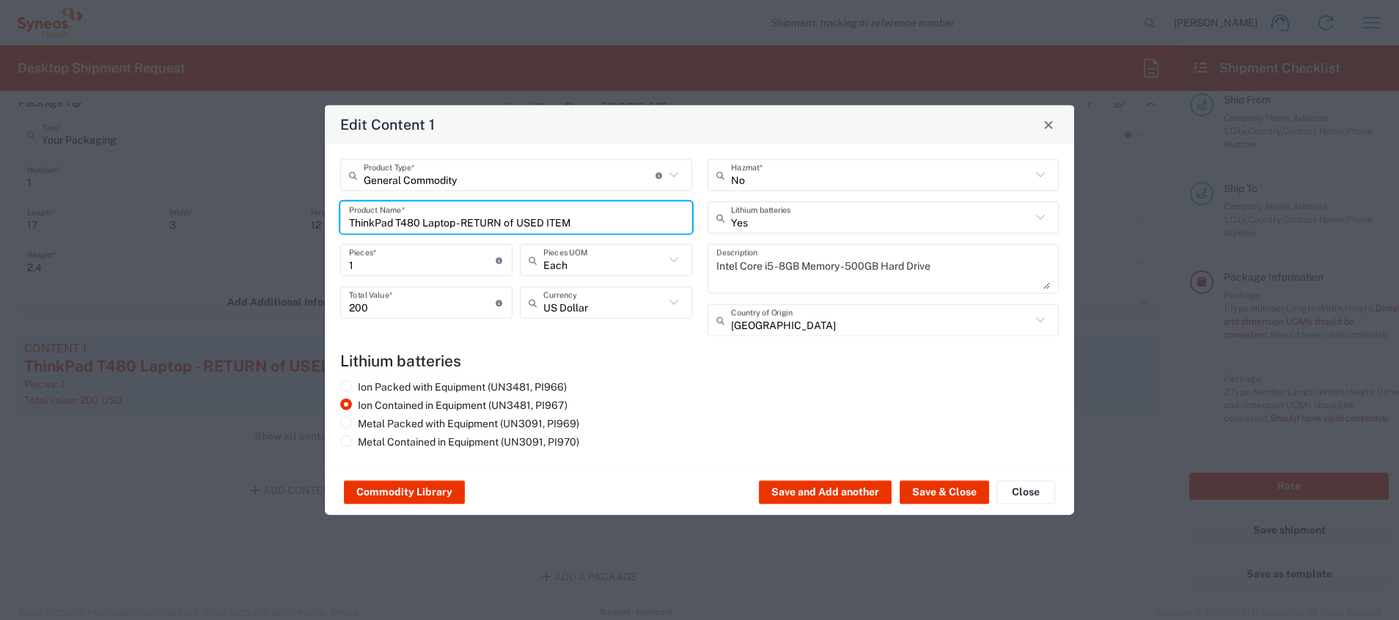
click at [432, 255] on input "1" at bounding box center [422, 260] width 147 height 26
type input "2"
type input "400"
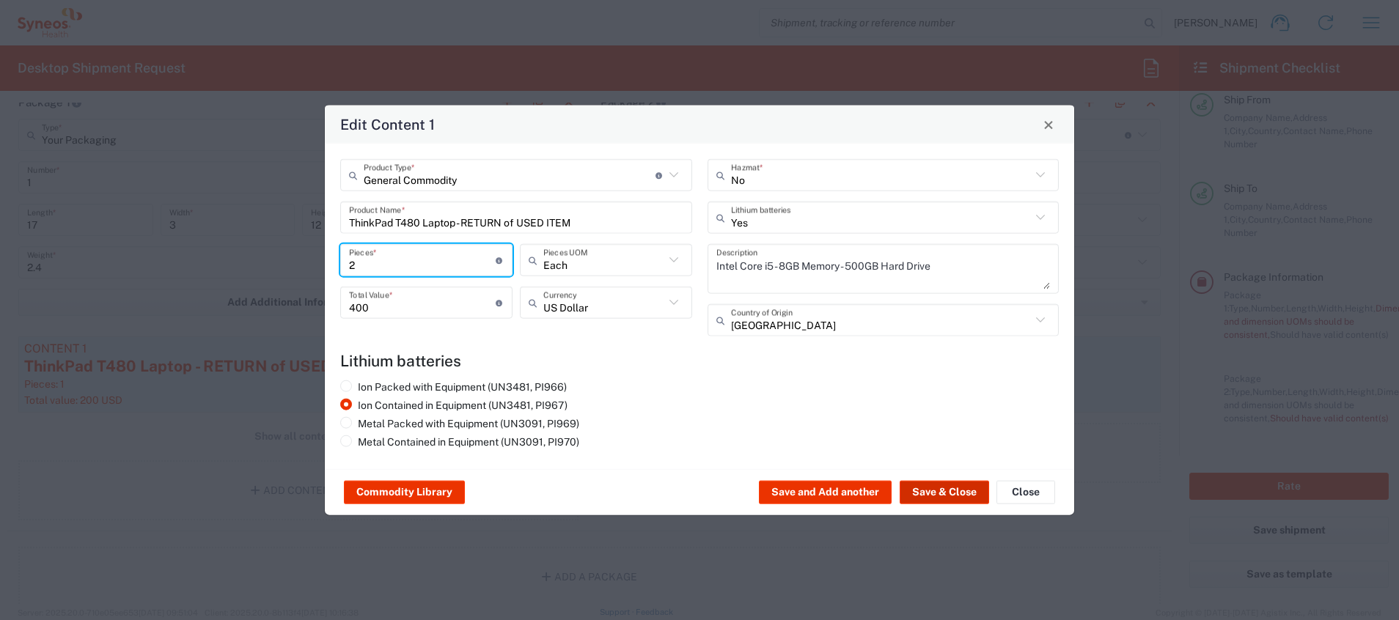
type input "2"
click at [927, 413] on button "Save & Close" at bounding box center [943, 492] width 89 height 23
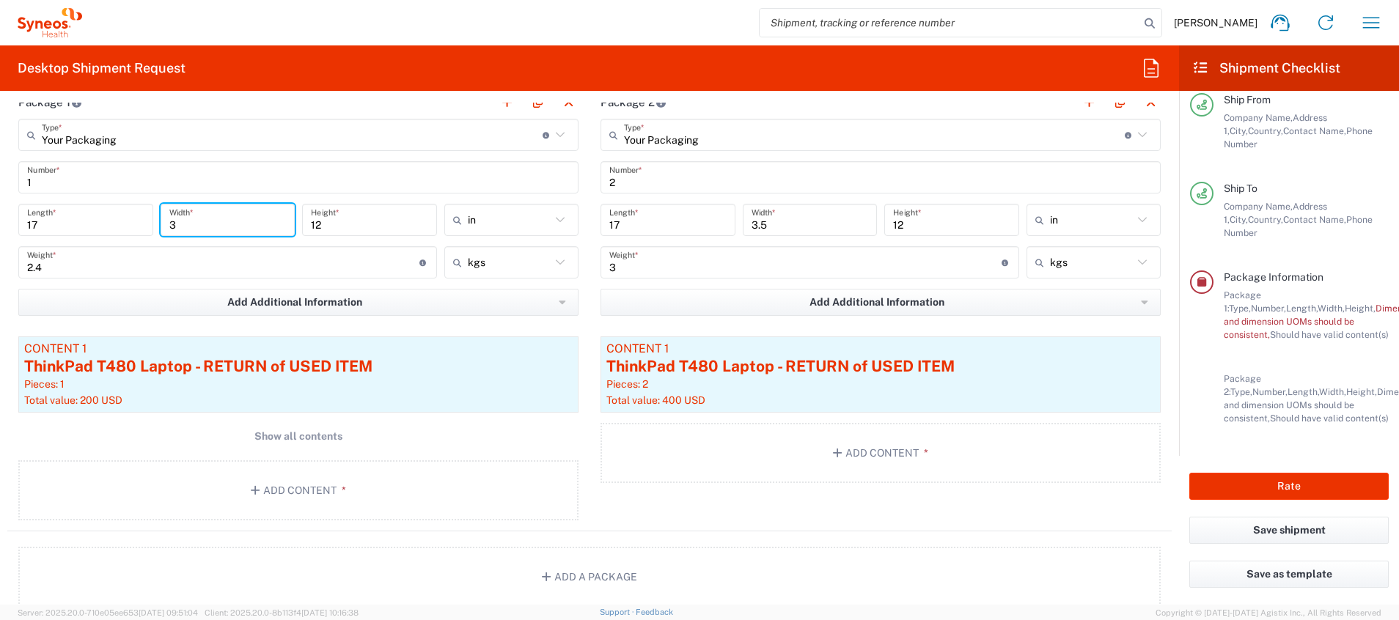
click at [273, 216] on input "3" at bounding box center [227, 220] width 117 height 26
type input "3.5"
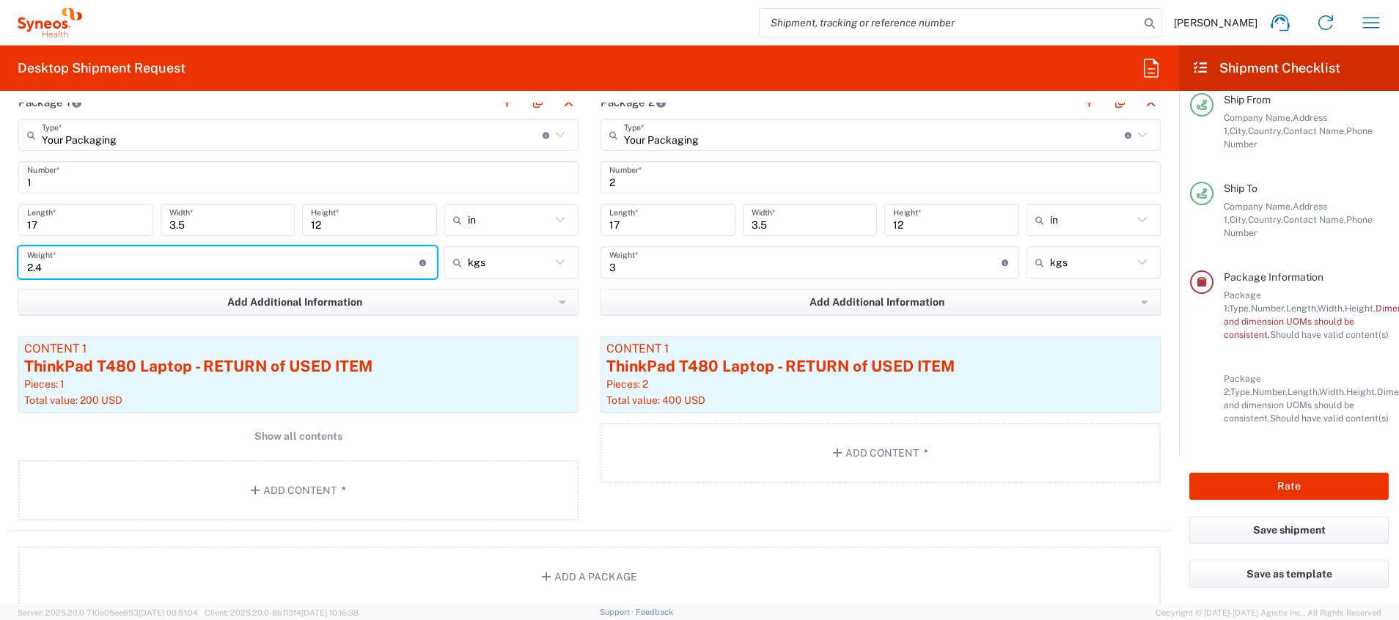
click at [70, 257] on input "2.4" at bounding box center [223, 263] width 392 height 26
type input "2"
type input "3"
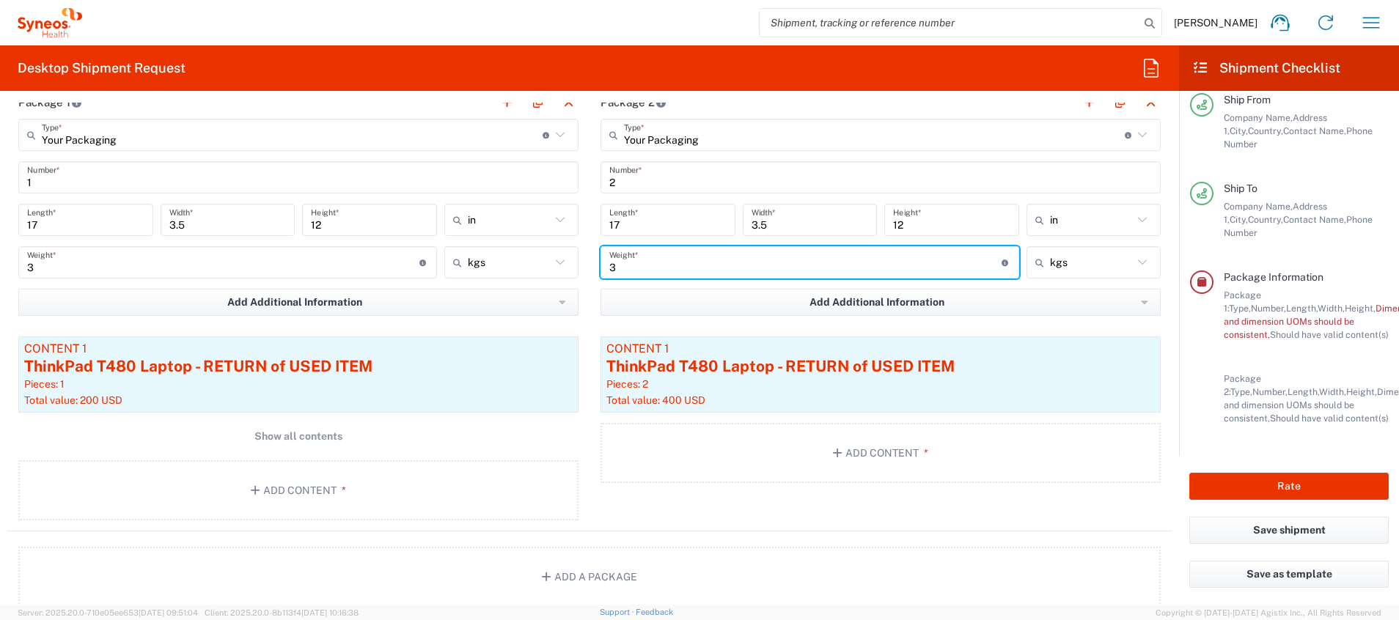
click at [615, 259] on input "3" at bounding box center [805, 263] width 392 height 26
type input "3.5"
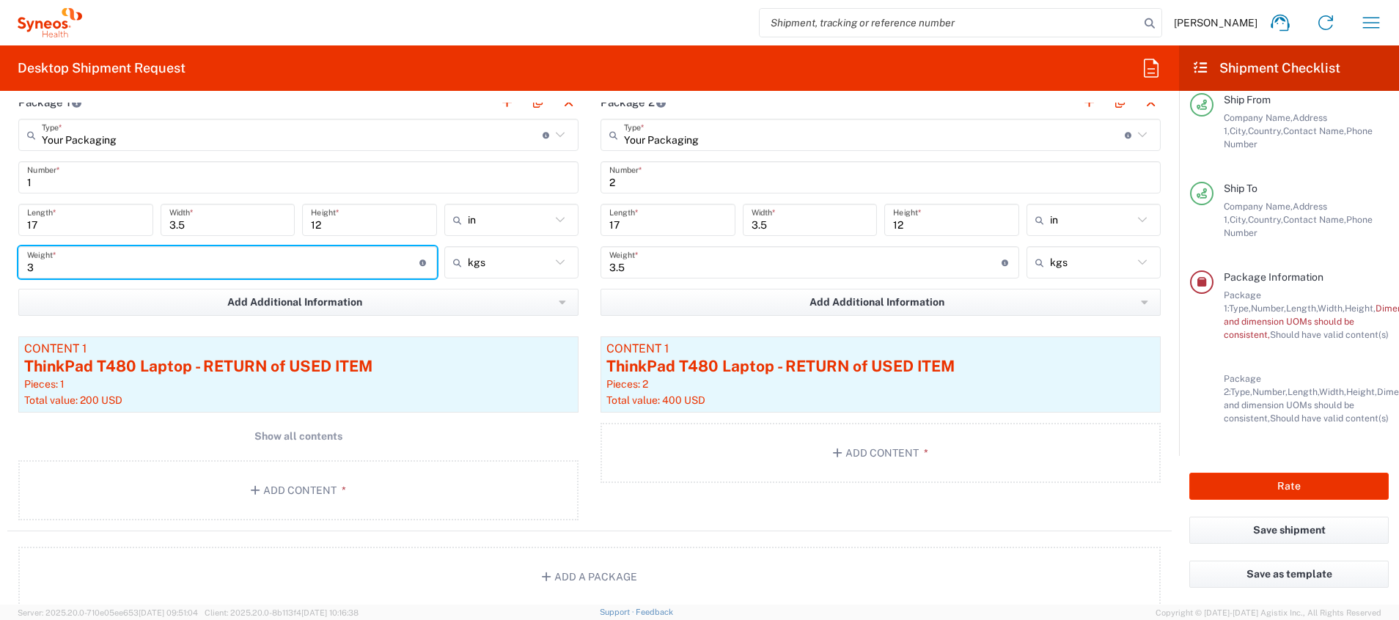
click at [97, 262] on input "3" at bounding box center [223, 263] width 392 height 26
type input "2.5"
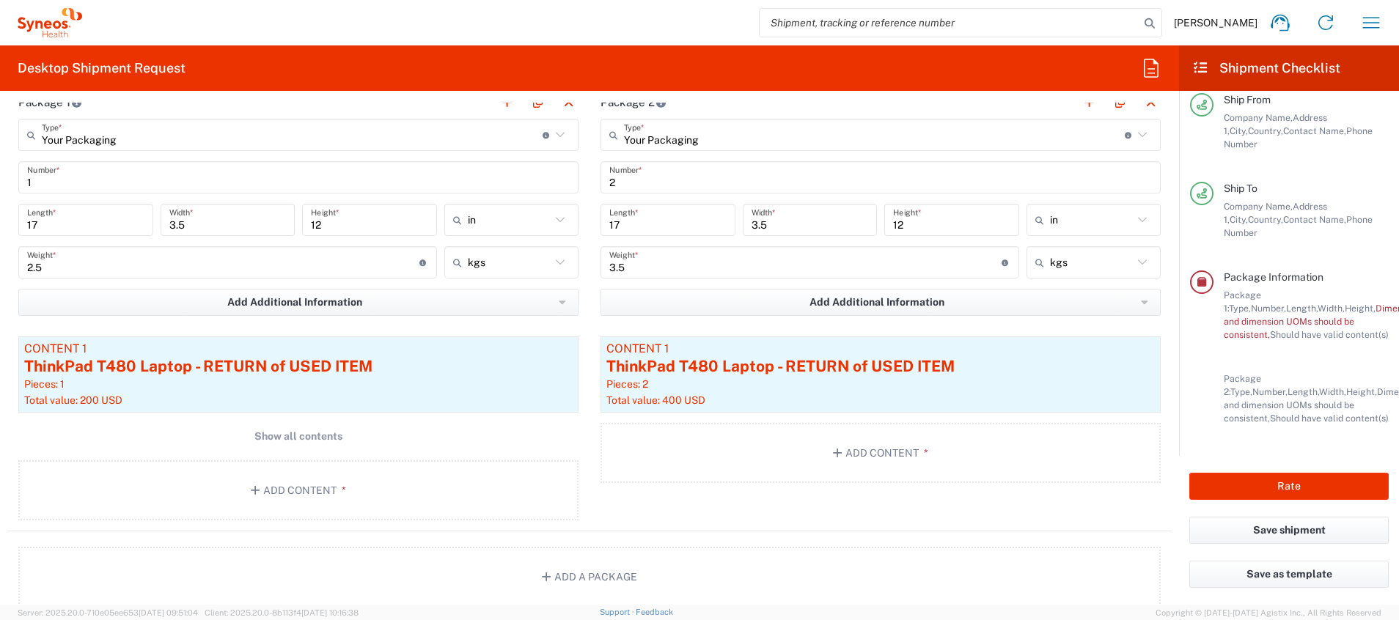
click at [932, 330] on div "Package Information Package 1: Type, Number, Length, Width, Height, Dimension, …" at bounding box center [1289, 362] width 199 height 185
click at [932, 303] on span "Weight and dimension UOMs should be consistent," at bounding box center [1352, 321] width 259 height 37
click at [932, 277] on icon at bounding box center [1201, 282] width 13 height 10
drag, startPoint x: 1202, startPoint y: 251, endPoint x: 1183, endPoint y: 591, distance: 339.9
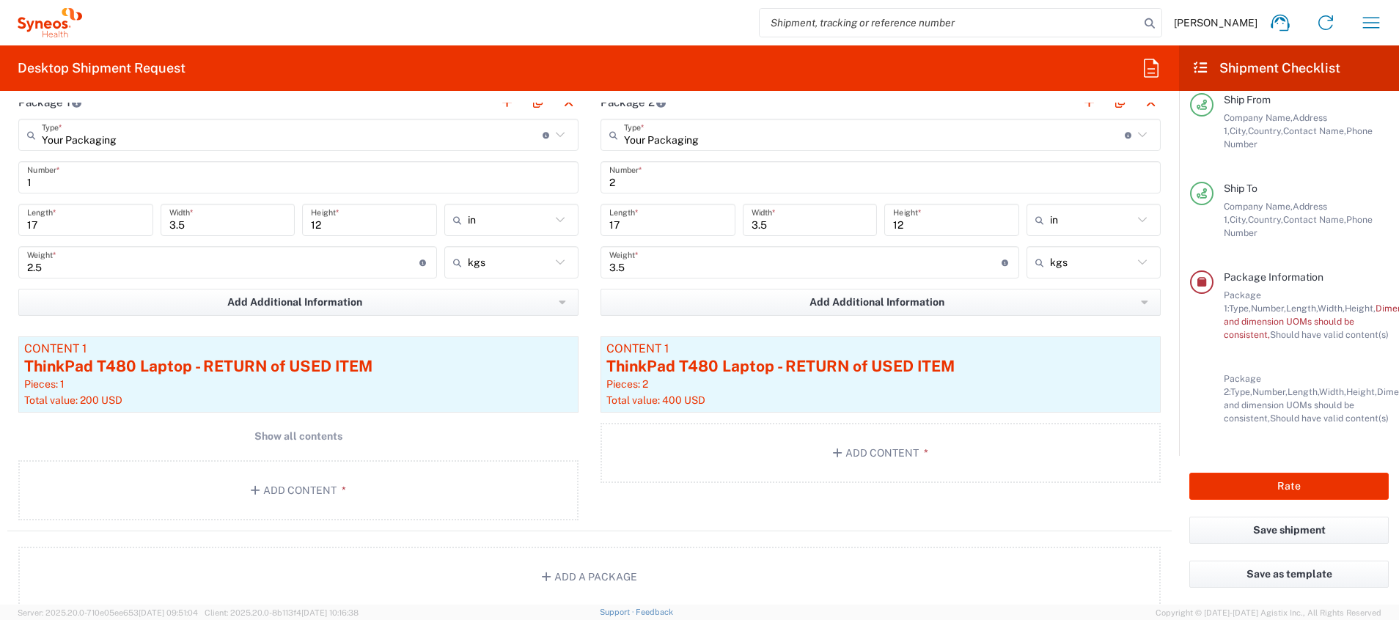
click at [932, 277] on icon at bounding box center [1201, 282] width 13 height 10
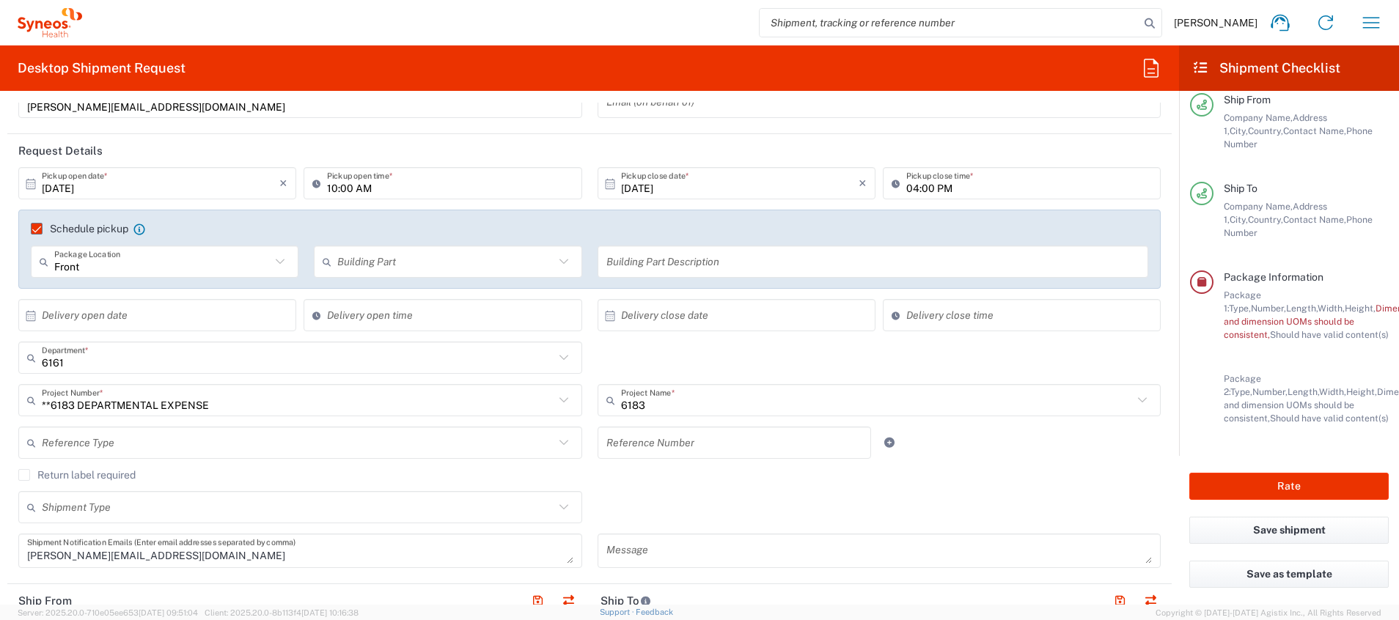
scroll to position [0, 0]
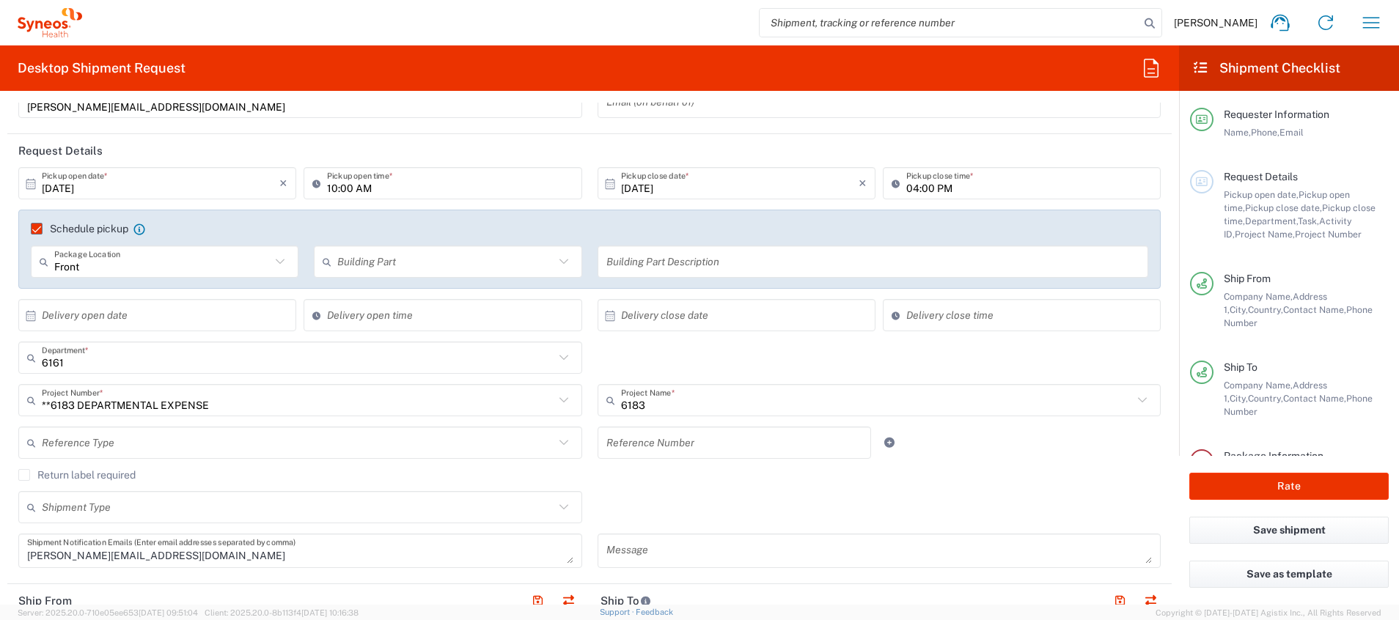
click at [932, 141] on form "Requester Information [PERSON_NAME] Name * [PHONE_NUMBER] Phone * [PERSON_NAME]…" at bounding box center [589, 354] width 1179 height 502
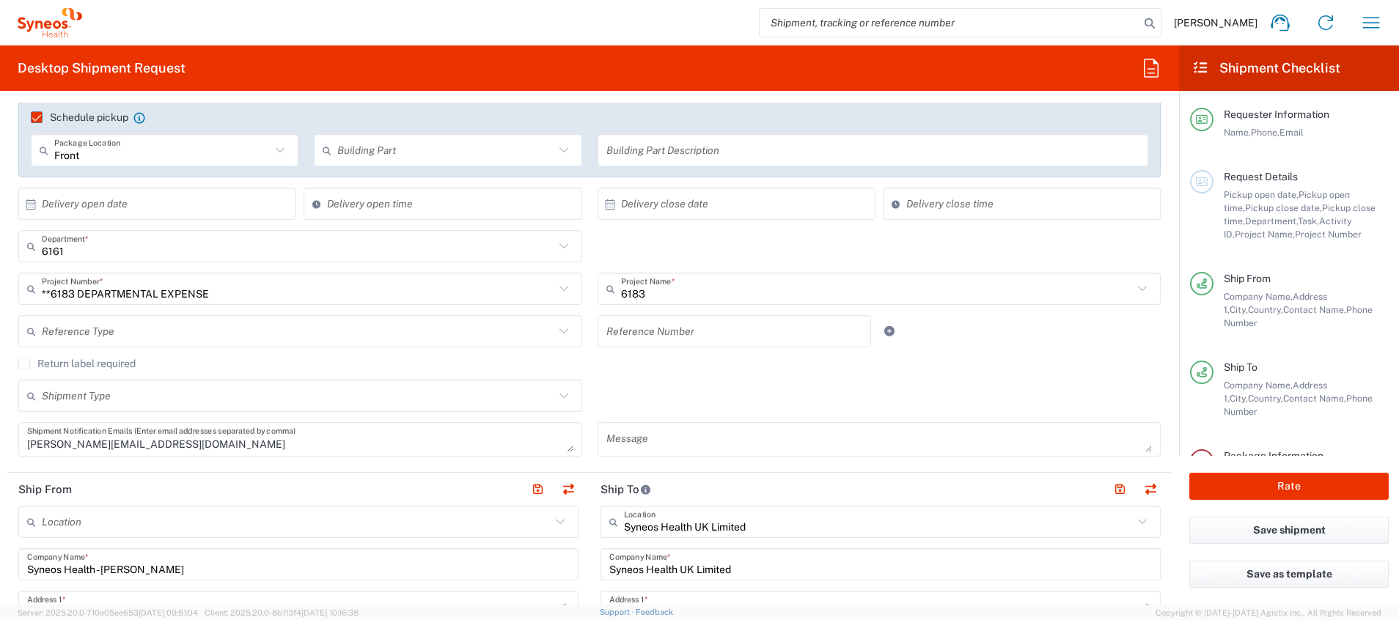
scroll to position [267, 0]
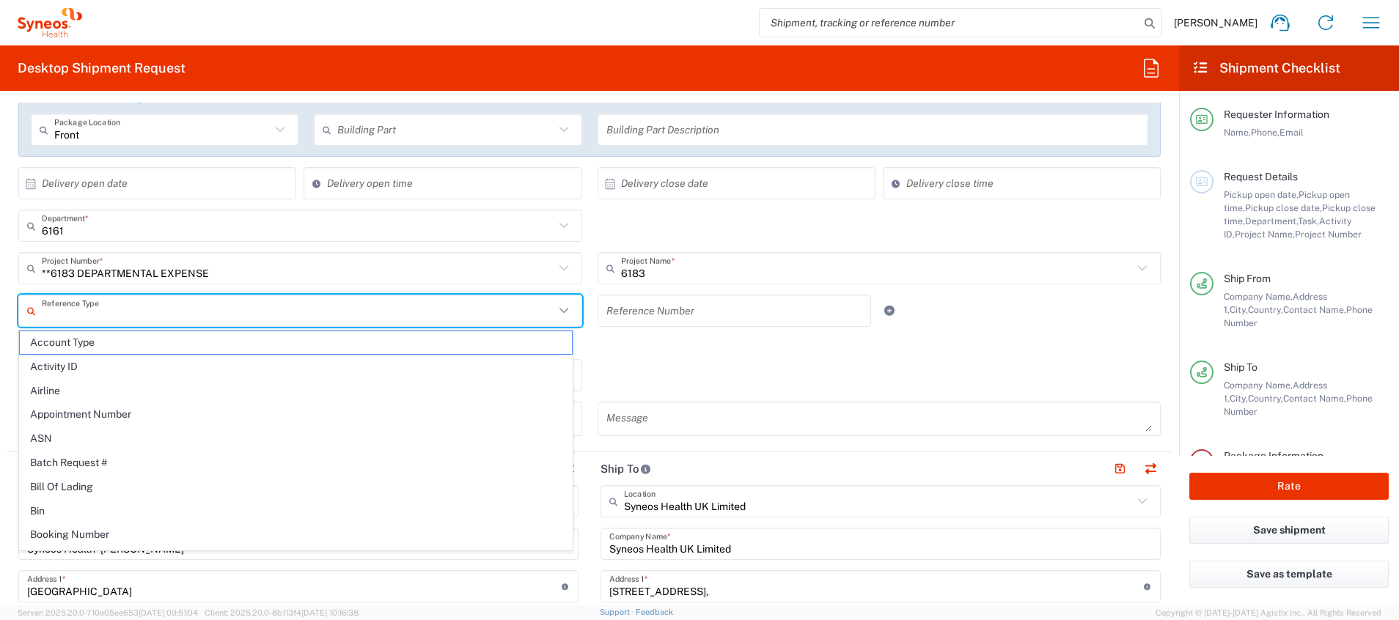
click at [537, 311] on input "text" at bounding box center [298, 311] width 512 height 26
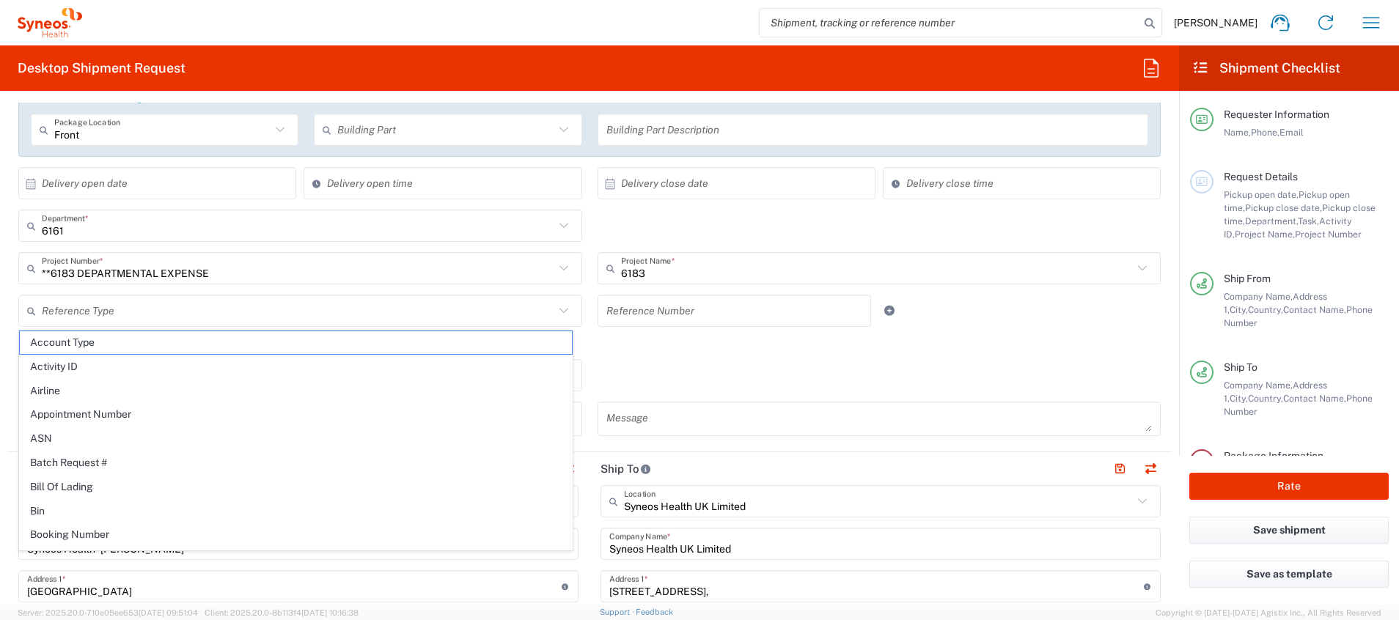
click at [554, 311] on icon at bounding box center [563, 310] width 19 height 19
click at [679, 354] on div "Return label required" at bounding box center [589, 348] width 1142 height 22
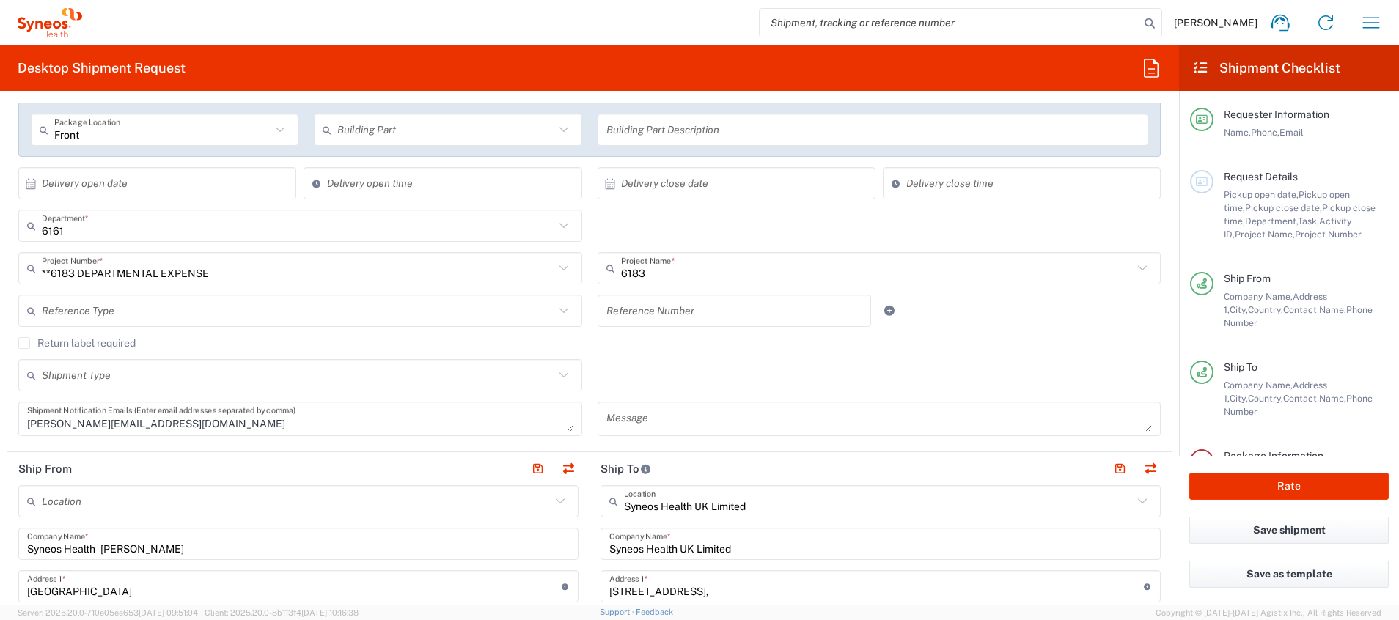
click at [679, 354] on div "Return label required" at bounding box center [589, 348] width 1142 height 22
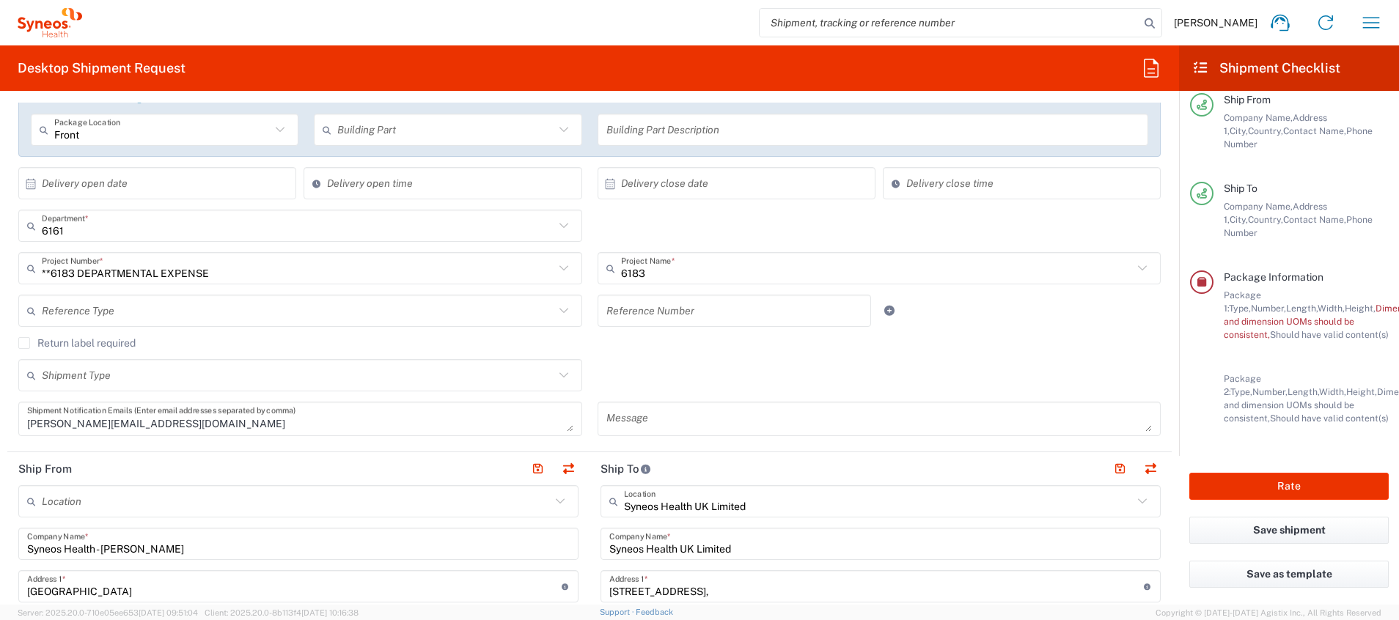
scroll to position [218, 0]
click at [932, 303] on span "Dimension," at bounding box center [1397, 308] width 45 height 11
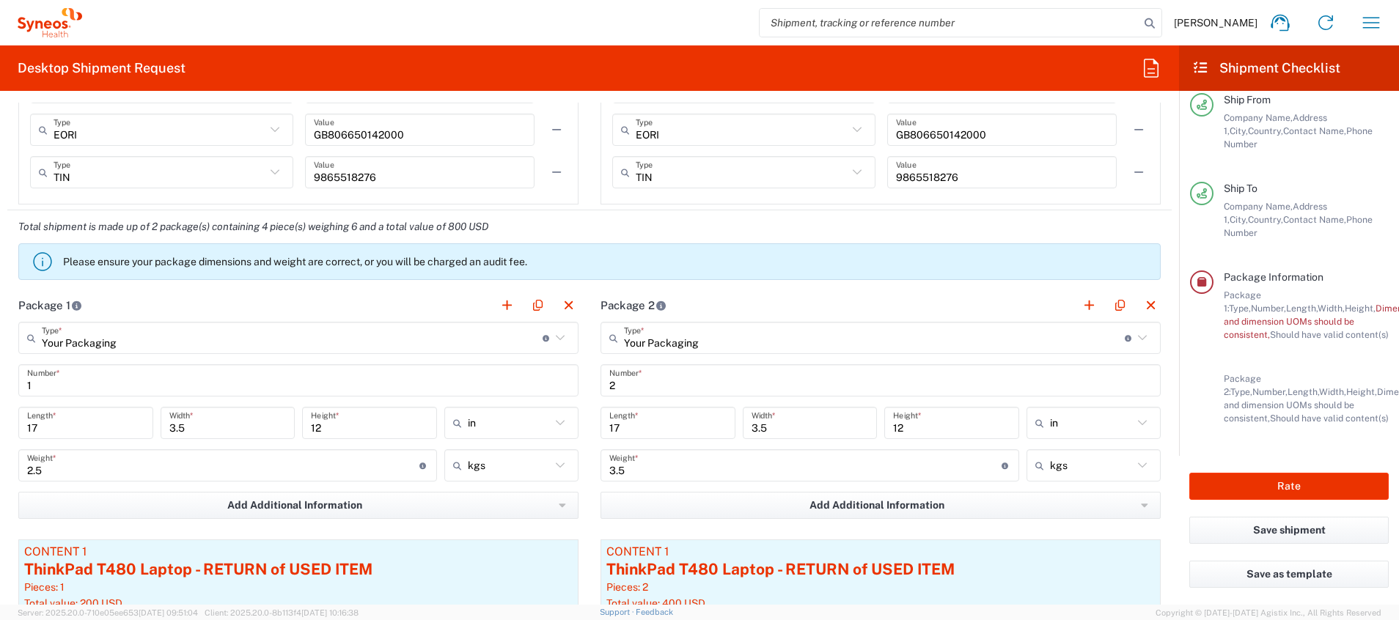
scroll to position [1351, 0]
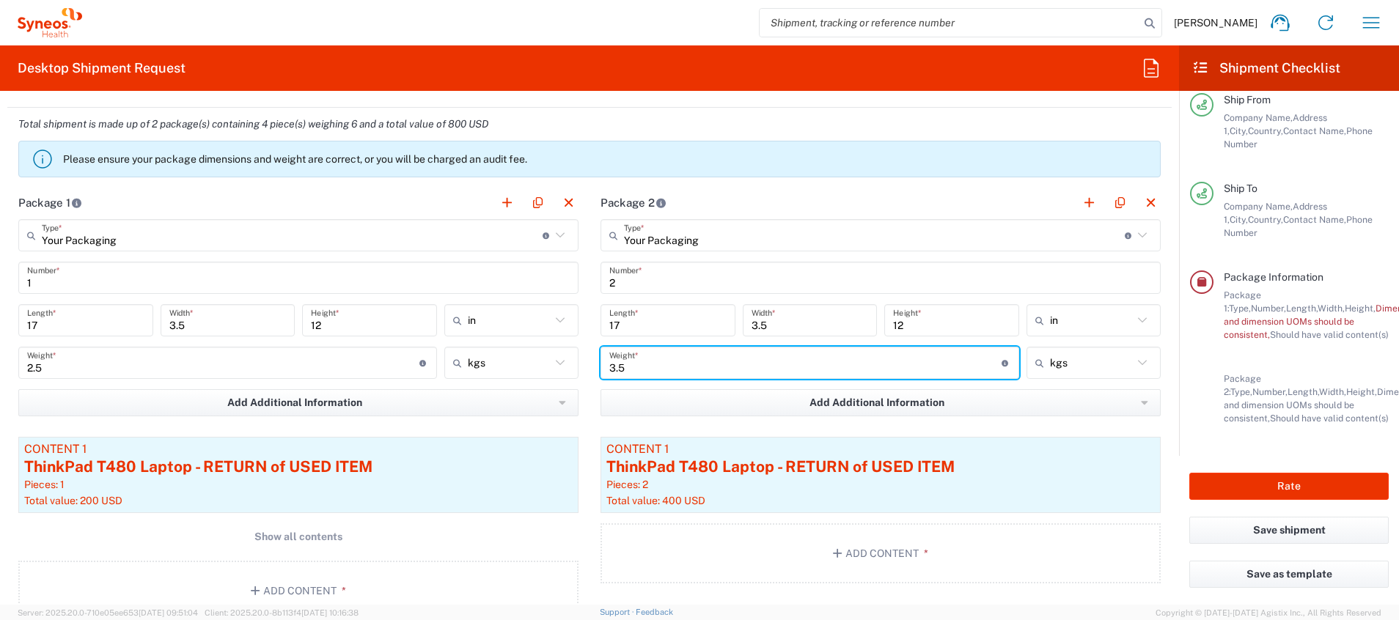
click at [636, 364] on input "3.5" at bounding box center [805, 363] width 392 height 26
type input "3"
type input "5"
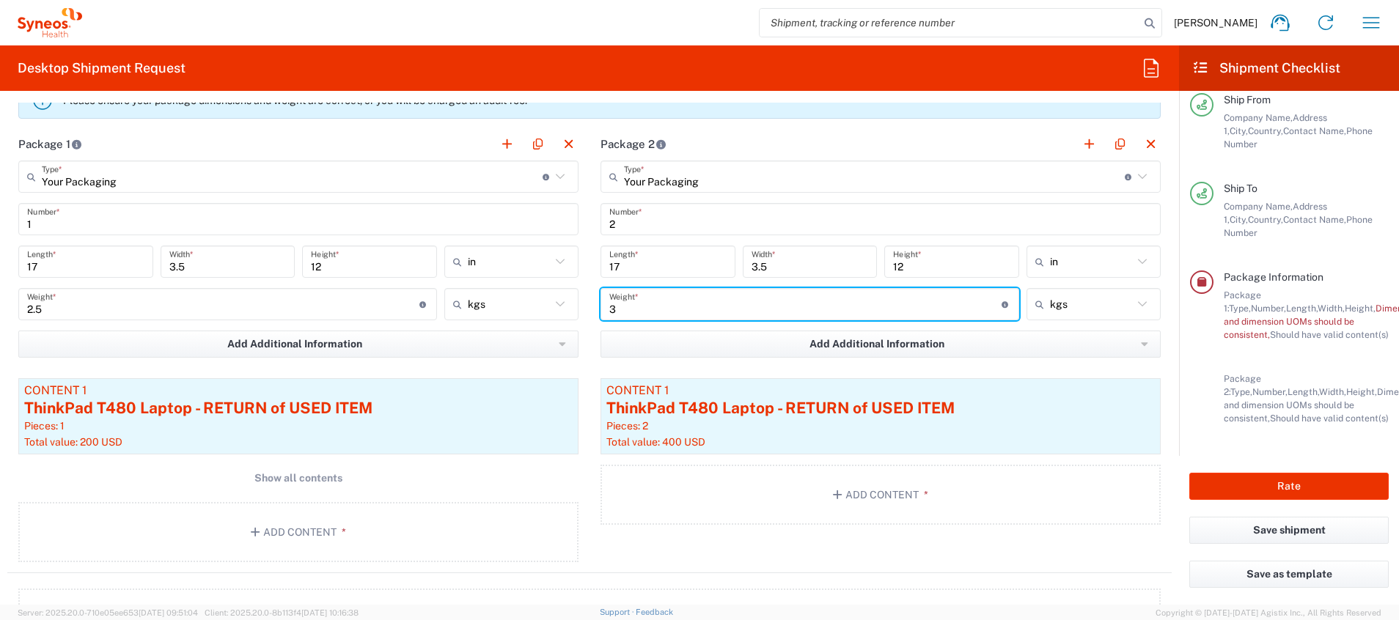
type input "3"
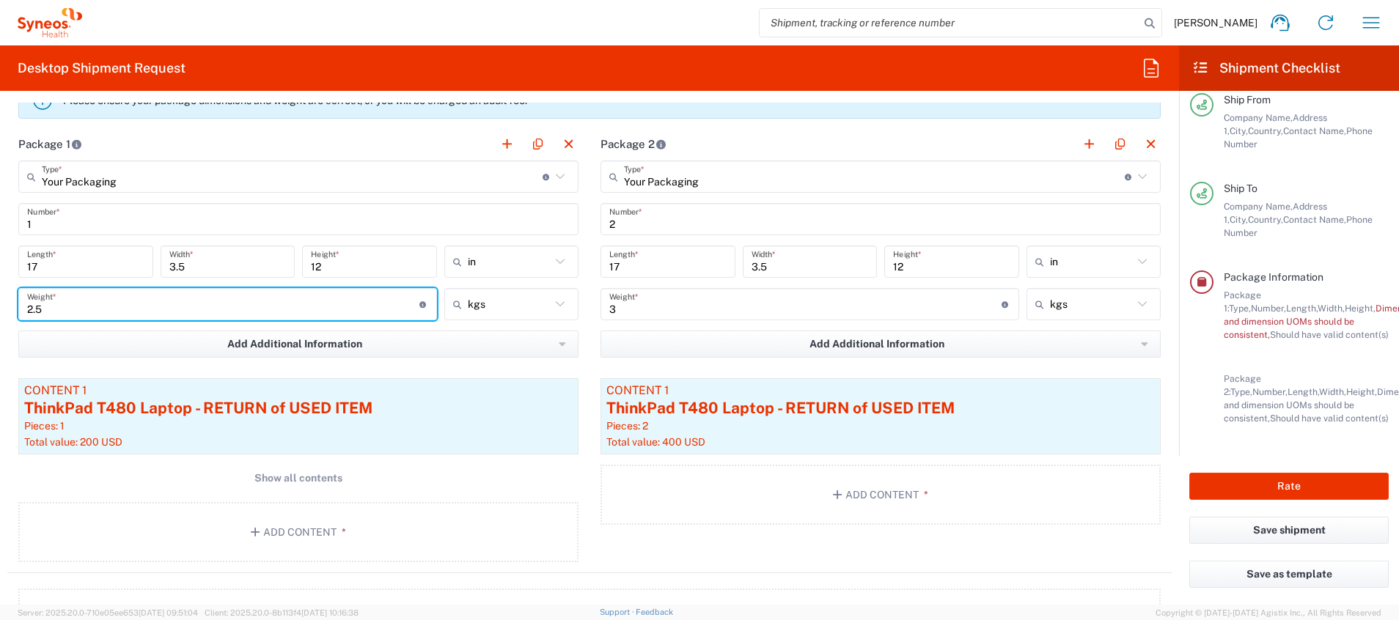
click at [53, 306] on input "2.5" at bounding box center [223, 305] width 392 height 26
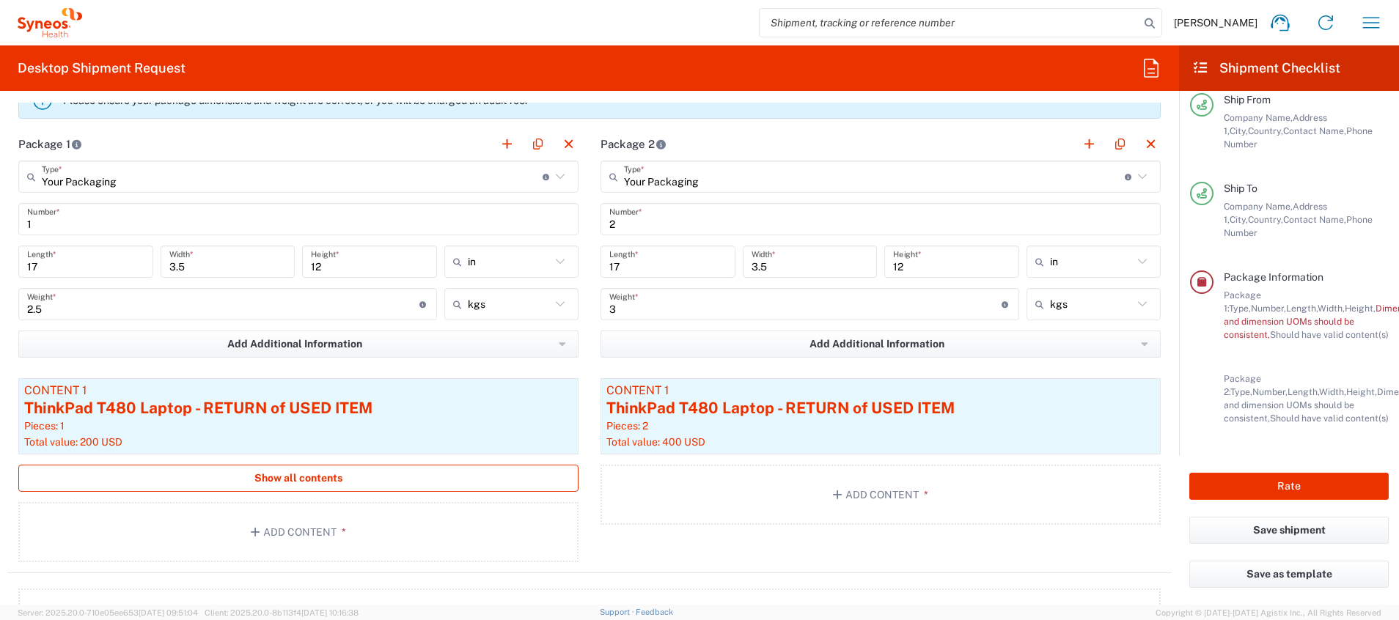
click at [317, 413] on span "Show all contents" at bounding box center [298, 478] width 88 height 14
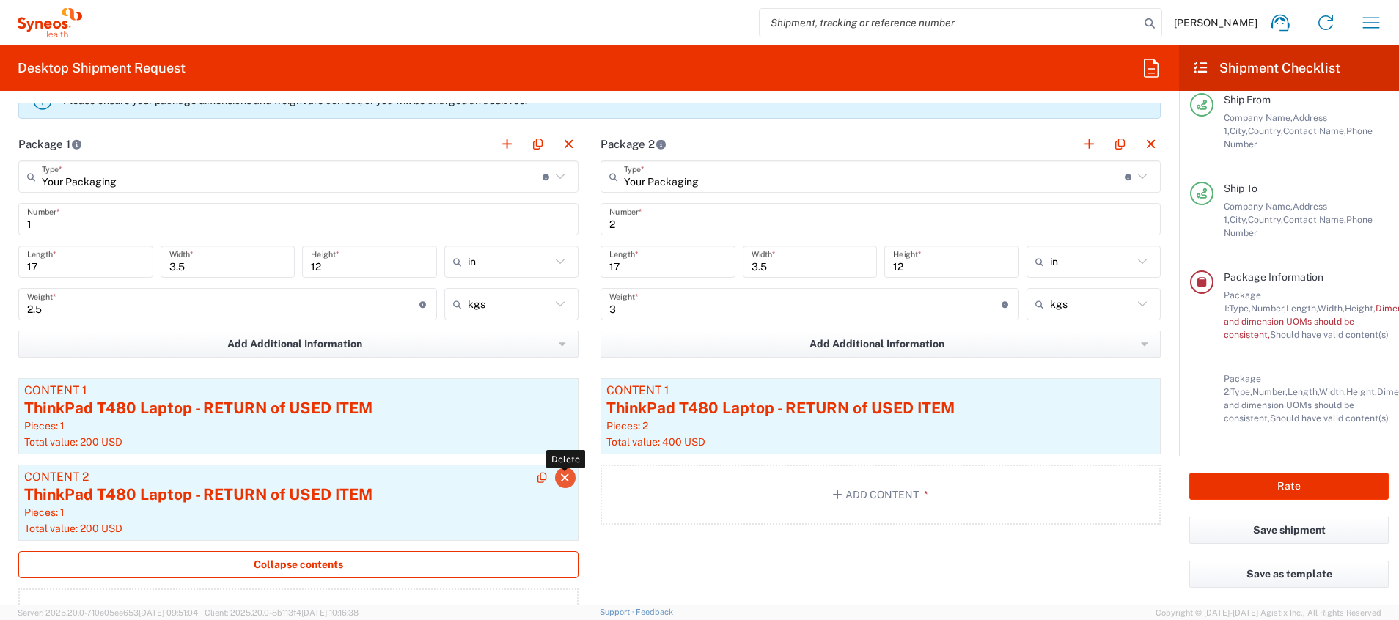
click at [562, 413] on icon "button" at bounding box center [565, 478] width 13 height 10
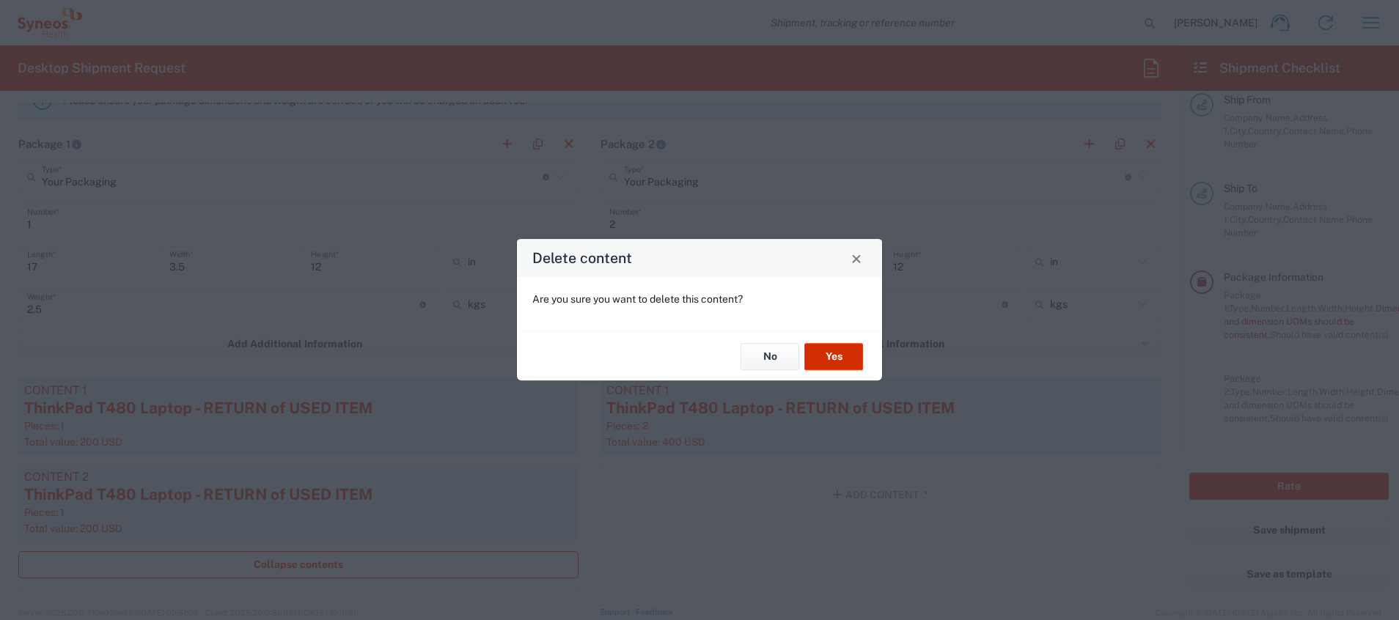
click at [844, 345] on button "Yes" at bounding box center [833, 356] width 59 height 27
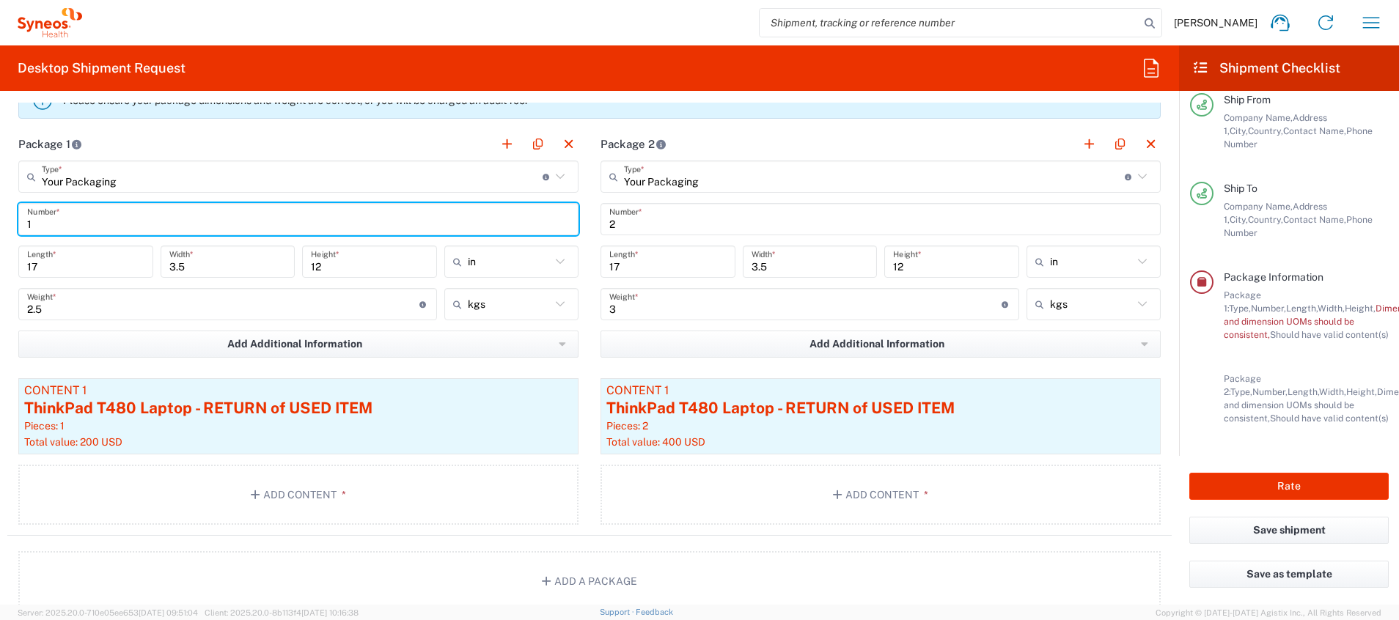
click at [64, 221] on input "1" at bounding box center [298, 220] width 542 height 26
type input "2"
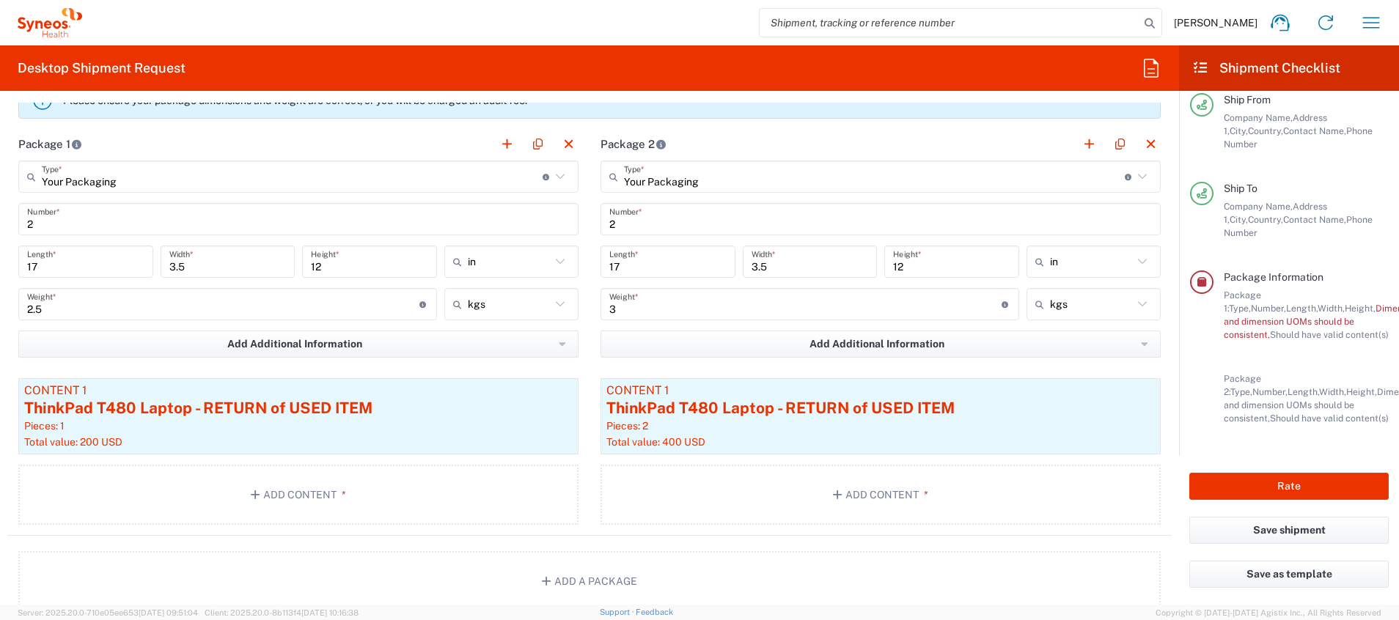
click at [378, 367] on div "Add Additional Information Package material Package temperature Temperature dev…" at bounding box center [298, 349] width 560 height 37
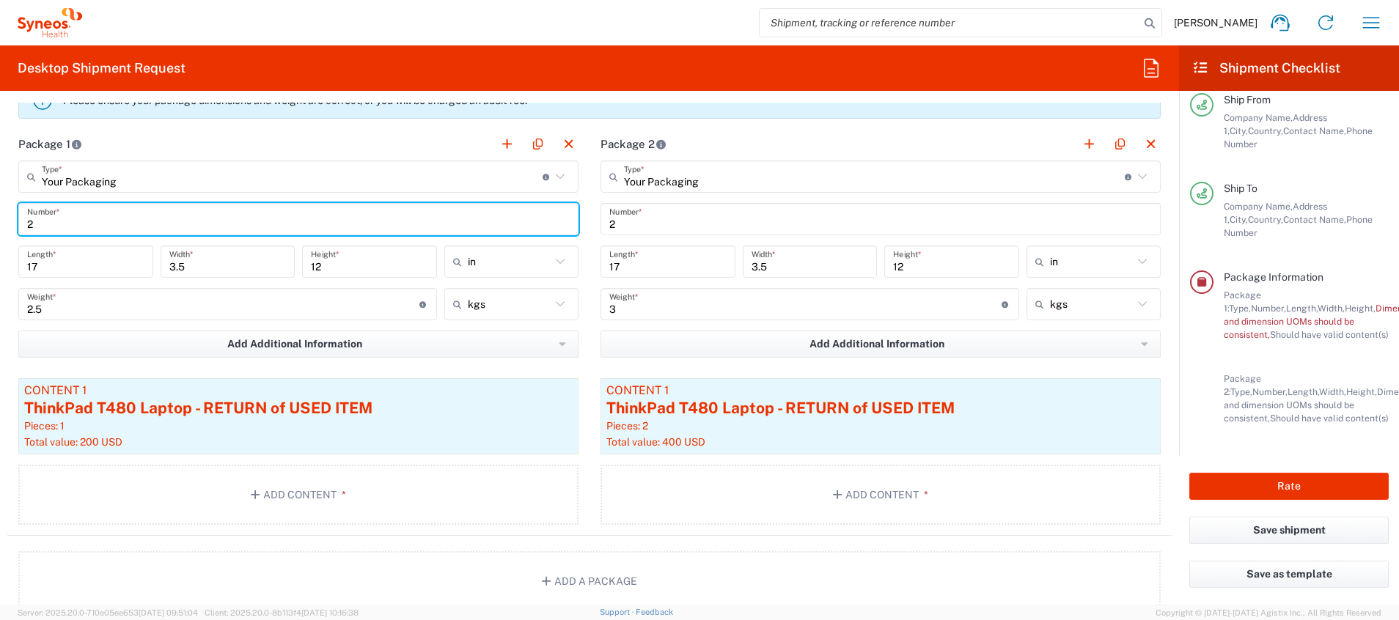
click at [73, 223] on input "2" at bounding box center [298, 220] width 542 height 26
type input "1"
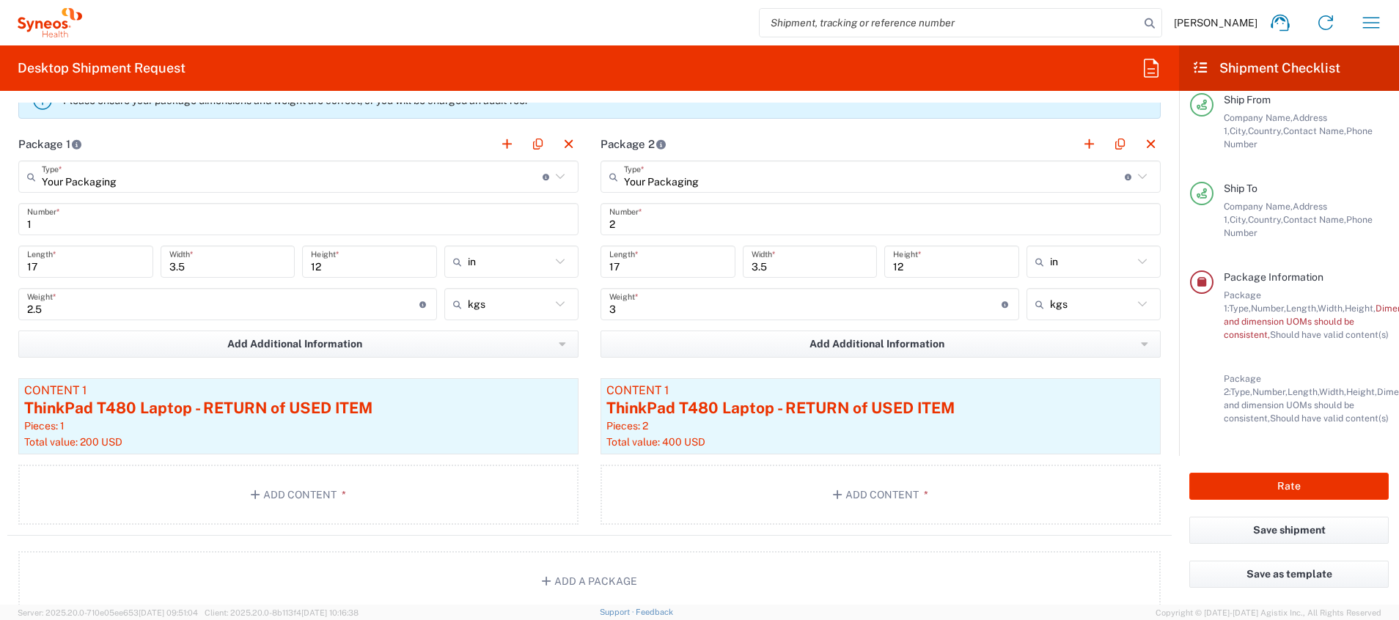
click at [562, 174] on div "Your Packaging Type * Material used to package goods" at bounding box center [298, 177] width 560 height 32
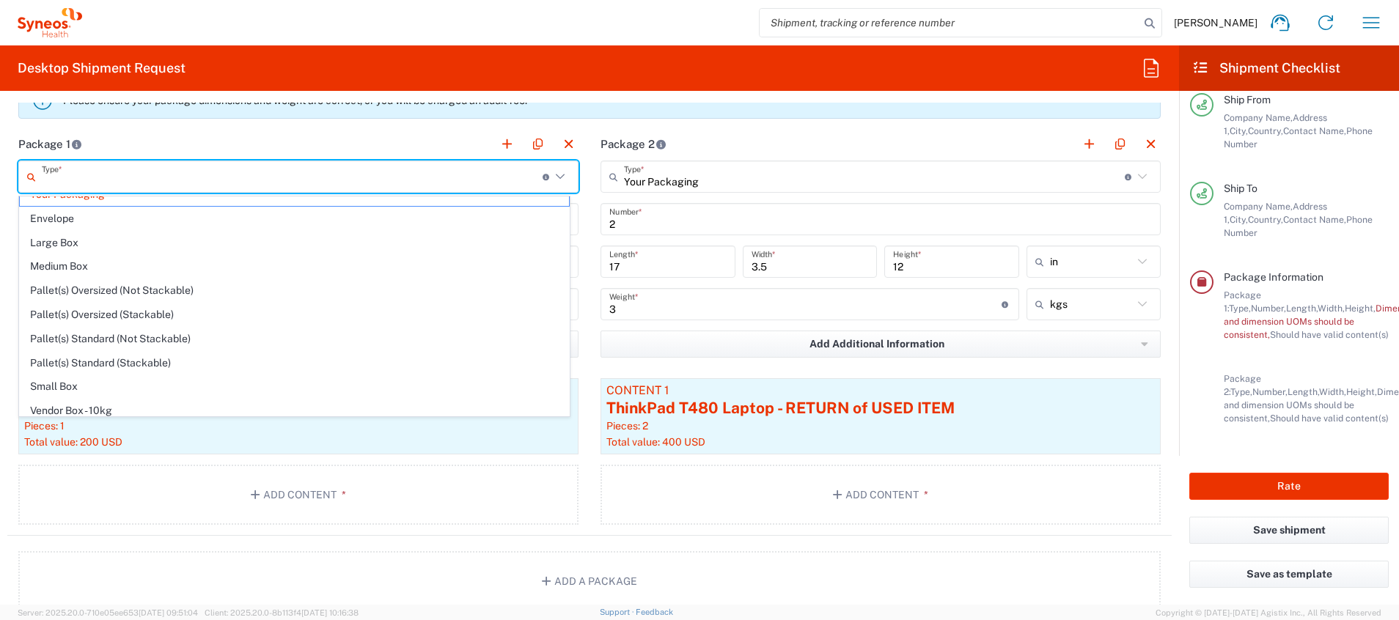
scroll to position [0, 0]
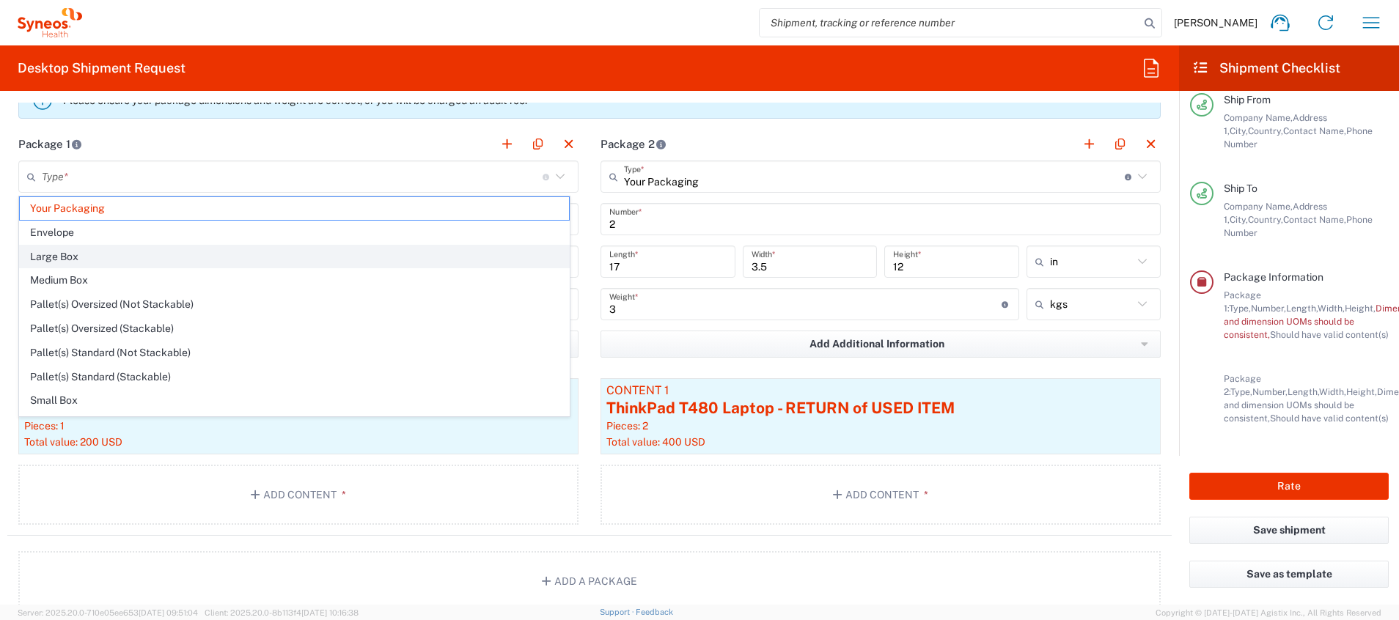
click at [163, 251] on span "Large Box" at bounding box center [294, 257] width 549 height 23
type input "Large Box"
type input "17.5"
type input "12.5"
type input "3"
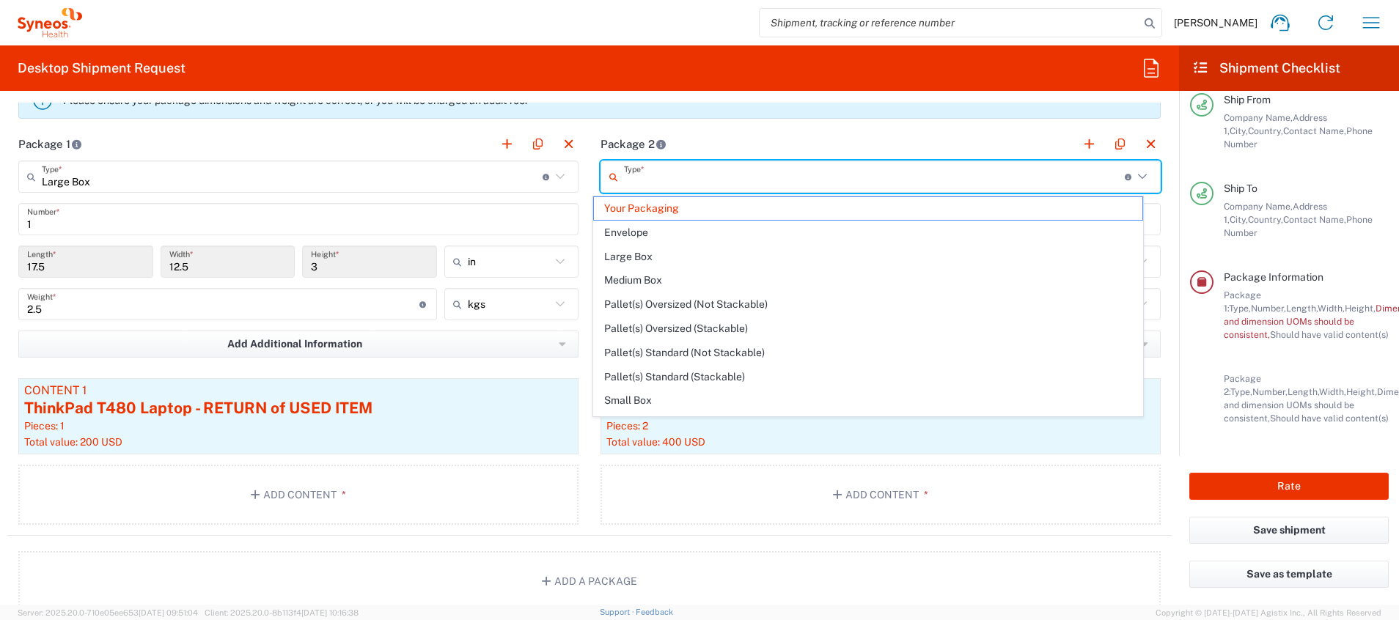
click at [932, 167] on input "text" at bounding box center [874, 177] width 501 height 26
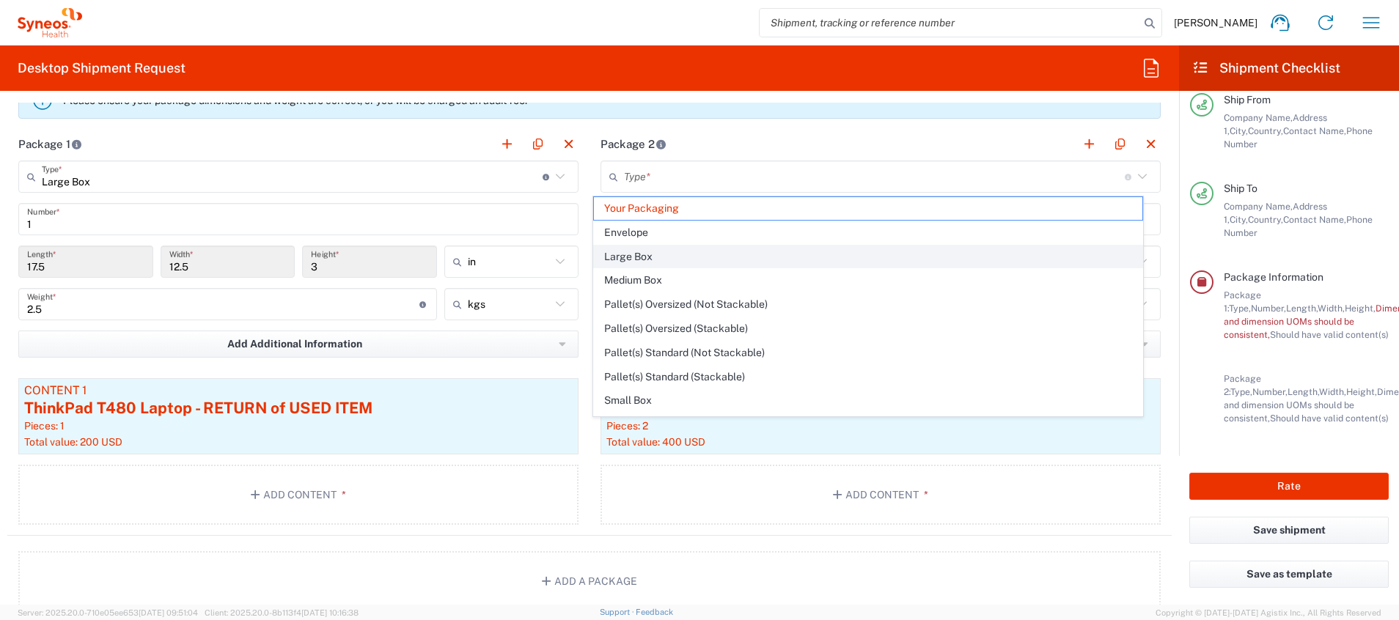
click at [746, 254] on span "Large Box" at bounding box center [868, 257] width 549 height 23
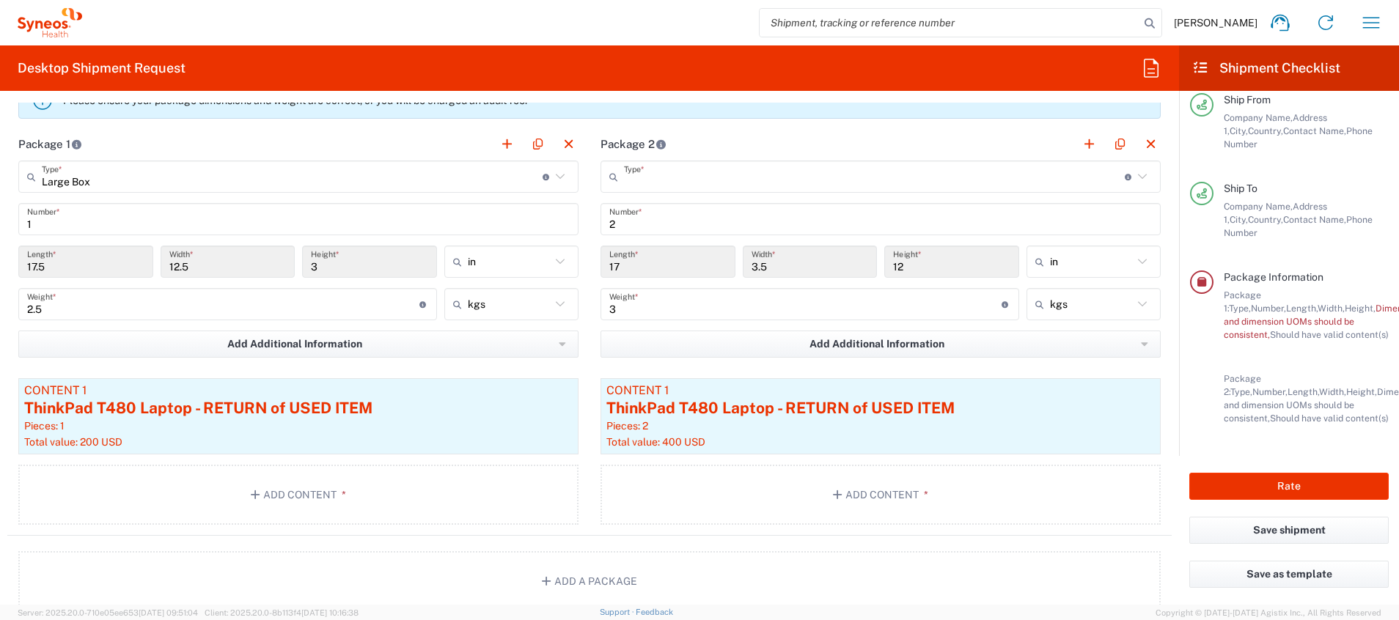
type input "Large Box"
type input "17.5"
type input "12.5"
type input "3"
click at [932, 303] on span "Weight and dimension UOMs should be consistent," at bounding box center [1352, 321] width 259 height 37
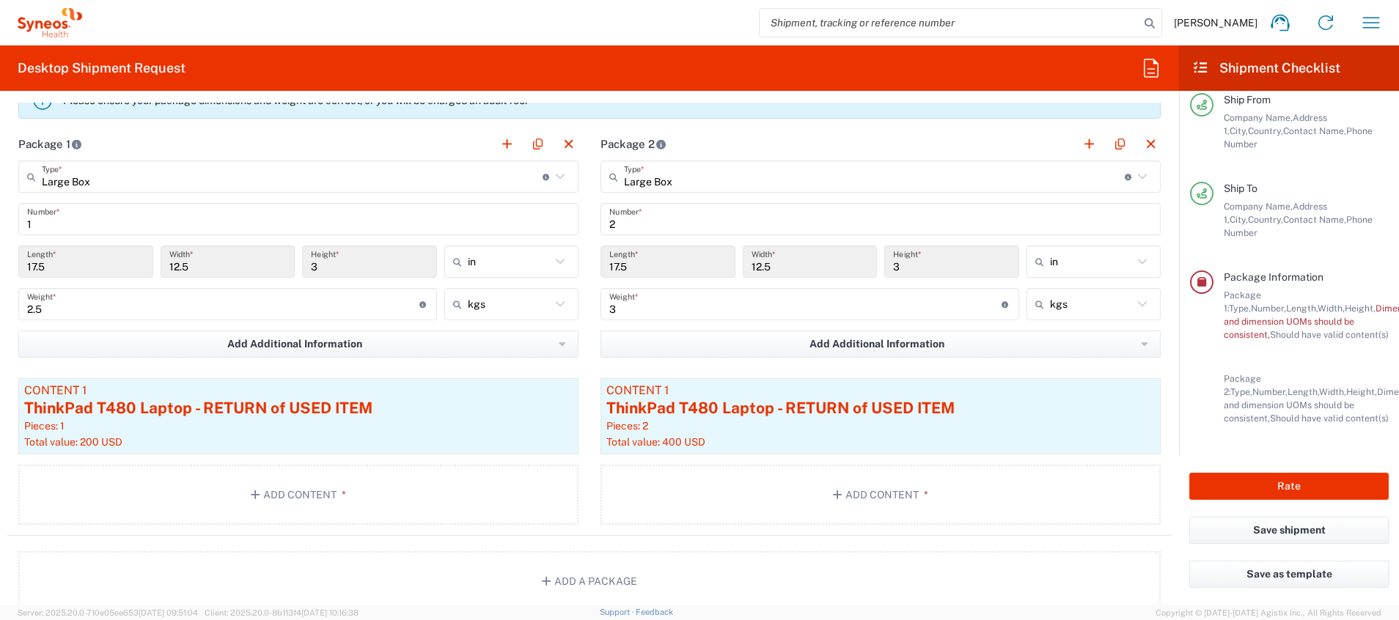
click at [616, 307] on input "3" at bounding box center [805, 305] width 392 height 26
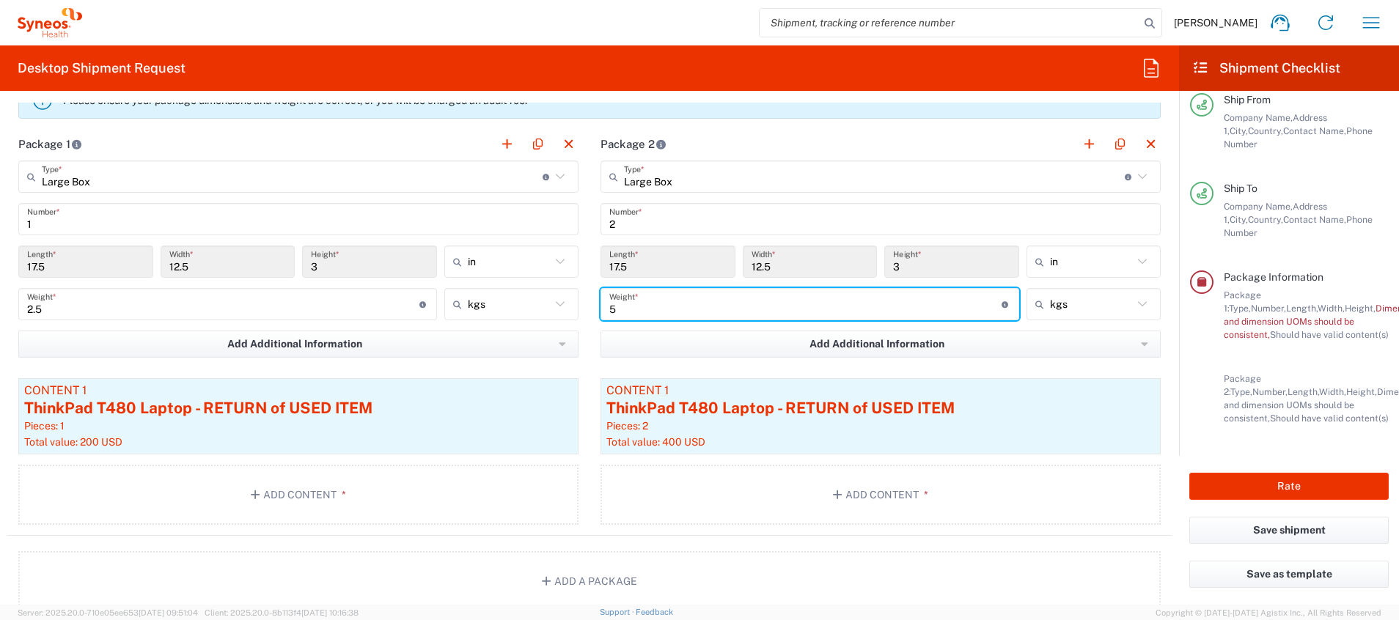
type input "5"
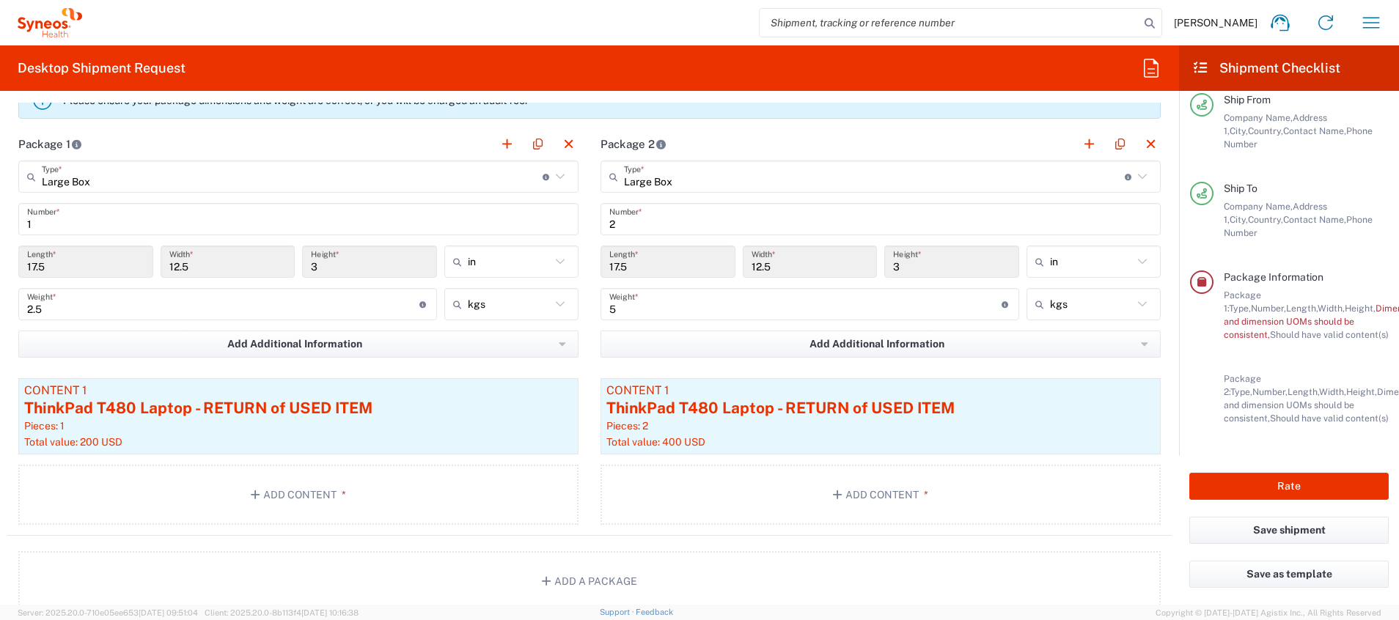
click at [932, 372] on div "Package 2: Type, Number, Length, Width, Height, Dimension, Weight, Weight and d…" at bounding box center [1305, 398] width 165 height 53
click at [932, 413] on button "Rate" at bounding box center [1288, 486] width 199 height 27
click at [932, 413] on button "Save shipment" at bounding box center [1288, 530] width 199 height 27
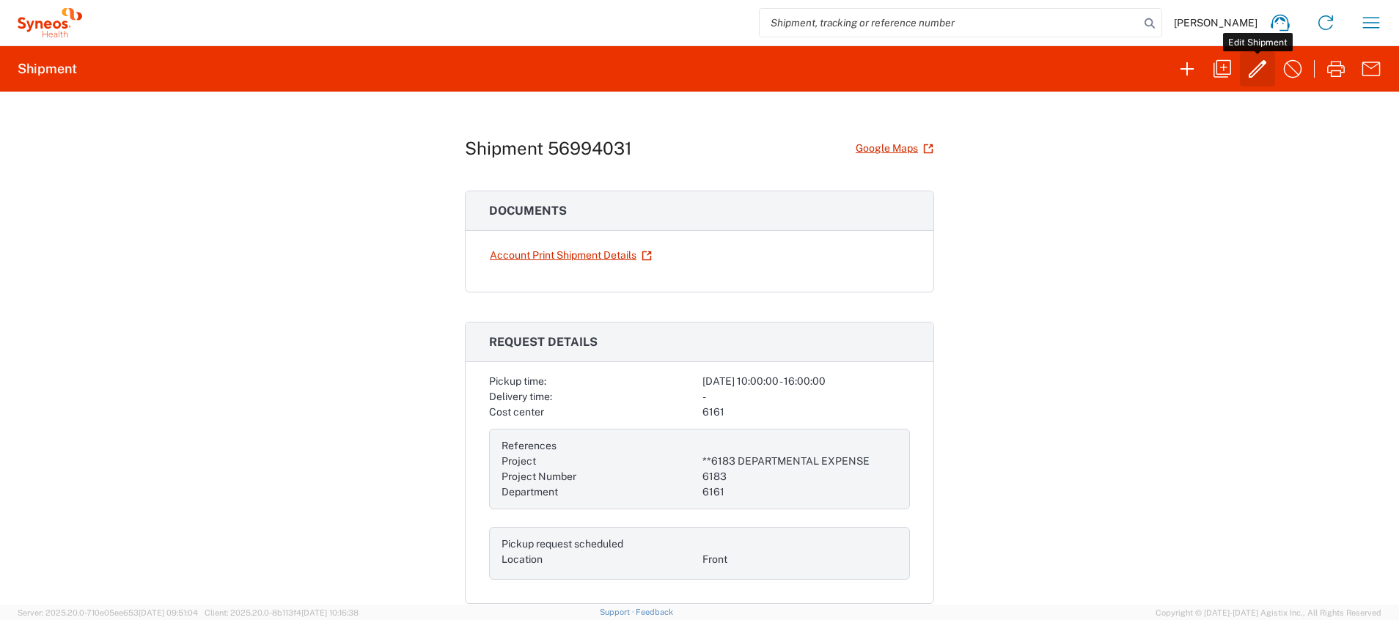
click at [932, 76] on icon "button" at bounding box center [1257, 69] width 18 height 18
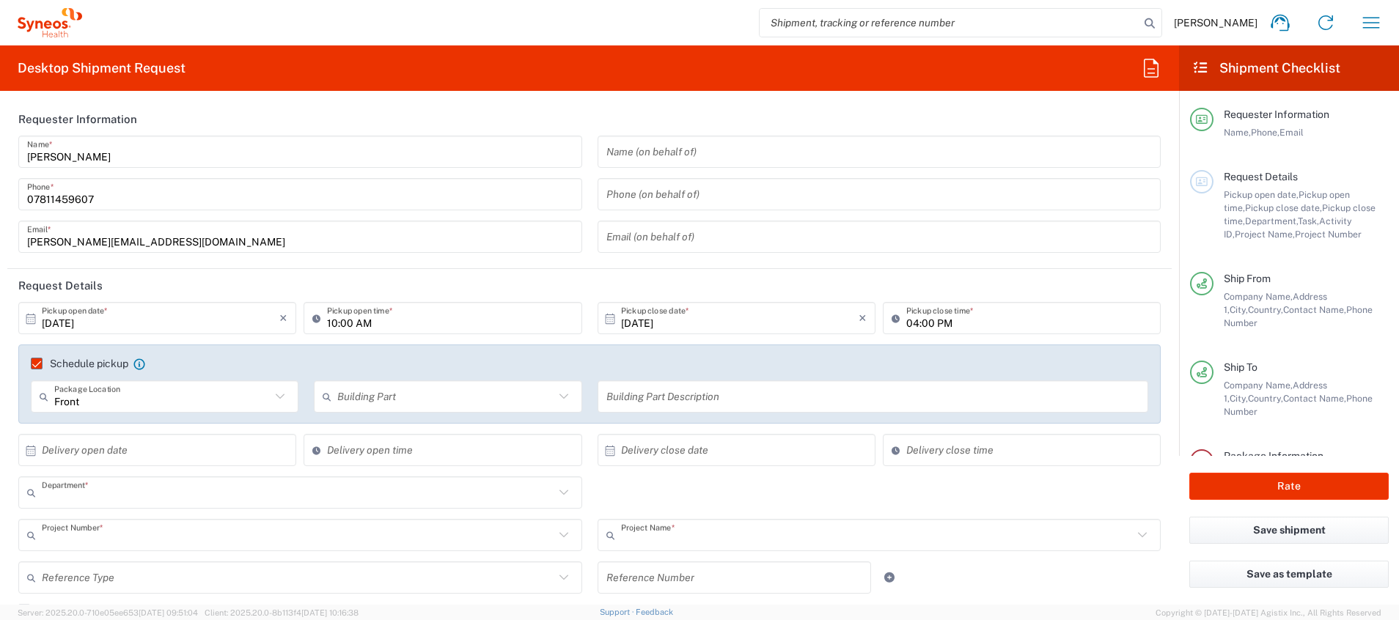
type input "6161"
type input "**6183 DEPARTMENTAL EXPENSE"
type input "6183"
type input "[GEOGRAPHIC_DATA]"
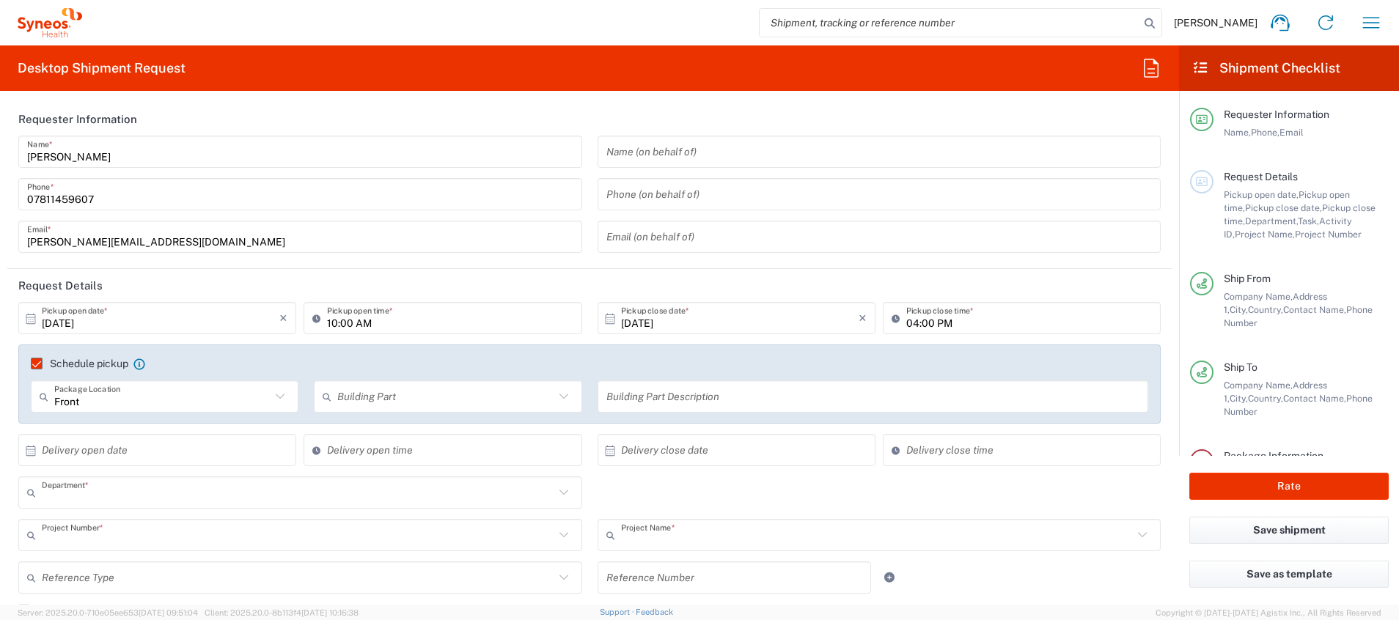
type input "Large Box"
type input "[GEOGRAPHIC_DATA]"
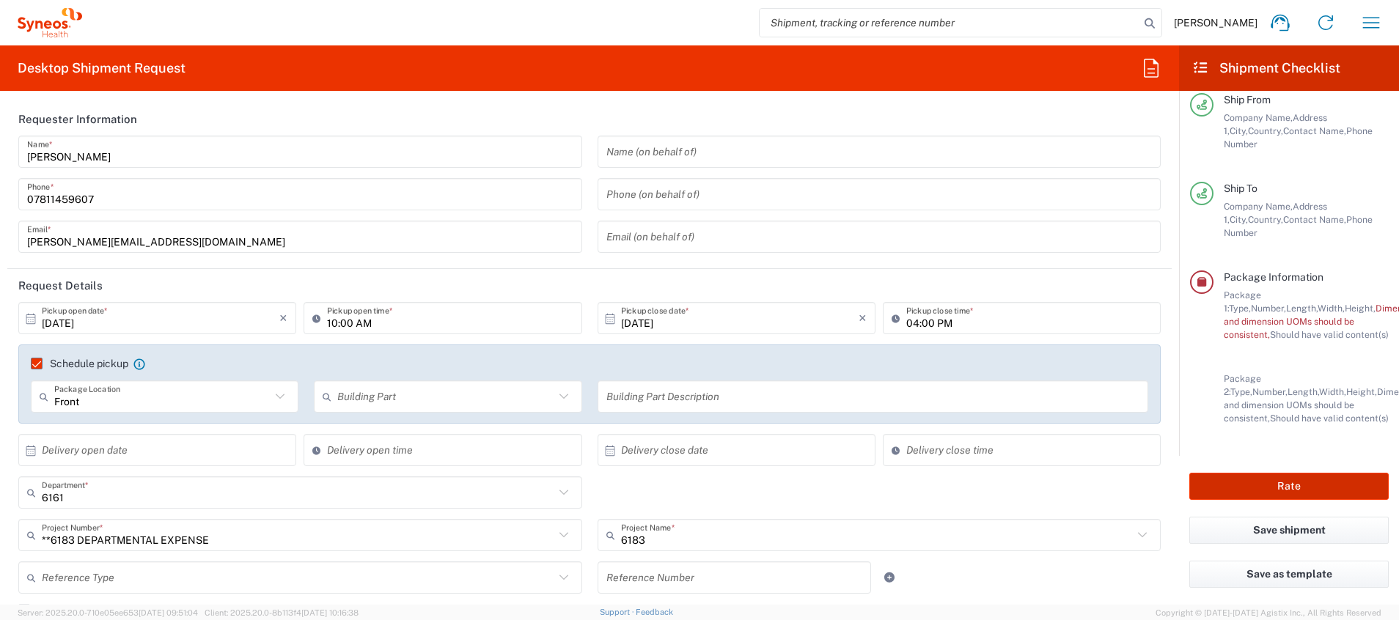
click at [932, 413] on button "Rate" at bounding box center [1288, 486] width 199 height 27
click at [932, 303] on span "Dimension," at bounding box center [1397, 308] width 45 height 11
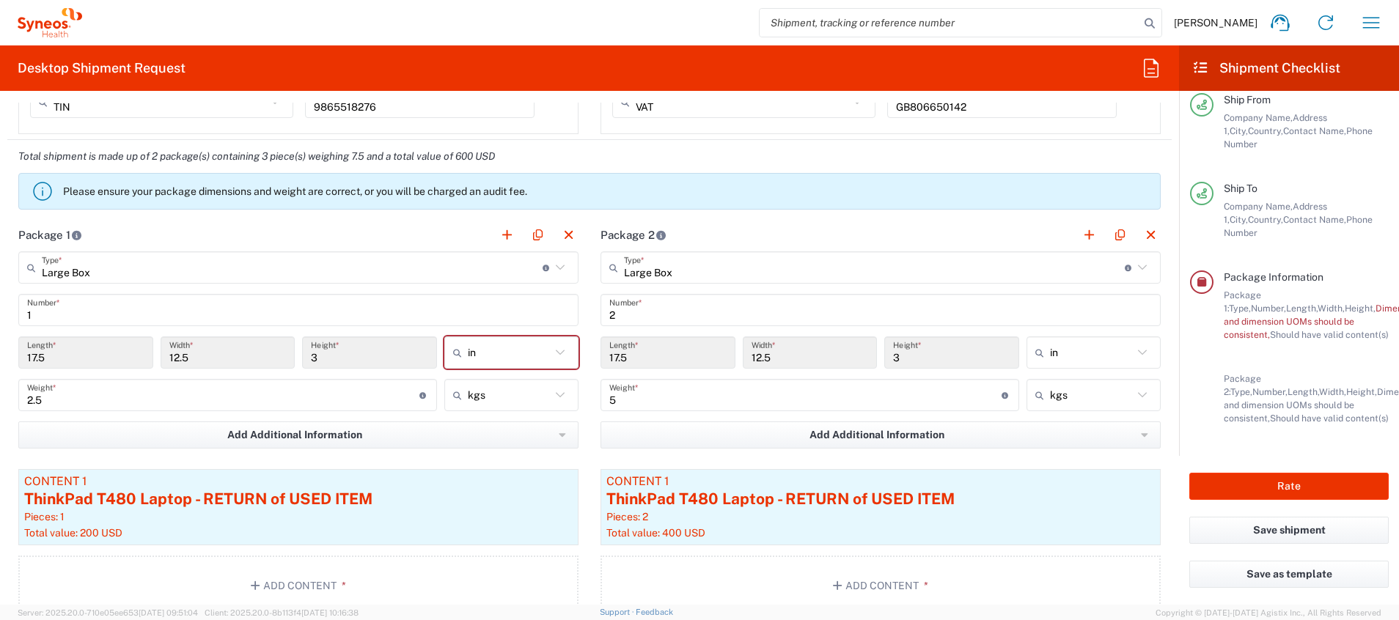
scroll to position [1319, 0]
click at [40, 191] on icon at bounding box center [42, 190] width 23 height 23
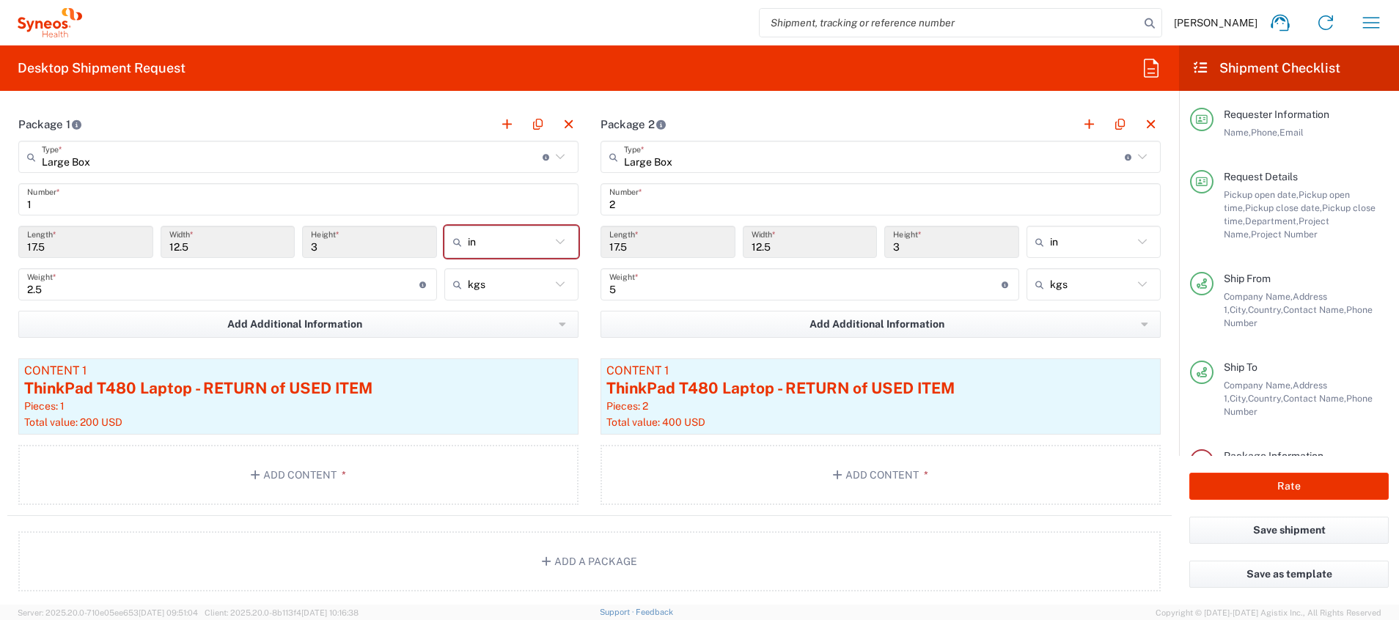
scroll to position [205, 0]
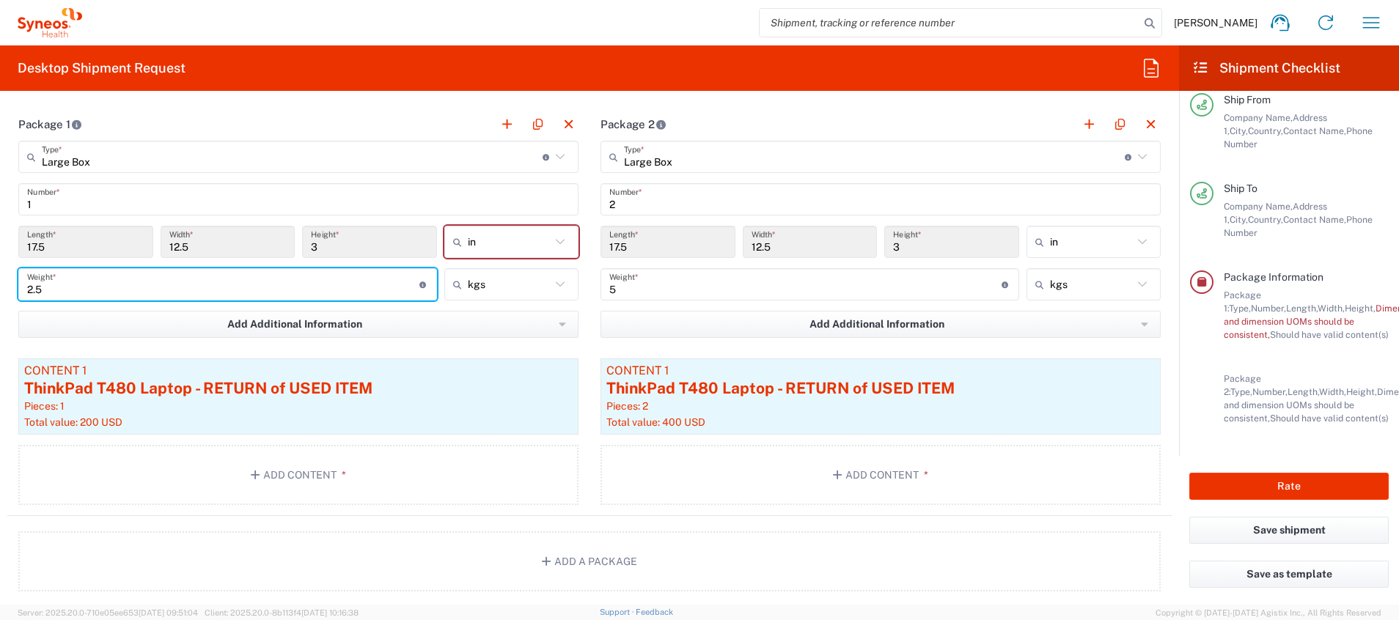
drag, startPoint x: 68, startPoint y: 287, endPoint x: -1, endPoint y: 287, distance: 68.9
click at [0, 287] on html "[PERSON_NAME] Home Shipment estimator Shipment tracking Desktop shipment reques…" at bounding box center [699, 310] width 1399 height 620
type input "5"
click at [589, 394] on main "Large Box Type * Material used to package goods Large Box Envelope Medium Box P…" at bounding box center [880, 325] width 582 height 369
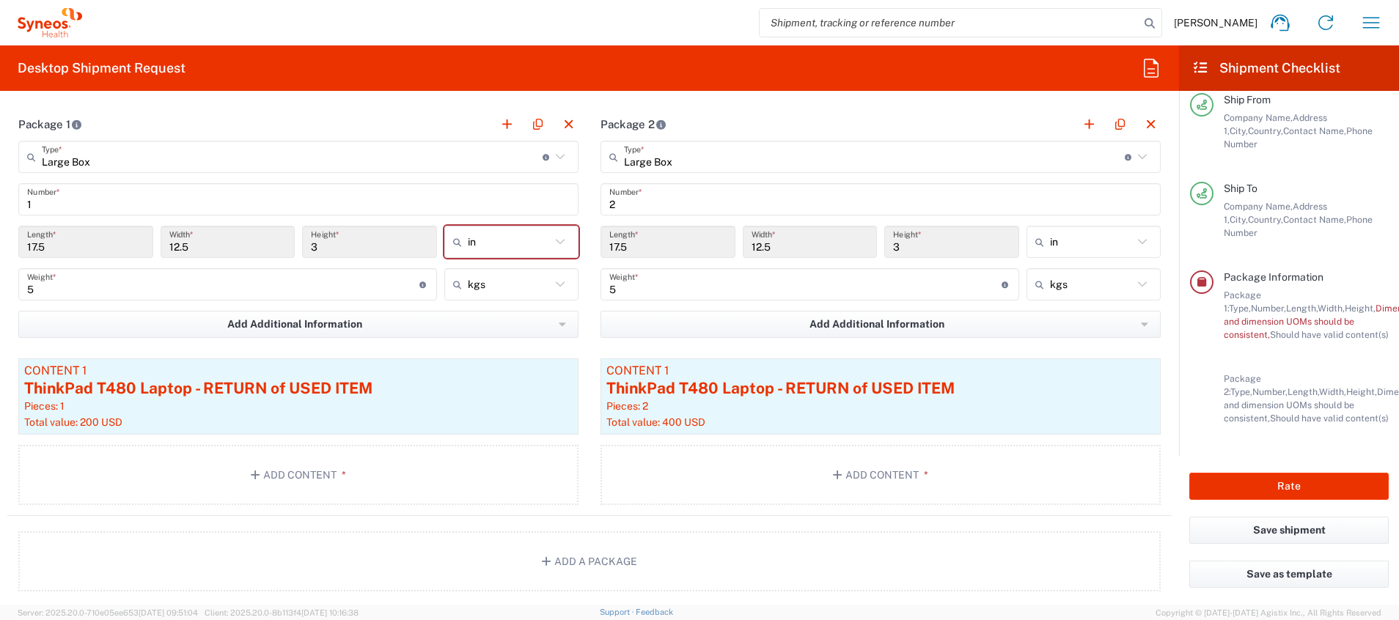
click at [932, 312] on span "Weight and dimension UOMs should be consistent," at bounding box center [1352, 321] width 259 height 37
click at [932, 336] on div "Package Information Package 1: Type, Number, Length, Width, Height, Dimension, …" at bounding box center [1289, 362] width 199 height 185
click at [932, 413] on button "Save shipment" at bounding box center [1288, 530] width 199 height 27
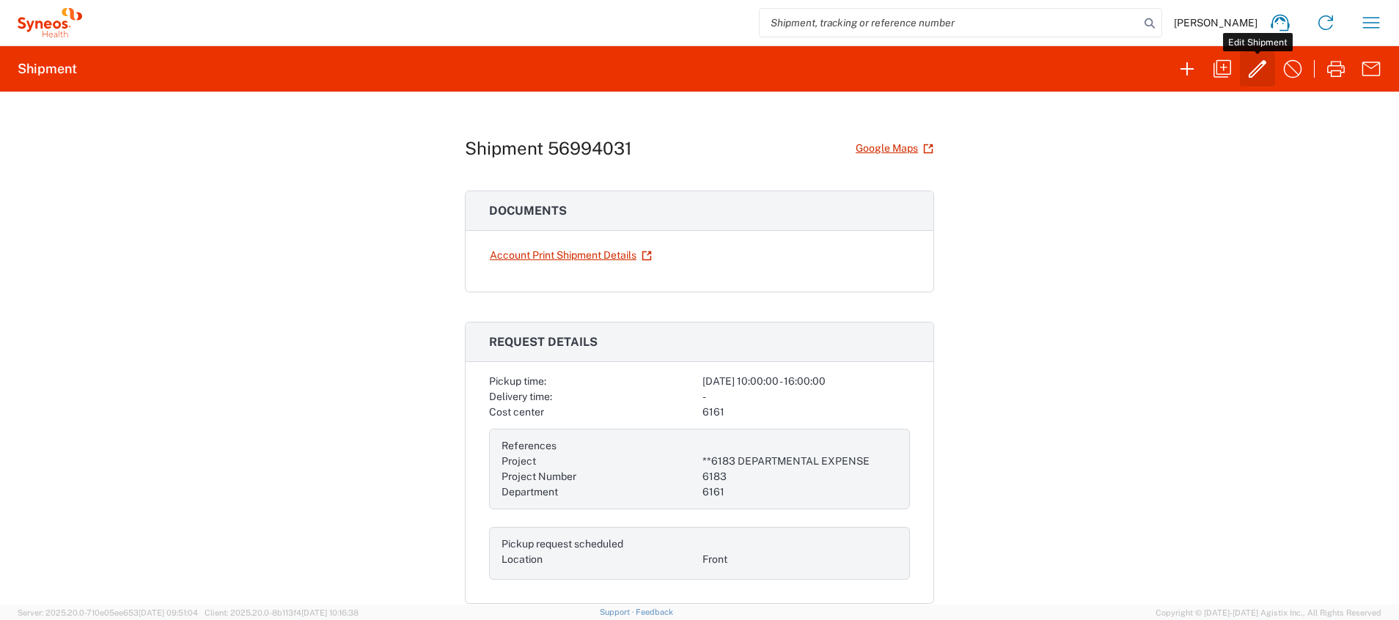
click at [932, 66] on icon "button" at bounding box center [1256, 68] width 23 height 23
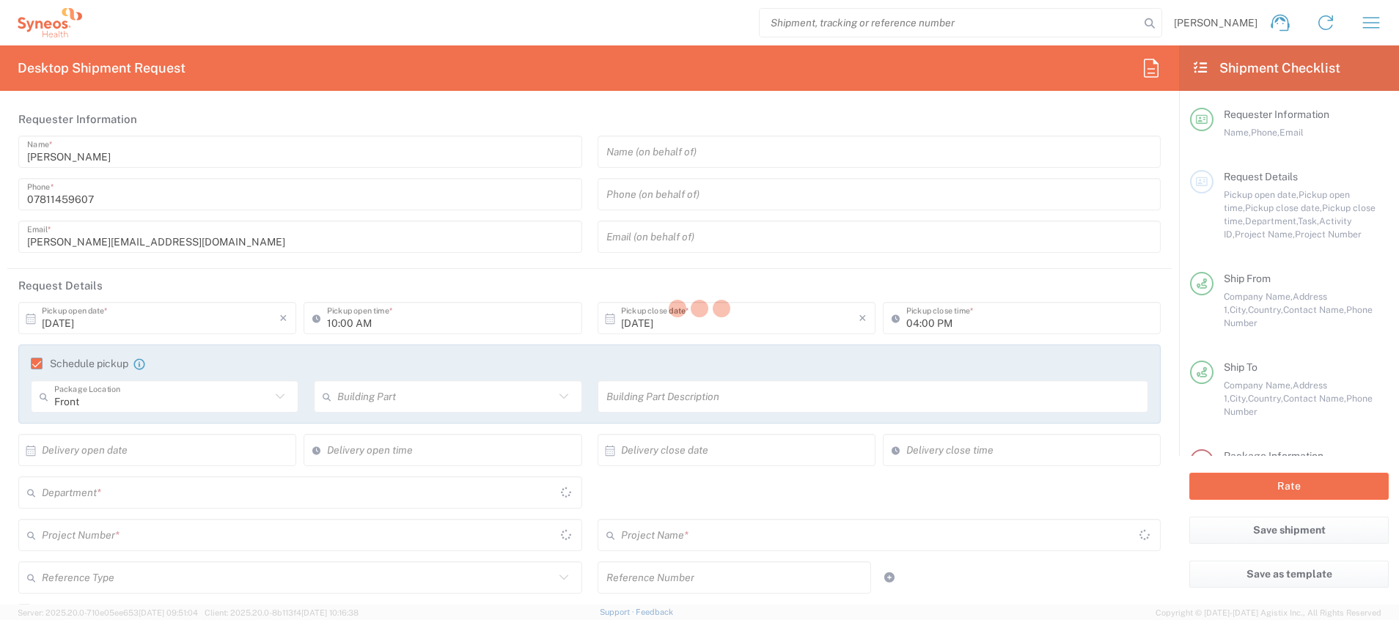
type input "6161"
type input "**6183 DEPARTMENTAL EXPENSE"
type input "6183"
type input "[GEOGRAPHIC_DATA]"
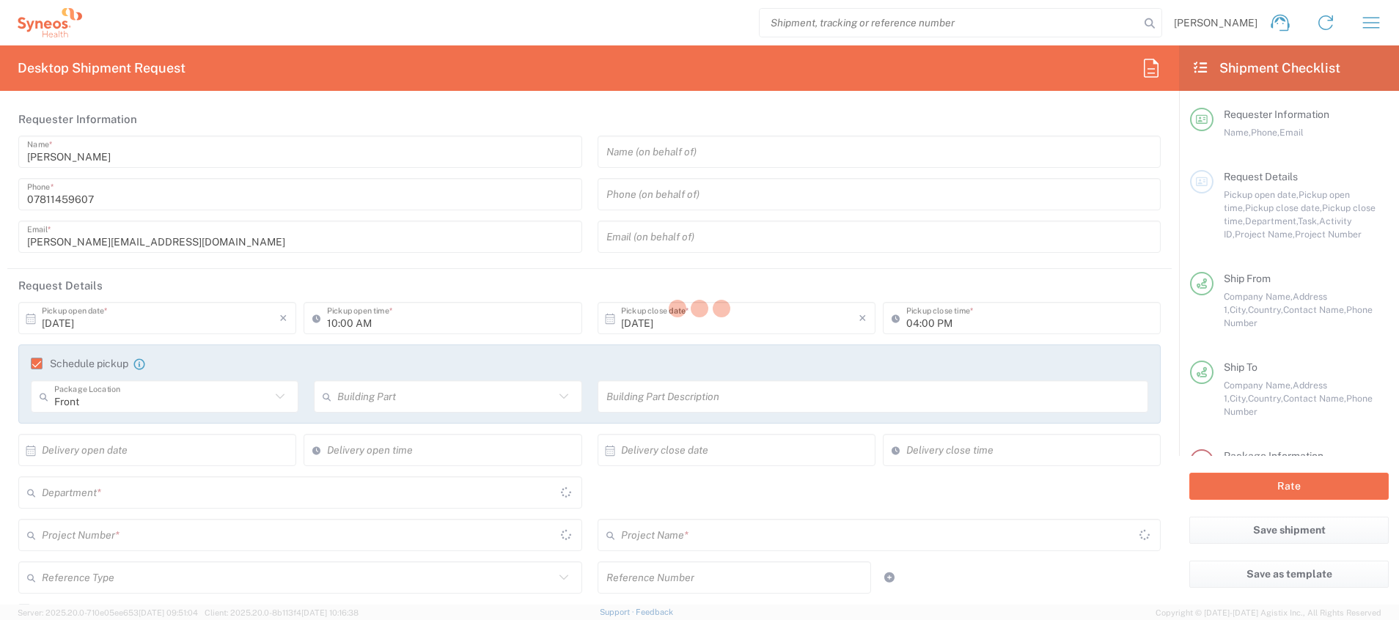
type input "Large Box"
type input "[GEOGRAPHIC_DATA]"
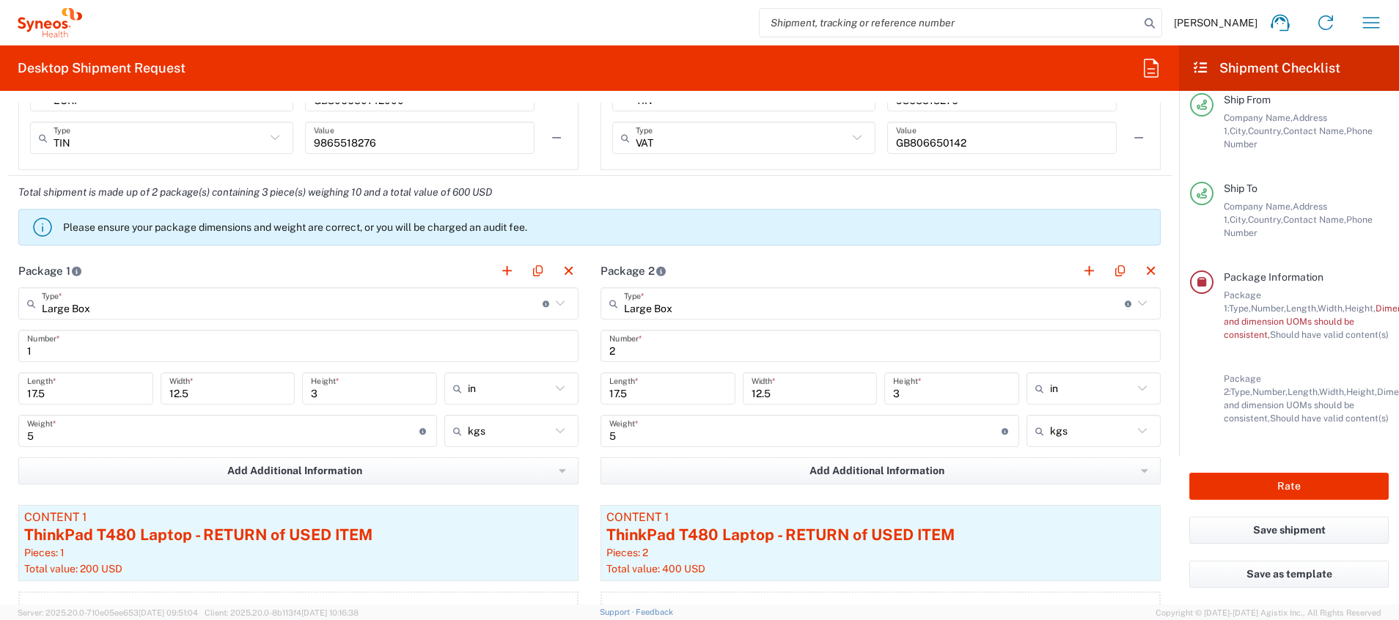
scroll to position [1319, 0]
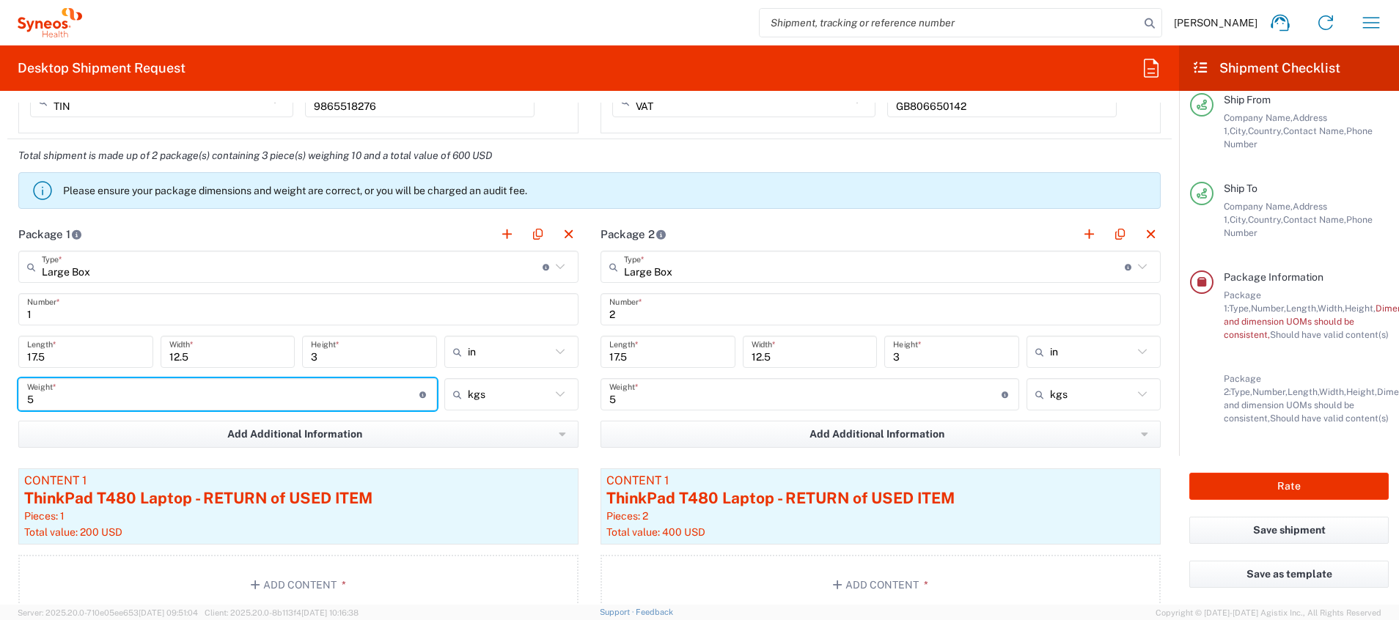
drag, startPoint x: 92, startPoint y: 401, endPoint x: -4, endPoint y: 401, distance: 96.0
click at [0, 401] on html "[PERSON_NAME] Home Shipment estimator Shipment tracking Desktop shipment reques…" at bounding box center [699, 310] width 1399 height 620
type input "2"
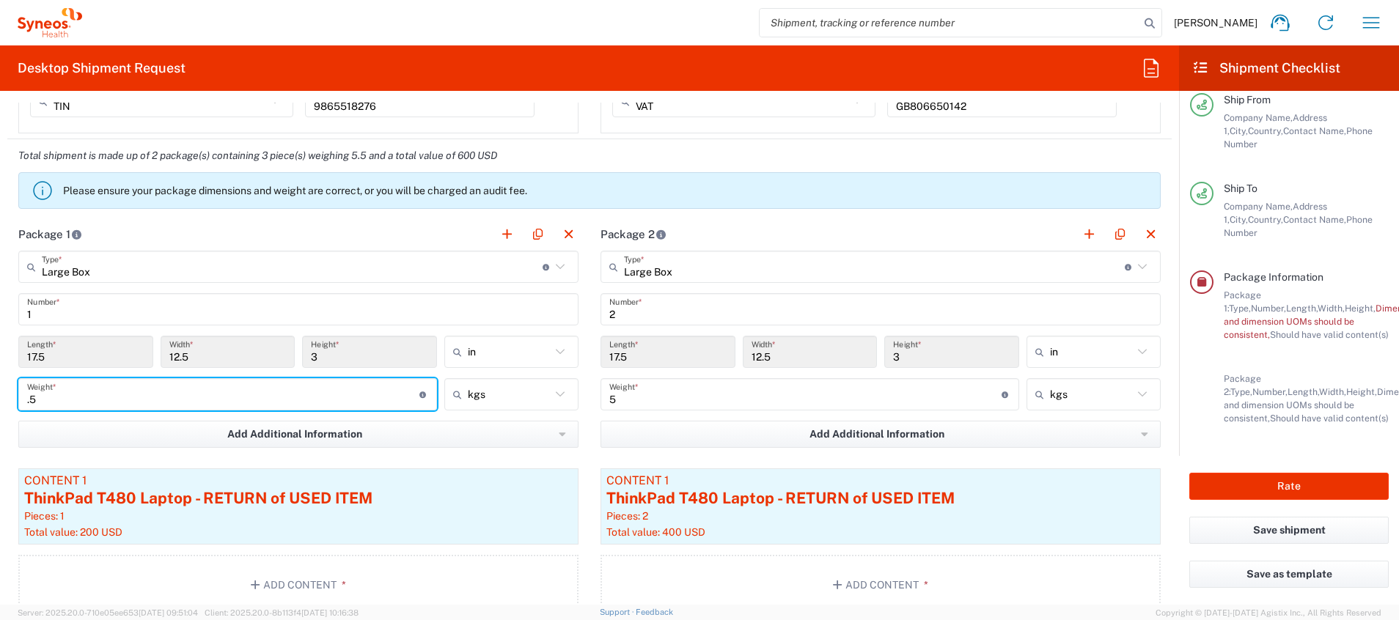
drag, startPoint x: 39, startPoint y: 399, endPoint x: -4, endPoint y: 399, distance: 43.2
click at [0, 399] on html "[PERSON_NAME] Home Shipment estimator Shipment tracking Desktop shipment reques…" at bounding box center [699, 310] width 1399 height 620
type input "2.5"
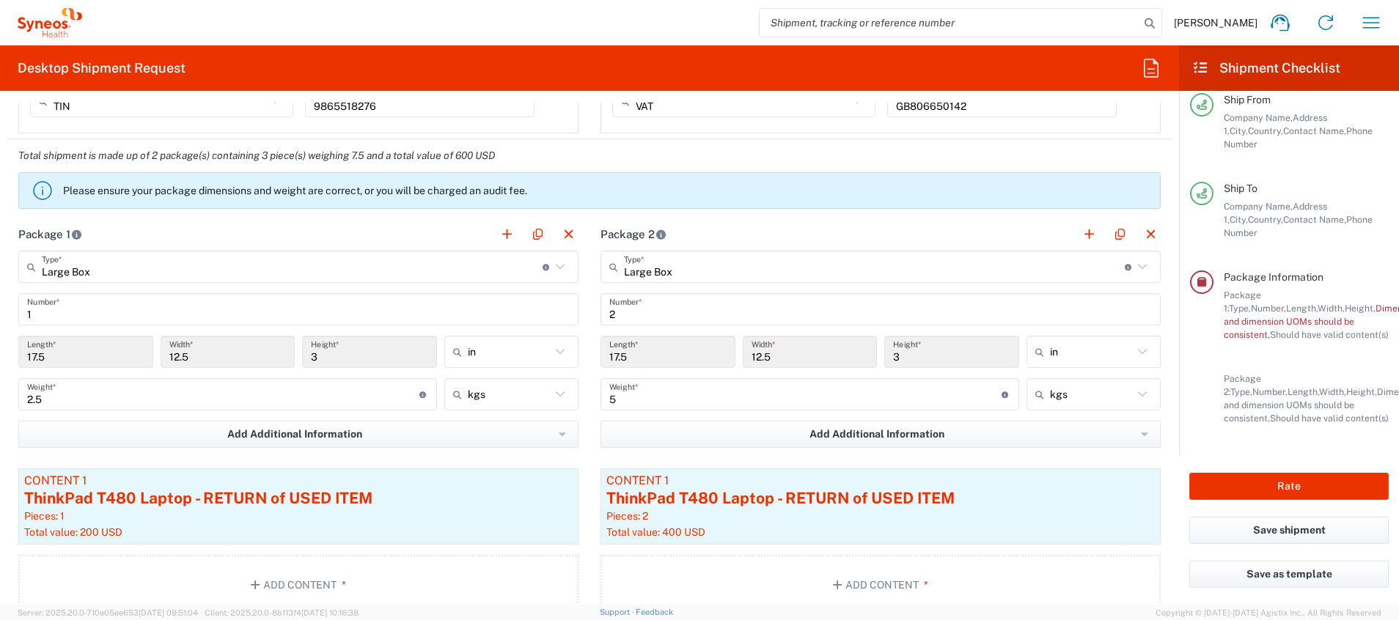
click at [556, 395] on icon at bounding box center [560, 393] width 9 height 5
click at [532, 413] on span "kgs" at bounding box center [504, 426] width 130 height 23
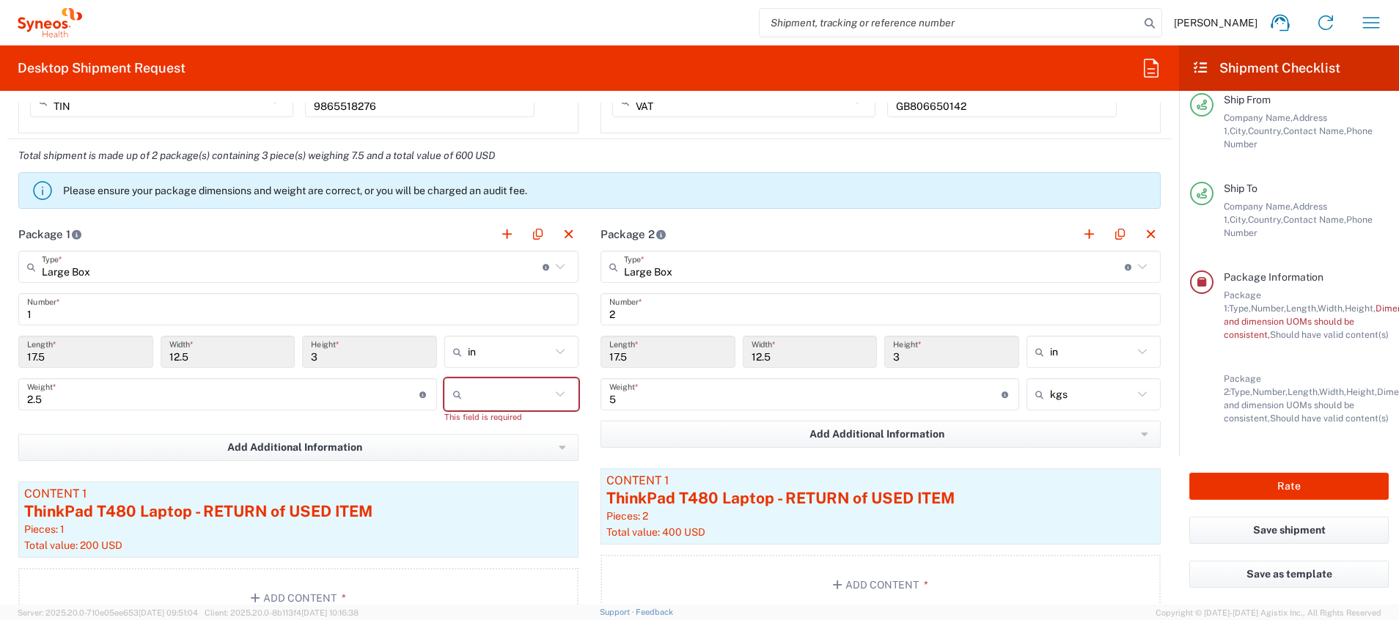
click at [553, 391] on icon at bounding box center [560, 394] width 19 height 19
click at [509, 413] on span "kgs" at bounding box center [504, 426] width 130 height 23
type input "kgs"
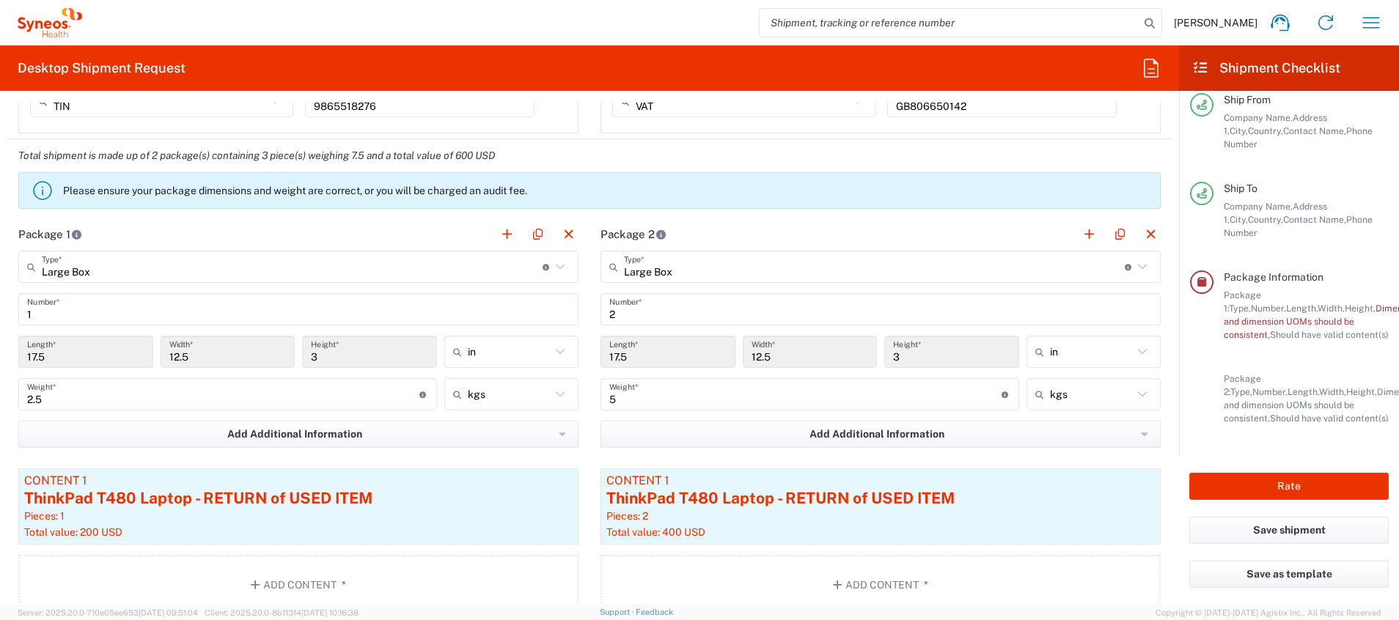
click at [553, 263] on icon at bounding box center [560, 266] width 19 height 19
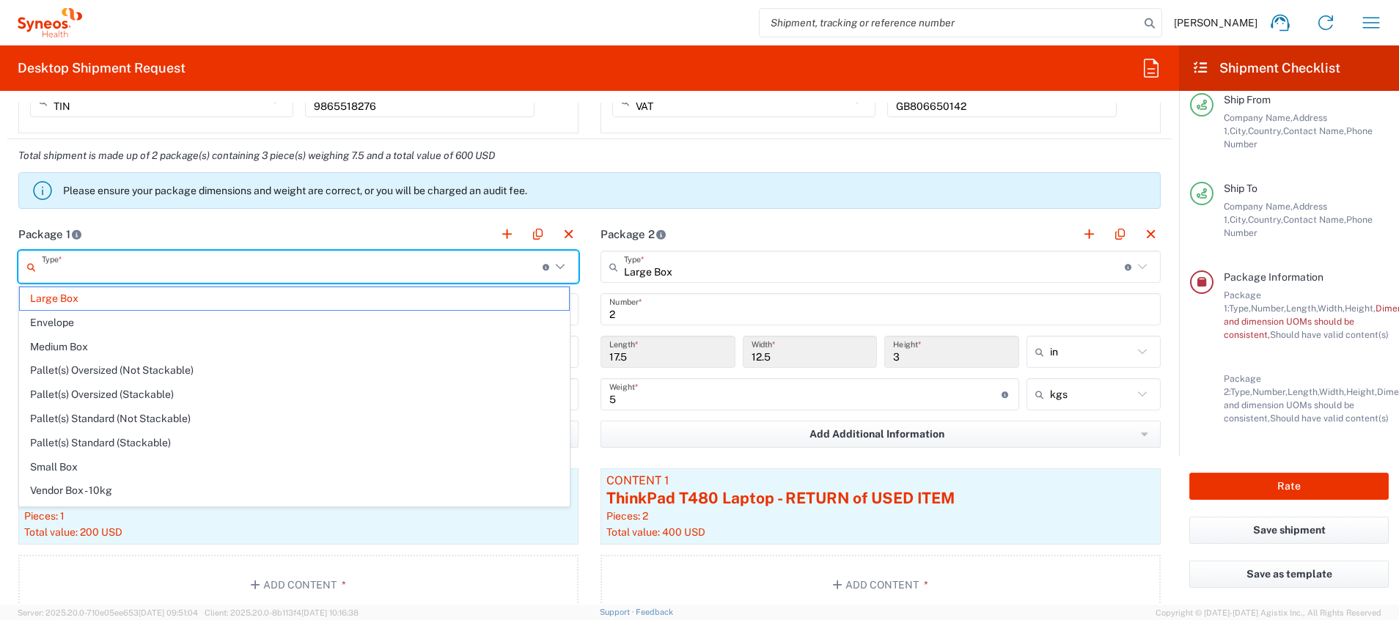
click at [553, 263] on icon at bounding box center [560, 266] width 19 height 19
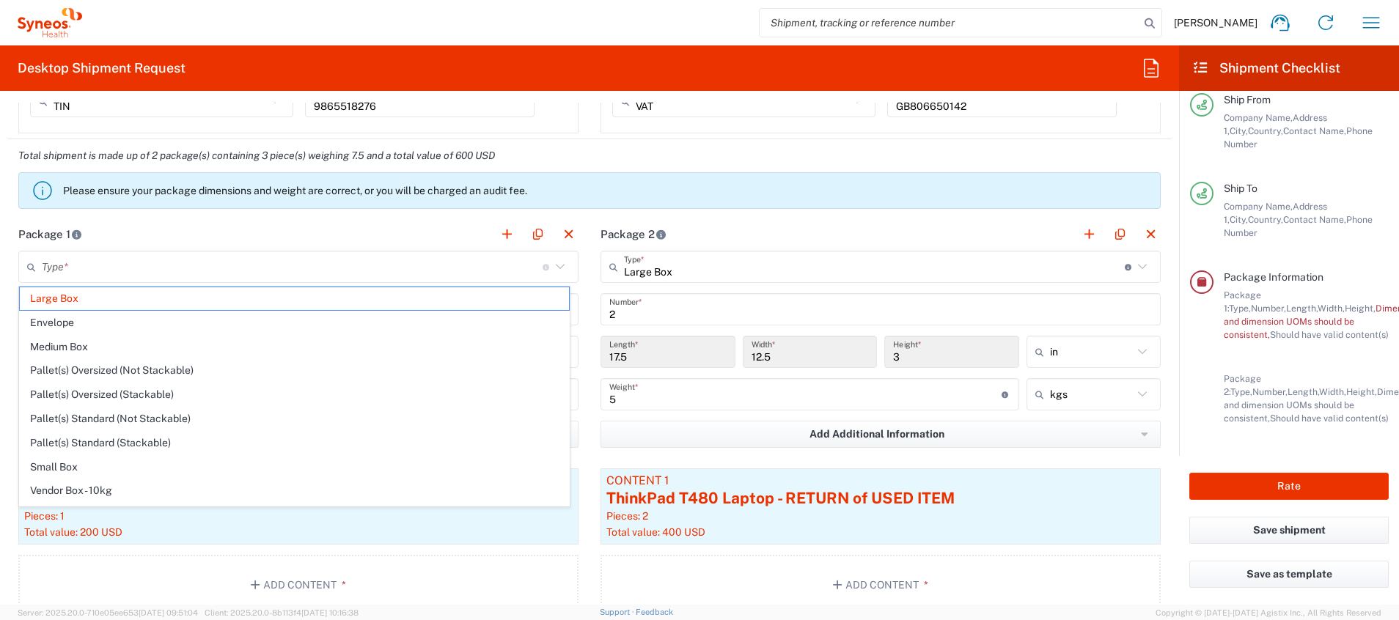
click at [372, 212] on div "Total shipment is made up of 2 package(s) containing 3 piece(s) weighing 7.5 an…" at bounding box center [589, 178] width 1179 height 78
type input "Large Box"
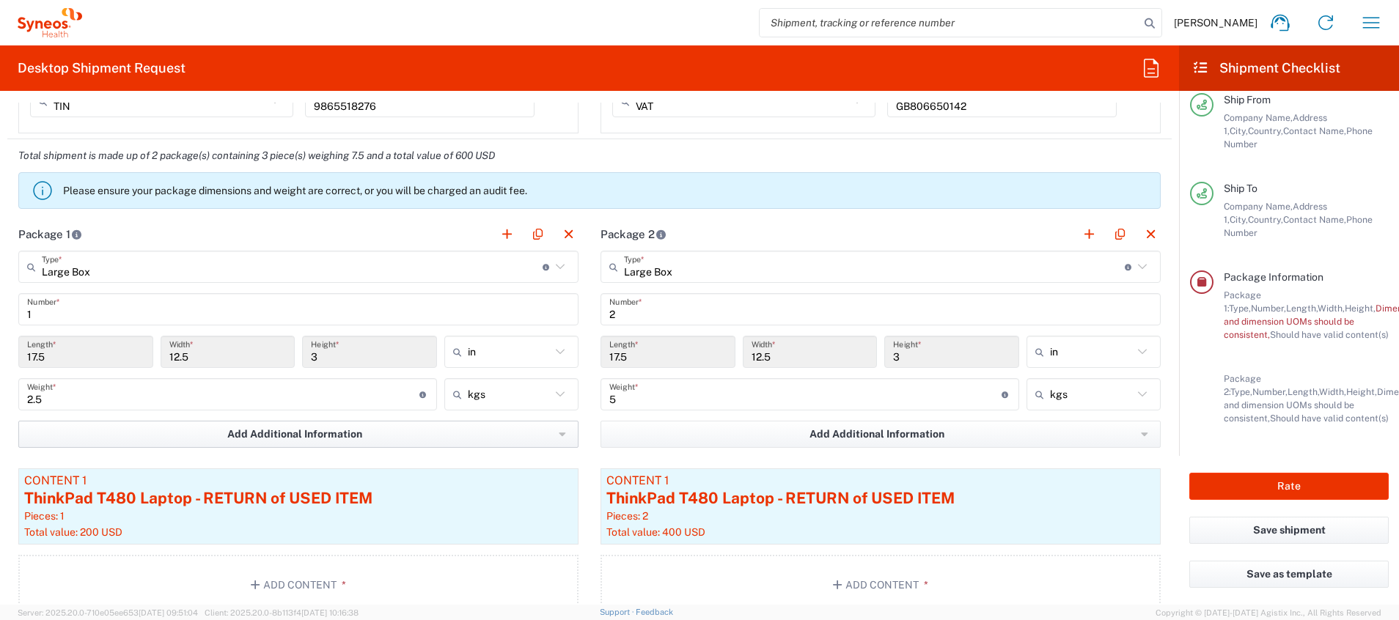
click at [558, 413] on button "Add Additional Information" at bounding box center [298, 434] width 560 height 27
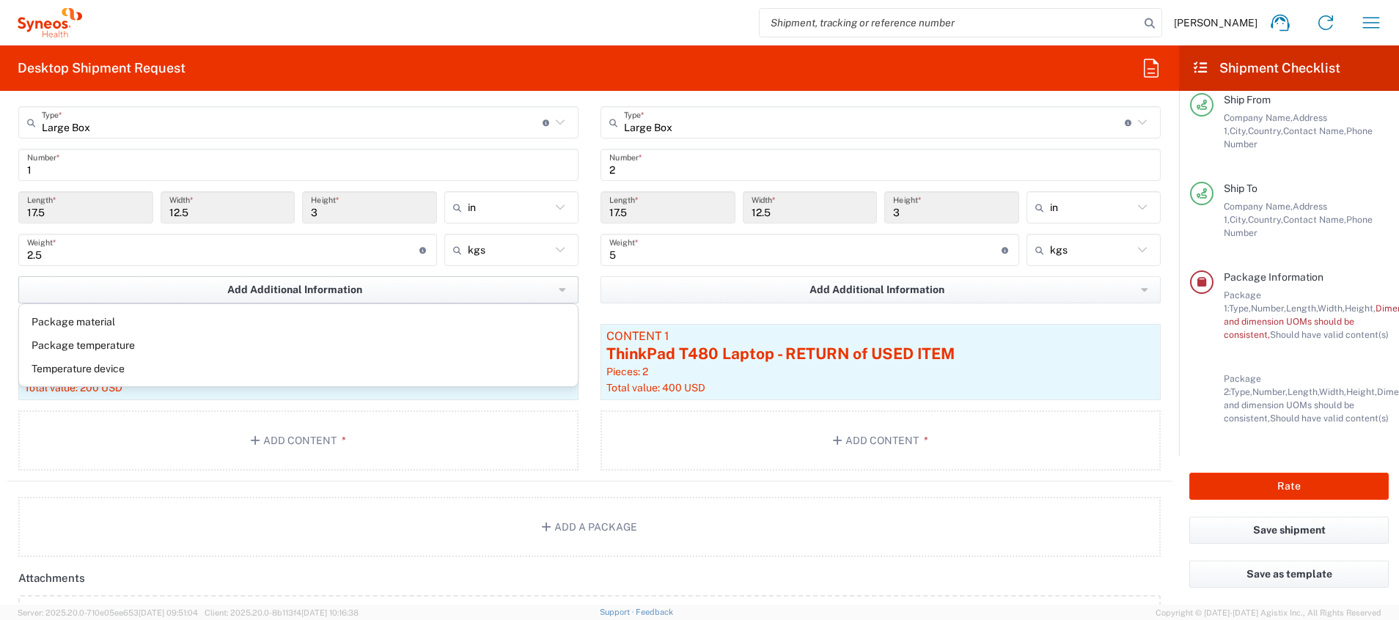
scroll to position [1429, 0]
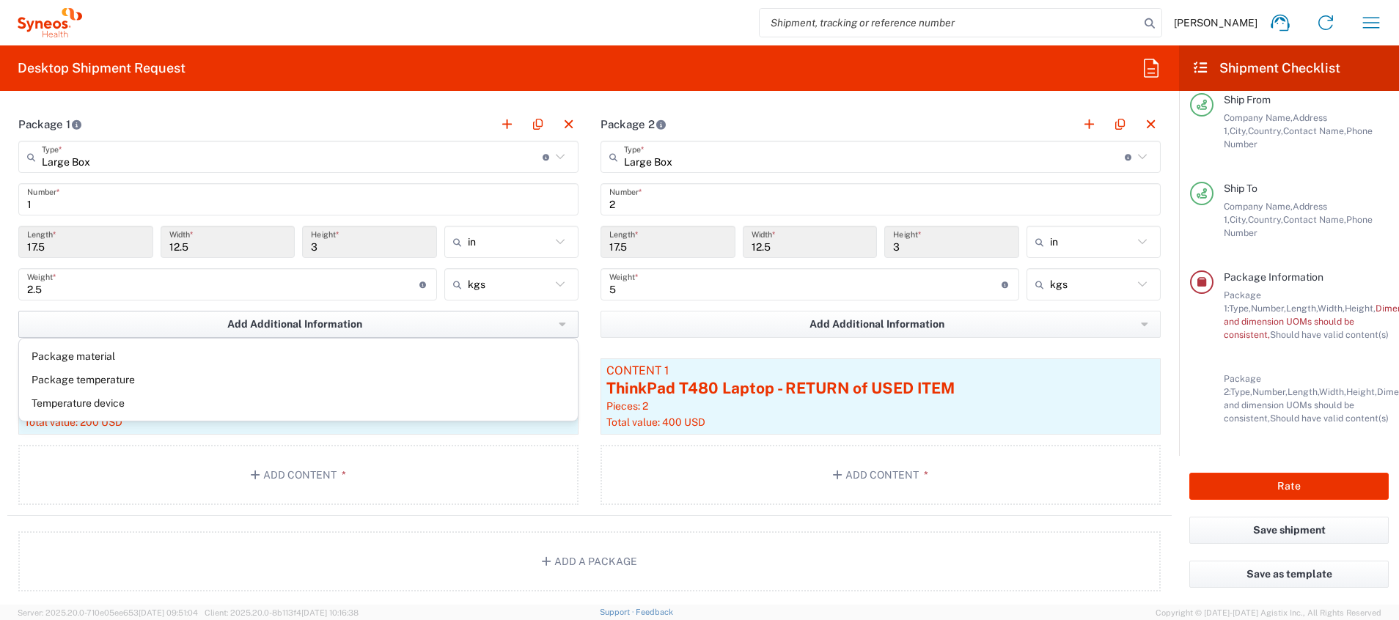
click at [559, 323] on icon "button" at bounding box center [562, 325] width 7 height 4
click at [578, 347] on main "Large Box Type * Material used to package goods Large Box Envelope Medium Box P…" at bounding box center [298, 325] width 582 height 369
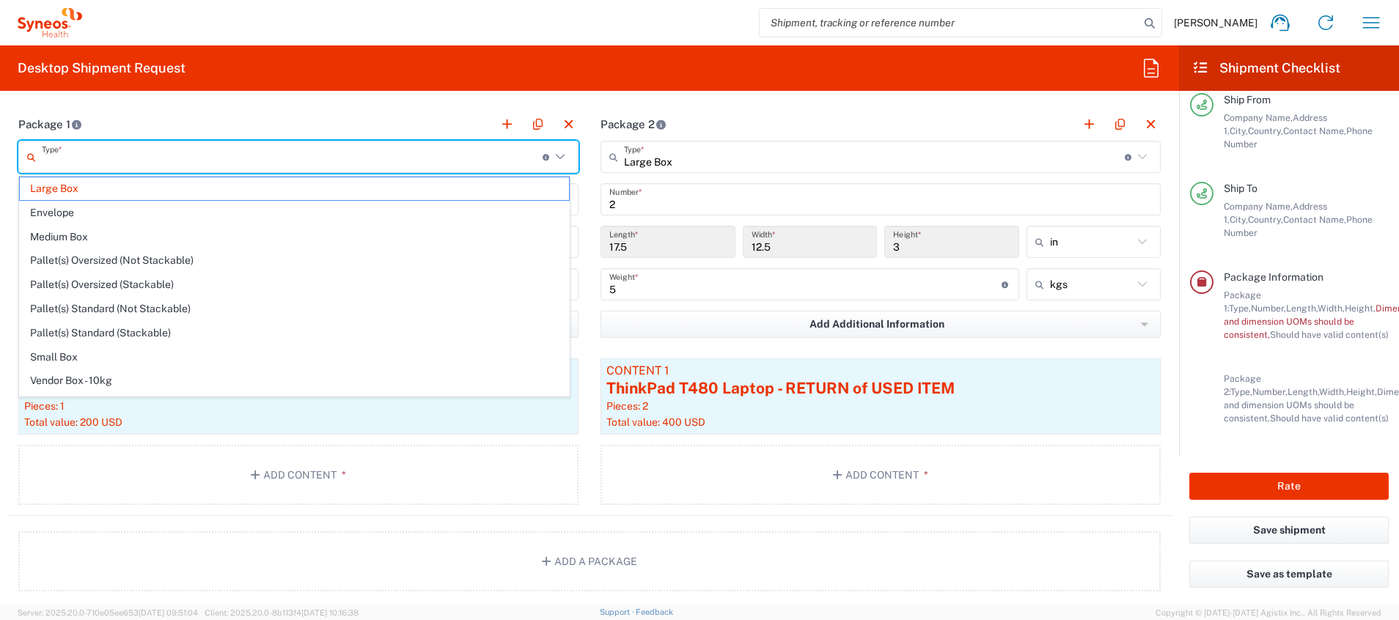
click at [169, 155] on input "text" at bounding box center [292, 157] width 501 height 26
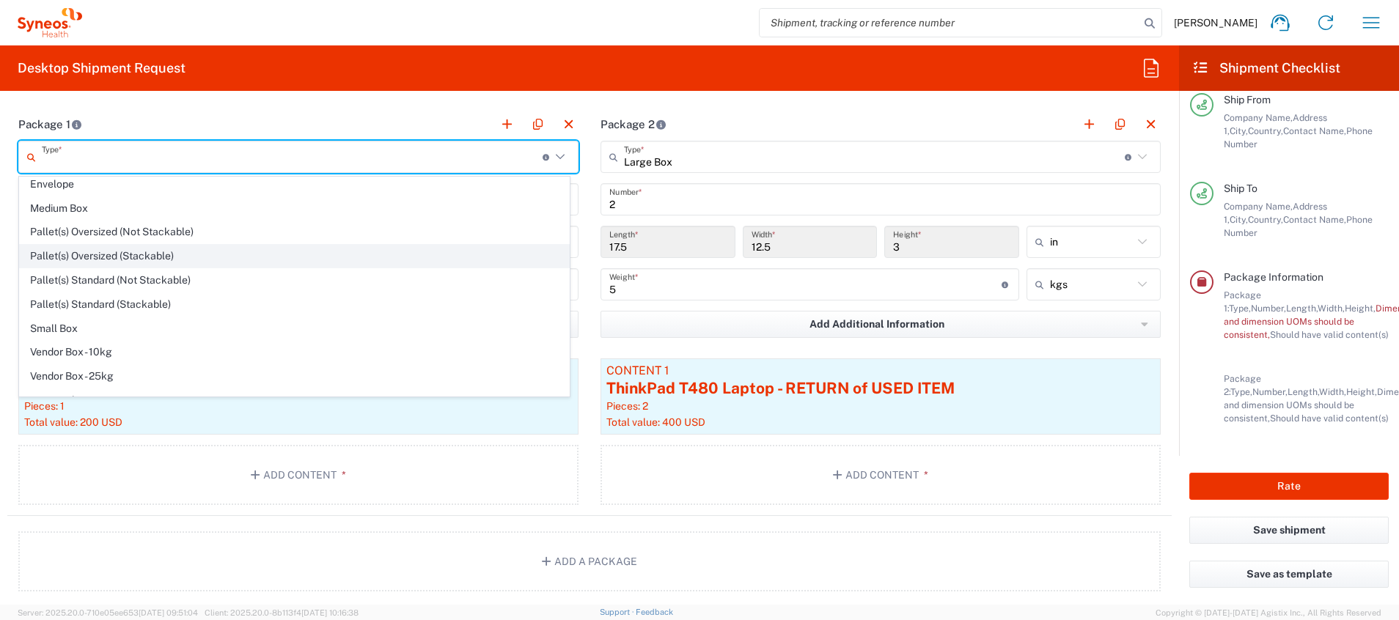
scroll to position [45, 0]
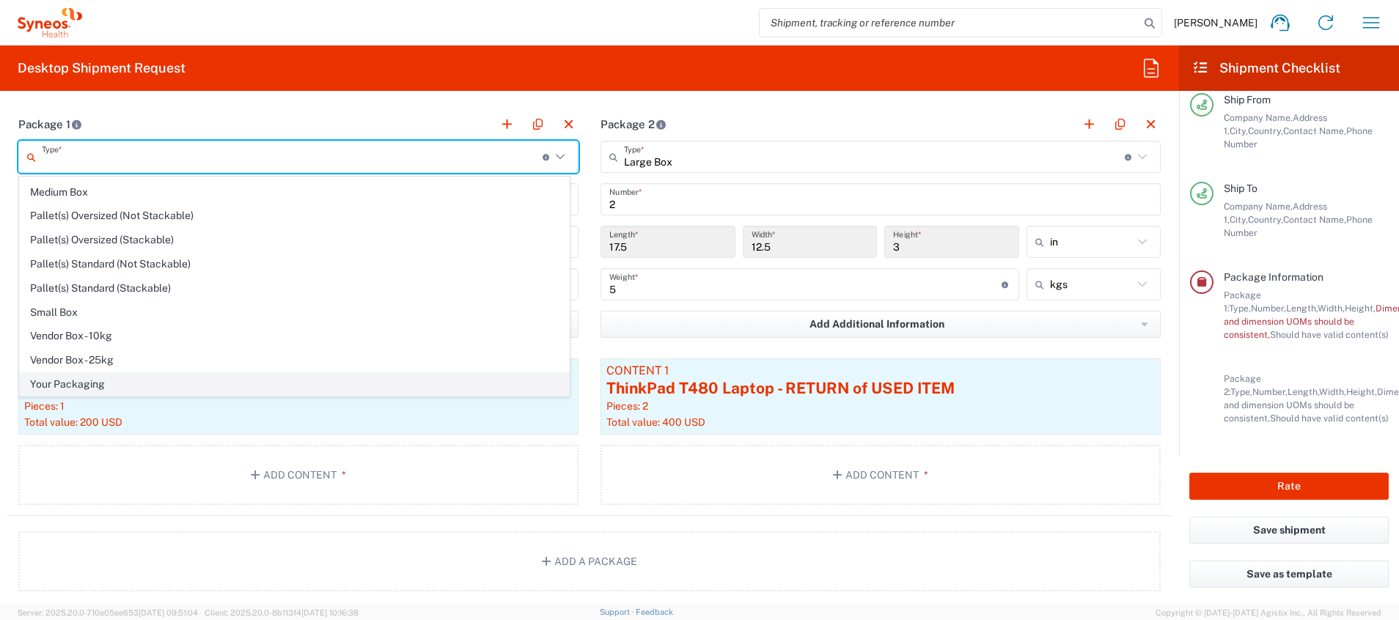
click at [140, 382] on span "Your Packaging" at bounding box center [294, 384] width 549 height 23
type input "Your Packaging"
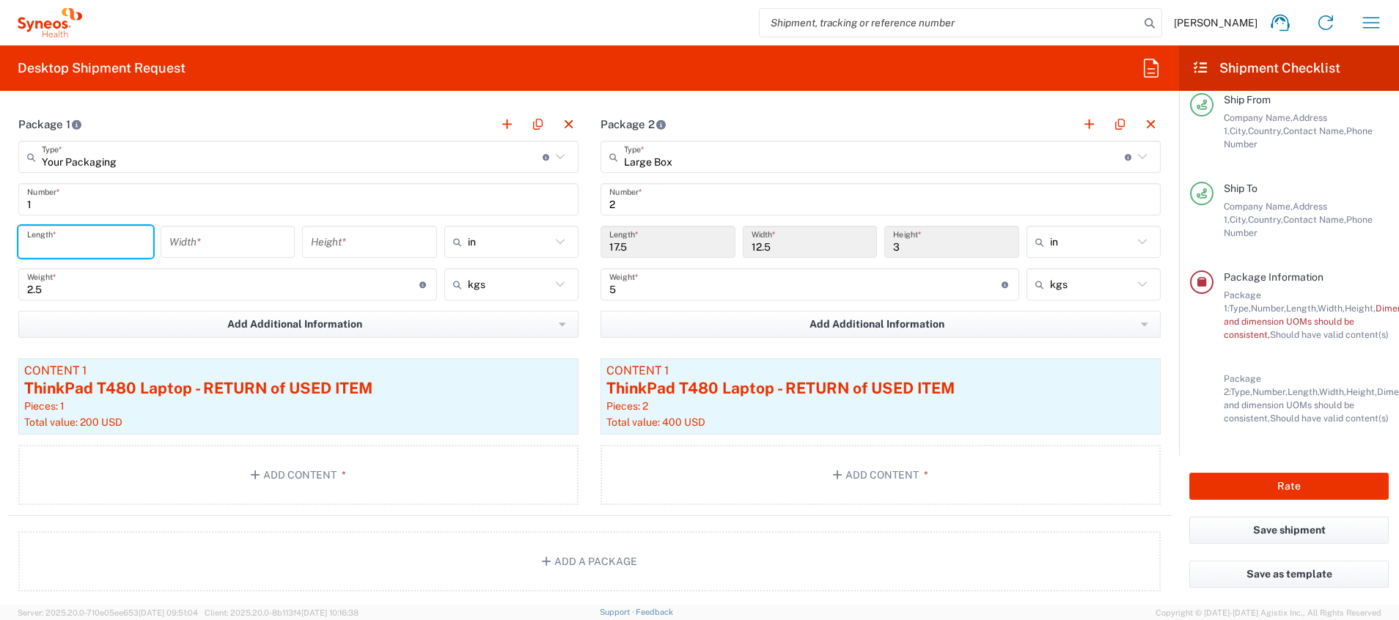
click at [78, 246] on input "number" at bounding box center [85, 242] width 117 height 26
type input "17"
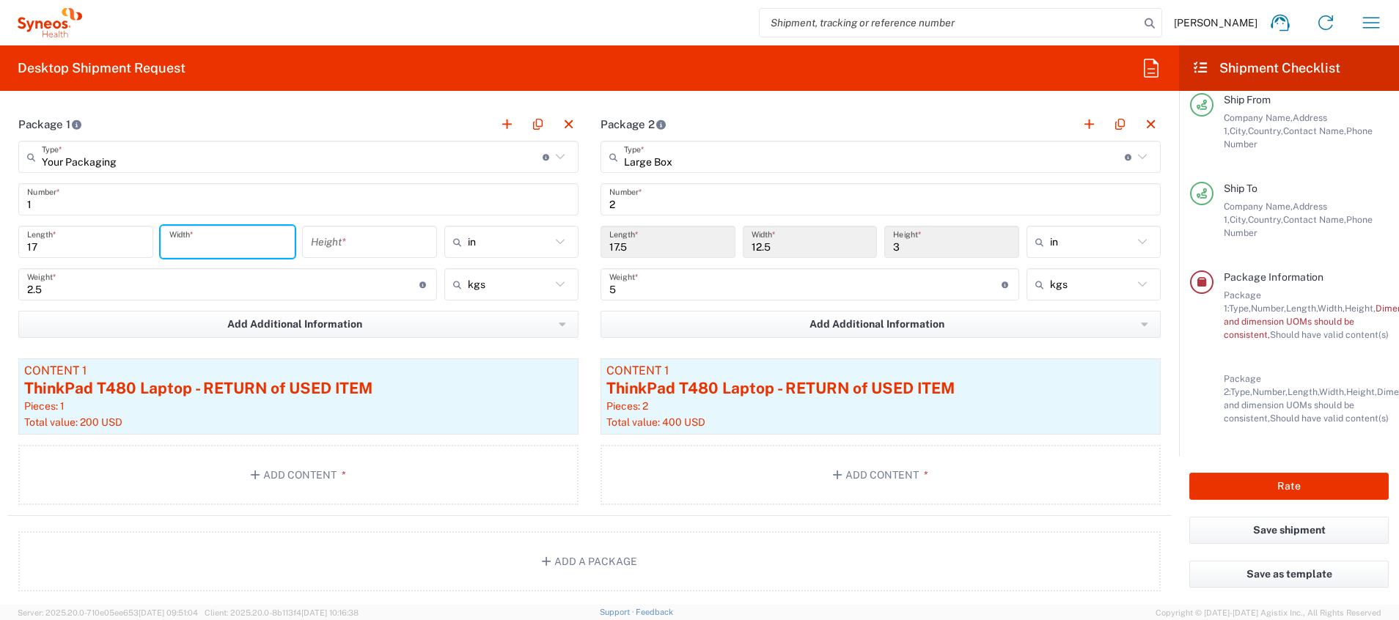
click at [198, 241] on input "number" at bounding box center [227, 242] width 117 height 26
type input "12"
click at [372, 249] on input "number" at bounding box center [369, 242] width 117 height 26
type input "3"
click at [580, 340] on main "Your Packaging Type * Material used to package goods Large Box Envelope Medium …" at bounding box center [298, 325] width 582 height 369
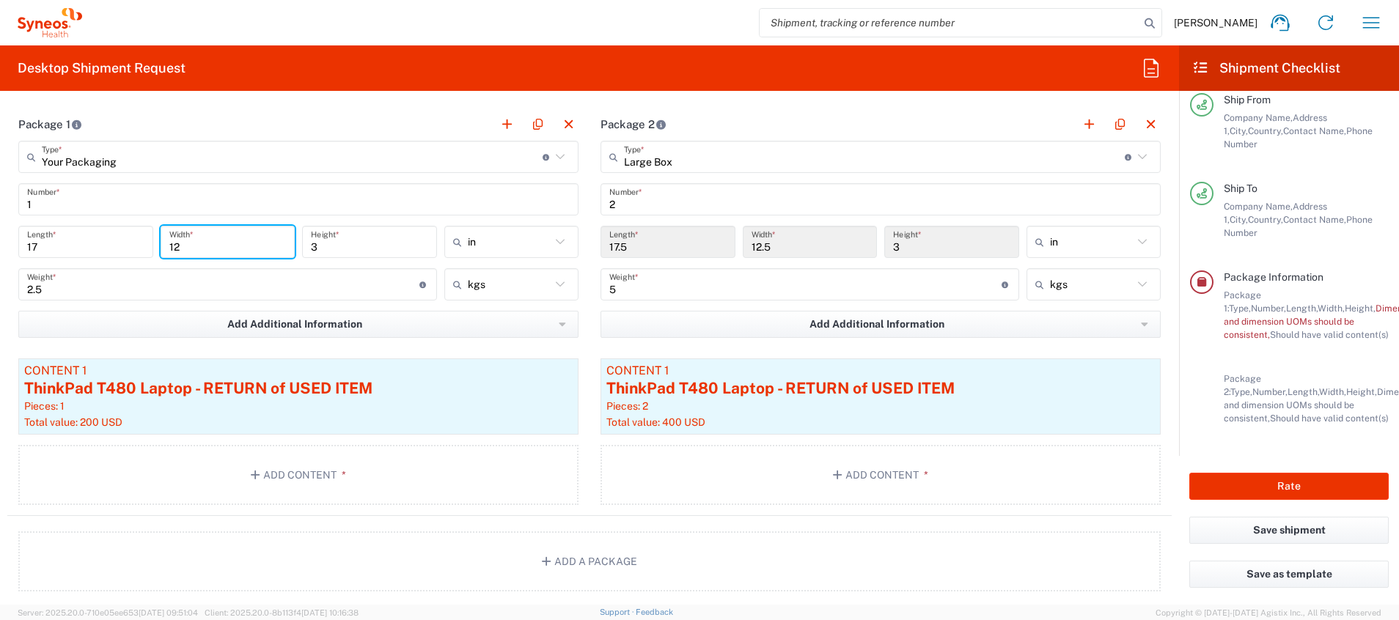
drag, startPoint x: 183, startPoint y: 243, endPoint x: 155, endPoint y: 241, distance: 27.9
click at [157, 241] on div "12 Width *" at bounding box center [228, 247] width 142 height 43
type input "3"
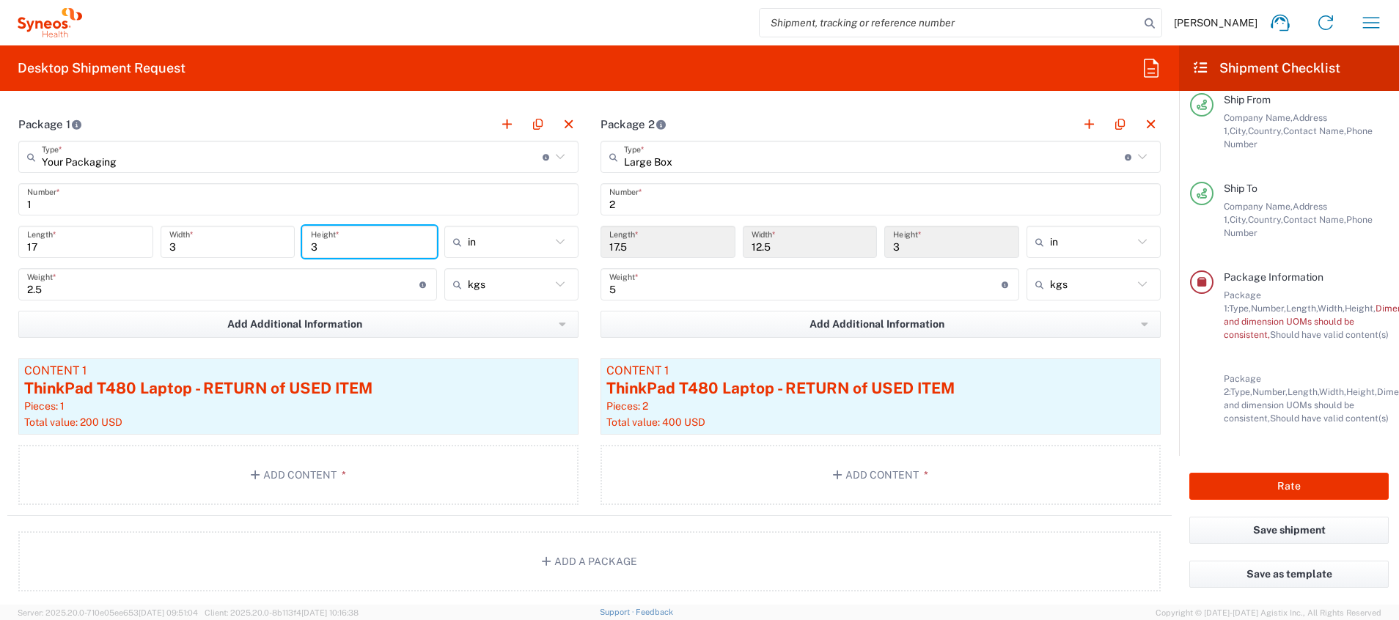
click at [338, 246] on input "3" at bounding box center [369, 242] width 117 height 26
type input "12"
click at [589, 413] on main "Large Box Type * Material used to package goods Large Box Envelope Medium Box P…" at bounding box center [880, 325] width 582 height 369
drag, startPoint x: 174, startPoint y: 246, endPoint x: 166, endPoint y: 284, distance: 39.7
click at [150, 246] on div "17 Length * 3 Width * 12 Height * in in cm ft" at bounding box center [298, 247] width 567 height 43
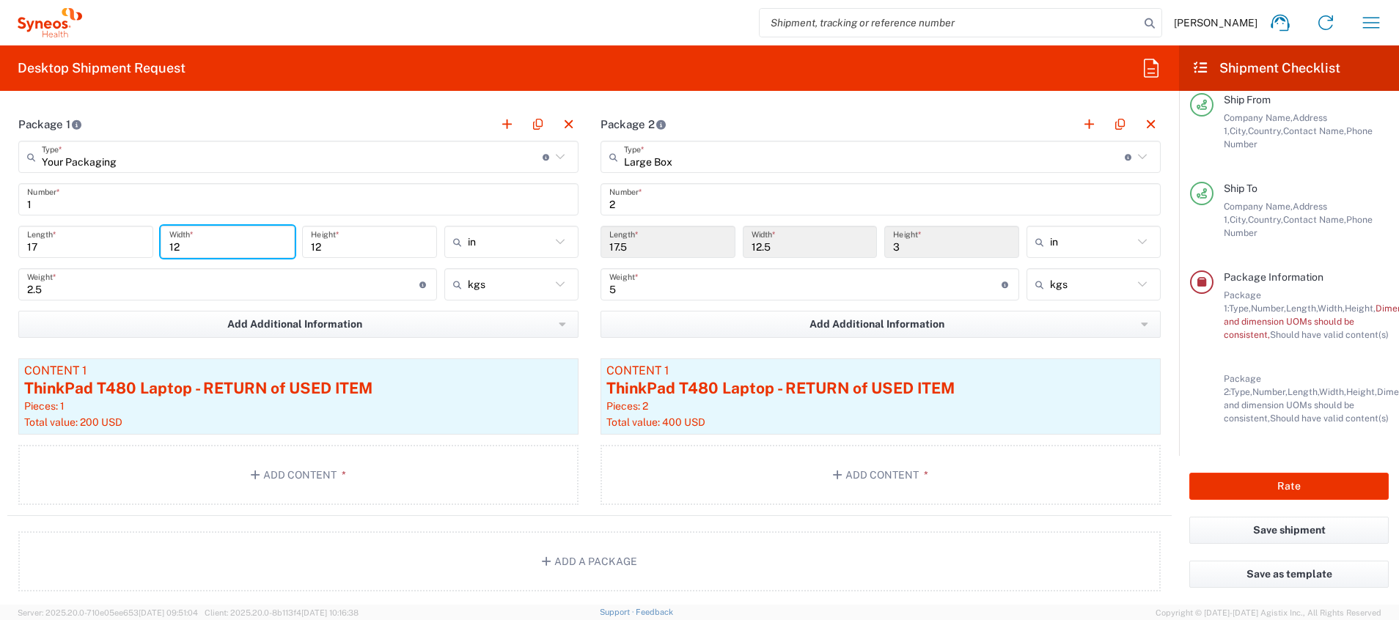
type input "12"
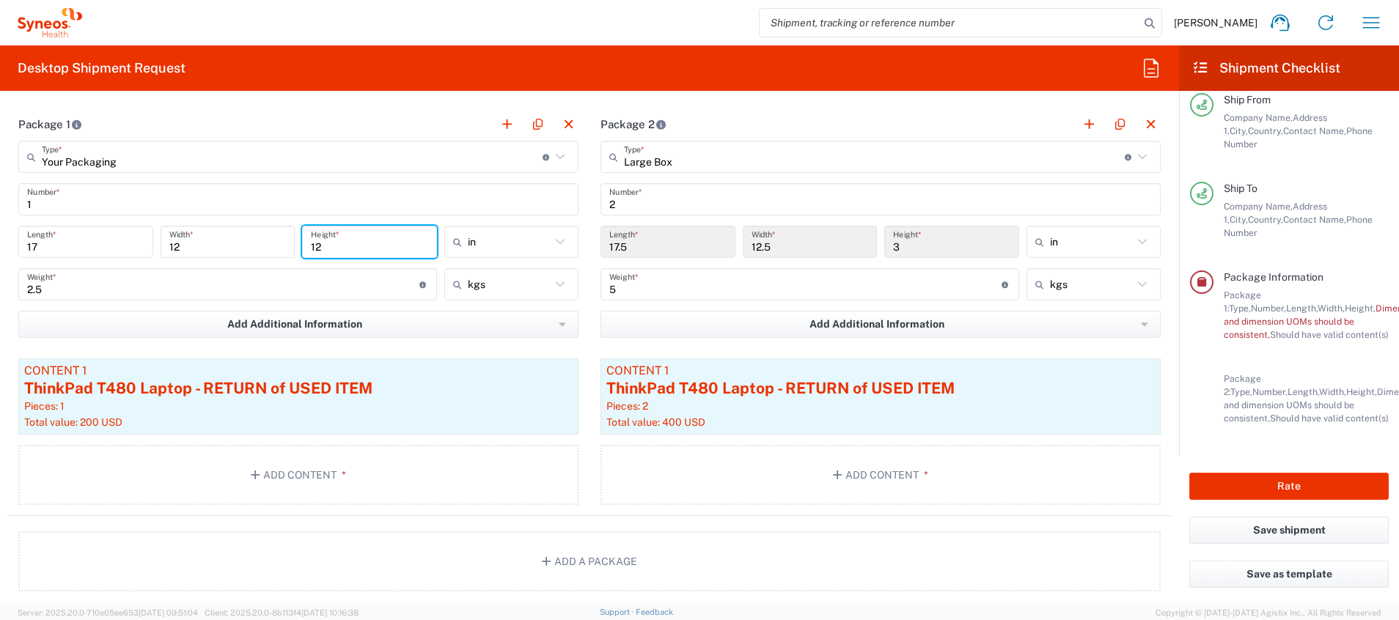
click at [347, 238] on input "12" at bounding box center [369, 242] width 117 height 26
type input "1"
type input "3"
click at [600, 374] on article "Content 1 ThinkPad T480 Laptop - RETURN of USED ITEM Pieces: 2 Total value: 400…" at bounding box center [880, 396] width 560 height 76
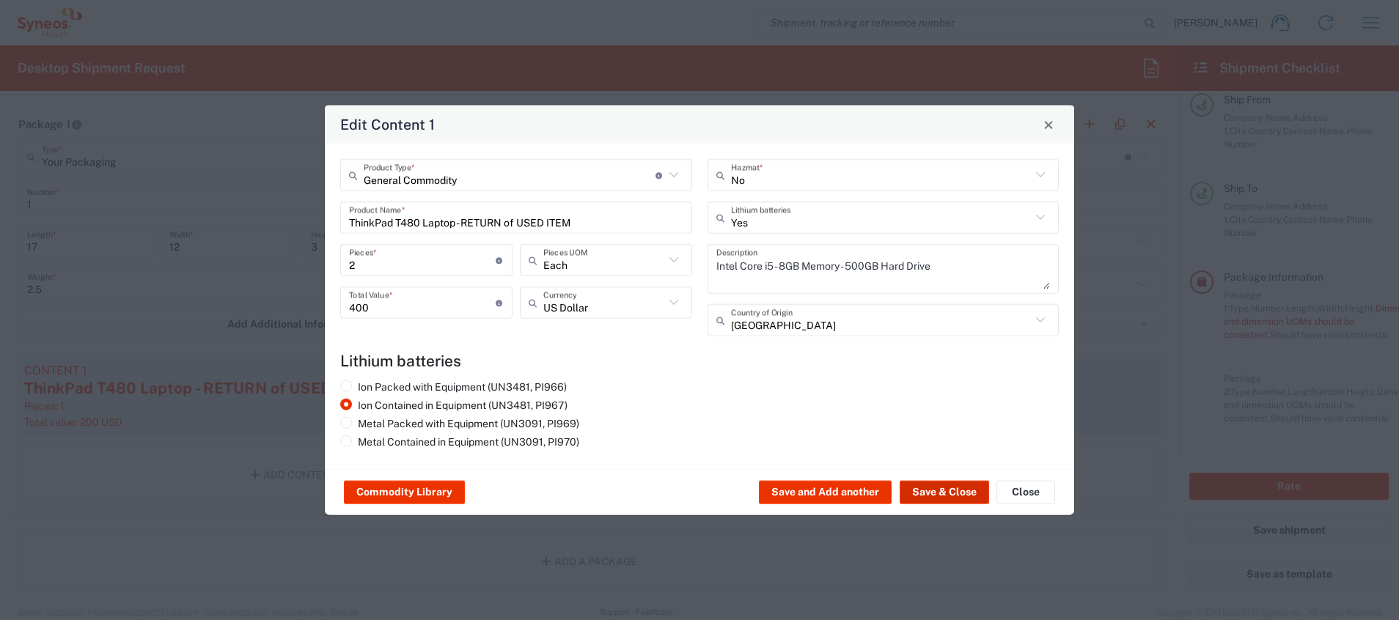
click at [932, 413] on button "Save & Close" at bounding box center [943, 492] width 89 height 23
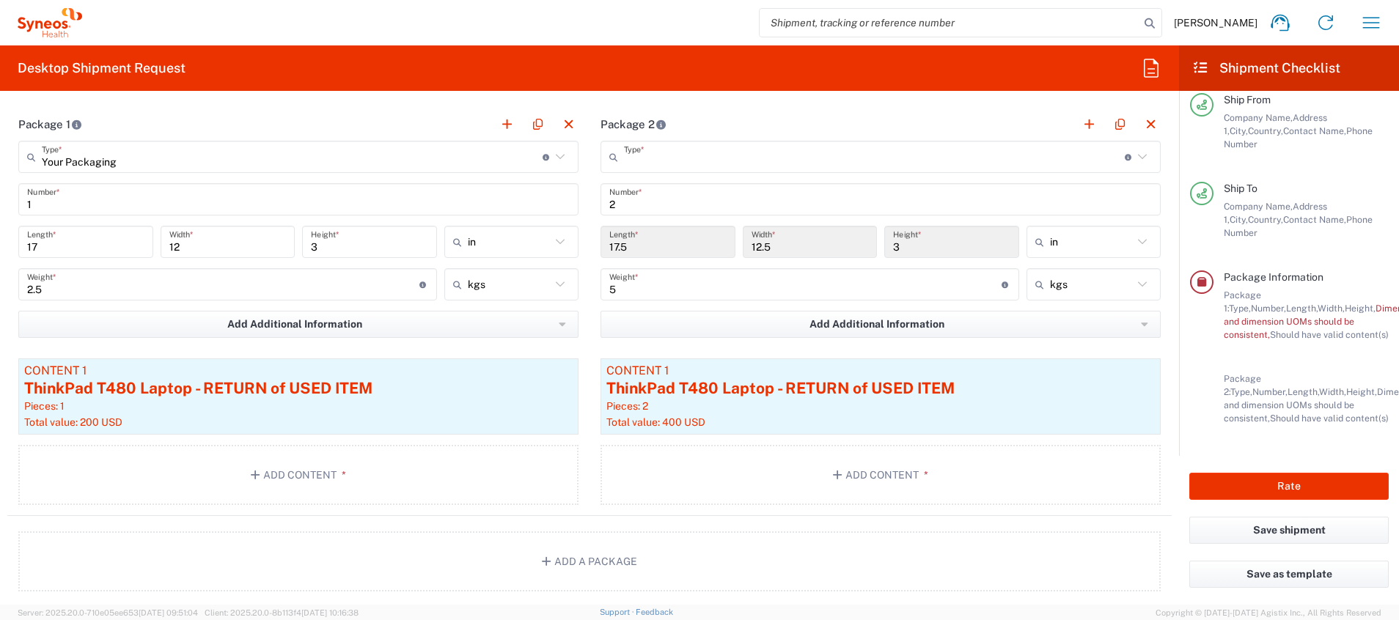
click at [776, 154] on input "text" at bounding box center [874, 157] width 501 height 26
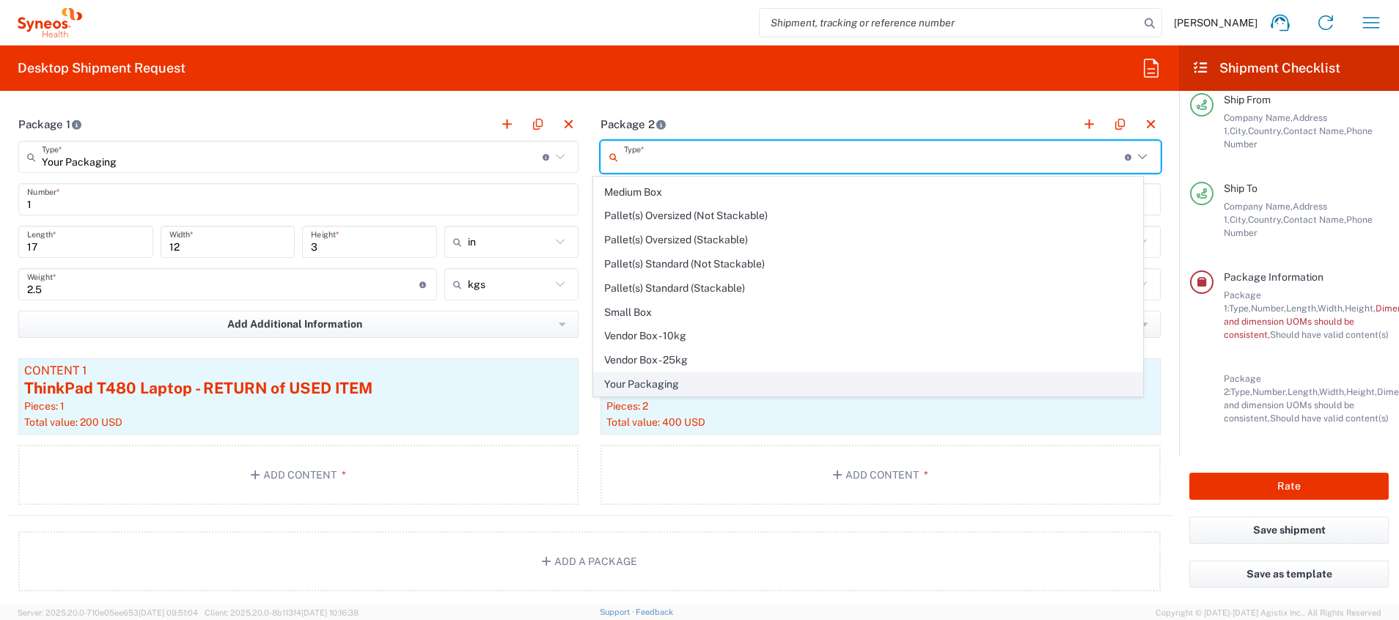
click at [679, 385] on span "Your Packaging" at bounding box center [868, 384] width 549 height 23
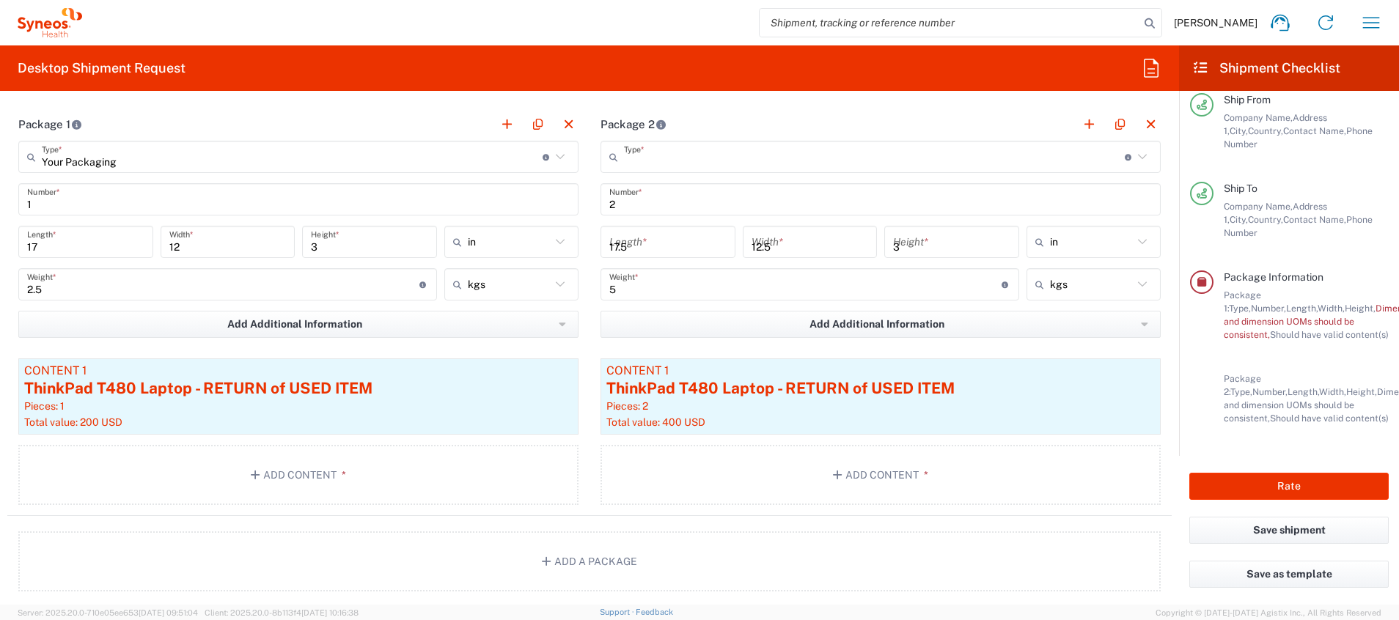
type input "Your Packaging"
click at [644, 234] on input "number" at bounding box center [667, 242] width 117 height 26
click at [756, 235] on input "number" at bounding box center [809, 242] width 117 height 26
click at [912, 233] on input "number" at bounding box center [951, 242] width 117 height 26
click at [932, 313] on form "Requester Information [PERSON_NAME] Name * [PHONE_NUMBER] Phone * [PERSON_NAME]…" at bounding box center [589, 354] width 1179 height 502
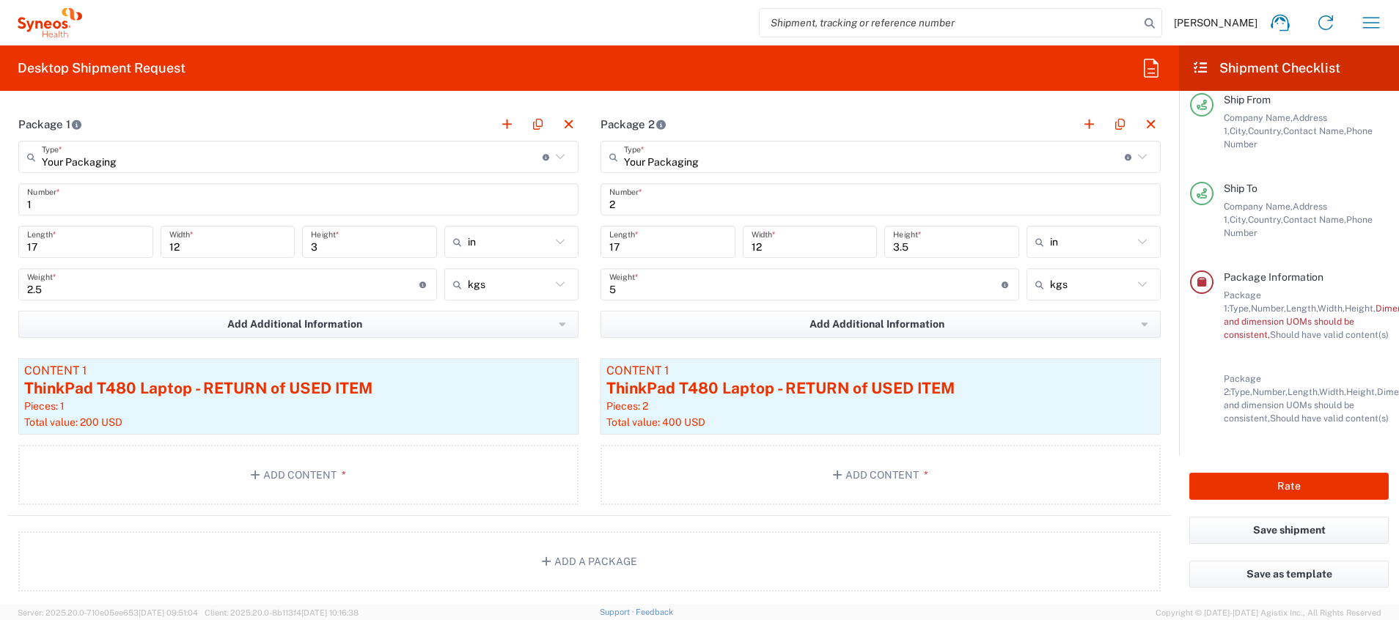
drag, startPoint x: 1244, startPoint y: 300, endPoint x: 1300, endPoint y: 325, distance: 61.0
click at [932, 325] on div "Package 1: Type, Number, Length, Width, Height, Dimension, Weight, Weight and d…" at bounding box center [1305, 315] width 165 height 53
click at [932, 303] on span "Weight and dimension UOMs should be consistent," at bounding box center [1352, 321] width 259 height 37
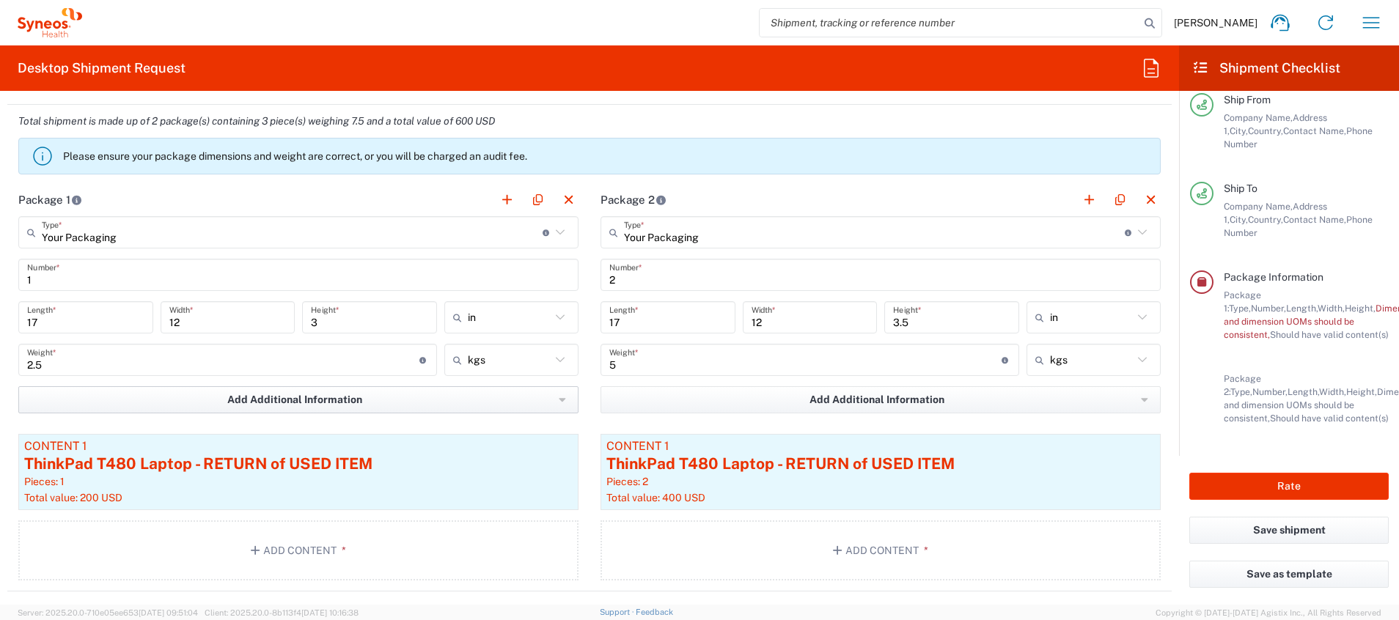
scroll to position [1319, 0]
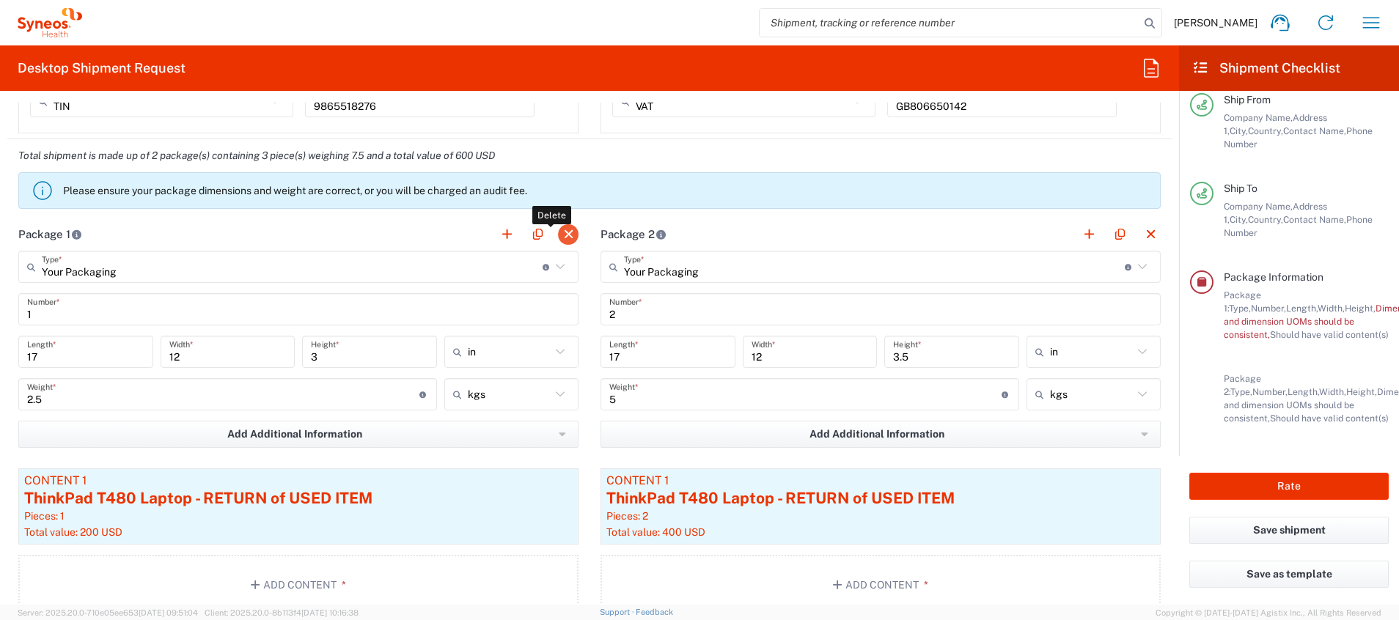
click at [560, 236] on button "button" at bounding box center [568, 234] width 21 height 21
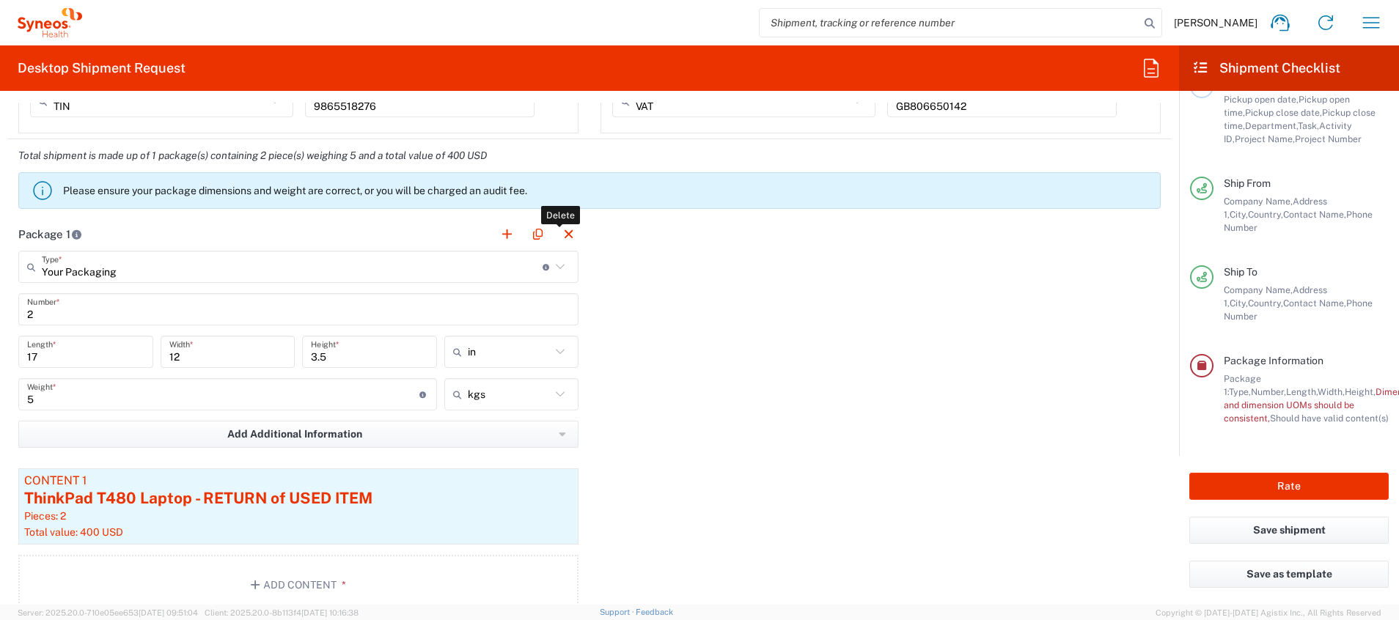
scroll to position [122, 0]
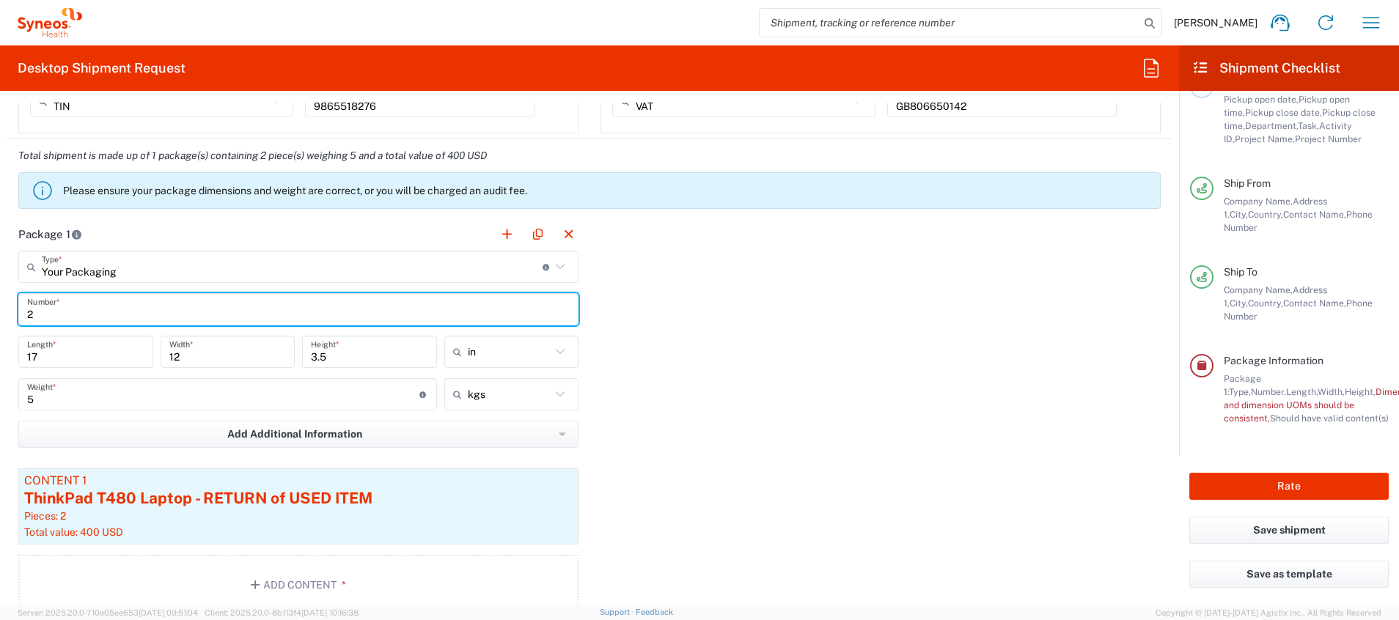
drag, startPoint x: 56, startPoint y: 315, endPoint x: 25, endPoint y: 317, distance: 31.6
click at [25, 317] on div "2 Number *" at bounding box center [298, 309] width 560 height 32
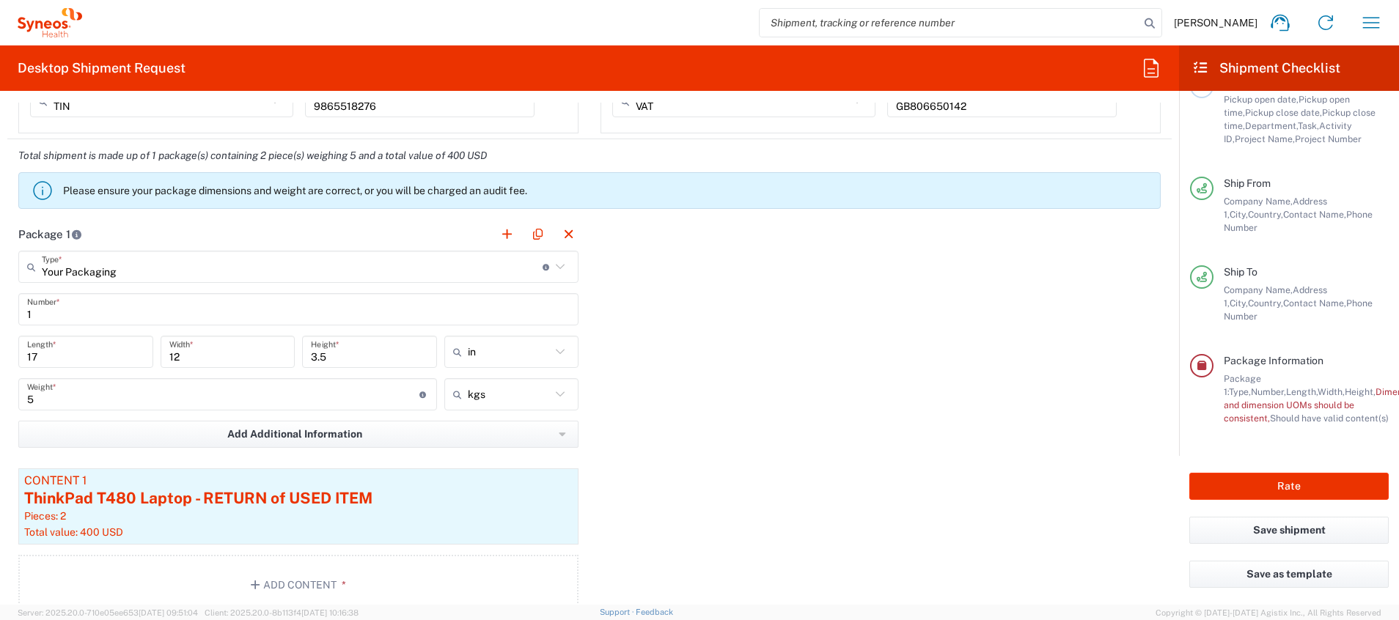
click at [715, 372] on div "Package 1 Your Packaging Type * Material used to package goods Large Box Envelo…" at bounding box center [589, 422] width 1164 height 408
click at [562, 232] on button "button" at bounding box center [568, 234] width 21 height 21
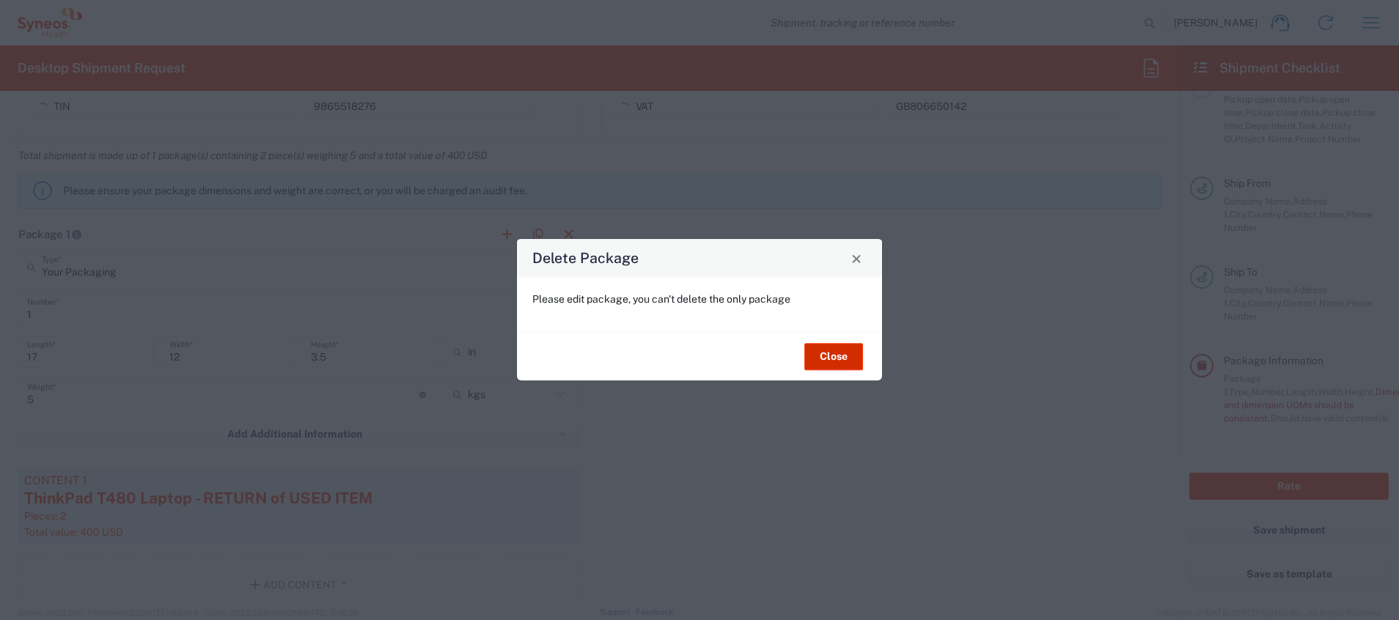
click at [833, 358] on button "Close" at bounding box center [833, 356] width 59 height 27
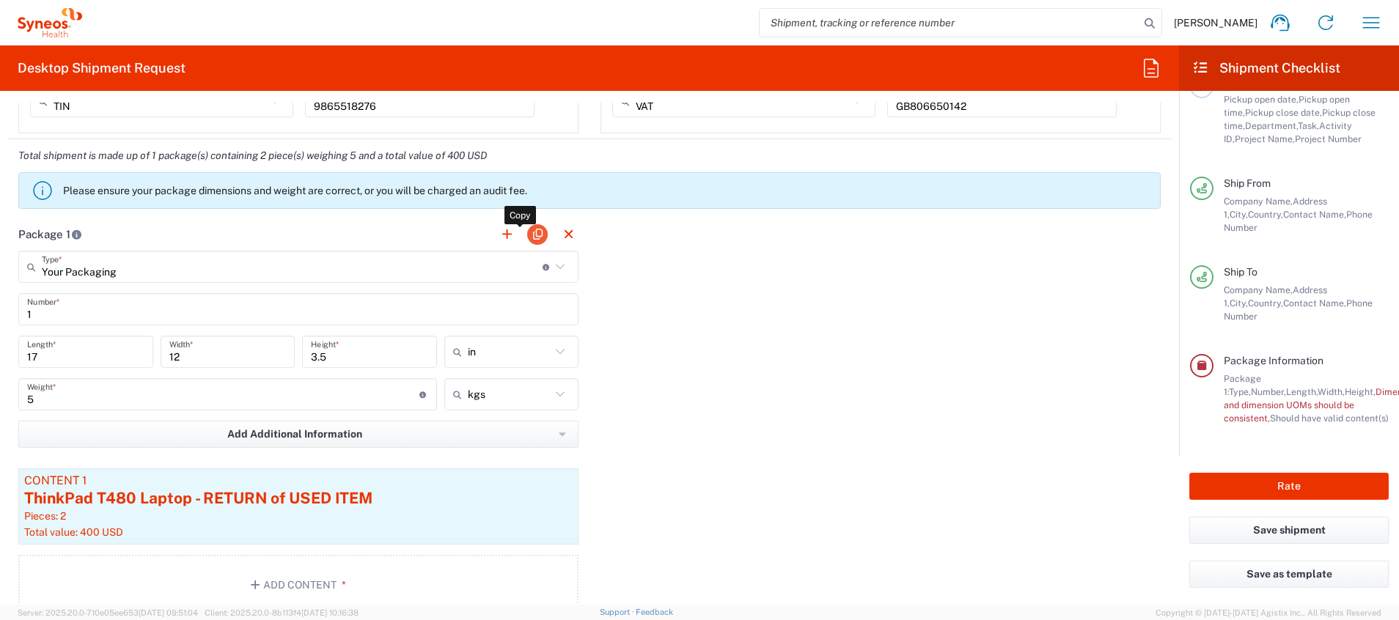
click at [527, 235] on button "button" at bounding box center [537, 234] width 21 height 21
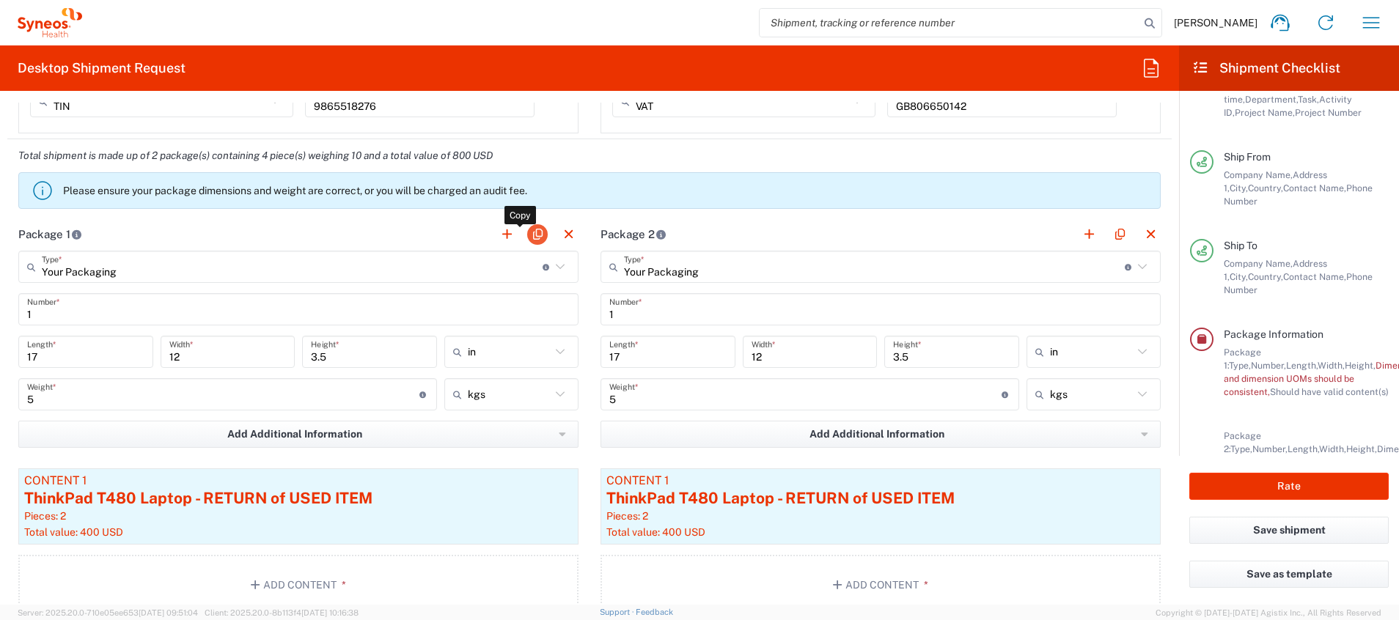
scroll to position [218, 0]
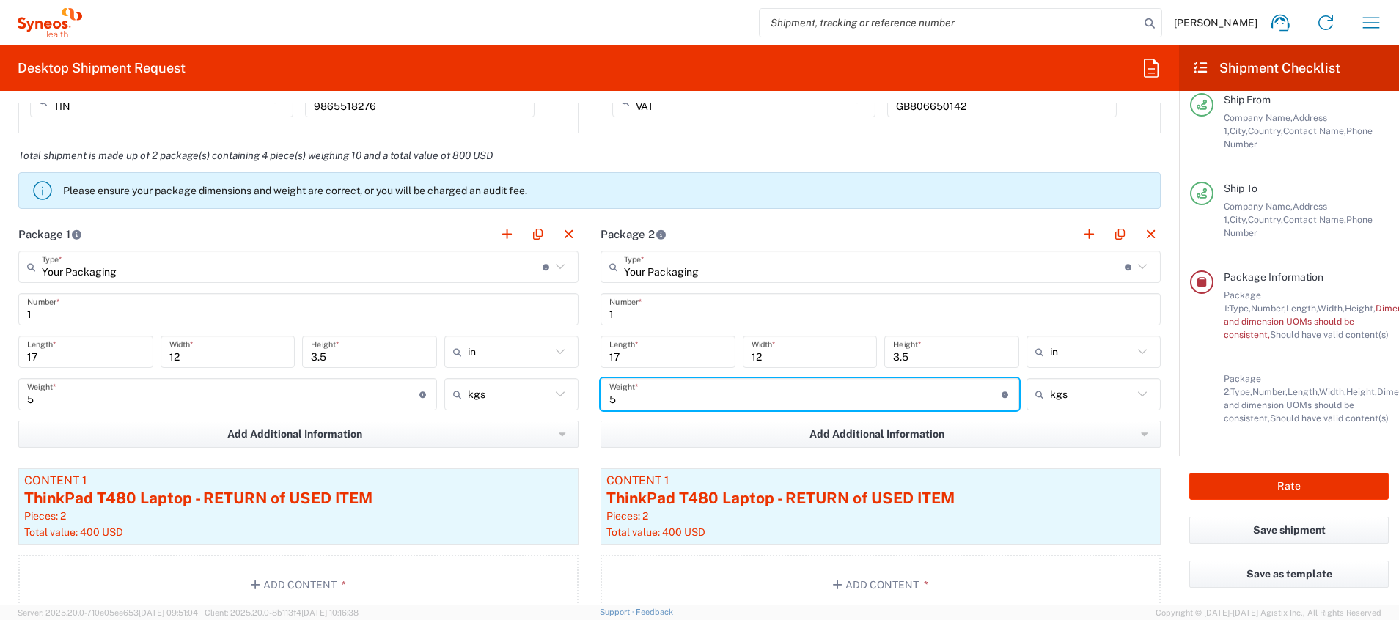
click at [622, 400] on input "5" at bounding box center [805, 395] width 392 height 26
click at [696, 413] on div "ThinkPad T480 Laptop - RETURN of USED ITEM" at bounding box center [880, 498] width 548 height 22
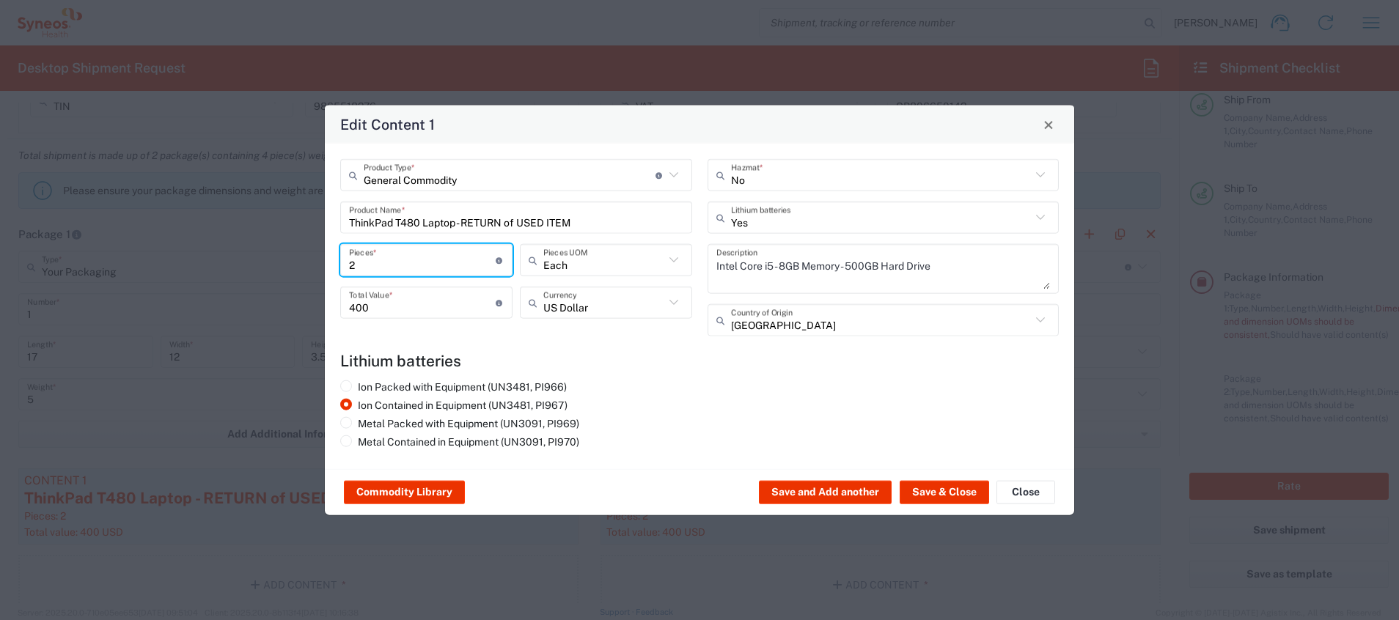
drag, startPoint x: 358, startPoint y: 269, endPoint x: 331, endPoint y: 271, distance: 27.9
click at [333, 271] on div "General Commodity Product Type * Document: Paper document generated internally …" at bounding box center [516, 253] width 367 height 188
click at [932, 413] on button "Save & Close" at bounding box center [943, 492] width 89 height 23
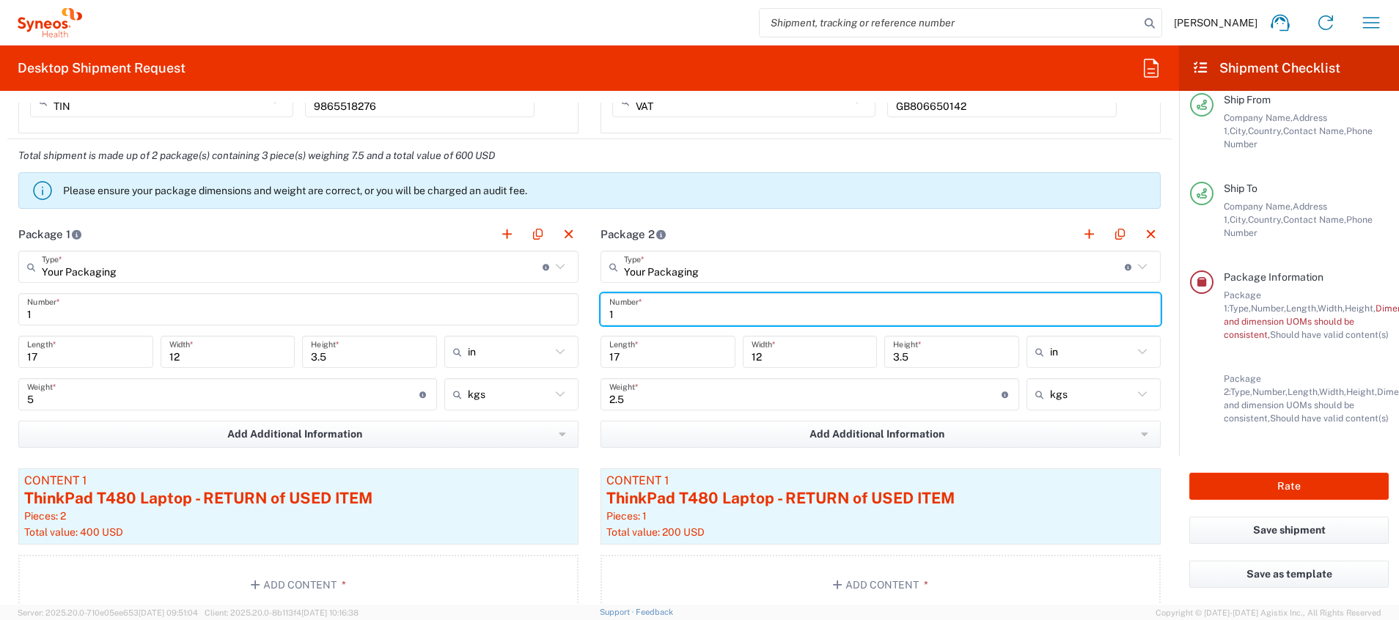
drag, startPoint x: 607, startPoint y: 305, endPoint x: 619, endPoint y: 314, distance: 15.7
click at [609, 305] on input "1" at bounding box center [880, 310] width 542 height 26
drag, startPoint x: 608, startPoint y: 313, endPoint x: 591, endPoint y: 315, distance: 17.7
click at [591, 315] on main "Your Packaging Type * Material used to package goods Your Packaging Envelope La…" at bounding box center [880, 435] width 582 height 369
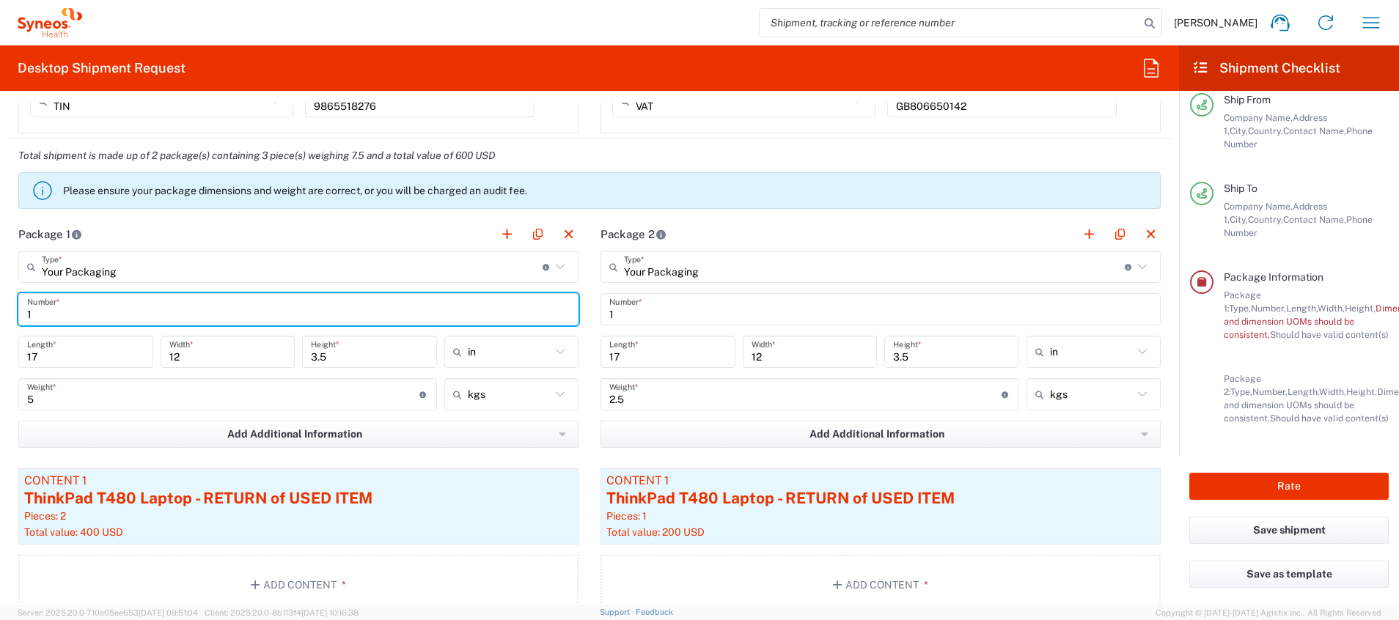
drag, startPoint x: 35, startPoint y: 315, endPoint x: 0, endPoint y: 312, distance: 35.3
click at [0, 312] on html "[PERSON_NAME] Home Shipment estimator Shipment tracking Desktop shipment reques…" at bounding box center [699, 310] width 1399 height 620
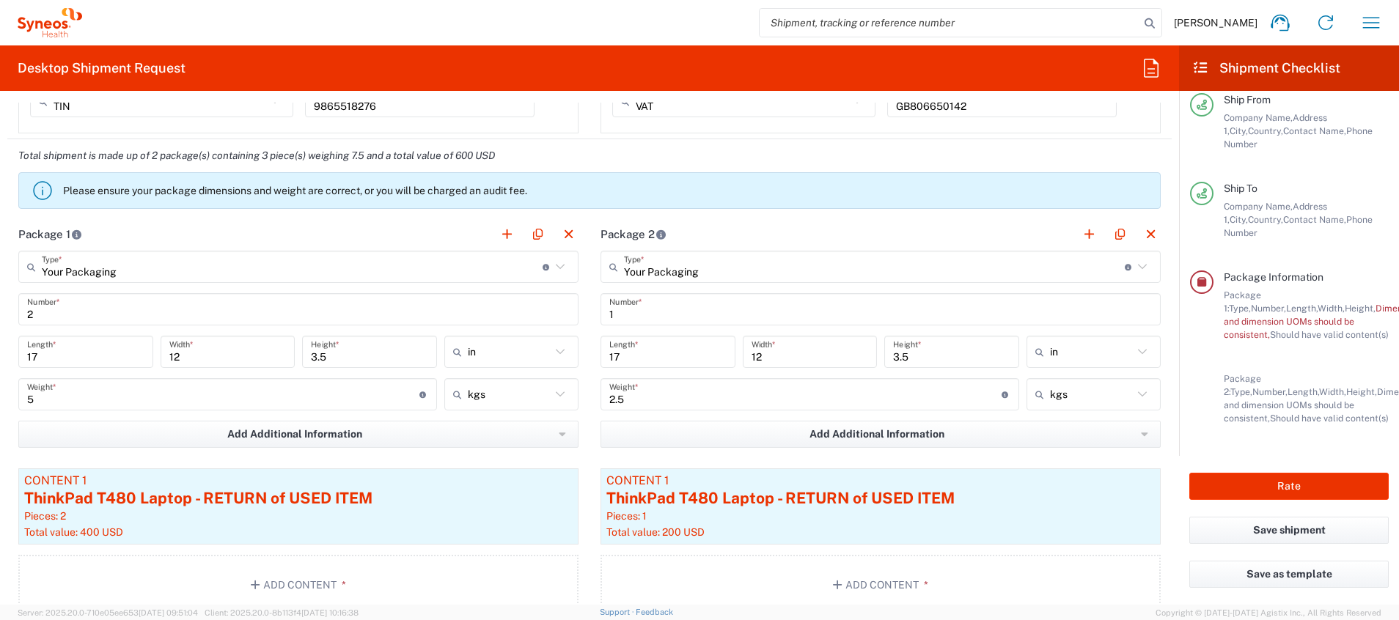
click at [405, 216] on div "Total shipment is made up of 2 package(s) containing 3 piece(s) weighing 7.5 an…" at bounding box center [589, 178] width 1179 height 78
click at [497, 231] on button "button" at bounding box center [506, 234] width 21 height 21
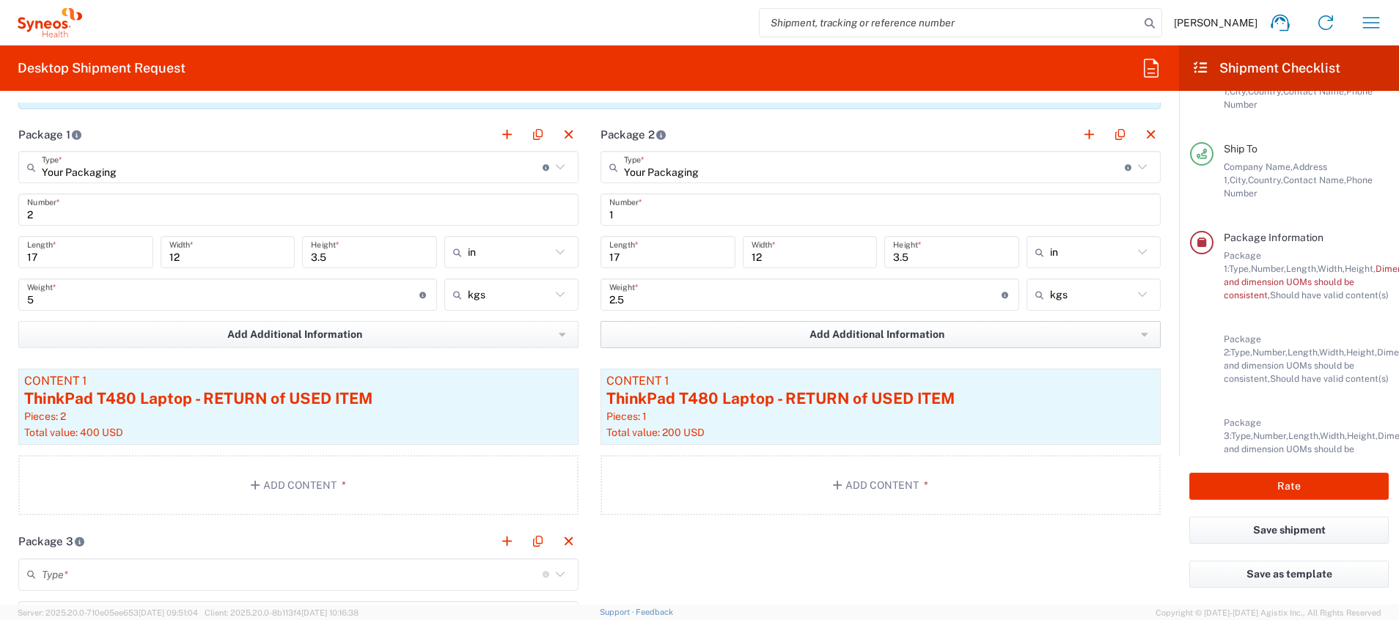
scroll to position [1649, 0]
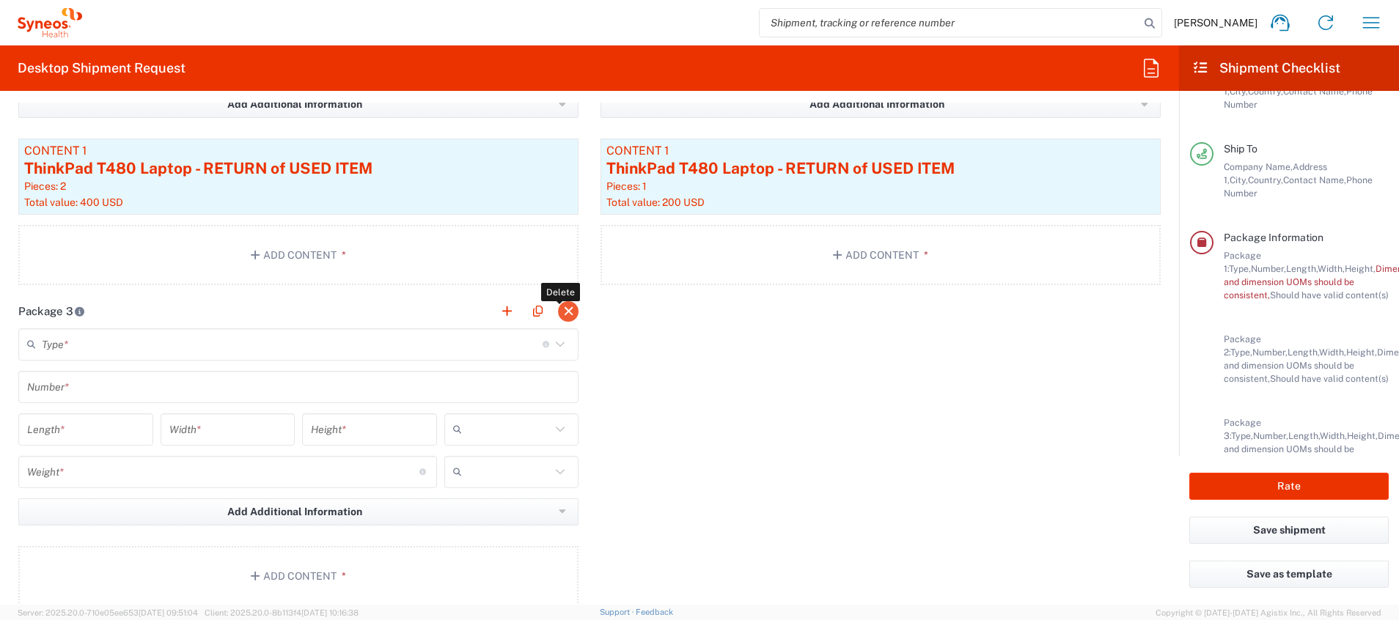
click at [564, 311] on button "button" at bounding box center [568, 311] width 21 height 21
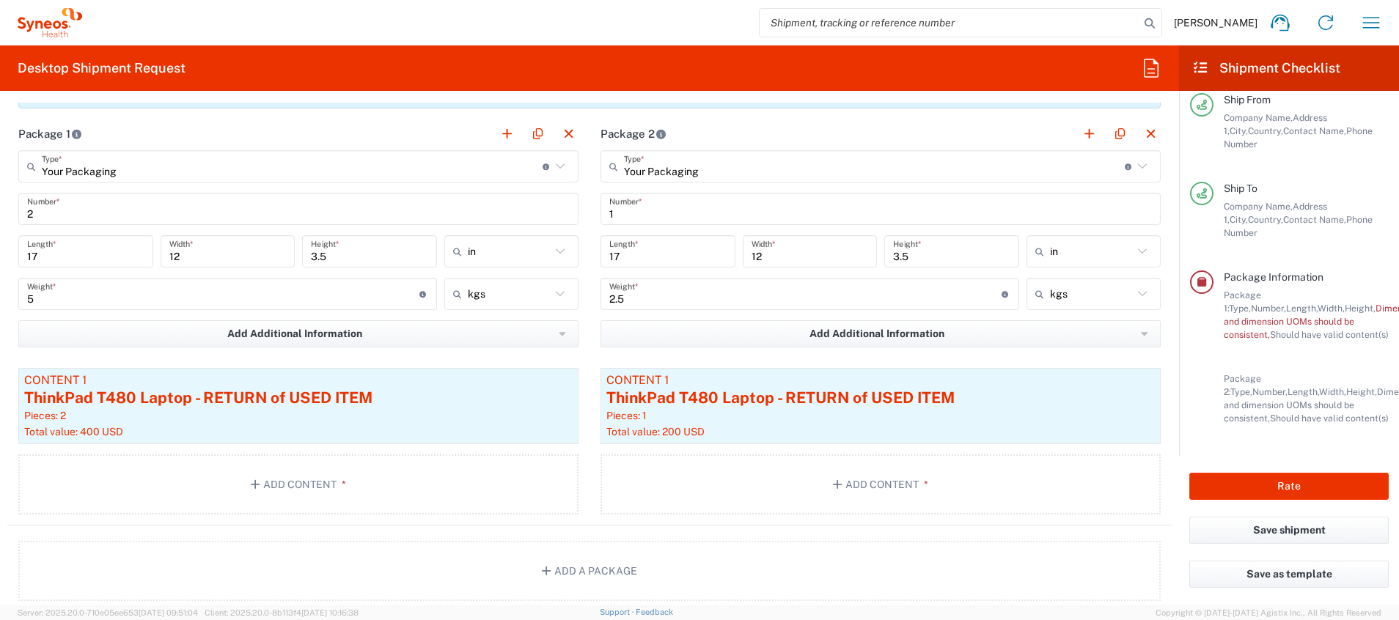
scroll to position [1429, 0]
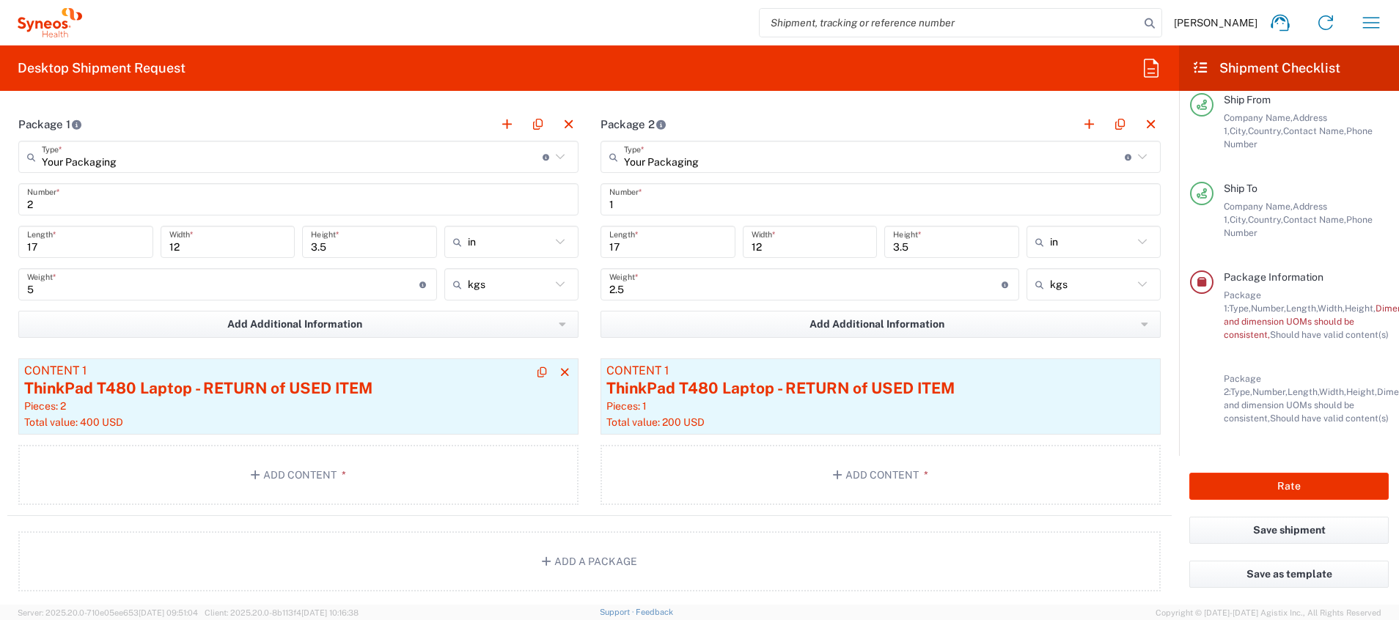
click at [366, 399] on div "ThinkPad T480 Laptop - RETURN of USED ITEM" at bounding box center [298, 389] width 548 height 22
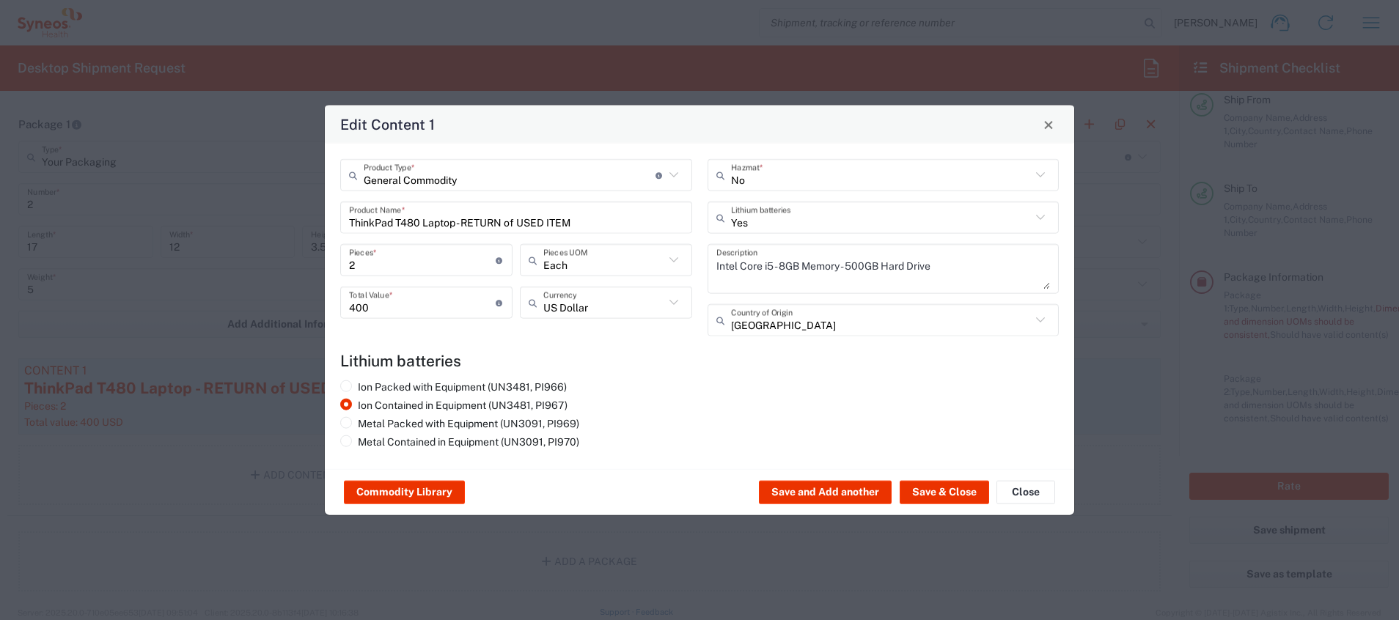
click at [592, 218] on input "ThinkPad T480 Laptop - RETURN of USED ITEM" at bounding box center [516, 218] width 334 height 26
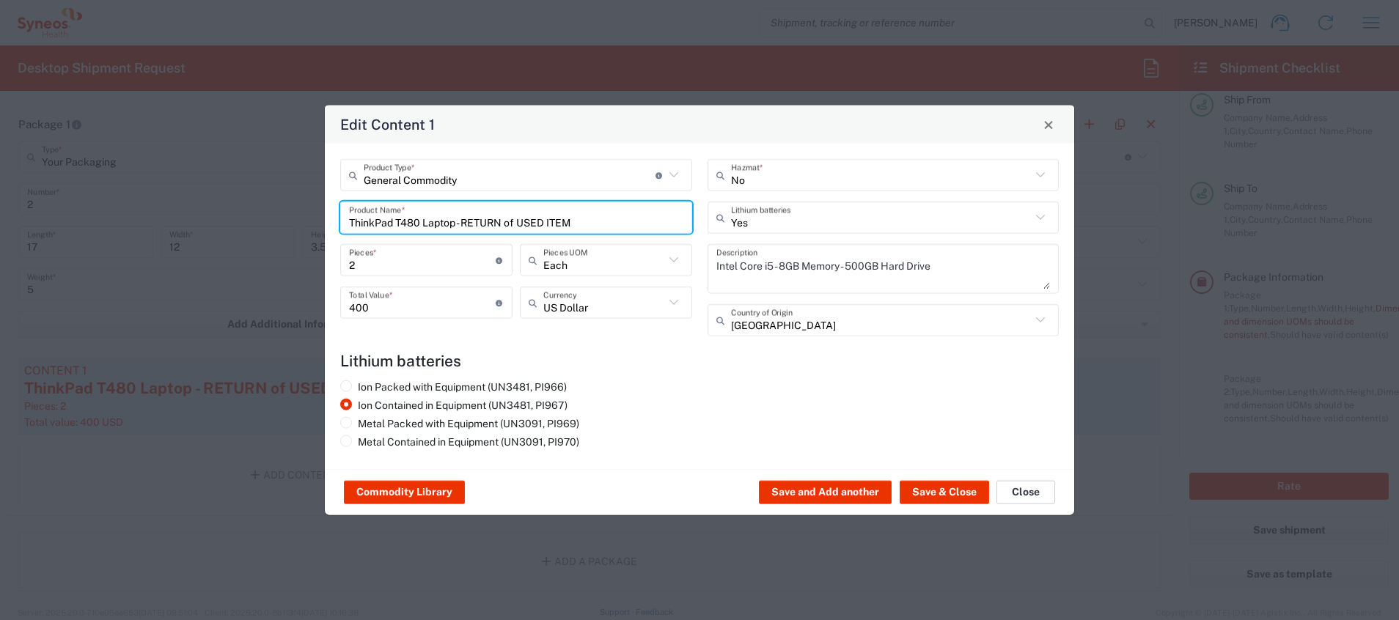
click at [932, 413] on button "Close" at bounding box center [1025, 492] width 59 height 23
